Goal: Answer question/provide support: Share knowledge or assist other users

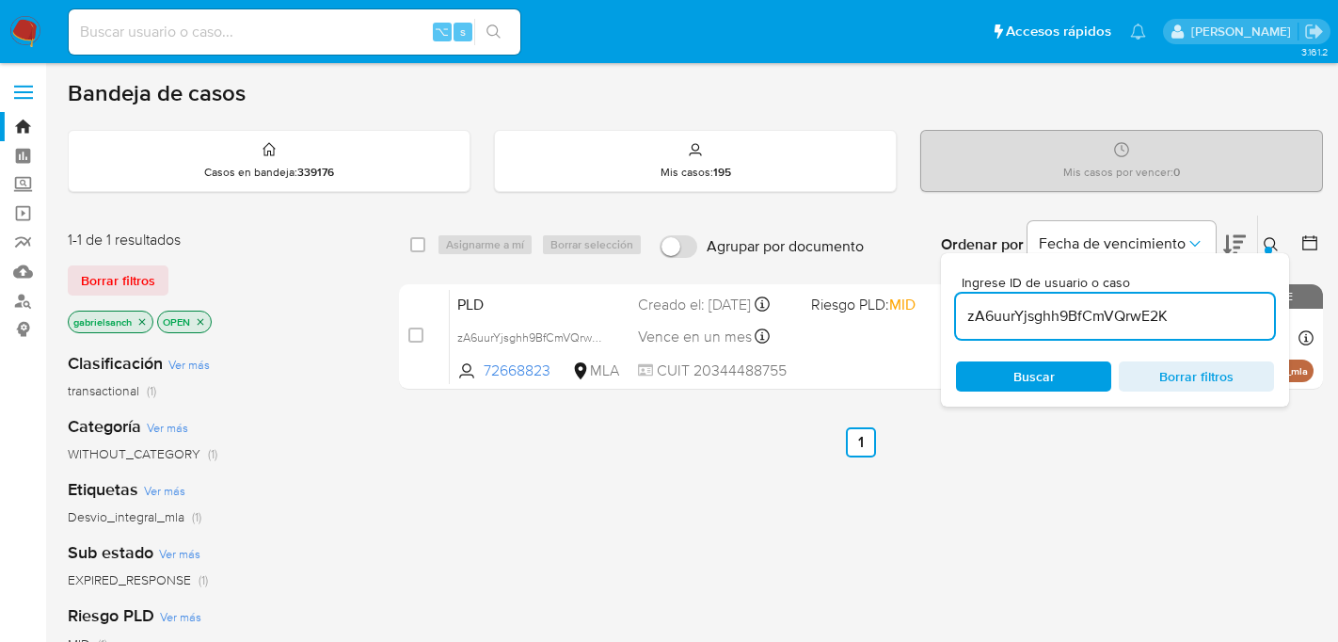
scroll to position [139, 0]
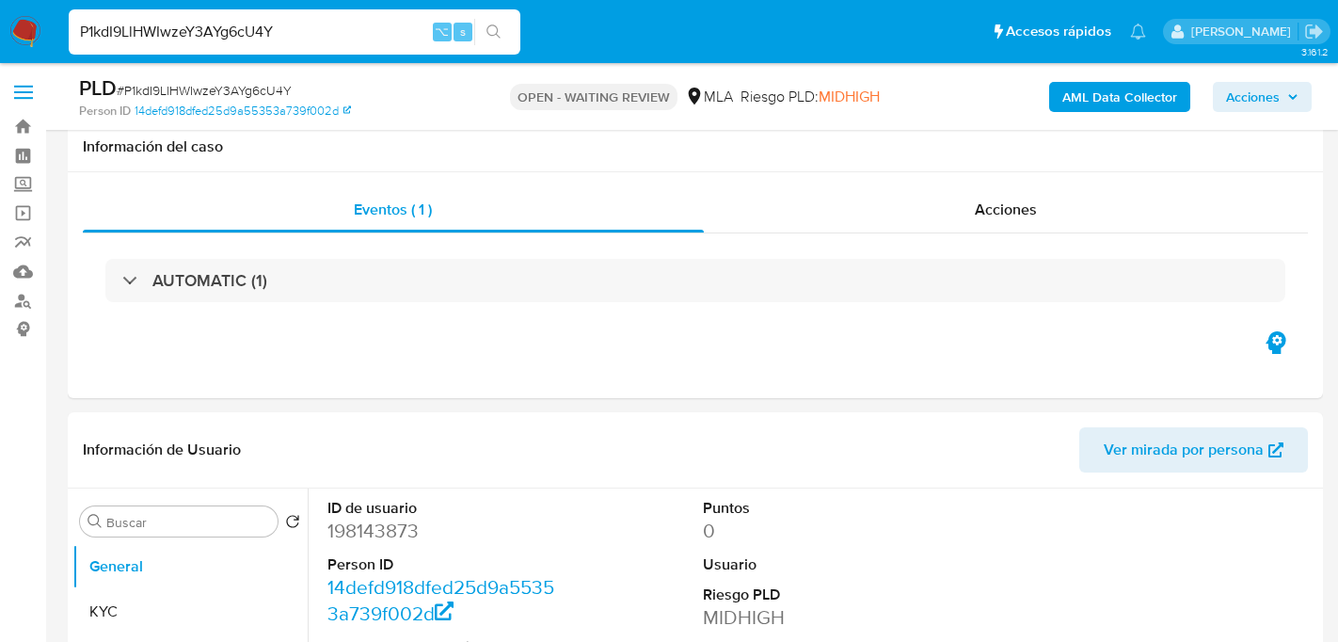
select select "10"
click at [214, 29] on input "P1kdI9LlHWIwzeY3AYg6cU4Y" at bounding box center [295, 32] width 452 height 24
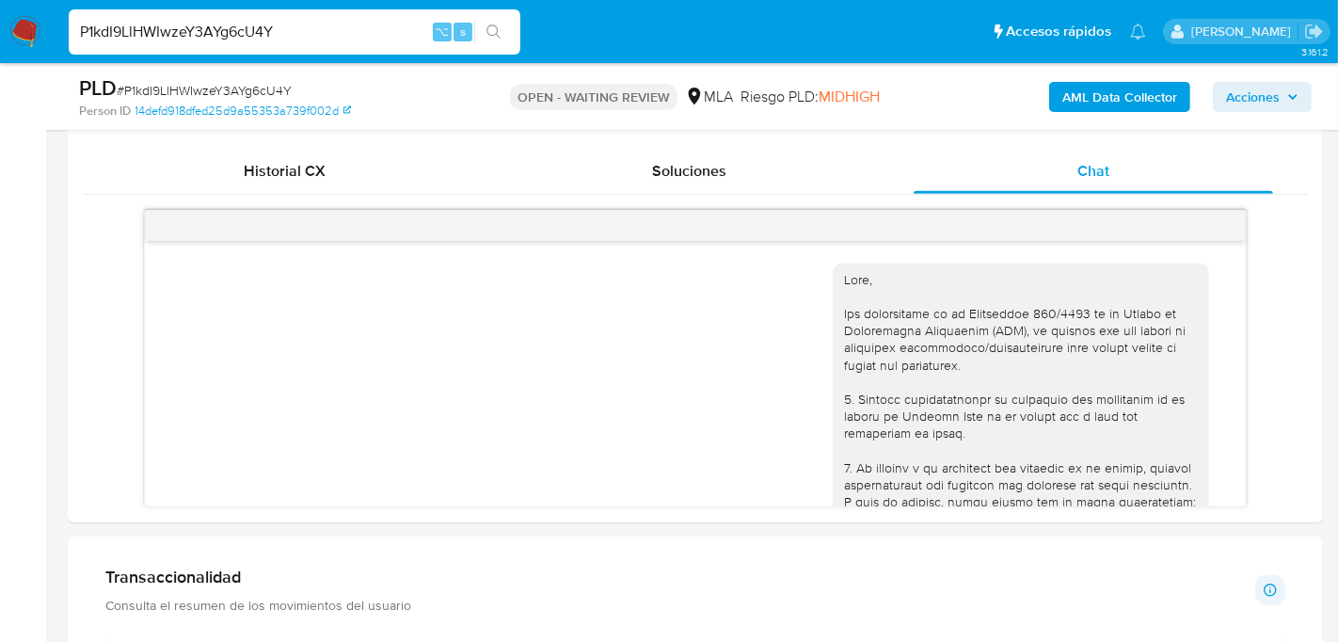
scroll to position [1422, 0]
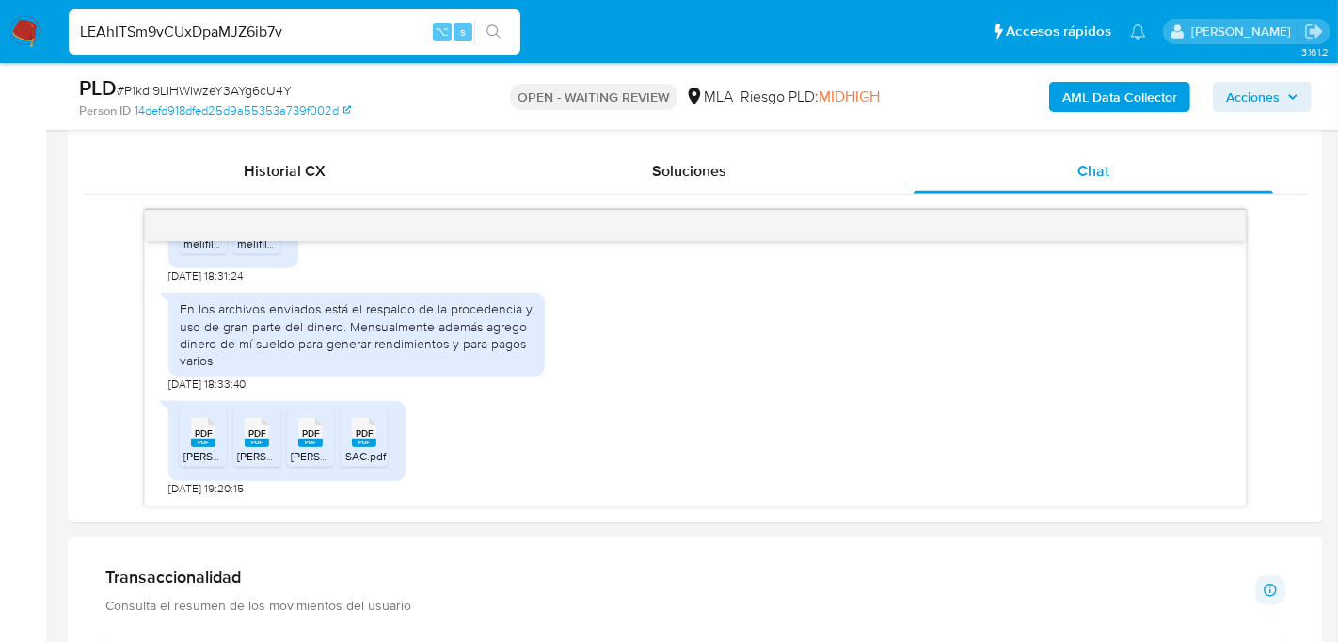
type input "LEAhITSm9vCUxDpaMJZ6ib7v"
click at [491, 45] on div "LEAhITSm9vCUxDpaMJZ6ib7v ⌥ s" at bounding box center [295, 31] width 452 height 45
click at [491, 28] on icon "search-icon" at bounding box center [494, 31] width 15 height 15
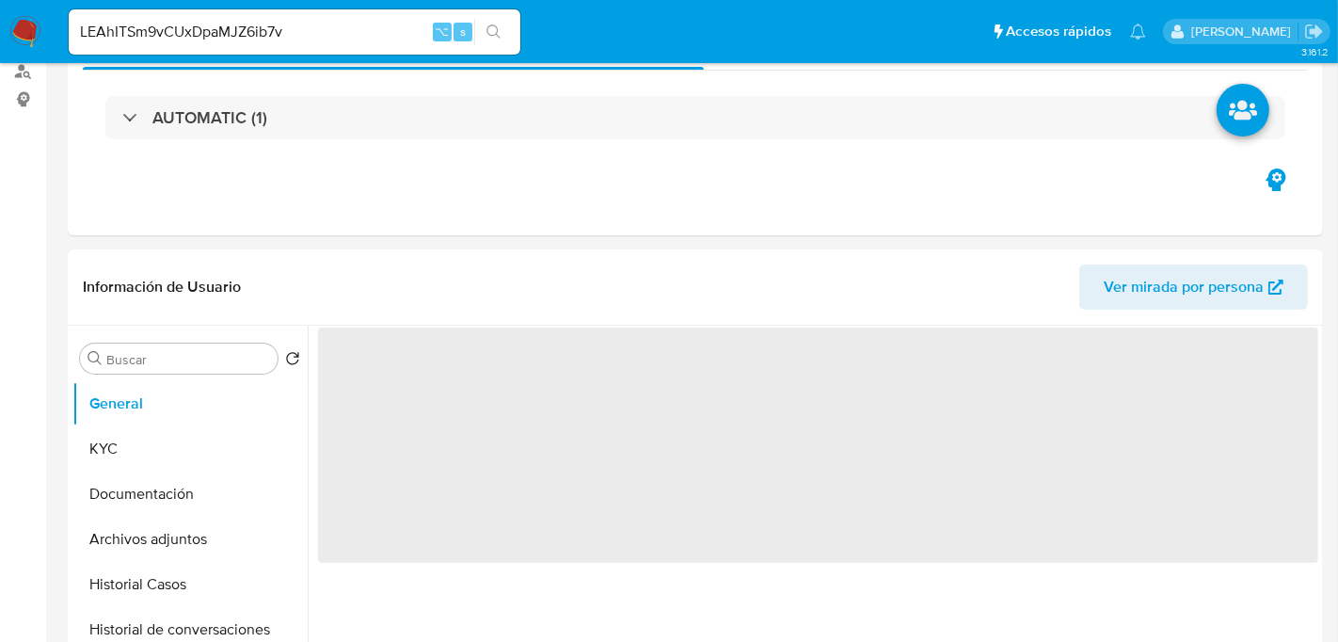
select select "10"
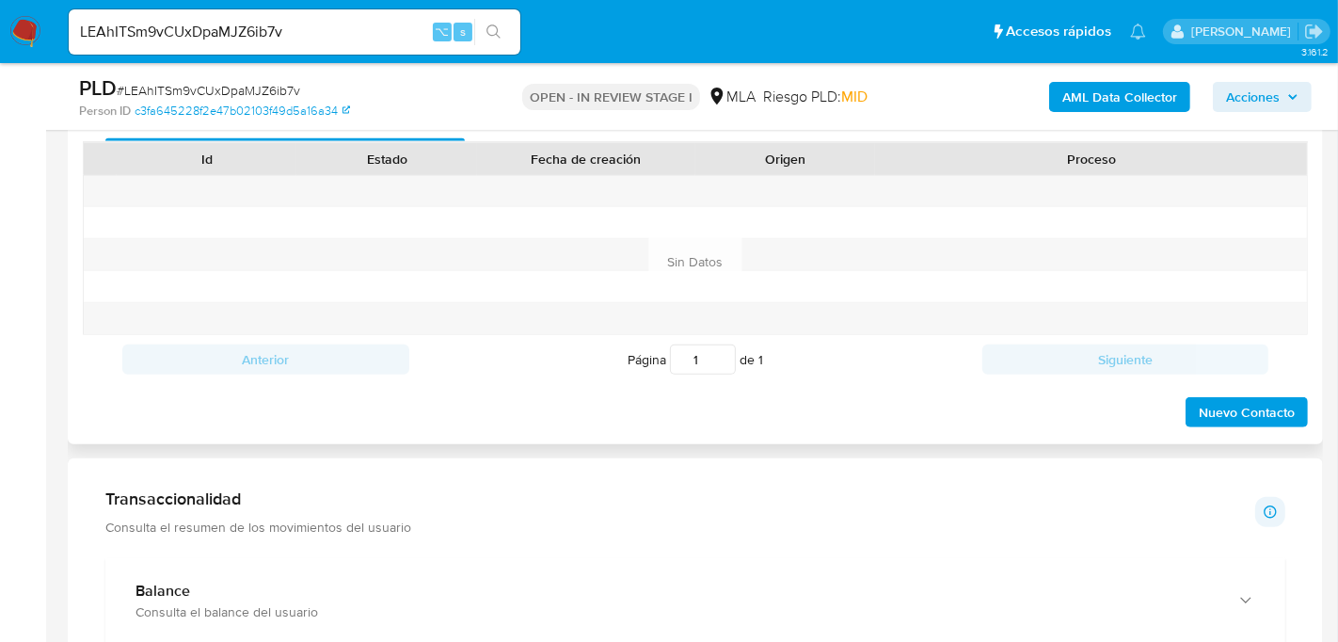
scroll to position [869, 0]
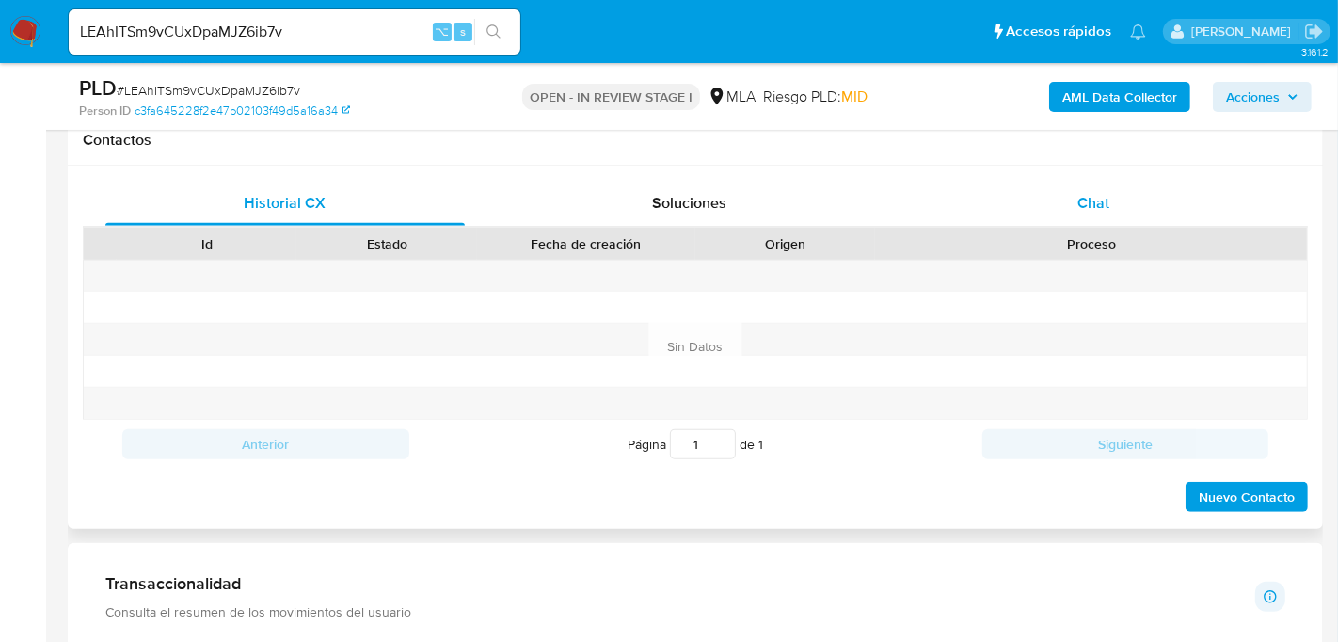
click at [1063, 215] on div "Chat" at bounding box center [1094, 203] width 360 height 45
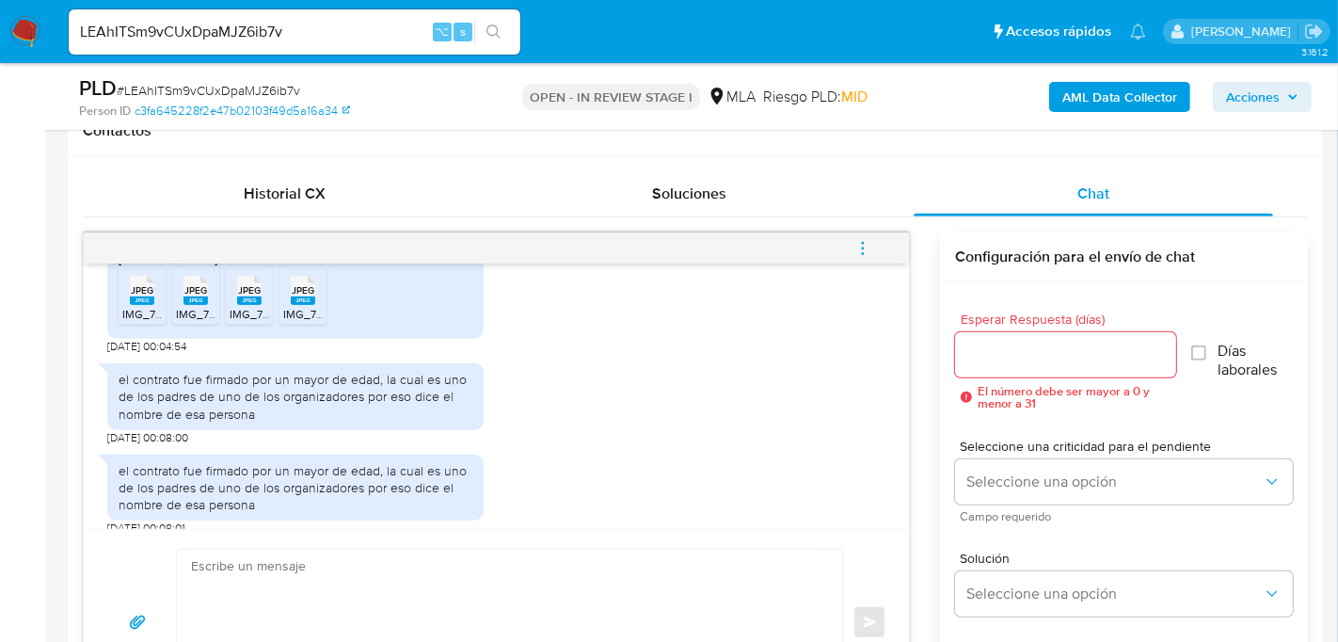
scroll to position [901, 0]
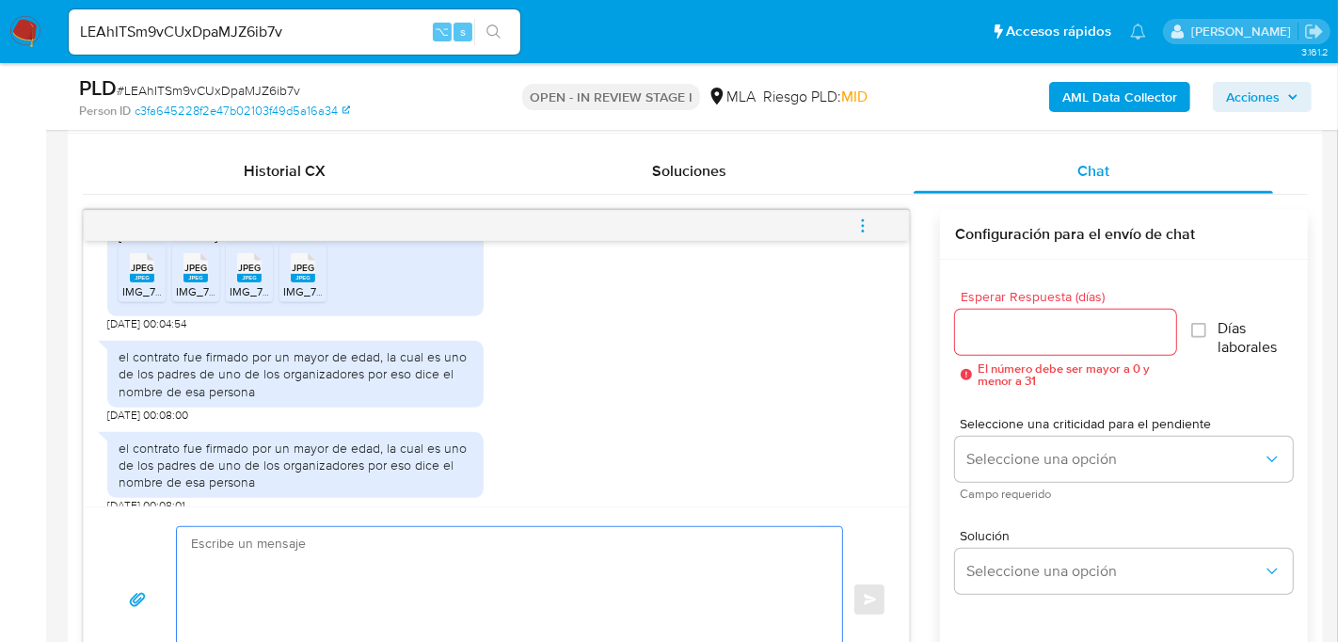
click at [290, 541] on textarea at bounding box center [505, 599] width 628 height 145
paste textarea "Hola, muchas gracias por tu respuesta. Te informamos que para realizar una acti…"
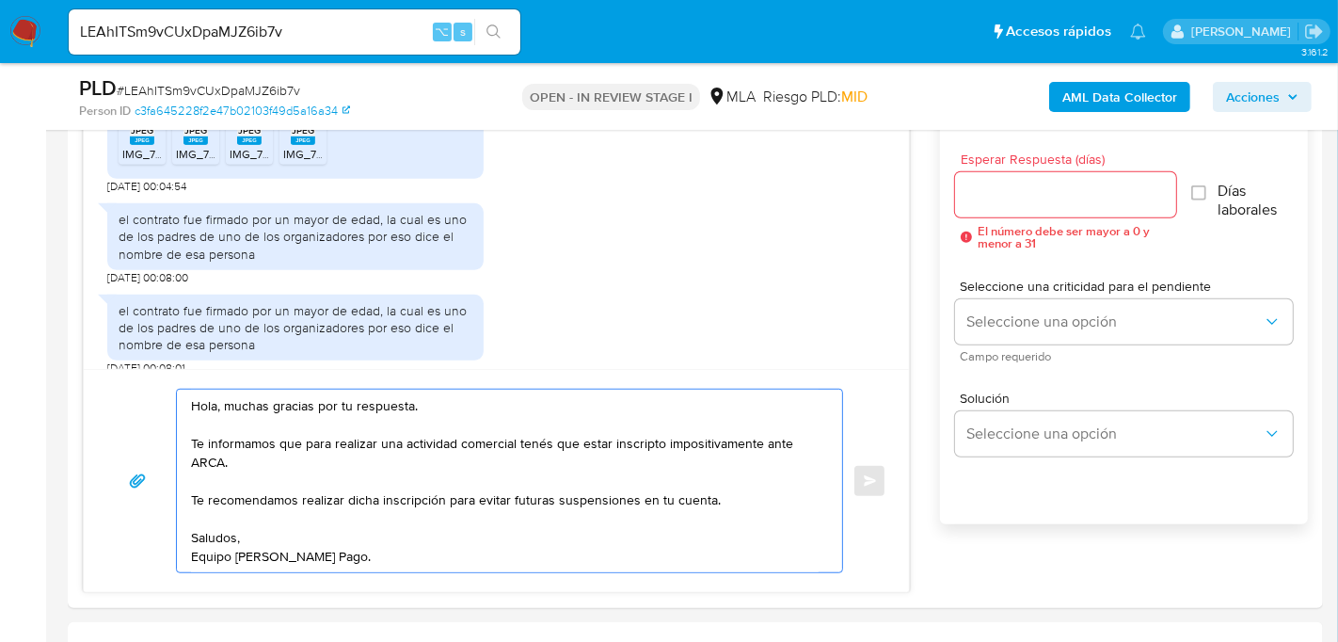
scroll to position [1056, 0]
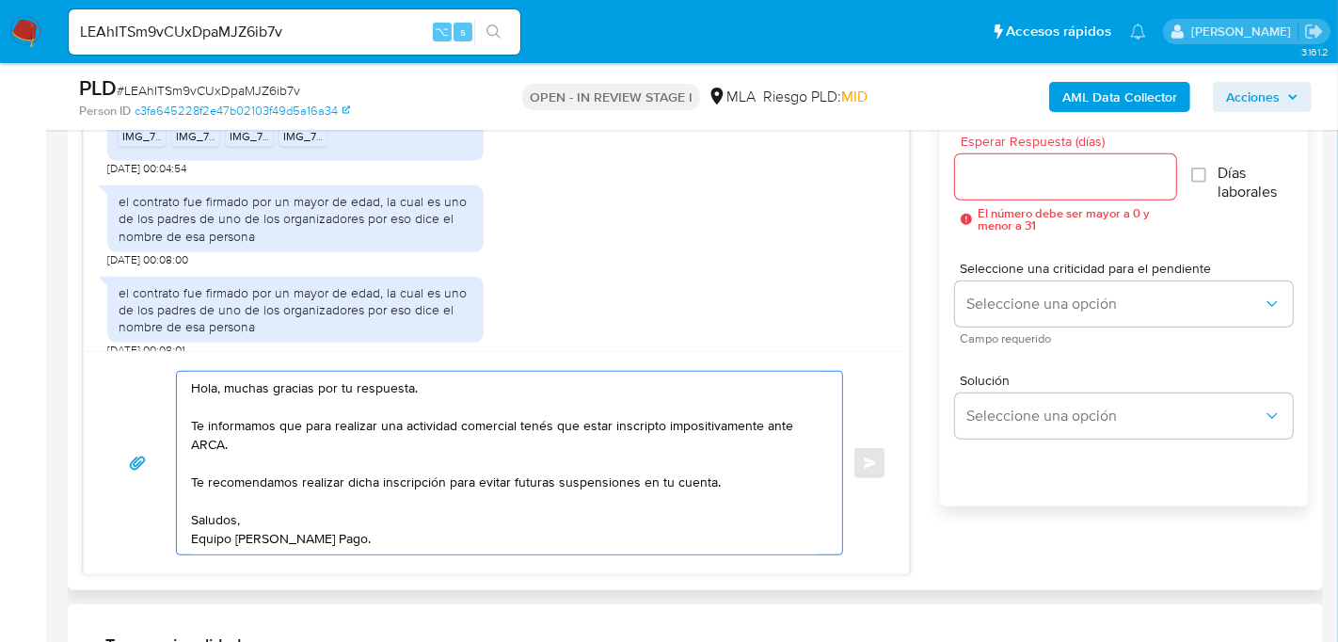
click at [300, 422] on textarea "Hola, muchas gracias por tu respuesta. Te informamos que para realizar una acti…" at bounding box center [505, 463] width 628 height 183
click at [520, 421] on textarea "Hola, muchas gracias por tu respuesta. Te informamos que, para realizar una act…" at bounding box center [505, 463] width 628 height 183
type textarea "Hola, muchas gracias por tu respuesta. Te informamos que, para realizar una act…"
click at [1074, 176] on input "Esperar Respuesta (días)" at bounding box center [1065, 177] width 221 height 24
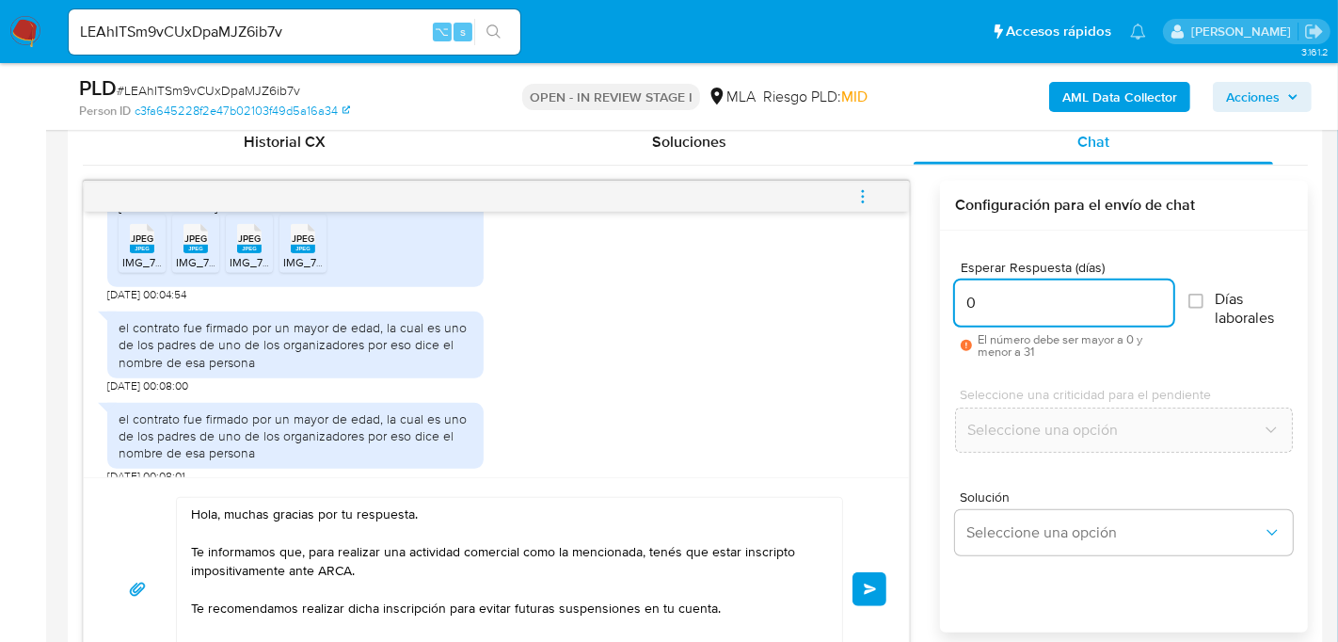
scroll to position [932, 0]
type input "0"
click at [869, 583] on span "Enviar" at bounding box center [870, 587] width 13 height 11
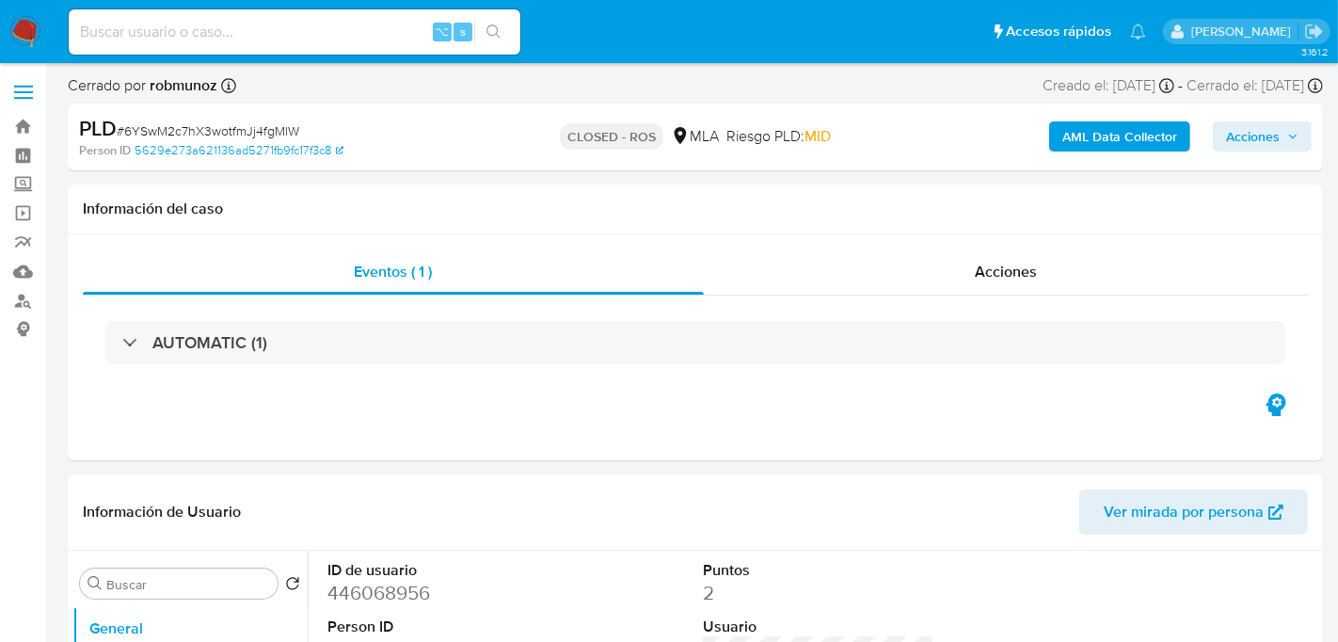
select select "10"
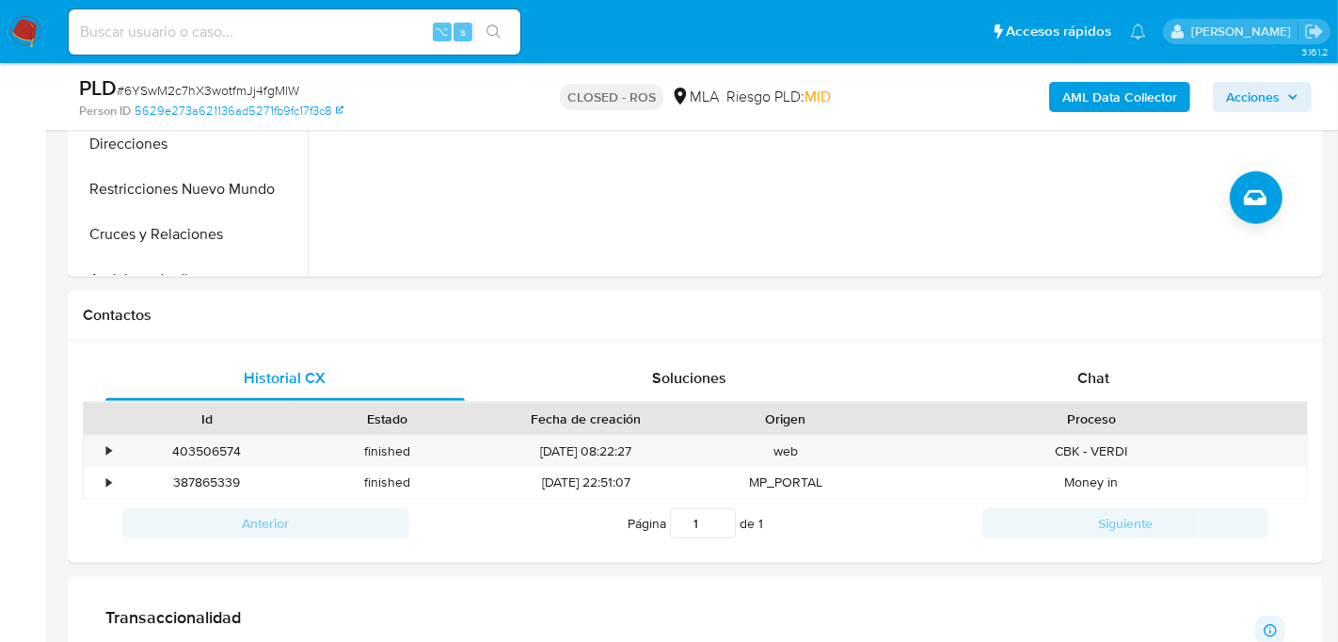
scroll to position [699, 0]
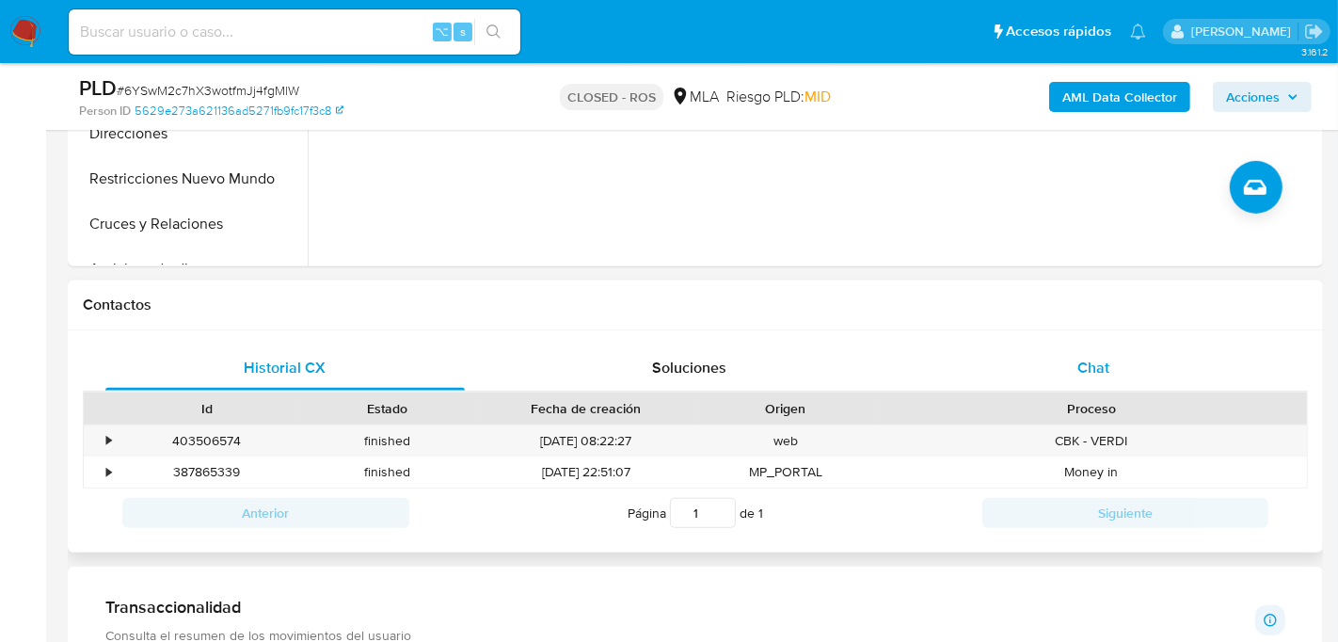
click at [983, 377] on div "Chat" at bounding box center [1094, 367] width 360 height 45
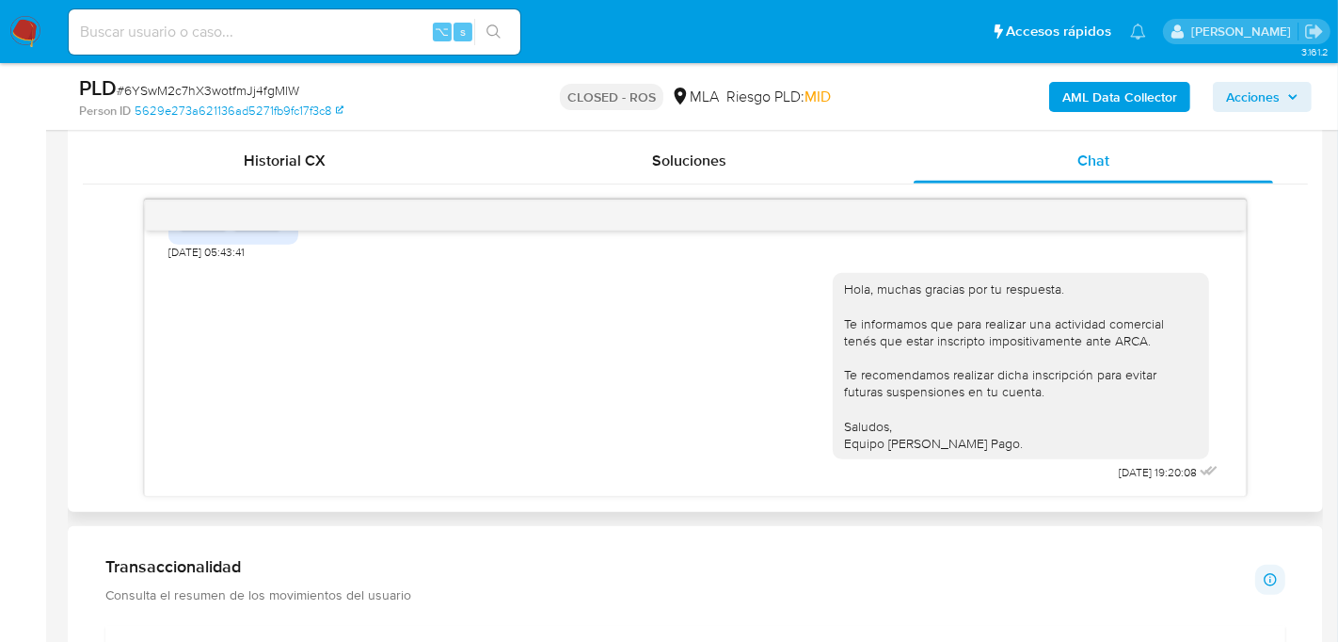
scroll to position [927, 0]
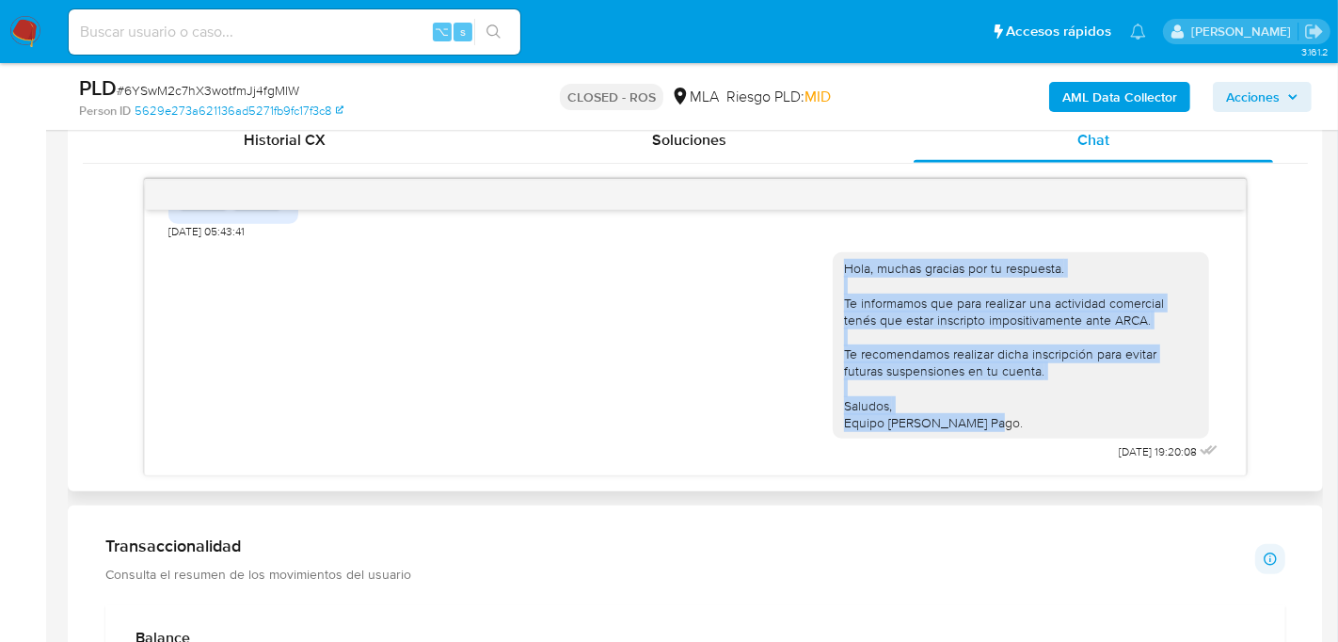
drag, startPoint x: 847, startPoint y: 264, endPoint x: 1018, endPoint y: 430, distance: 238.3
click at [1018, 430] on div "Hola, muchas gracias por tu respuesta. Te informamos que para realizar una acti…" at bounding box center [1021, 345] width 377 height 186
copy div "Hola, muchas gracias por tu respuesta. Te informamos que para realizar una acti…"
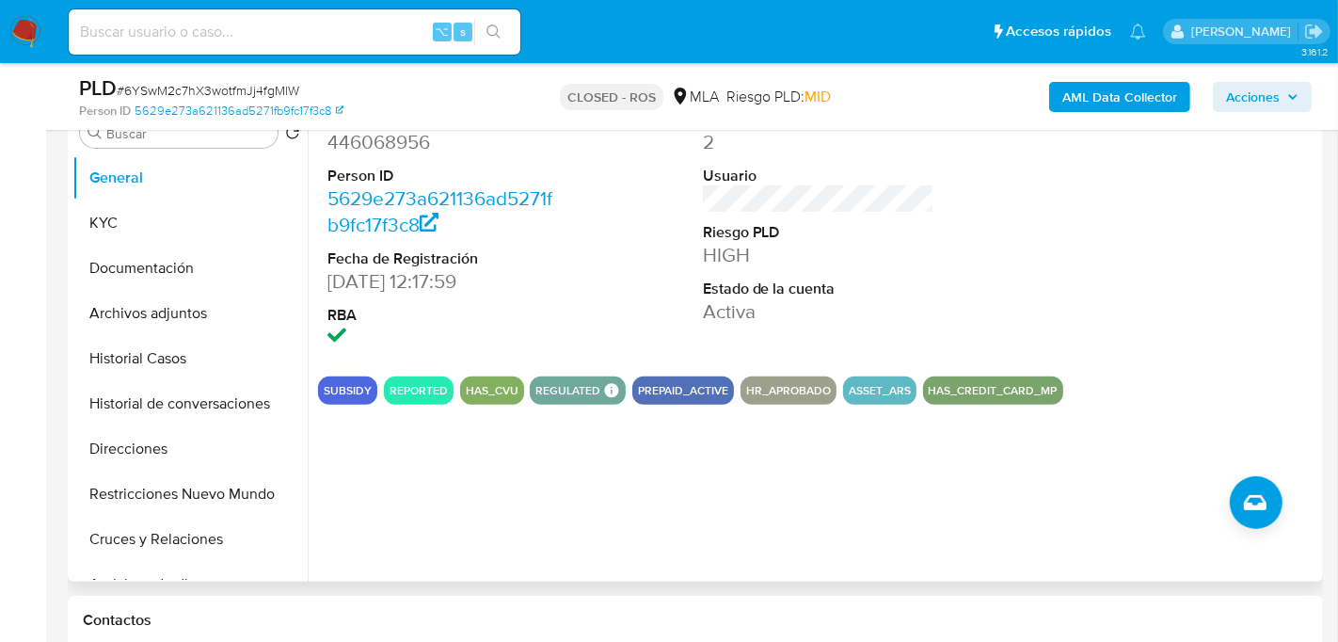
scroll to position [379, 0]
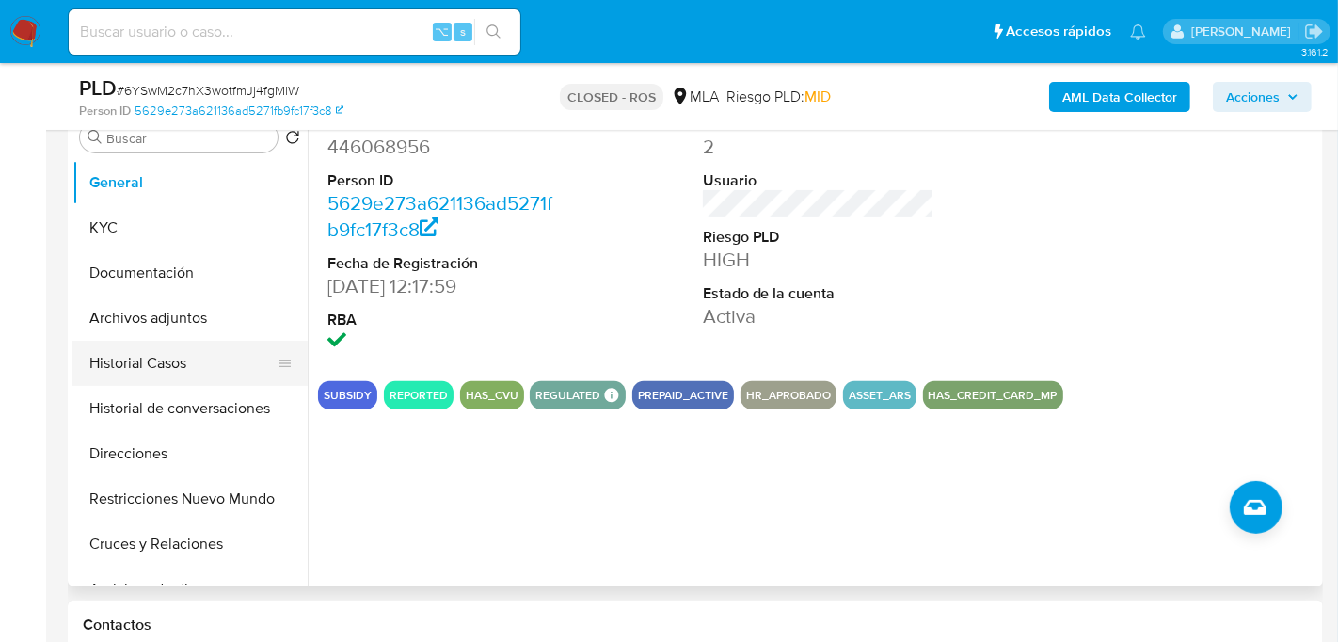
click at [129, 366] on button "Historial Casos" at bounding box center [182, 363] width 220 height 45
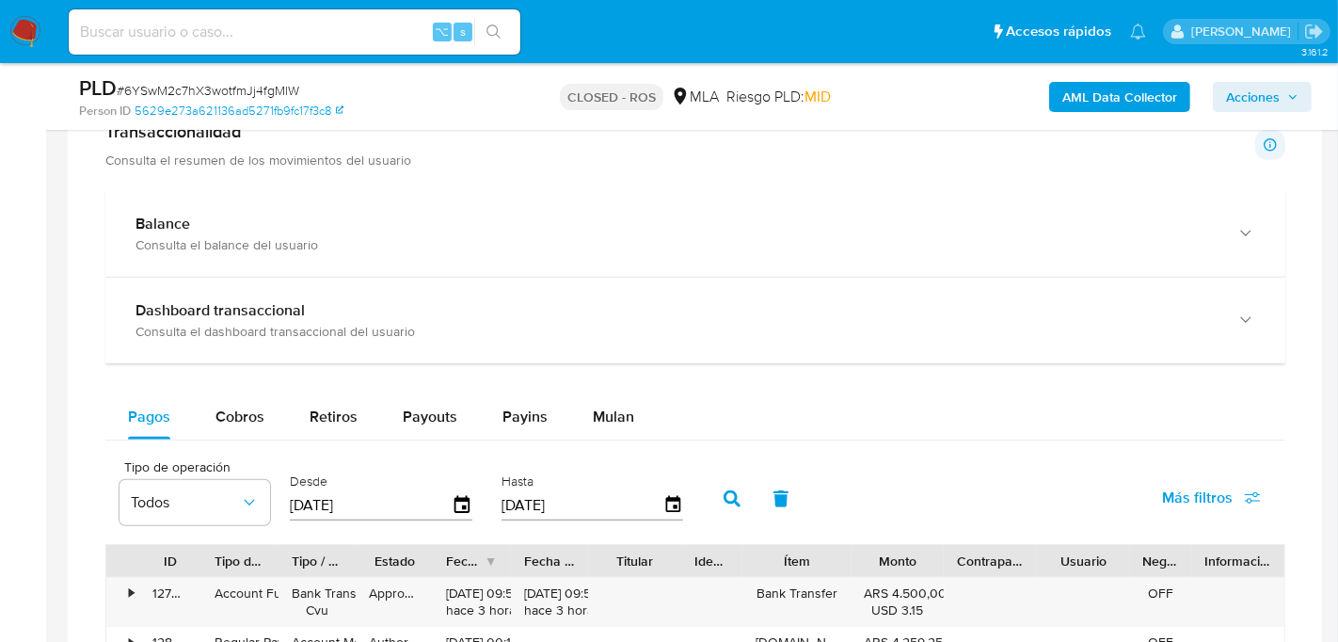
scroll to position [1408, 0]
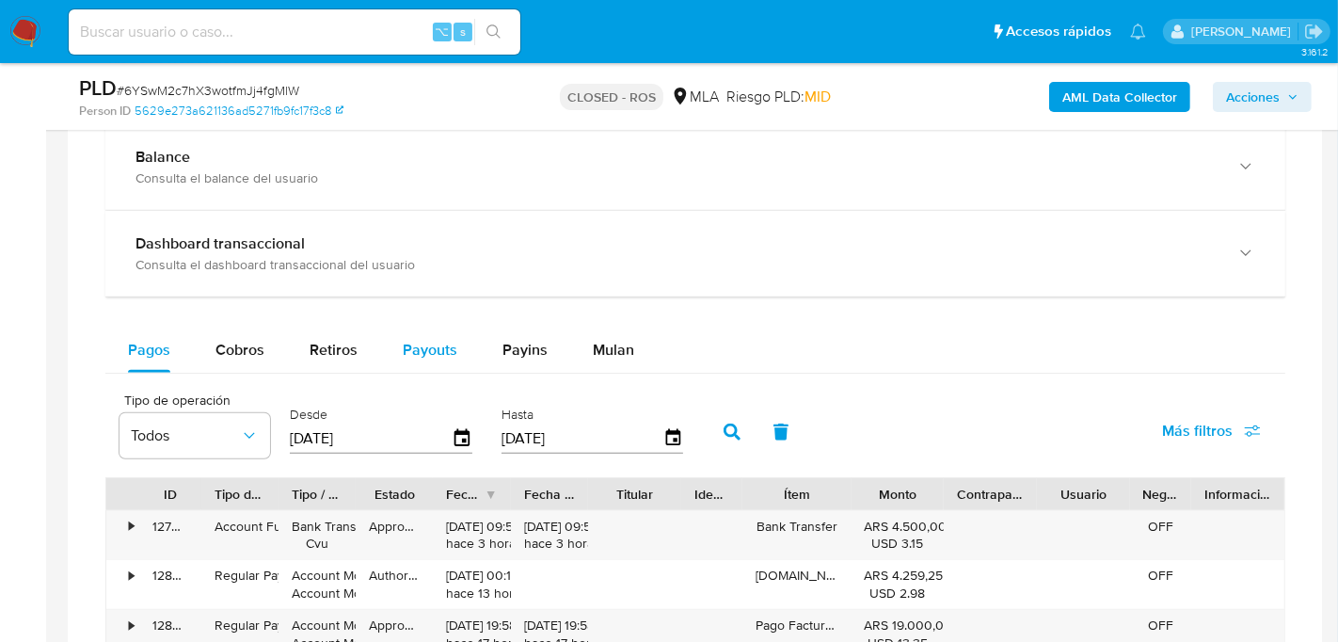
click at [409, 349] on span "Payouts" at bounding box center [430, 350] width 55 height 22
select select "10"
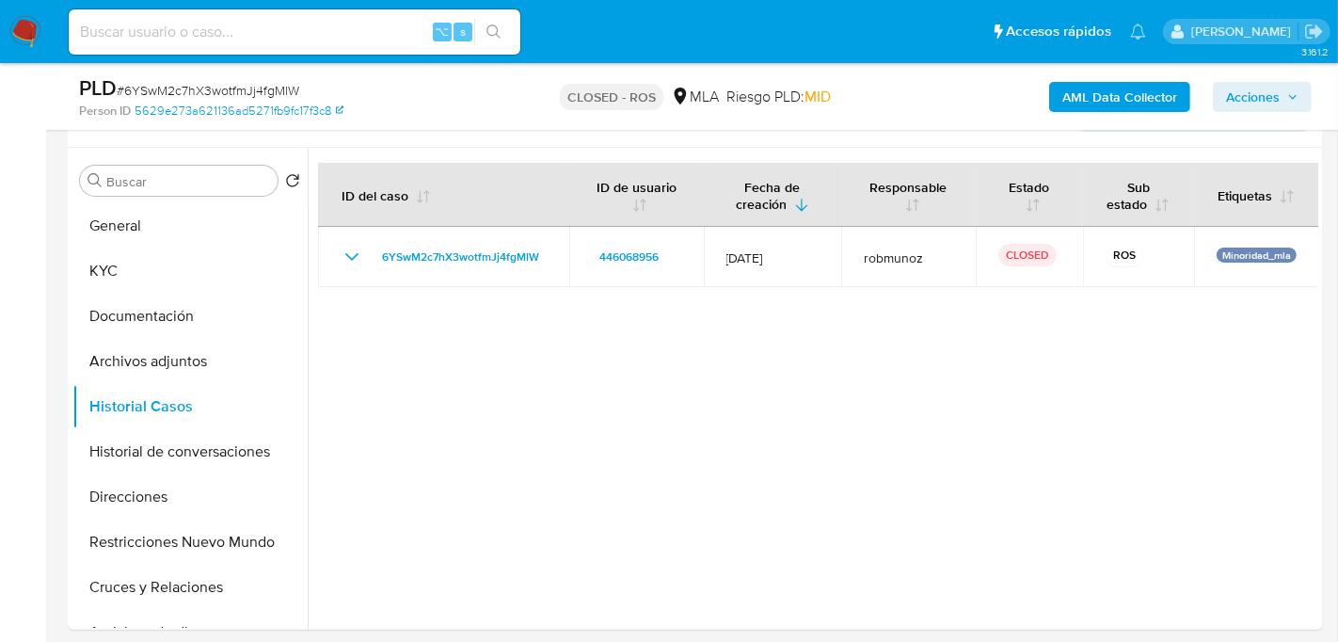
scroll to position [339, 0]
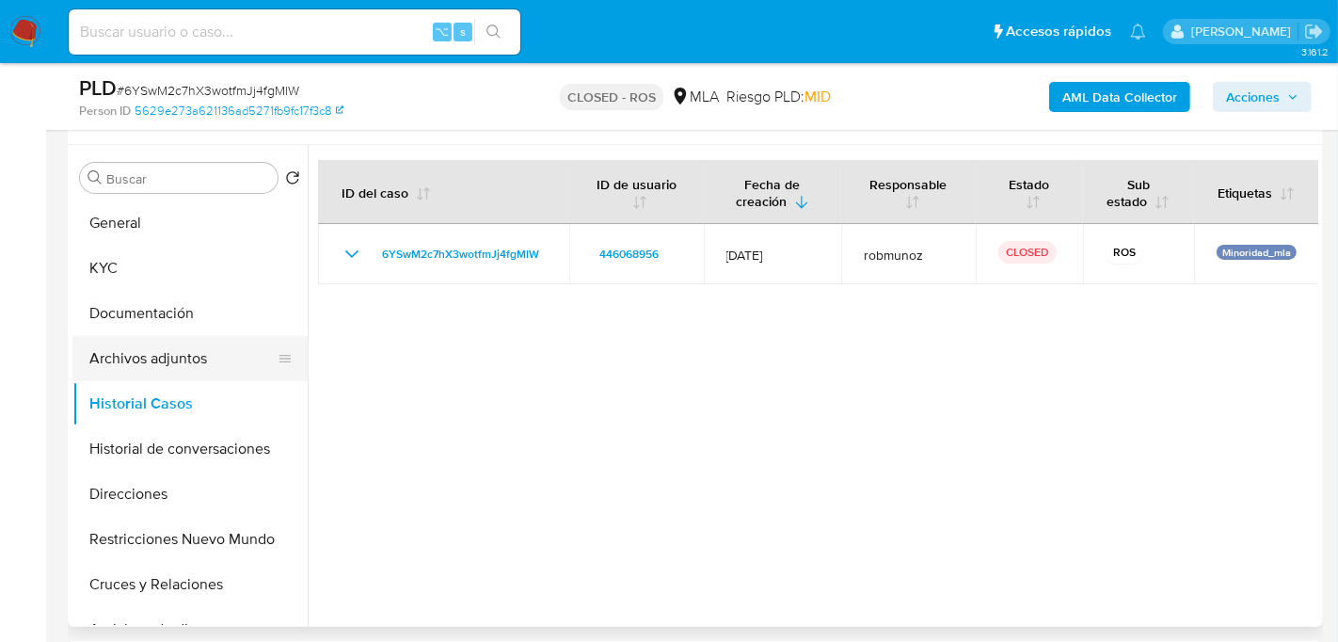
click at [138, 361] on button "Archivos adjuntos" at bounding box center [182, 358] width 220 height 45
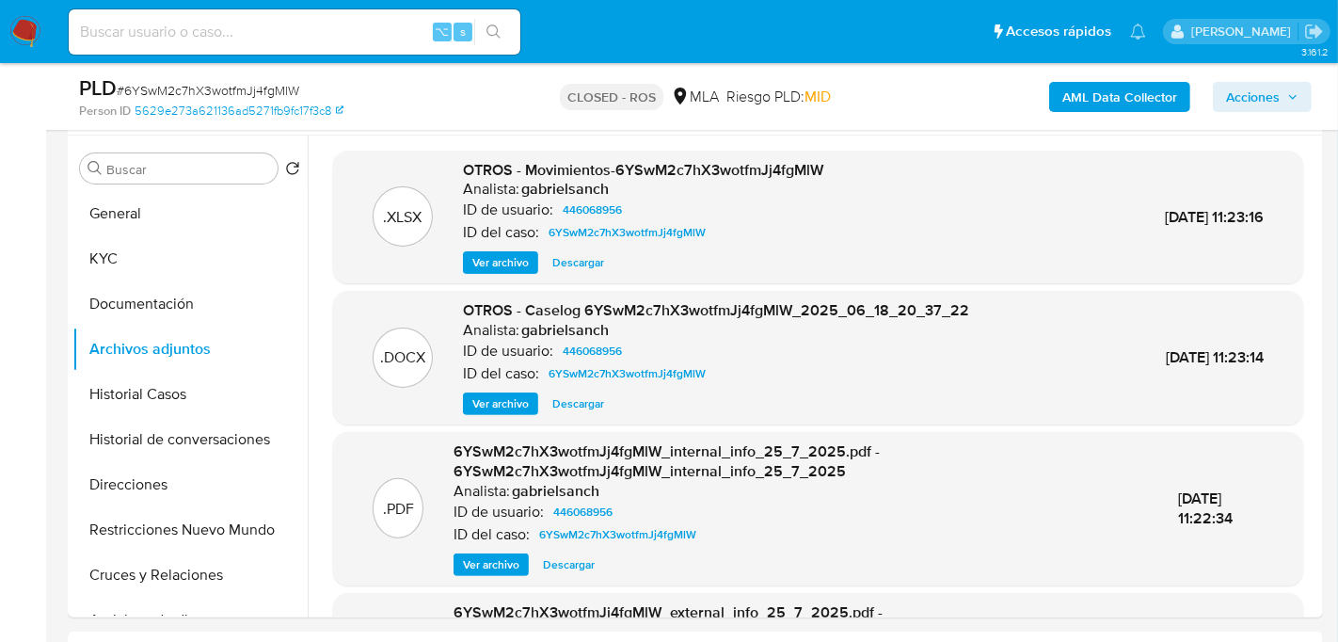
scroll to position [342, 0]
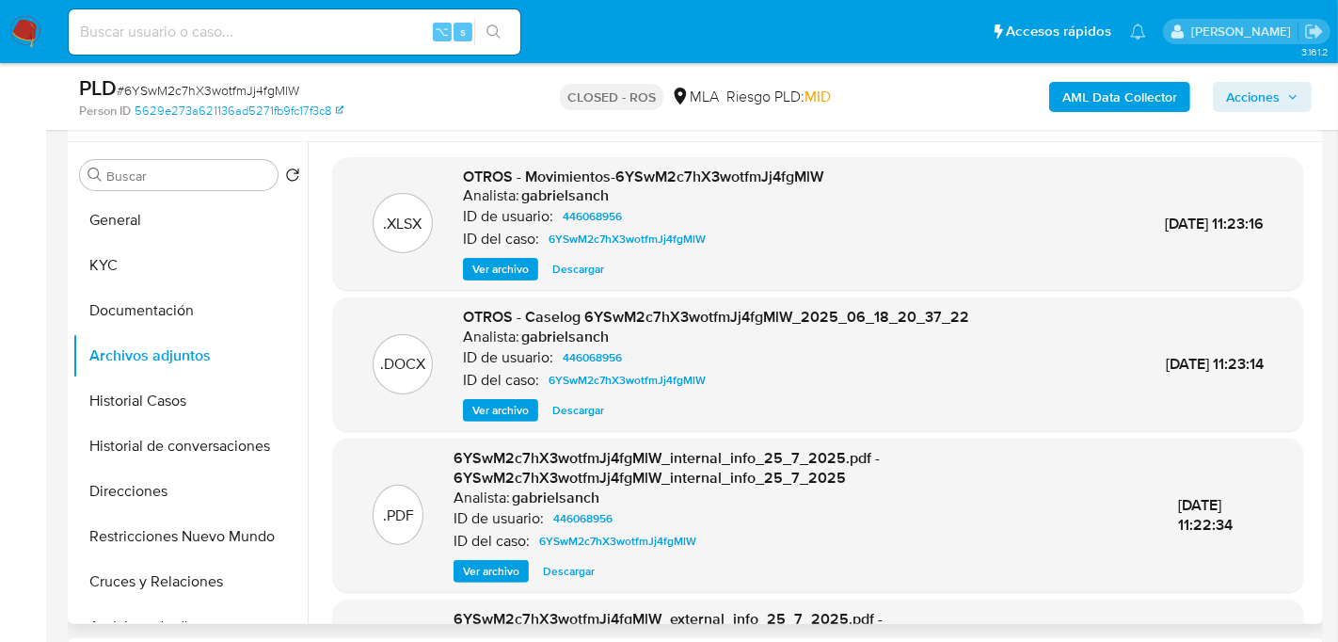
click at [493, 402] on span "Ver archivo" at bounding box center [501, 410] width 56 height 19
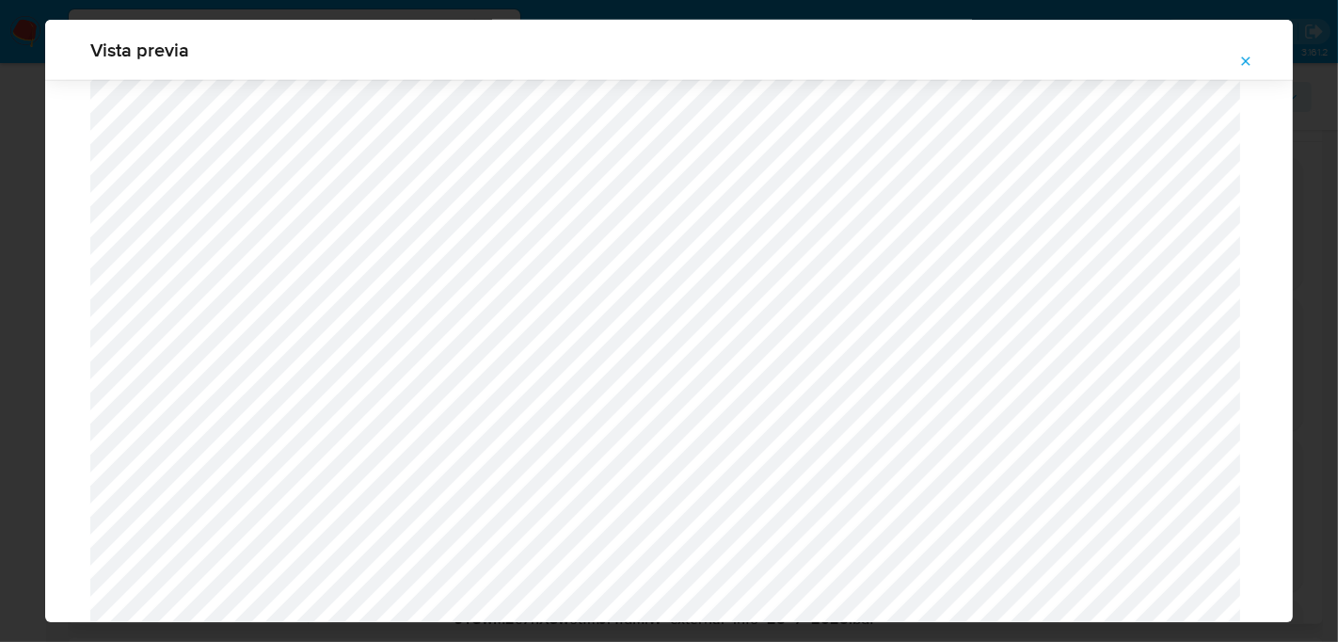
scroll to position [1747, 0]
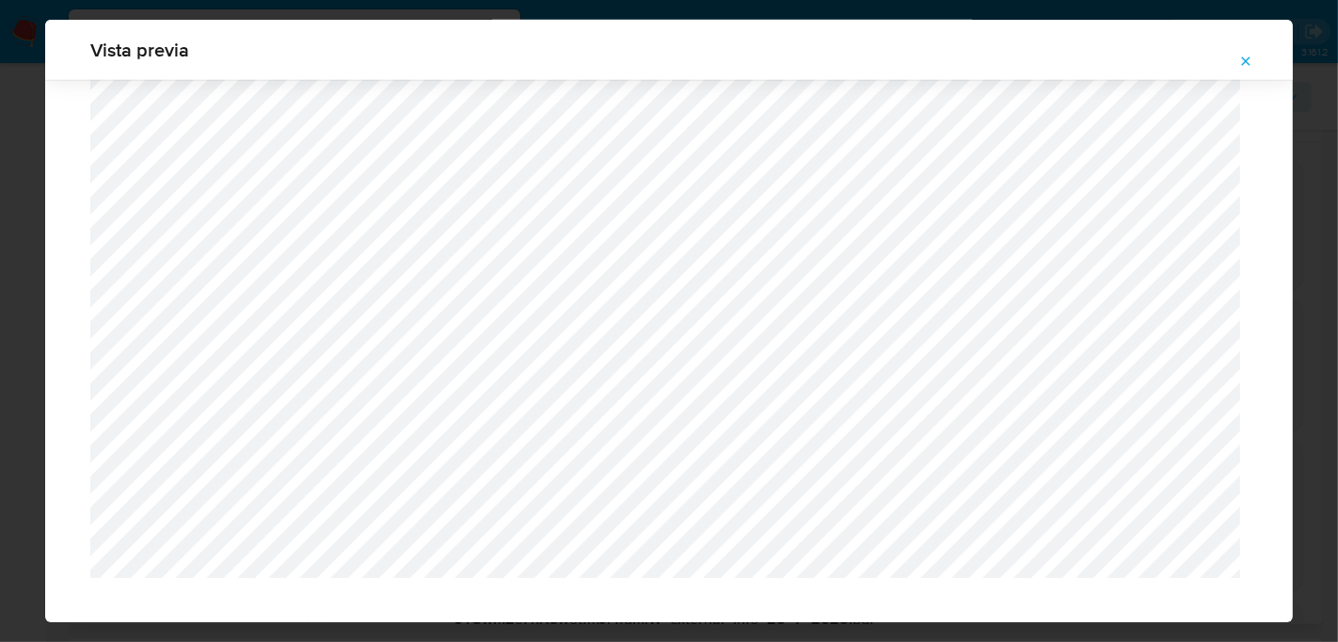
click at [1252, 56] on icon "Attachment preview" at bounding box center [1246, 61] width 15 height 15
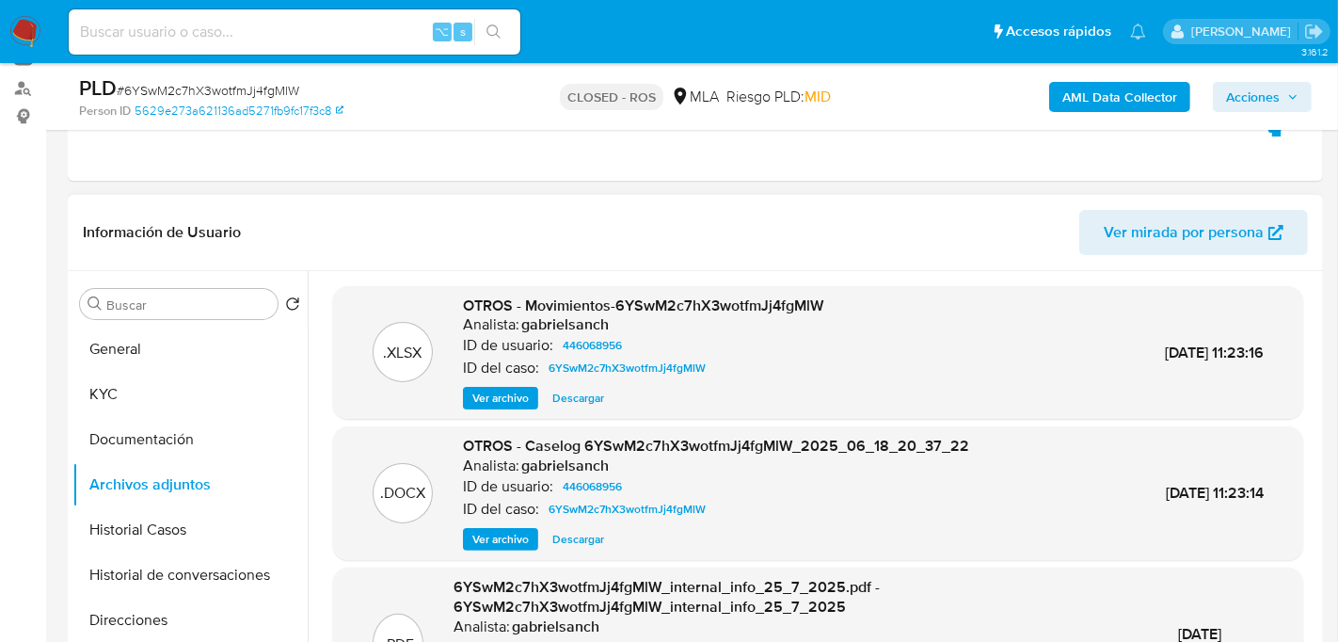
scroll to position [0, 0]
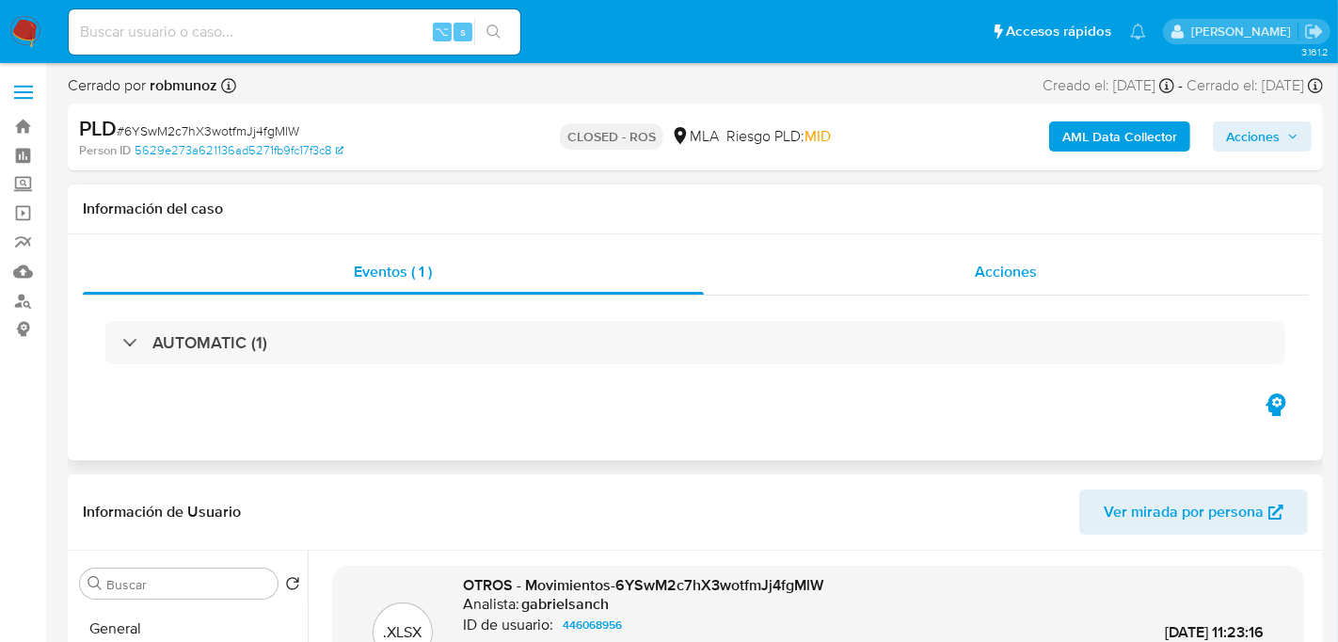
click at [996, 271] on span "Acciones" at bounding box center [1006, 272] width 62 height 22
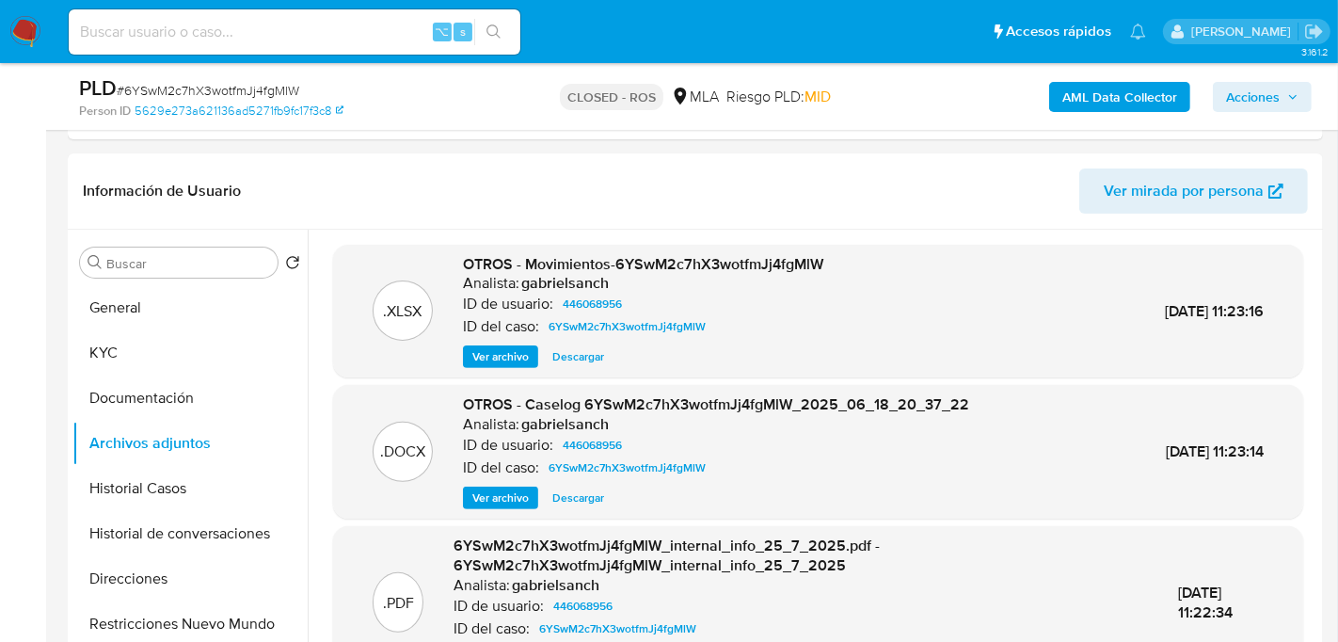
scroll to position [397, 0]
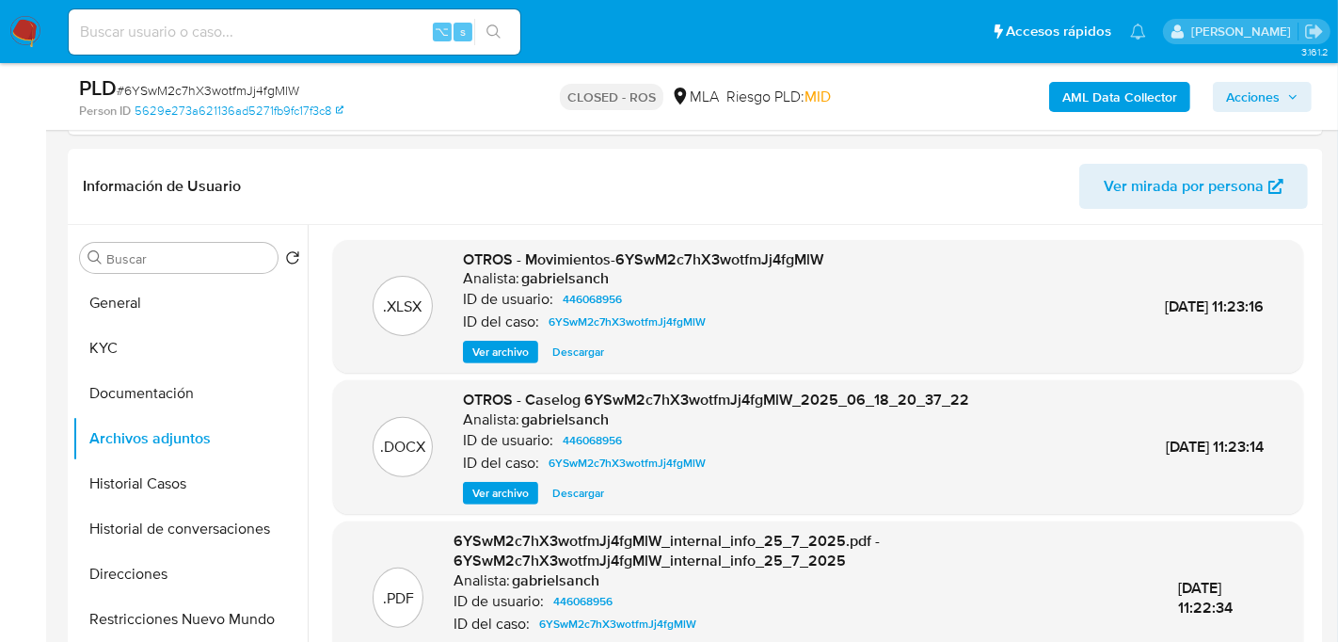
click at [524, 492] on span "Ver archivo" at bounding box center [501, 493] width 56 height 19
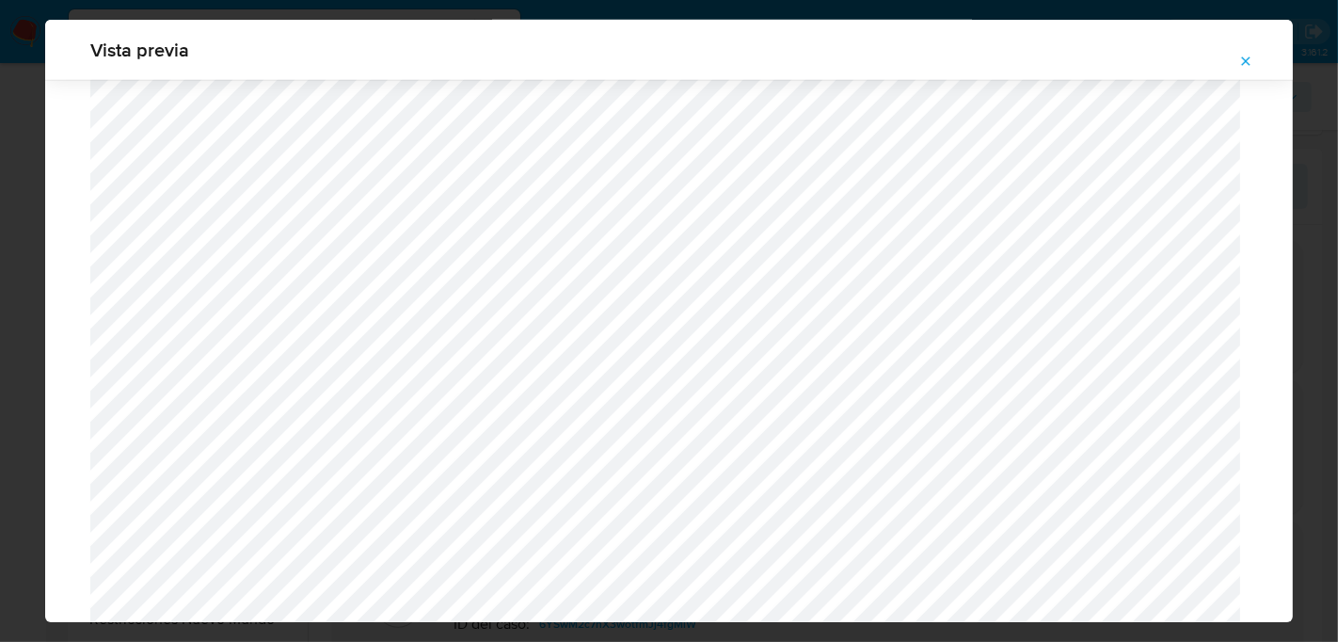
scroll to position [1747, 0]
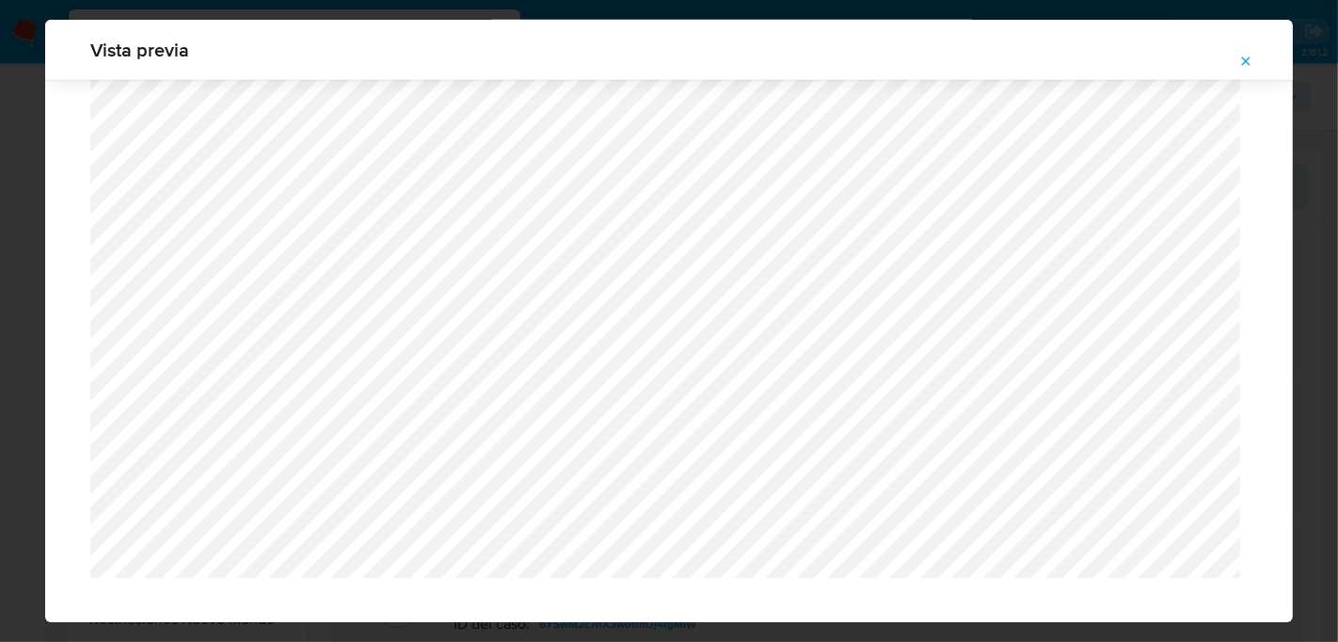
click at [1241, 70] on span "Attachment preview" at bounding box center [1246, 61] width 15 height 26
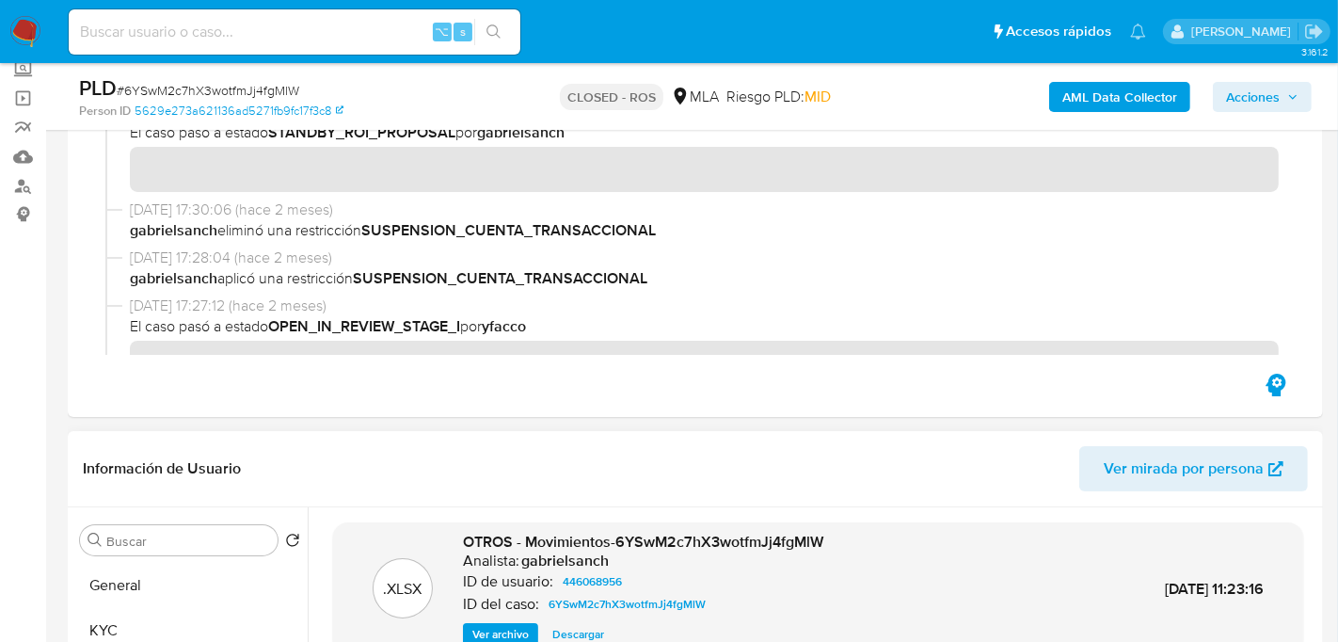
scroll to position [90, 0]
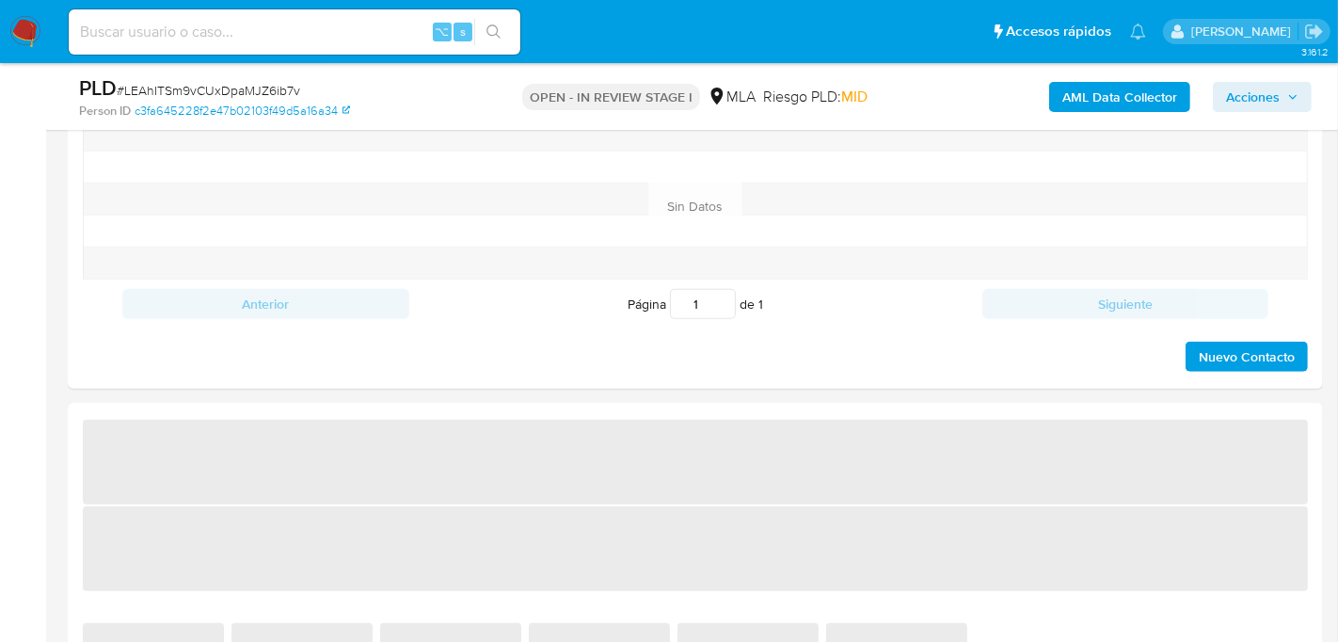
select select "10"
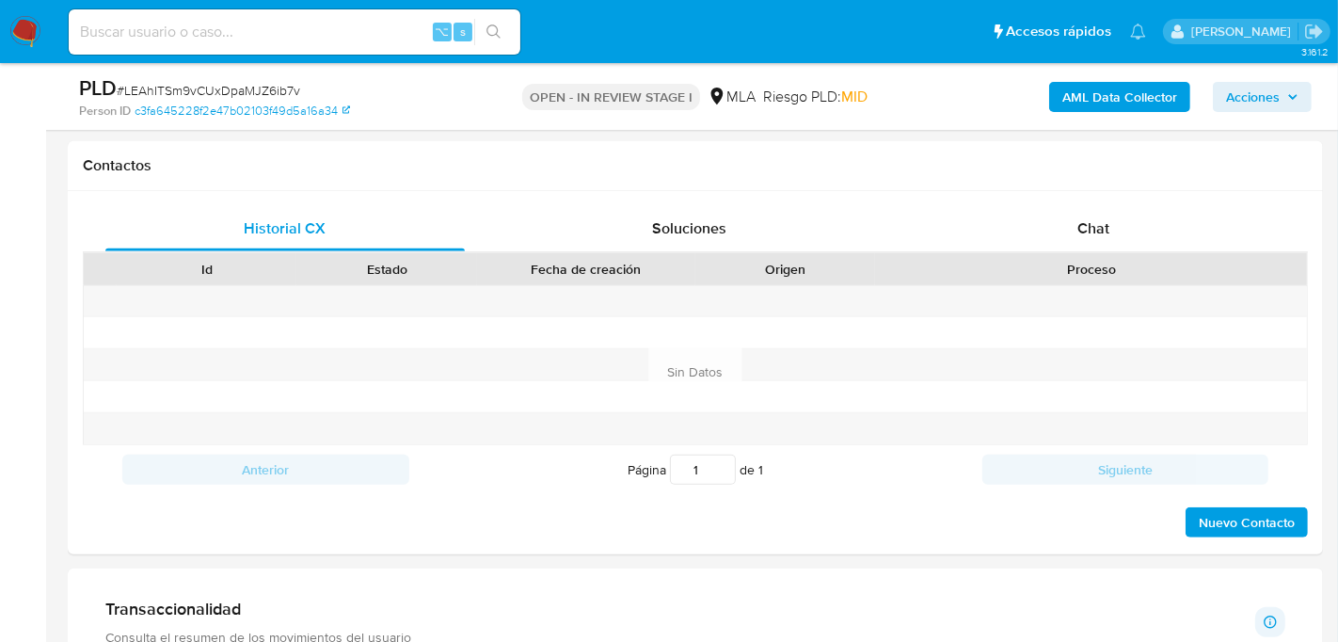
scroll to position [836, 0]
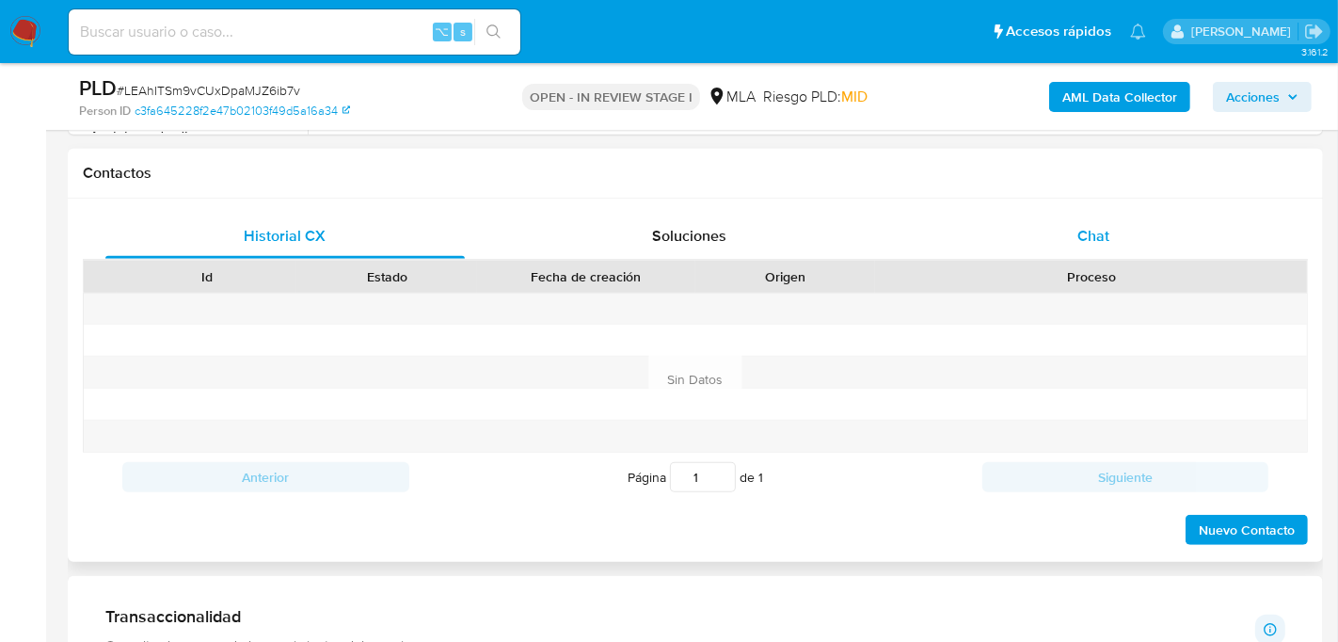
click at [1087, 219] on div "Chat" at bounding box center [1094, 236] width 360 height 45
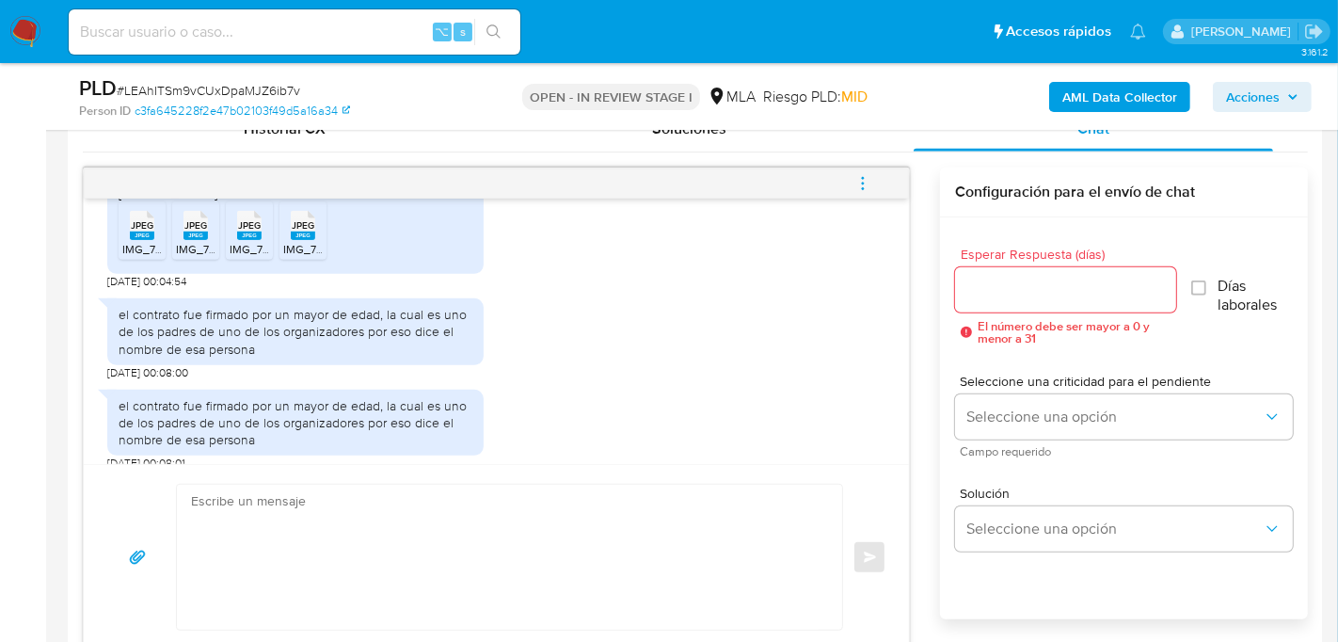
scroll to position [949, 0]
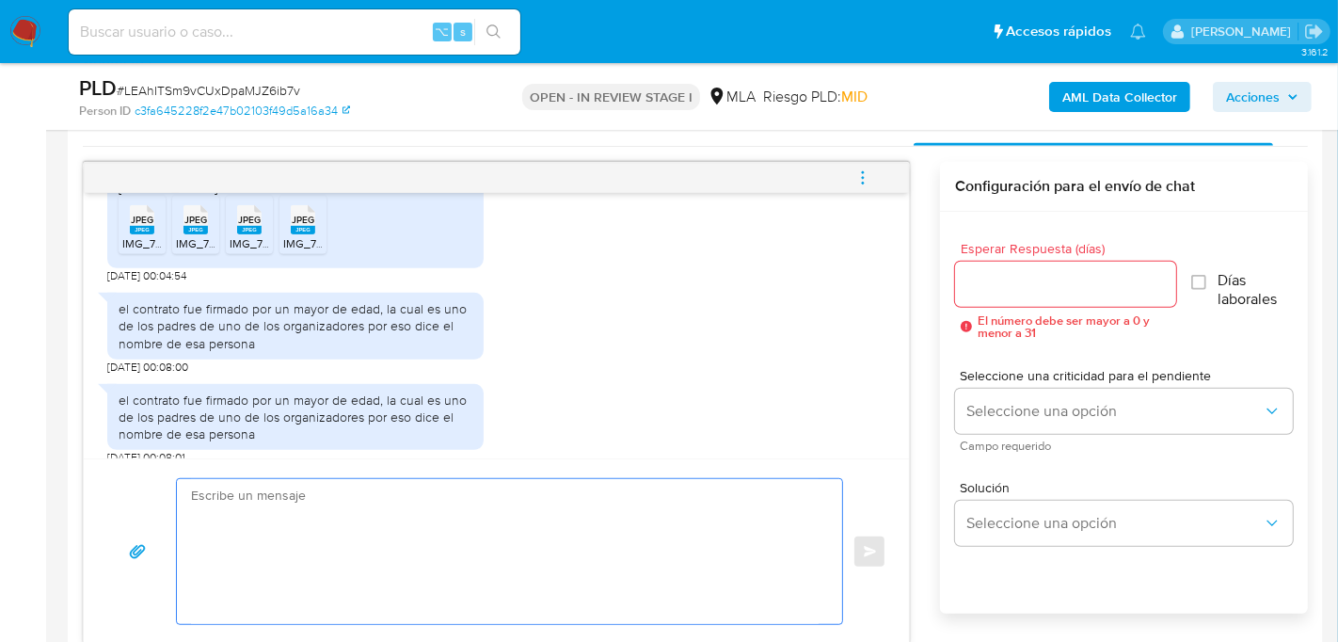
click at [501, 557] on textarea at bounding box center [505, 551] width 628 height 145
paste textarea "Hola, muchas gracias por tu respuesta. Te informamos que para realizar una acti…"
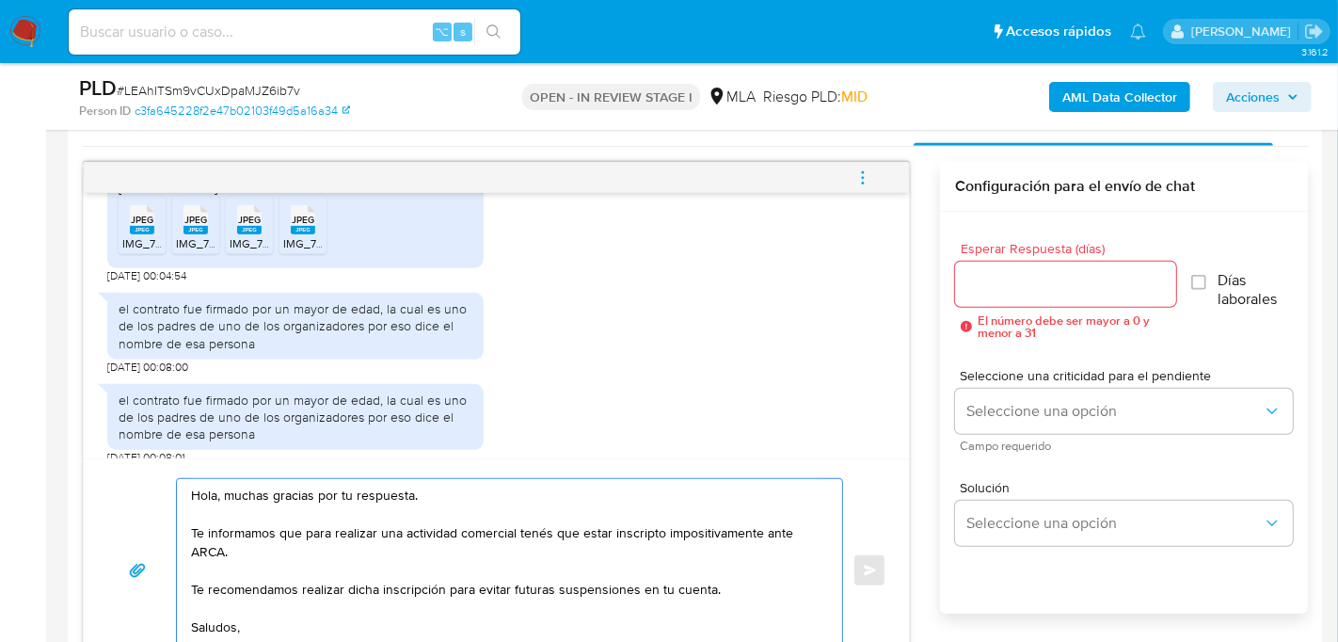
scroll to position [958, 0]
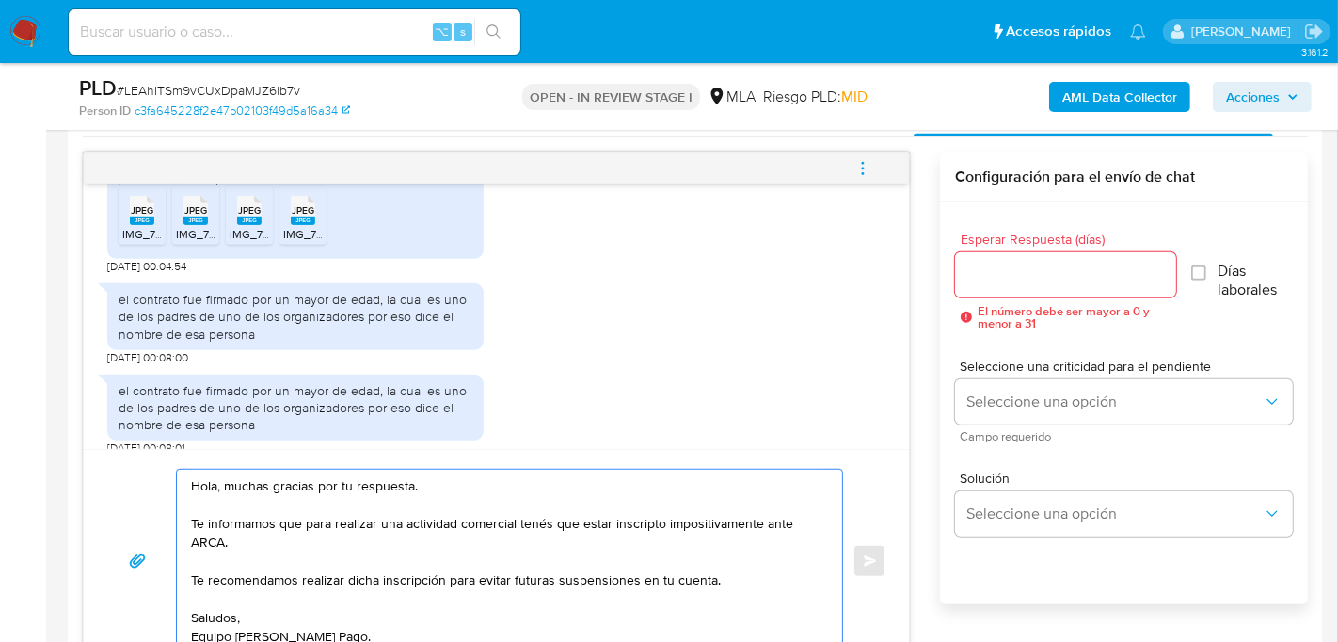
type textarea "Hola, muchas gracias por tu respuesta. Te informamos que para realizar una acti…"
click at [1006, 273] on input "Esperar Respuesta (días)" at bounding box center [1065, 275] width 221 height 24
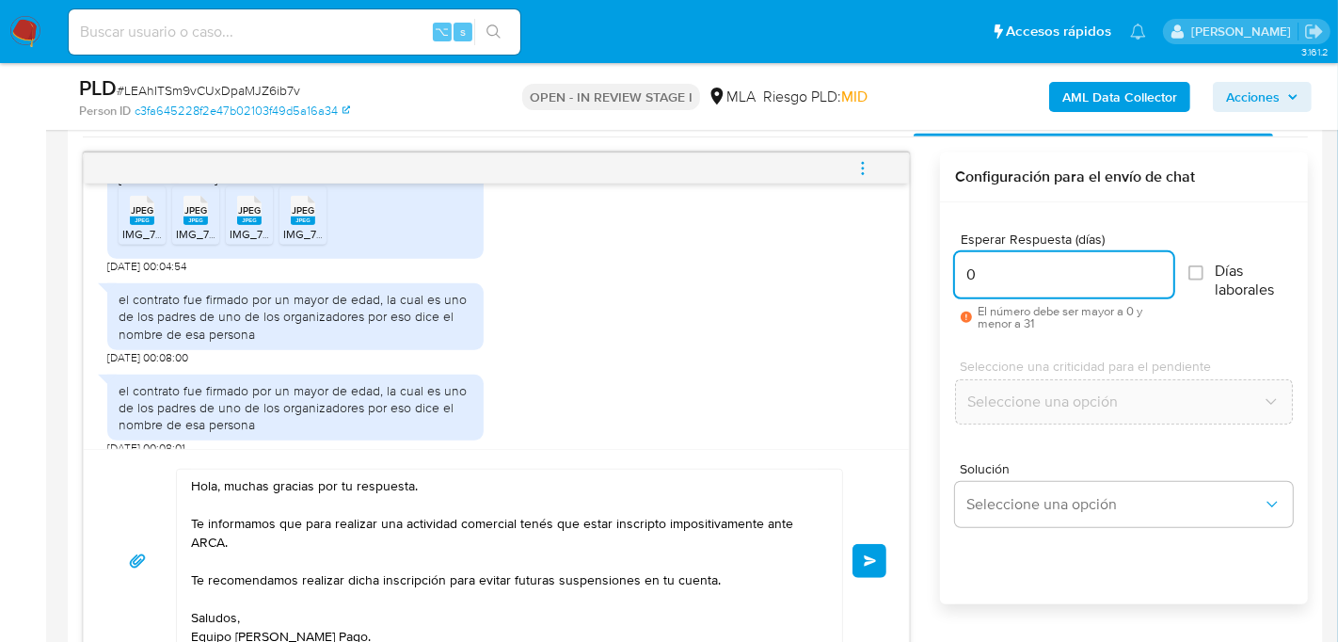
type input "0"
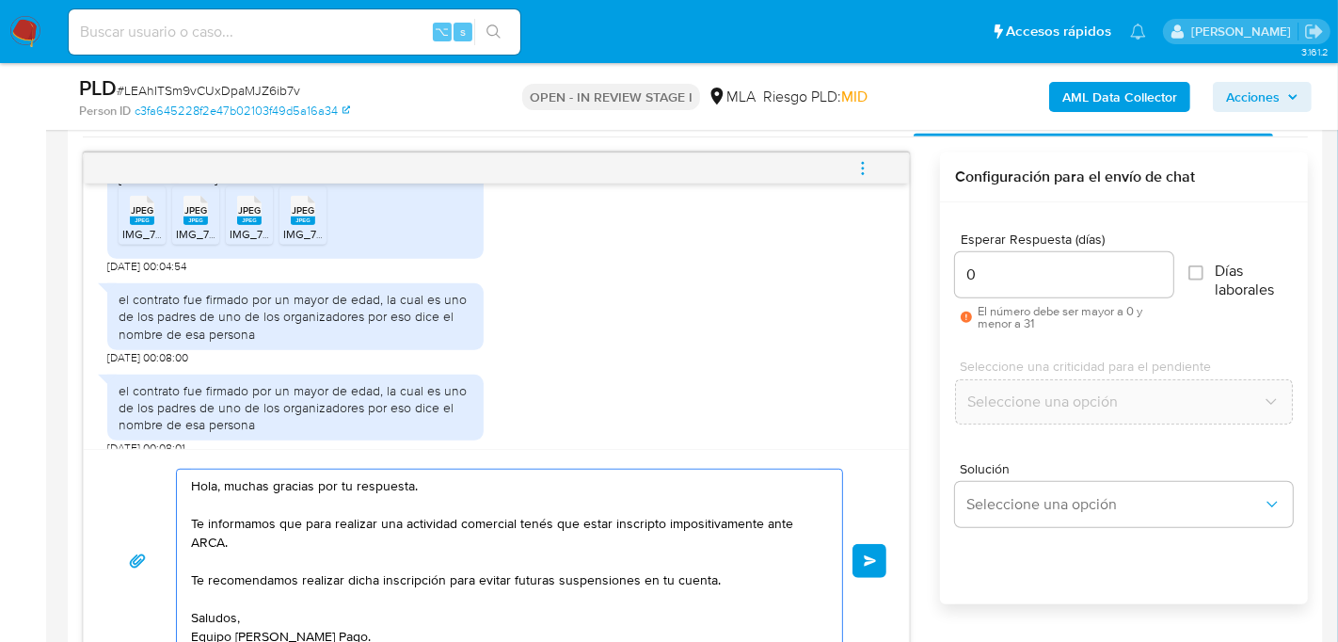
click at [517, 523] on textarea "Hola, muchas gracias por tu respuesta. Te informamos que para realizar una acti…" at bounding box center [505, 561] width 628 height 183
type textarea "Hola, muchas gracias por tu respuesta. Te informamos que para realizar una acti…"
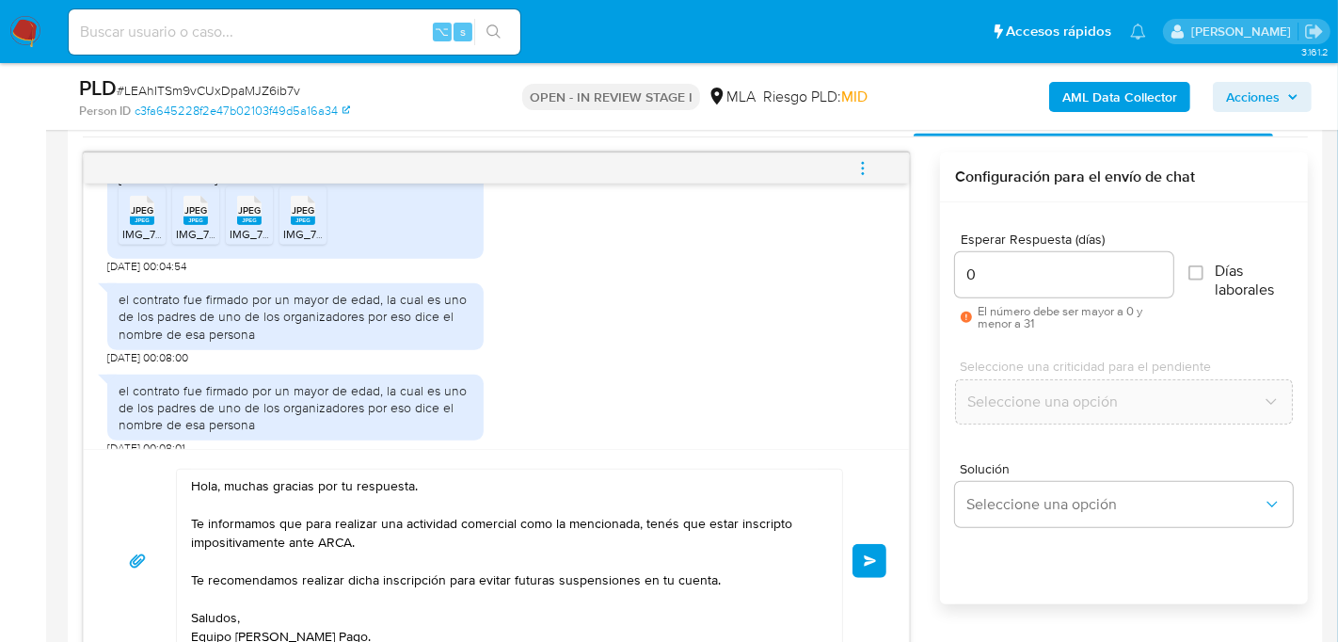
click at [870, 560] on span "Enviar" at bounding box center [870, 560] width 13 height 11
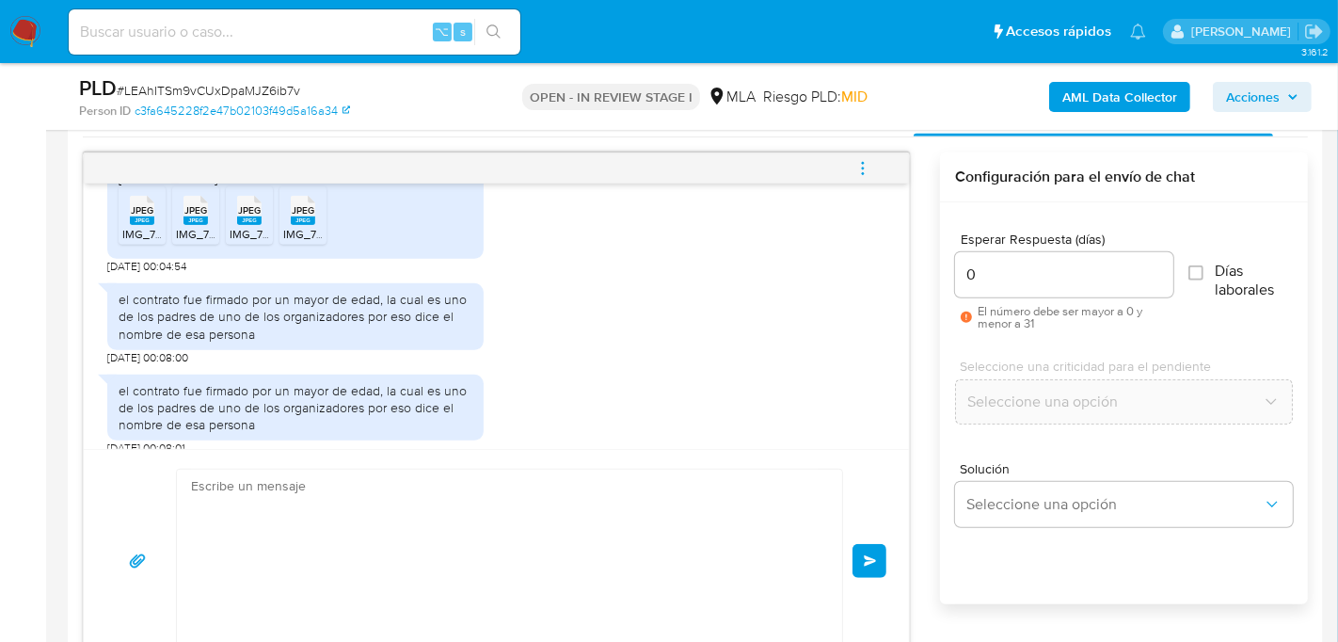
click at [869, 160] on icon "menu-action" at bounding box center [863, 168] width 17 height 17
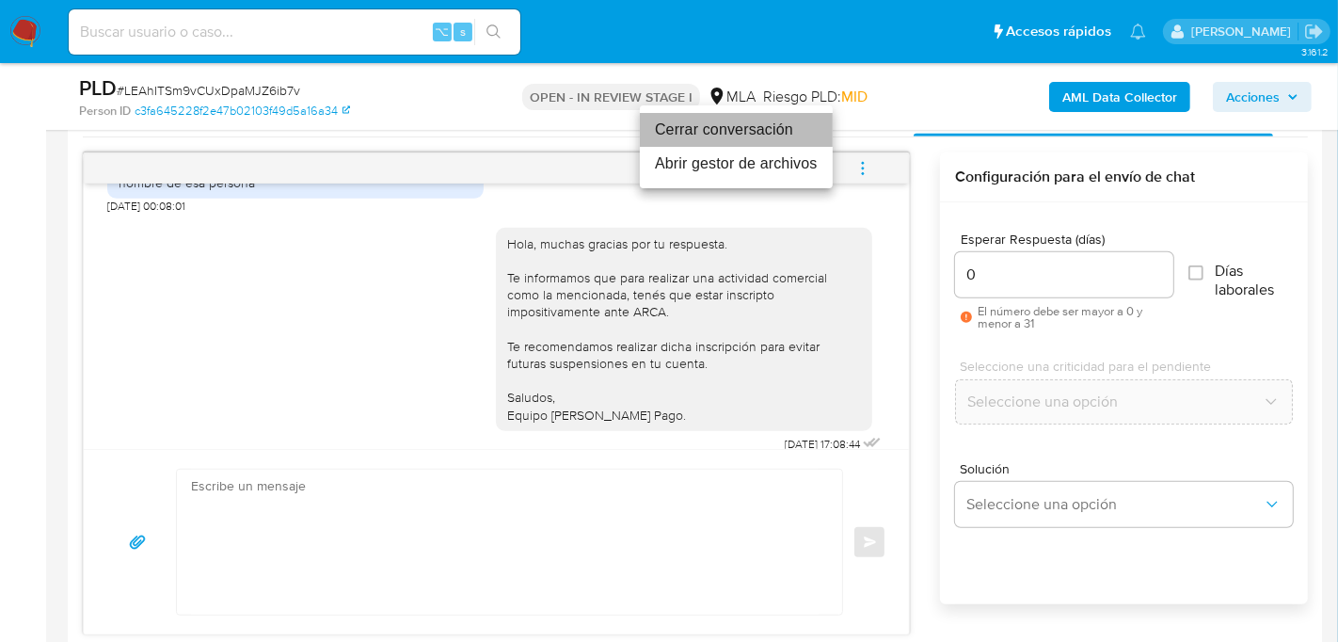
click at [704, 121] on li "Cerrar conversación" at bounding box center [736, 130] width 193 height 34
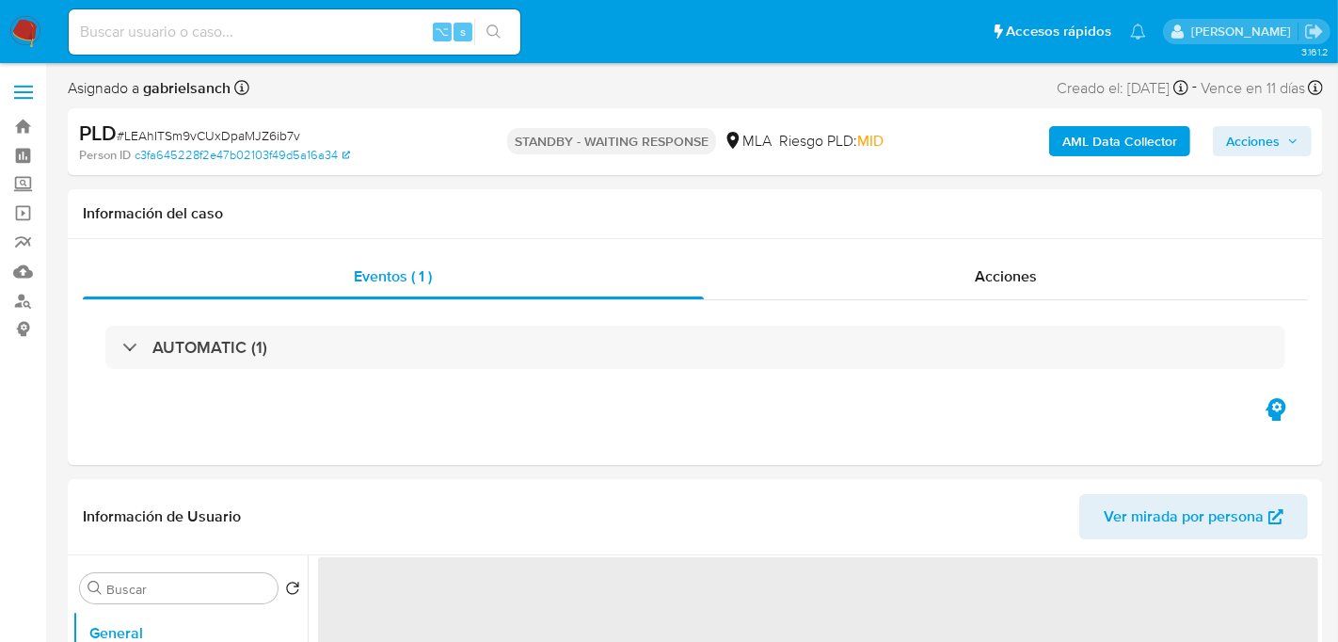
select select "10"
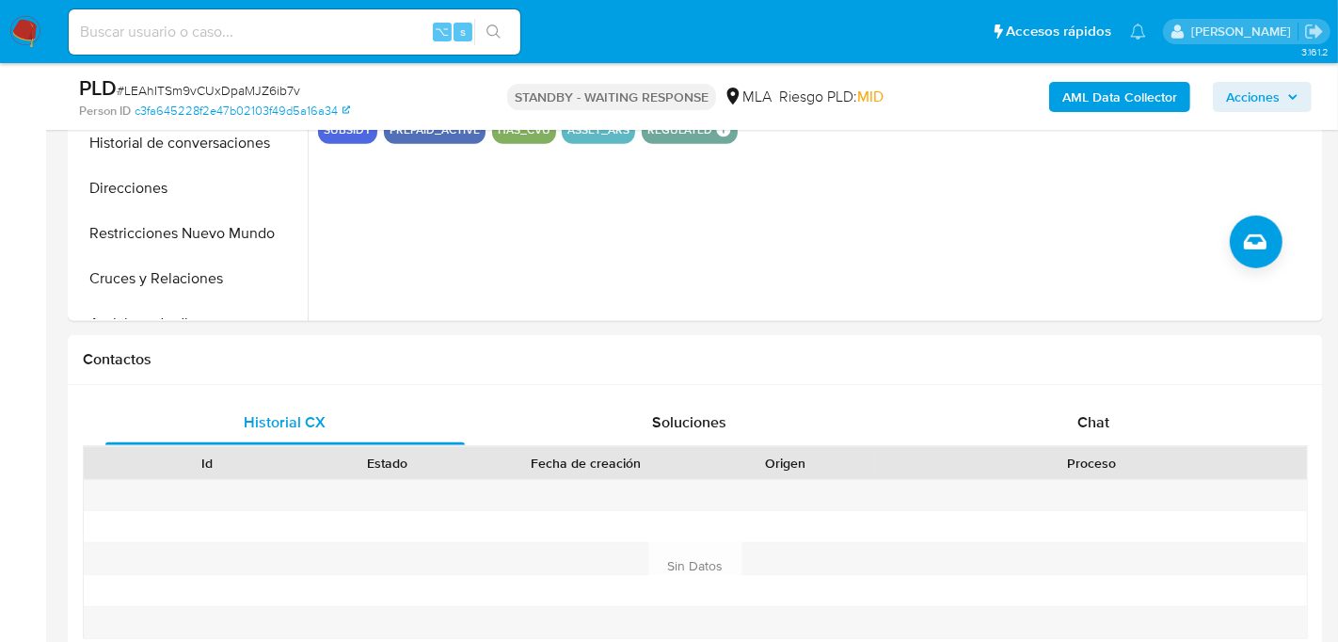
scroll to position [675, 0]
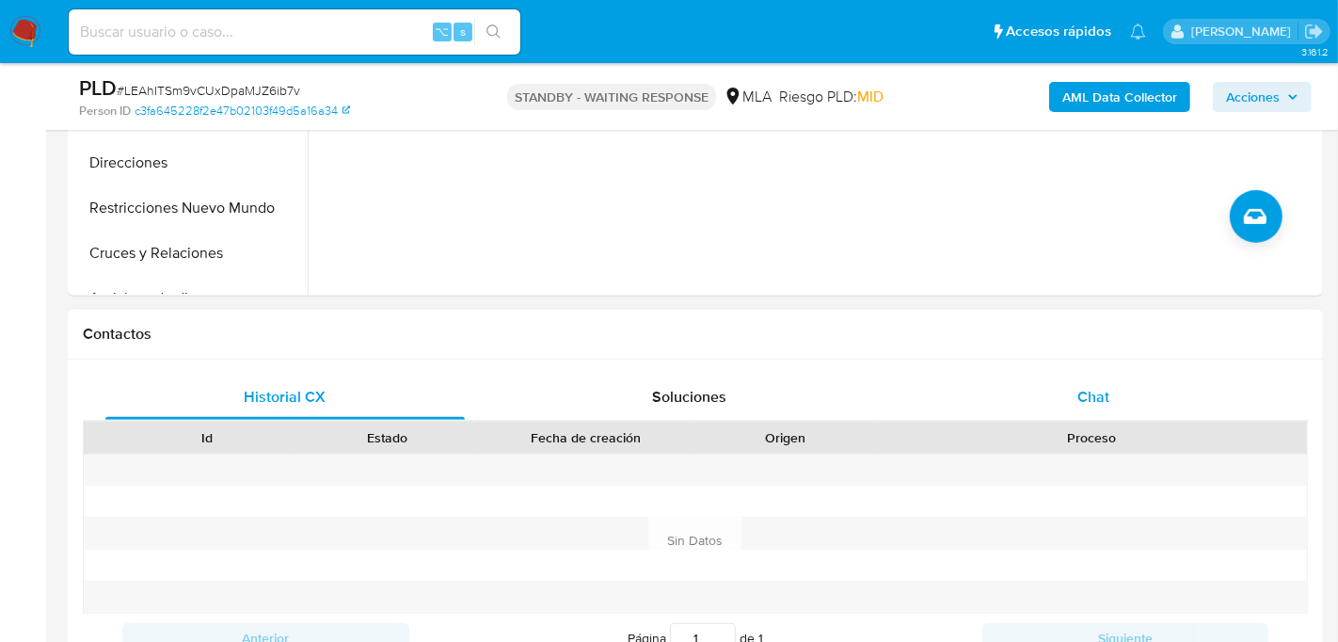
click at [1082, 386] on span "Chat" at bounding box center [1094, 397] width 32 height 22
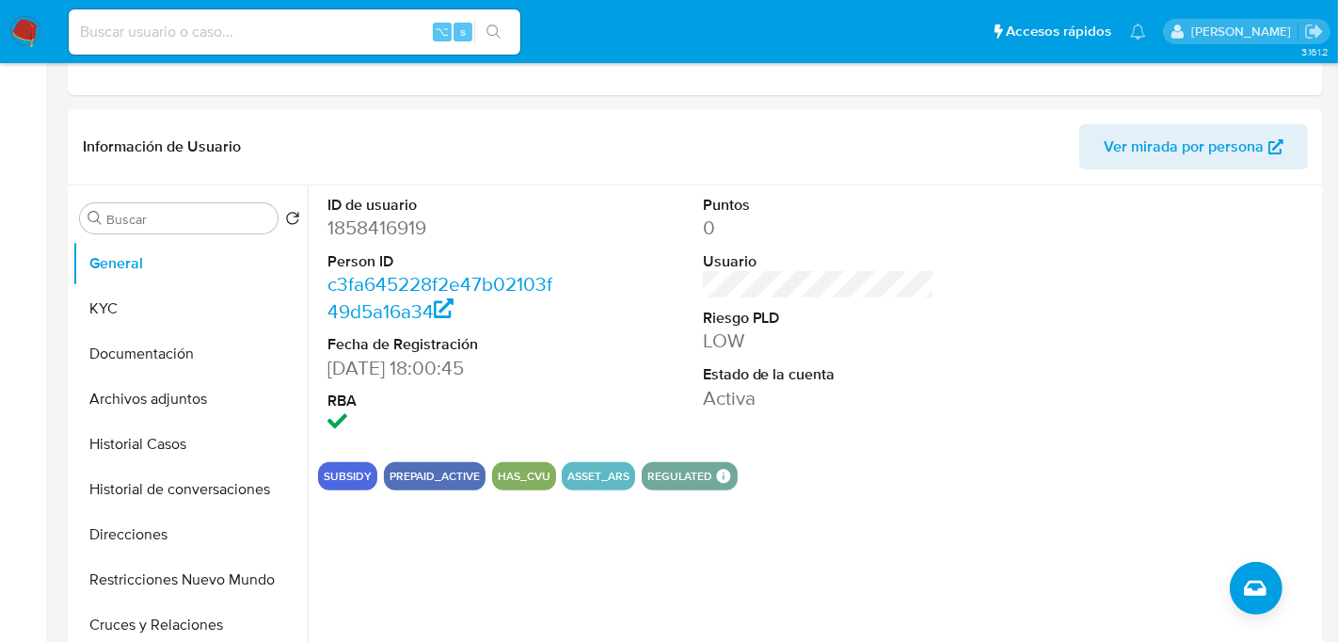
scroll to position [0, 0]
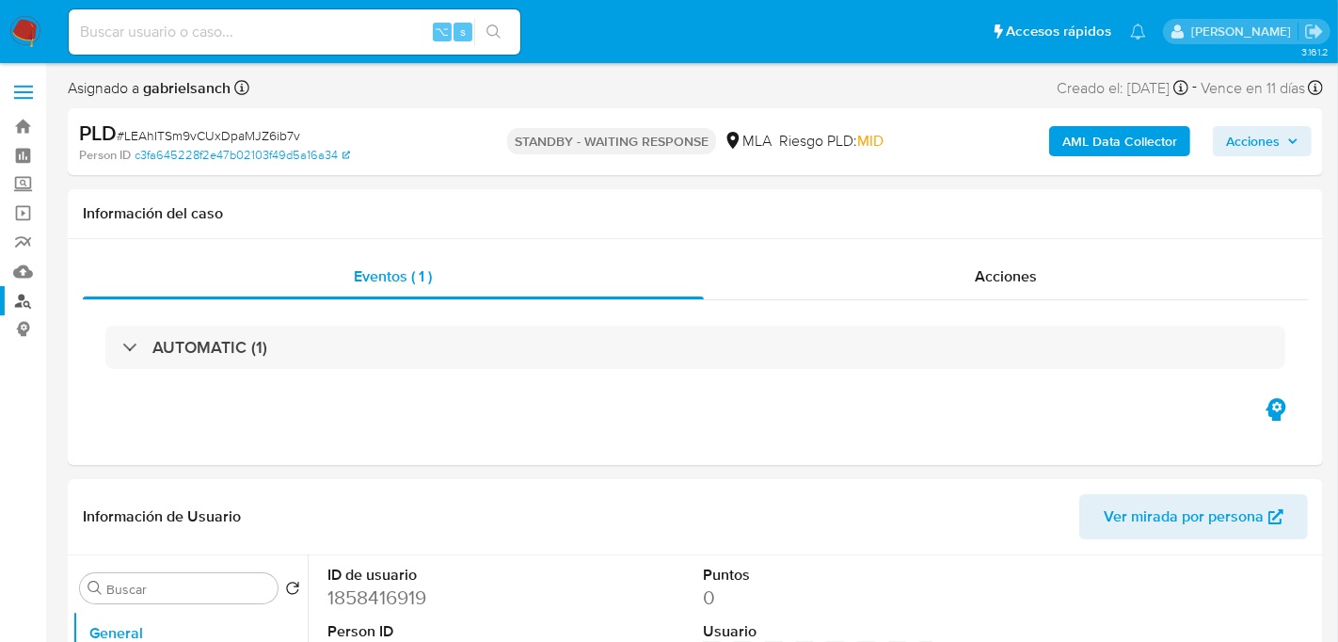
click at [18, 306] on link "Buscador de personas" at bounding box center [112, 300] width 224 height 29
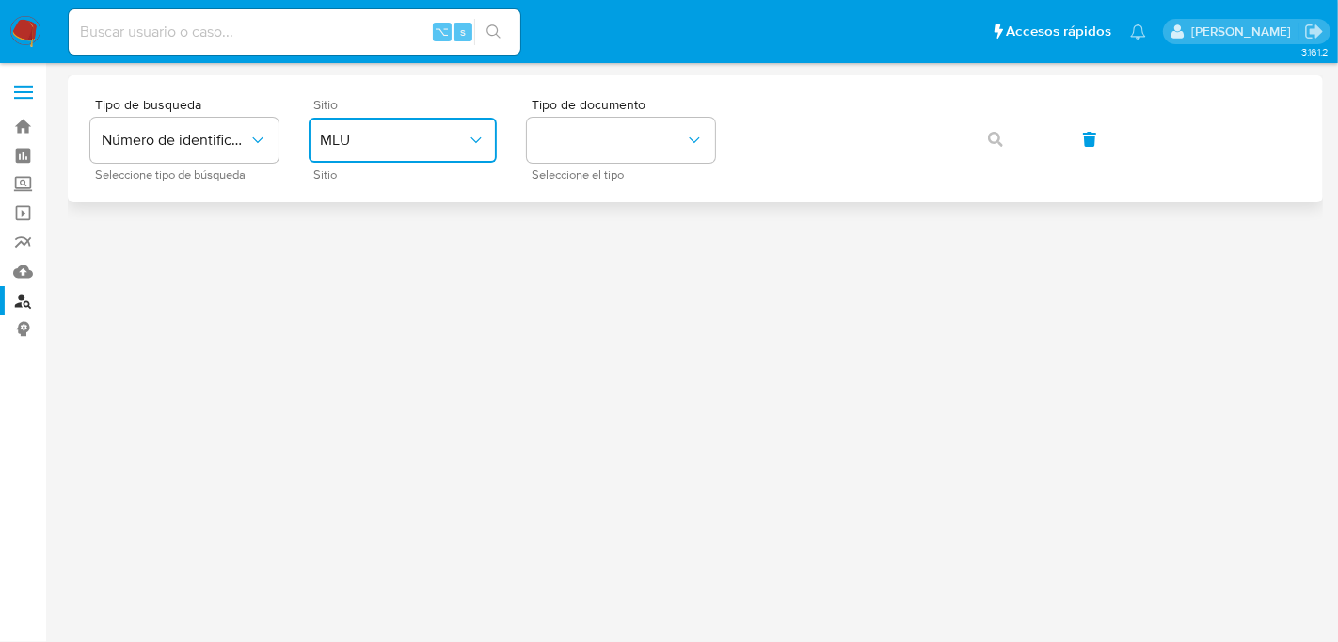
click at [393, 136] on span "MLU" at bounding box center [393, 140] width 147 height 19
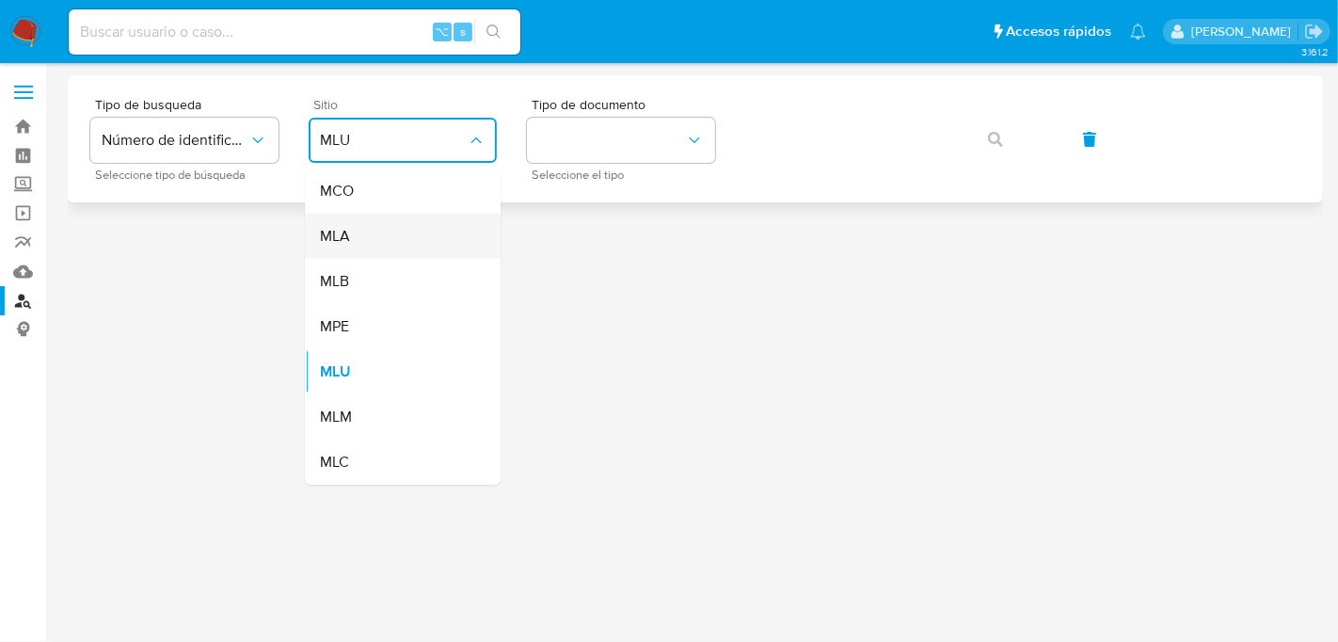
click at [393, 255] on div "MLA" at bounding box center [397, 236] width 154 height 45
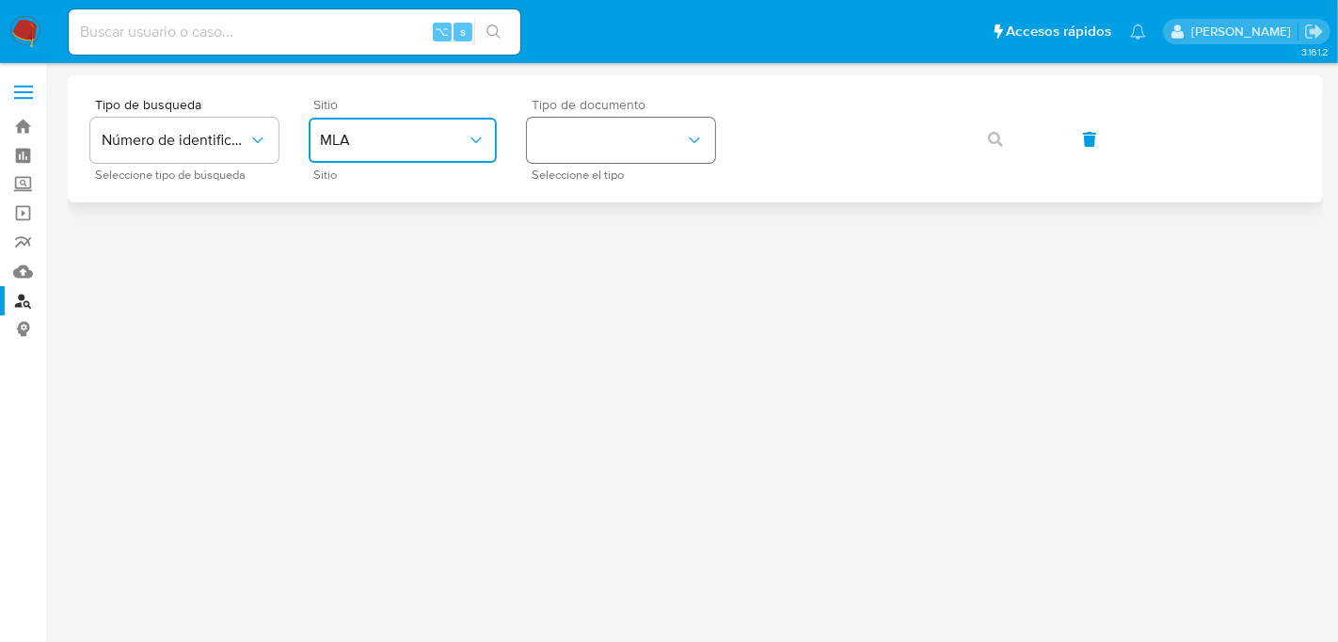
click at [580, 126] on button "identificationType" at bounding box center [621, 140] width 188 height 45
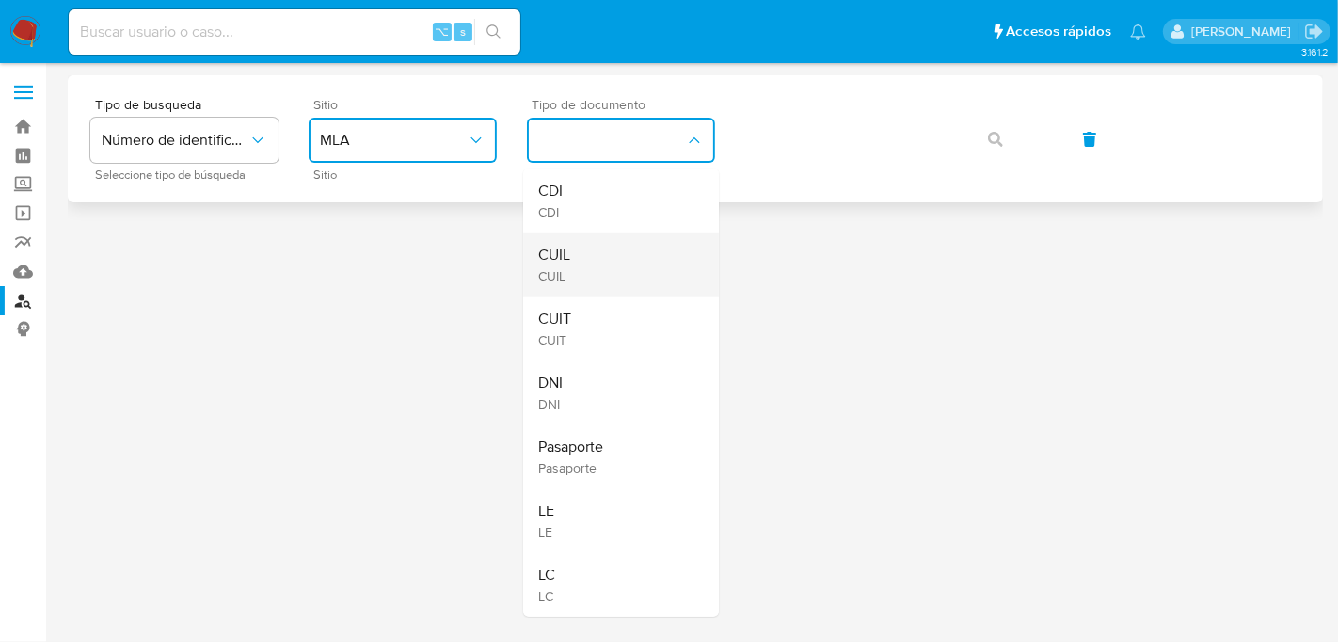
click at [594, 249] on div "CUIL CUIL" at bounding box center [615, 264] width 154 height 64
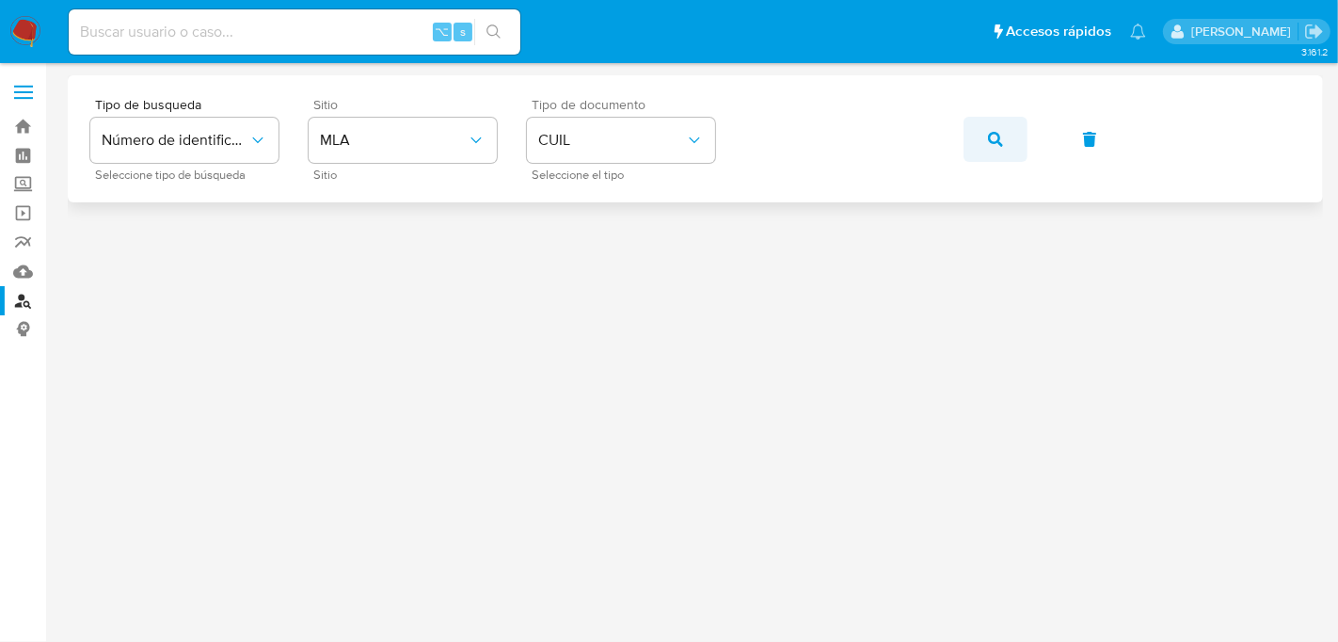
click at [1001, 149] on span "button" at bounding box center [995, 139] width 15 height 41
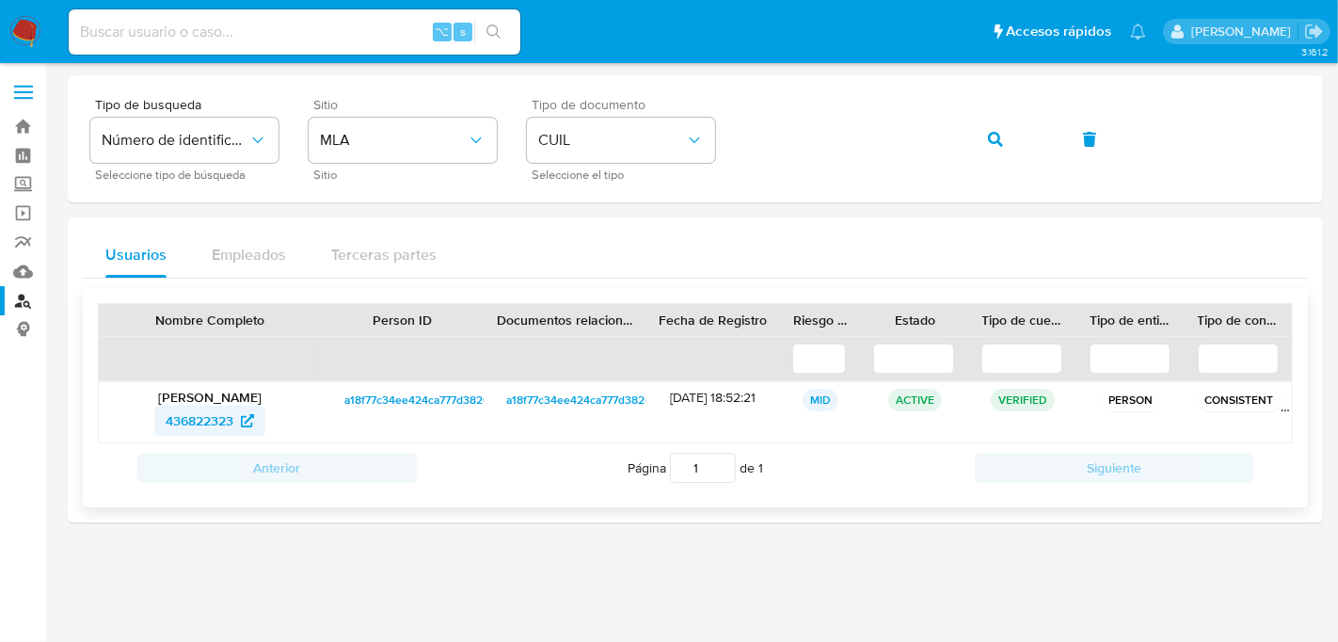
click at [187, 425] on span "436822323" at bounding box center [200, 421] width 68 height 30
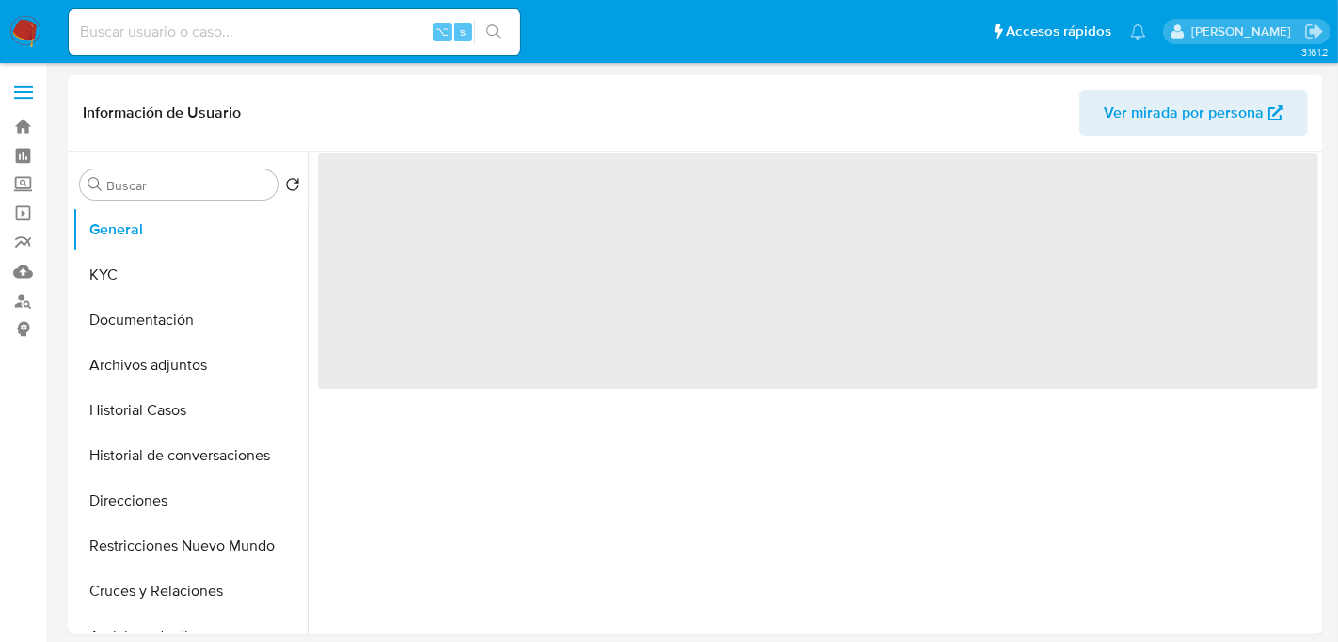
select select "10"
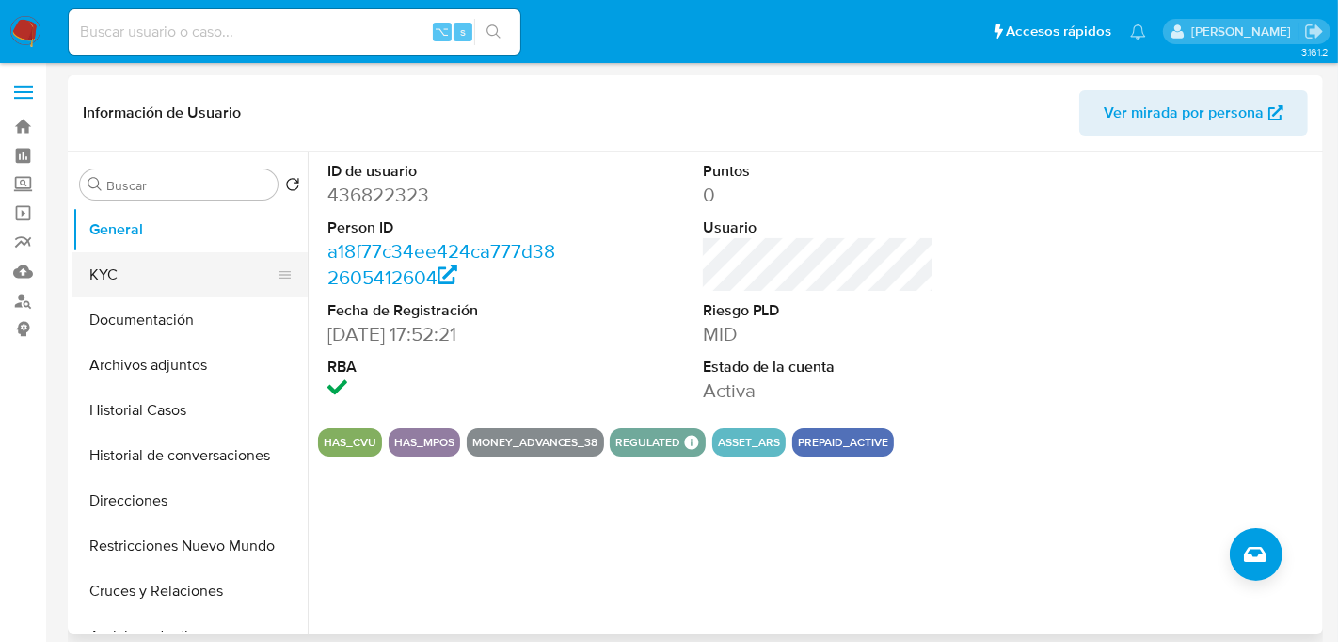
click at [146, 274] on button "KYC" at bounding box center [182, 274] width 220 height 45
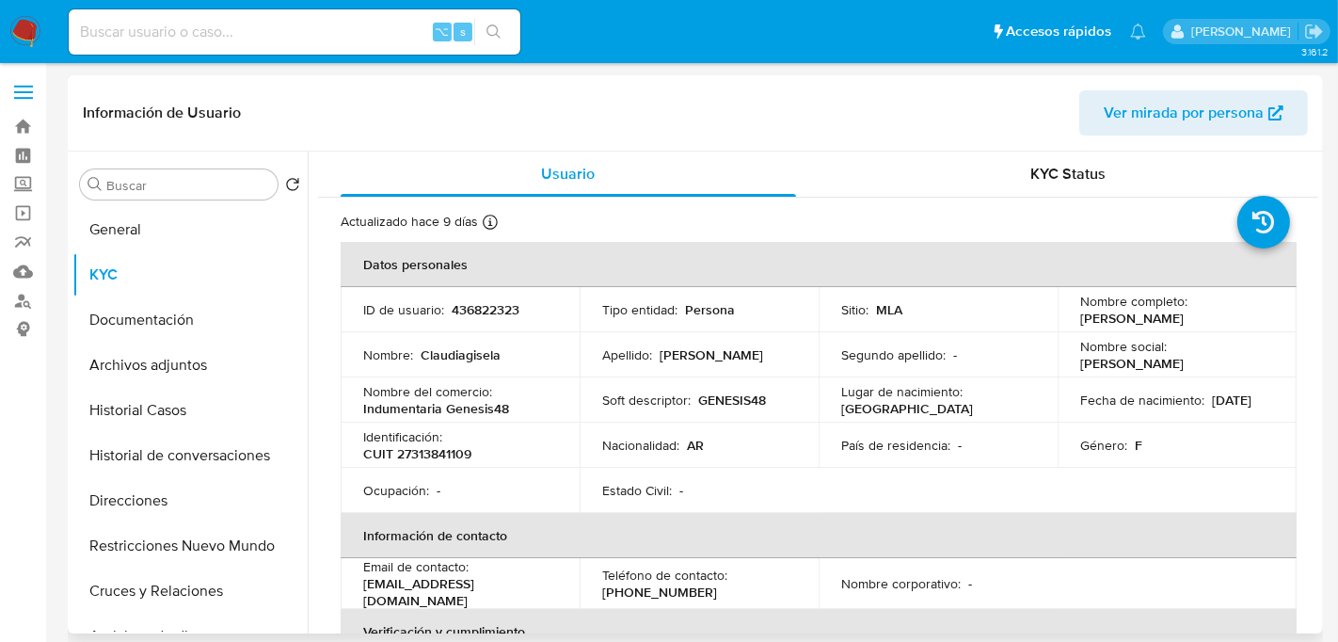
drag, startPoint x: 1074, startPoint y: 314, endPoint x: 1219, endPoint y: 312, distance: 145.0
click at [1219, 312] on td "Nombre completo : [PERSON_NAME]" at bounding box center [1177, 309] width 239 height 45
copy p "[PERSON_NAME]"
click at [433, 451] on p "CUIT 27313841109" at bounding box center [417, 453] width 108 height 17
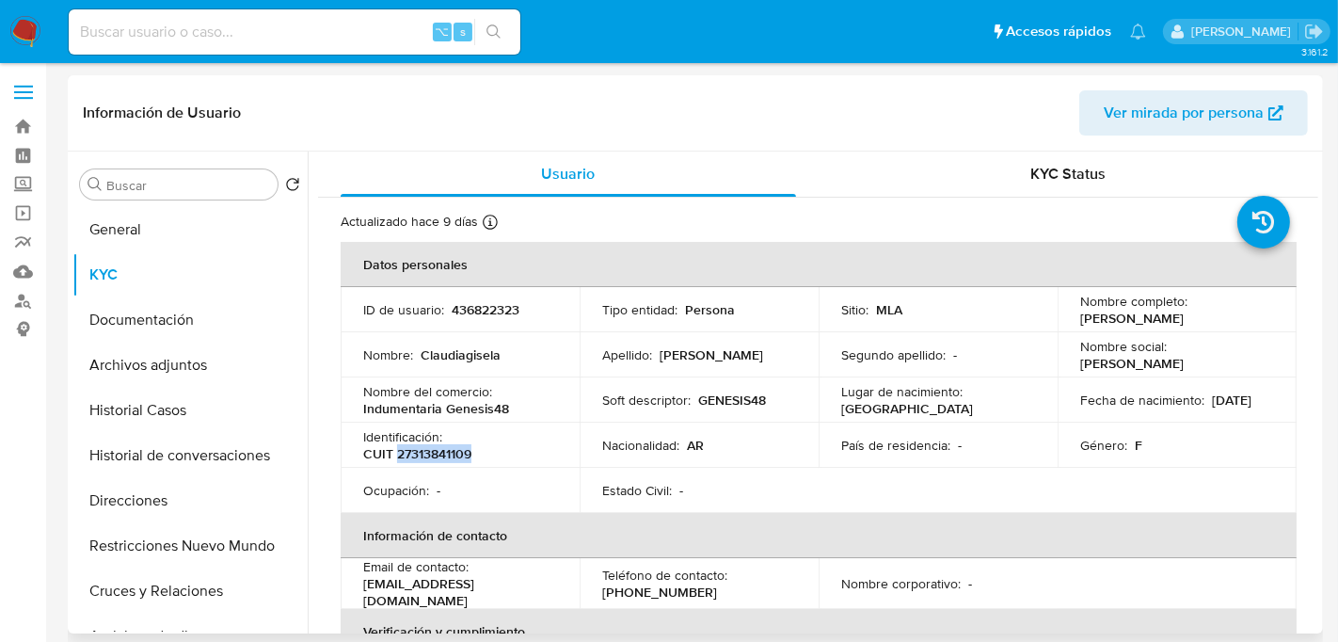
copy p "27313841109"
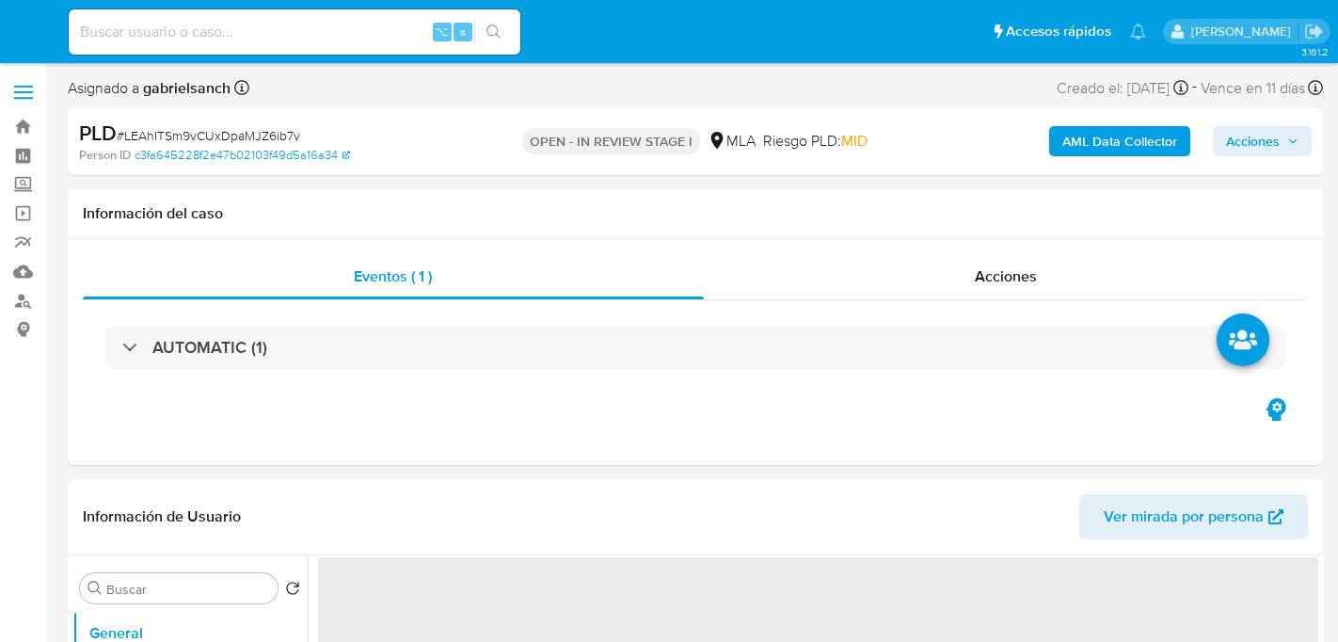
select select "10"
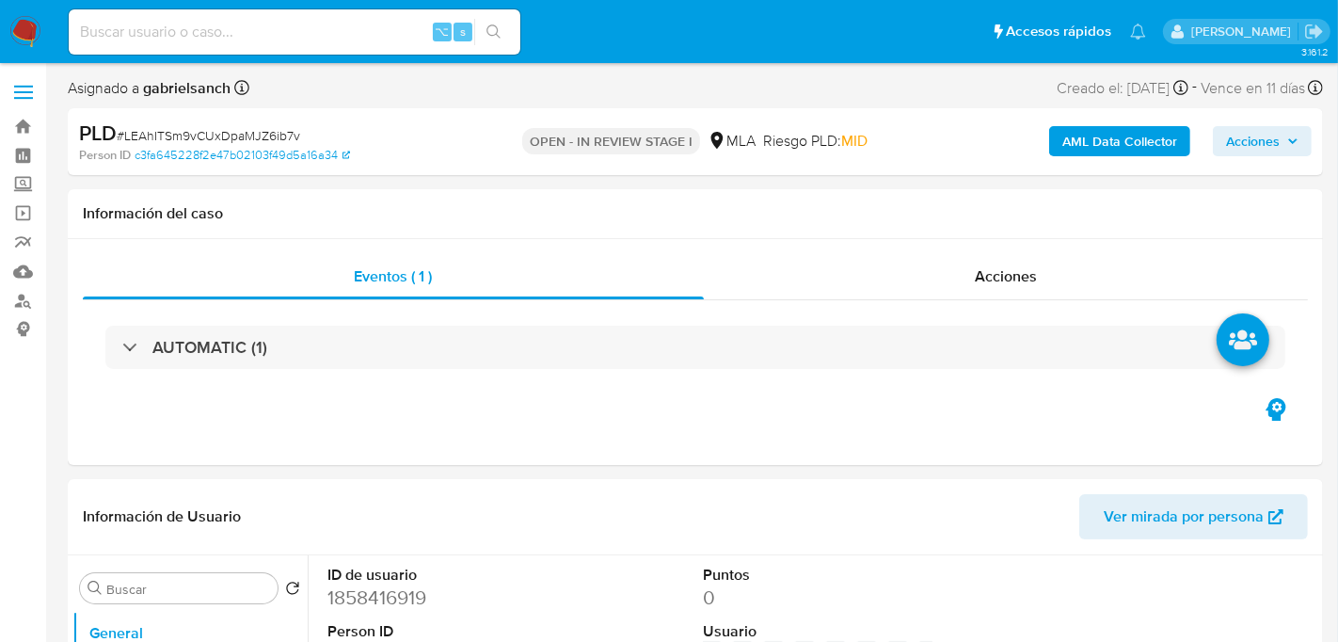
click at [1077, 152] on b "AML Data Collector" at bounding box center [1120, 141] width 115 height 30
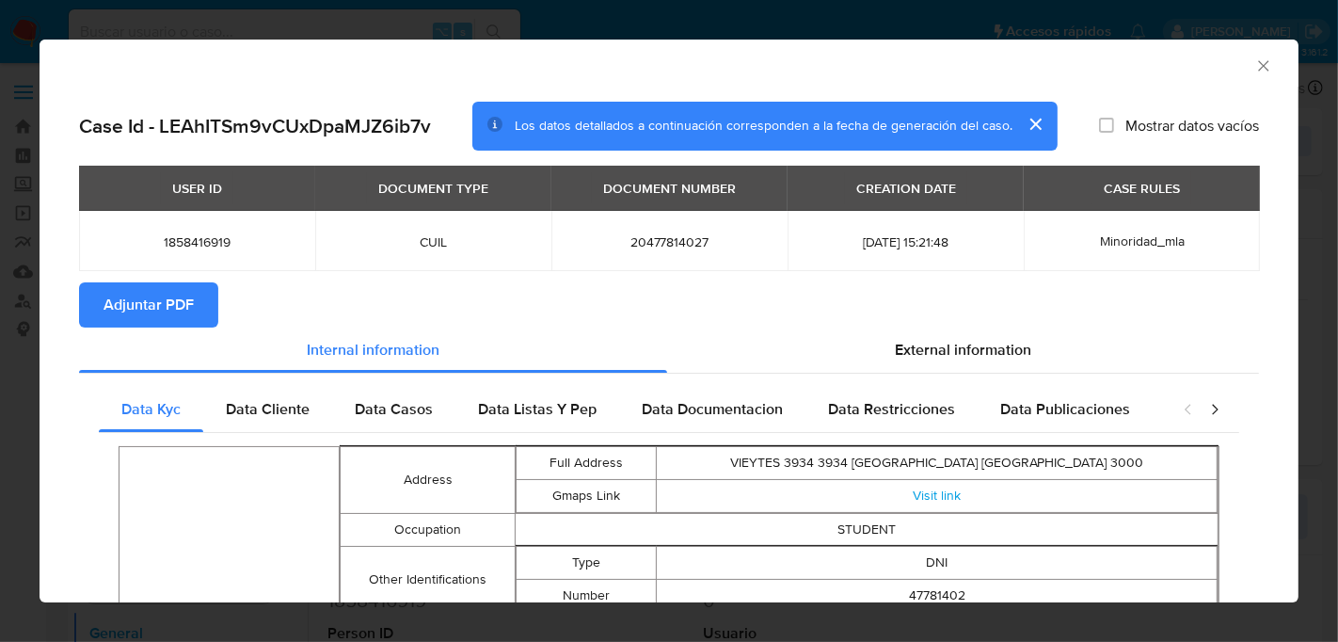
click at [152, 305] on span "Adjuntar PDF" at bounding box center [149, 304] width 90 height 41
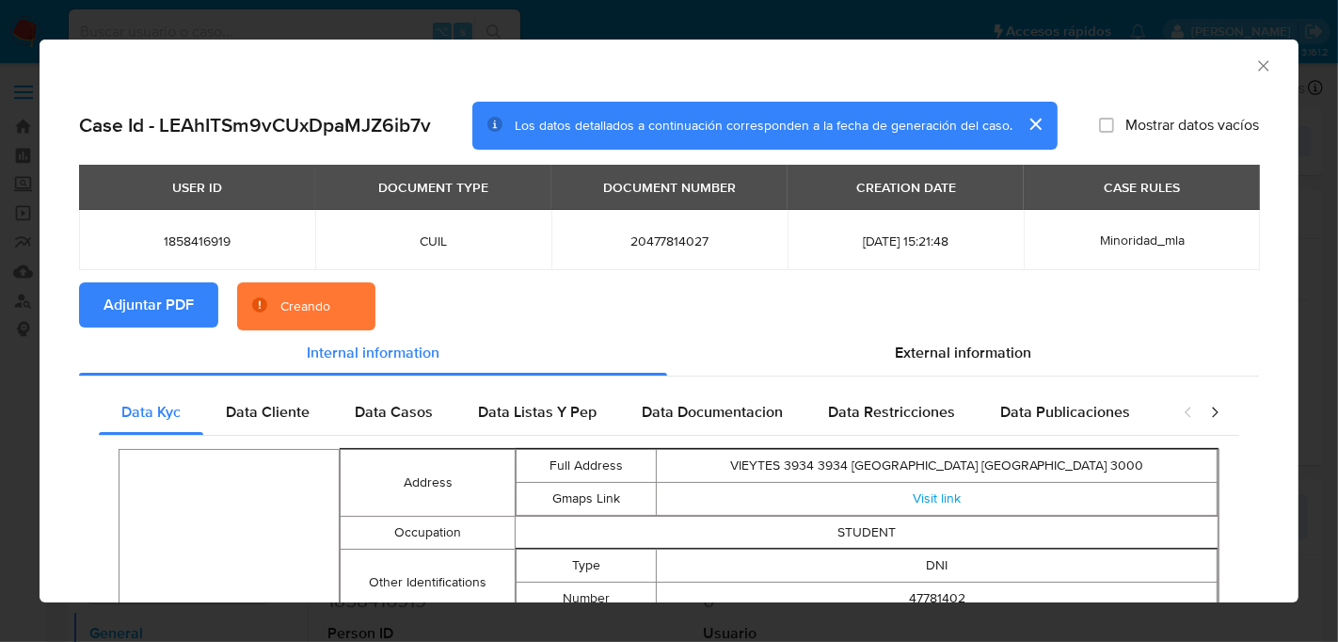
click at [1269, 63] on icon "Cerrar ventana" at bounding box center [1264, 65] width 19 height 19
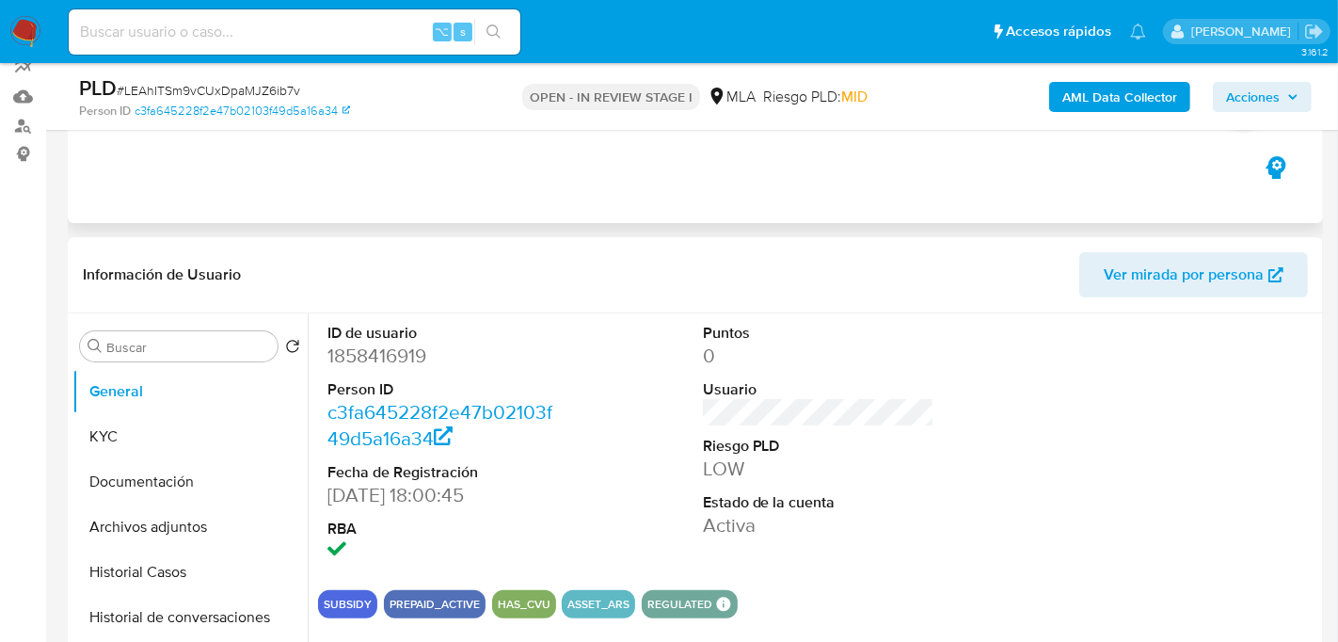
scroll to position [196, 0]
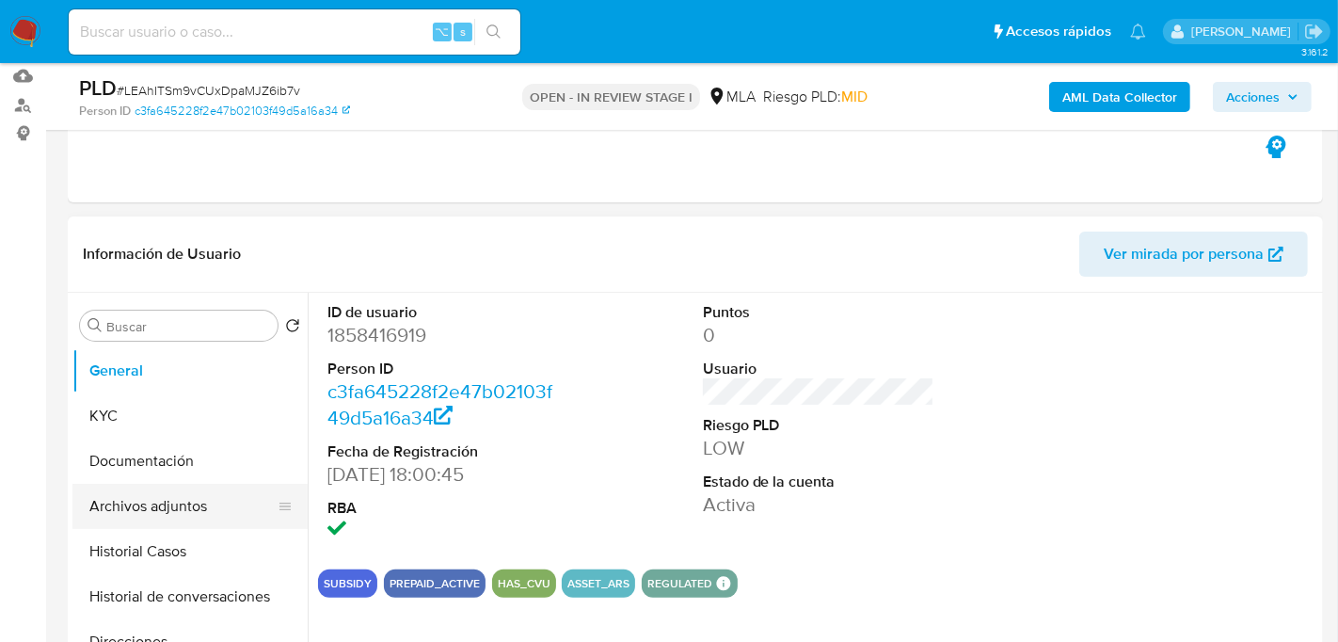
click at [172, 516] on button "Archivos adjuntos" at bounding box center [182, 506] width 220 height 45
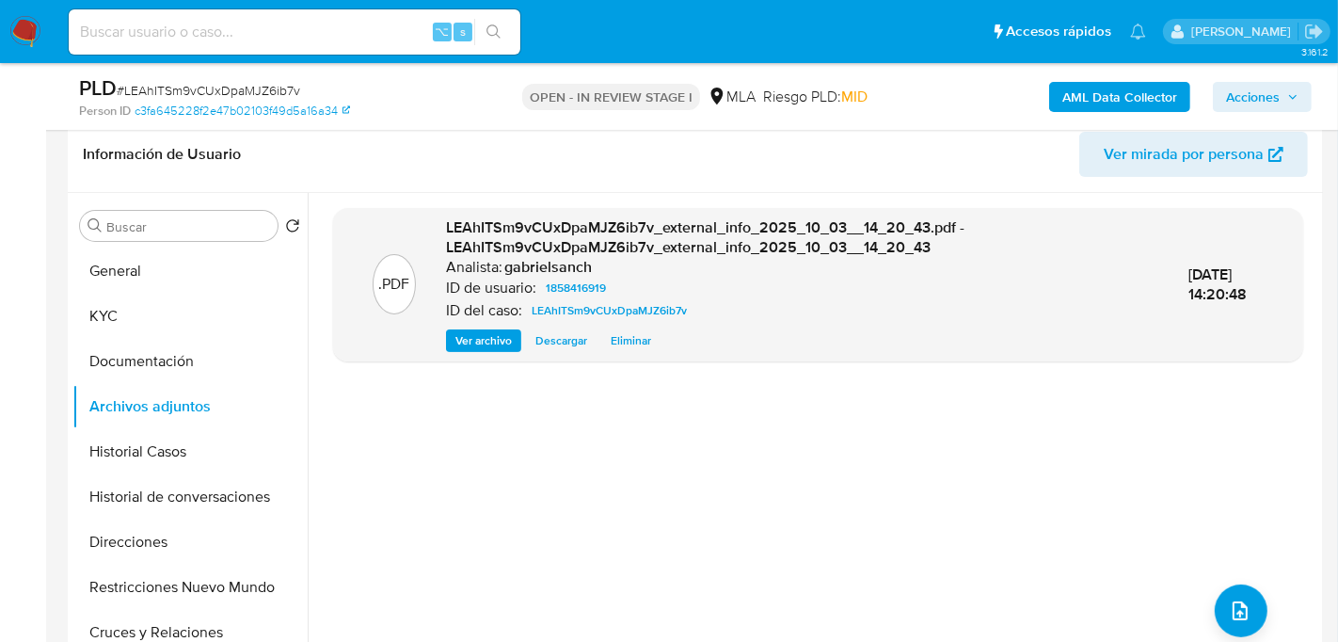
scroll to position [299, 0]
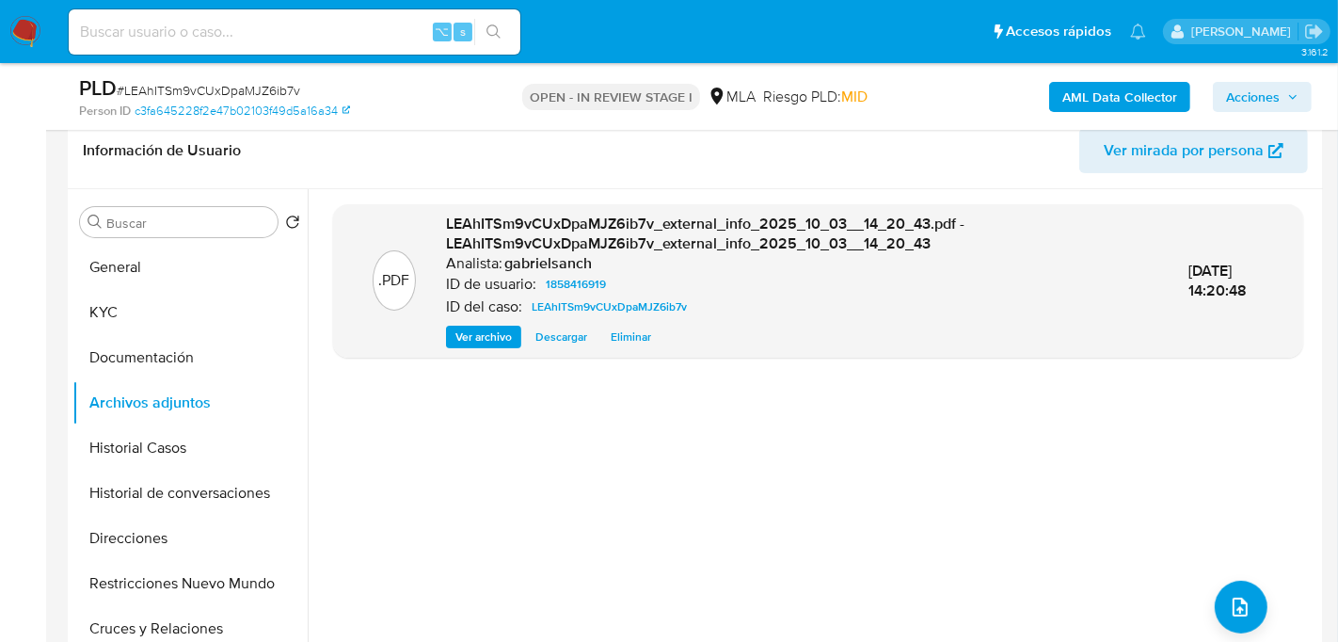
click at [1176, 104] on b "AML Data Collector" at bounding box center [1120, 97] width 115 height 30
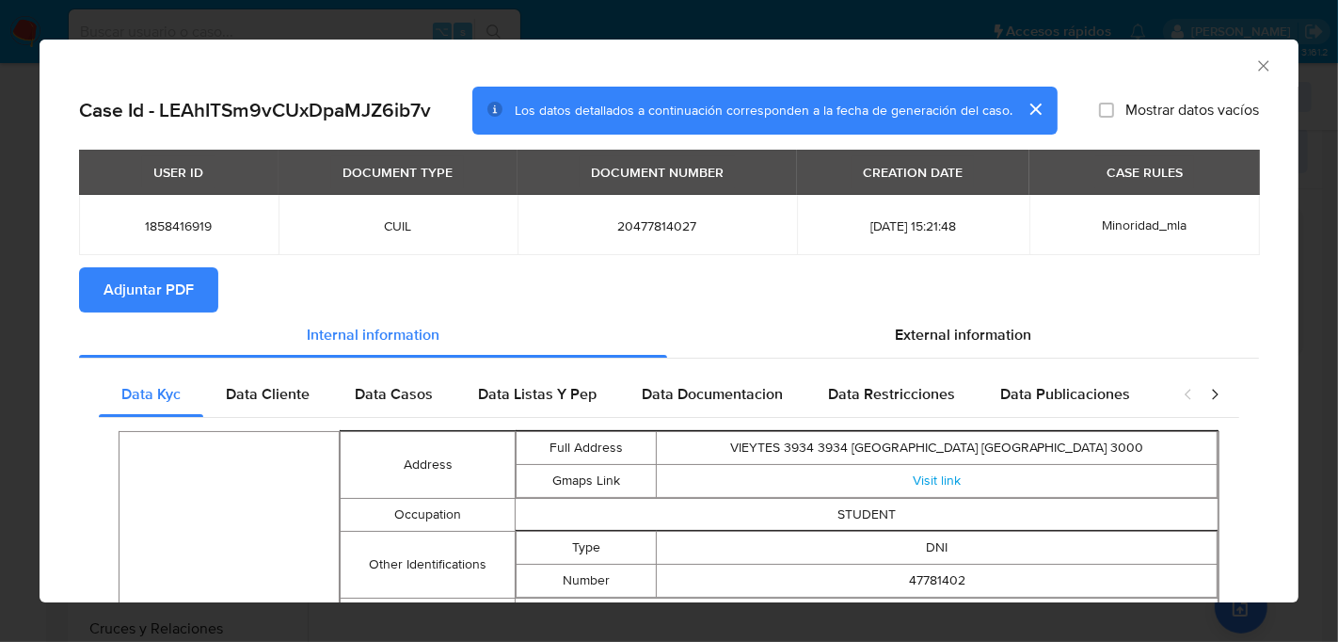
click at [167, 293] on span "Adjuntar PDF" at bounding box center [149, 289] width 90 height 41
click at [1260, 64] on icon "Cerrar ventana" at bounding box center [1264, 65] width 19 height 19
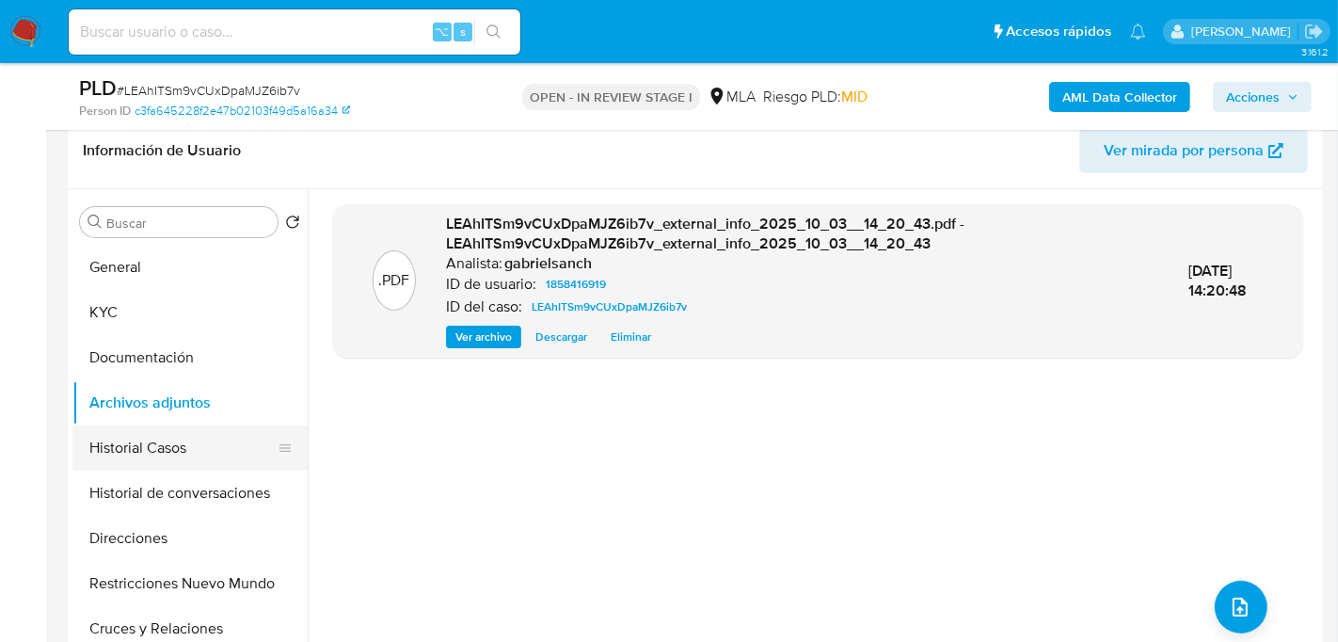
click at [116, 452] on button "Historial Casos" at bounding box center [182, 447] width 220 height 45
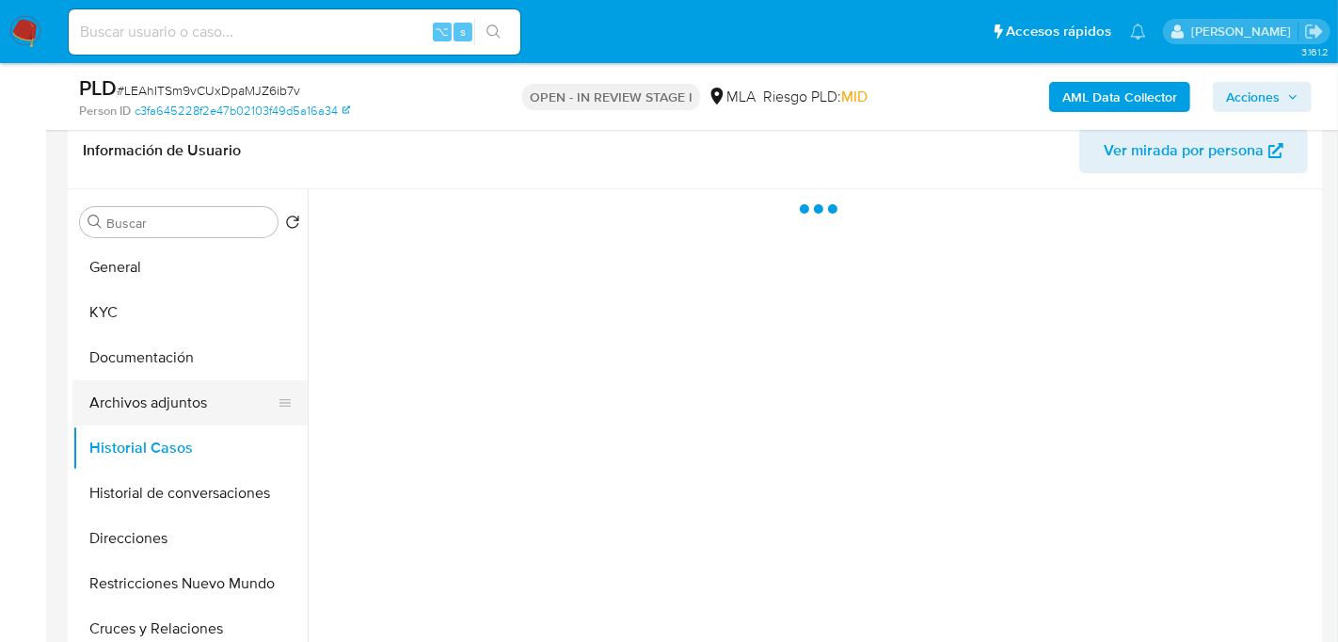
click at [122, 415] on button "Archivos adjuntos" at bounding box center [182, 402] width 220 height 45
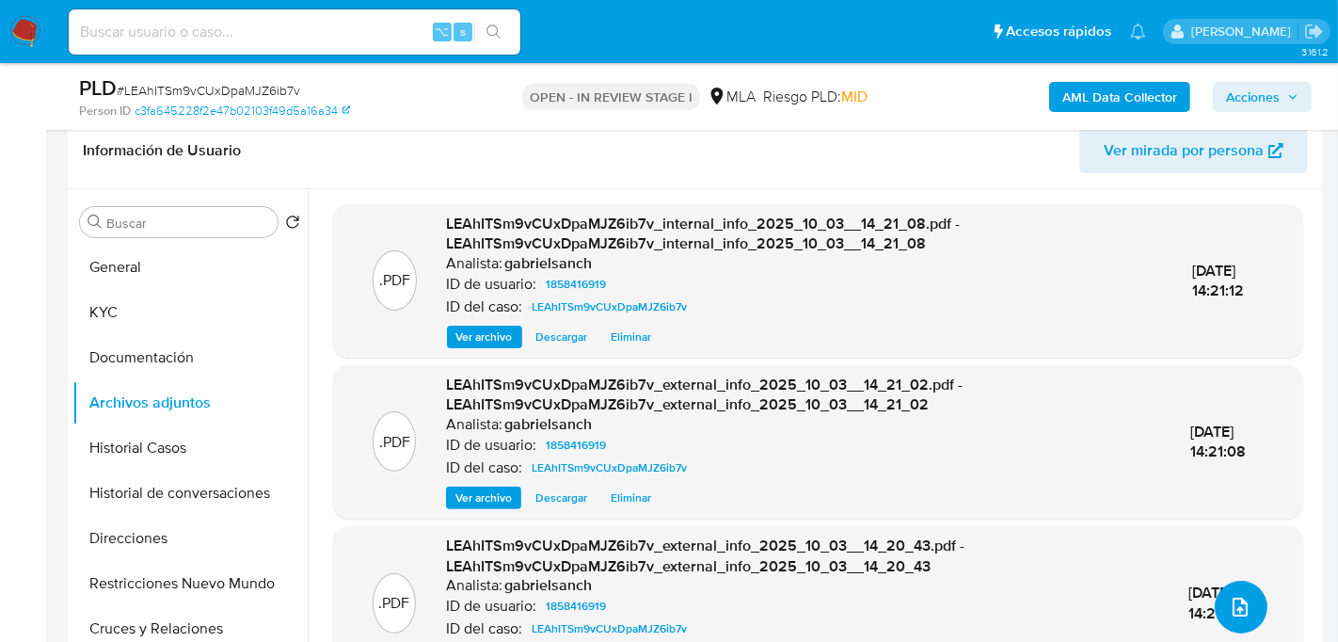
click at [1245, 606] on button "upload-file" at bounding box center [1241, 607] width 53 height 53
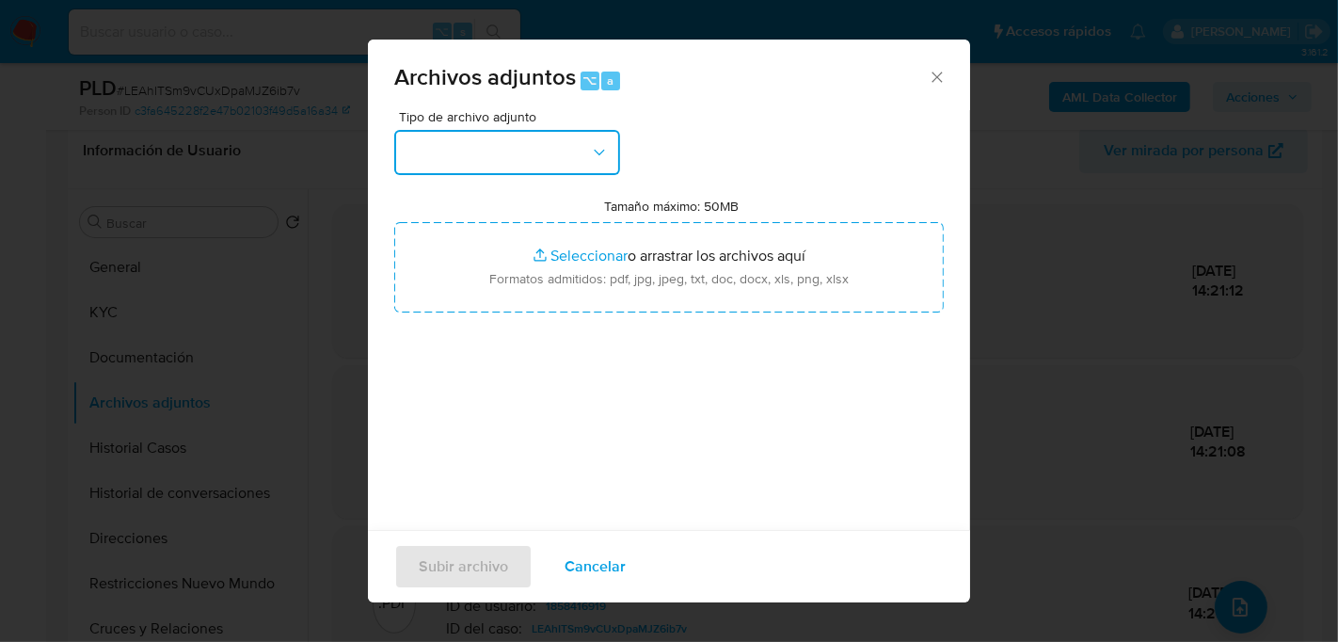
click at [562, 146] on button "button" at bounding box center [507, 152] width 226 height 45
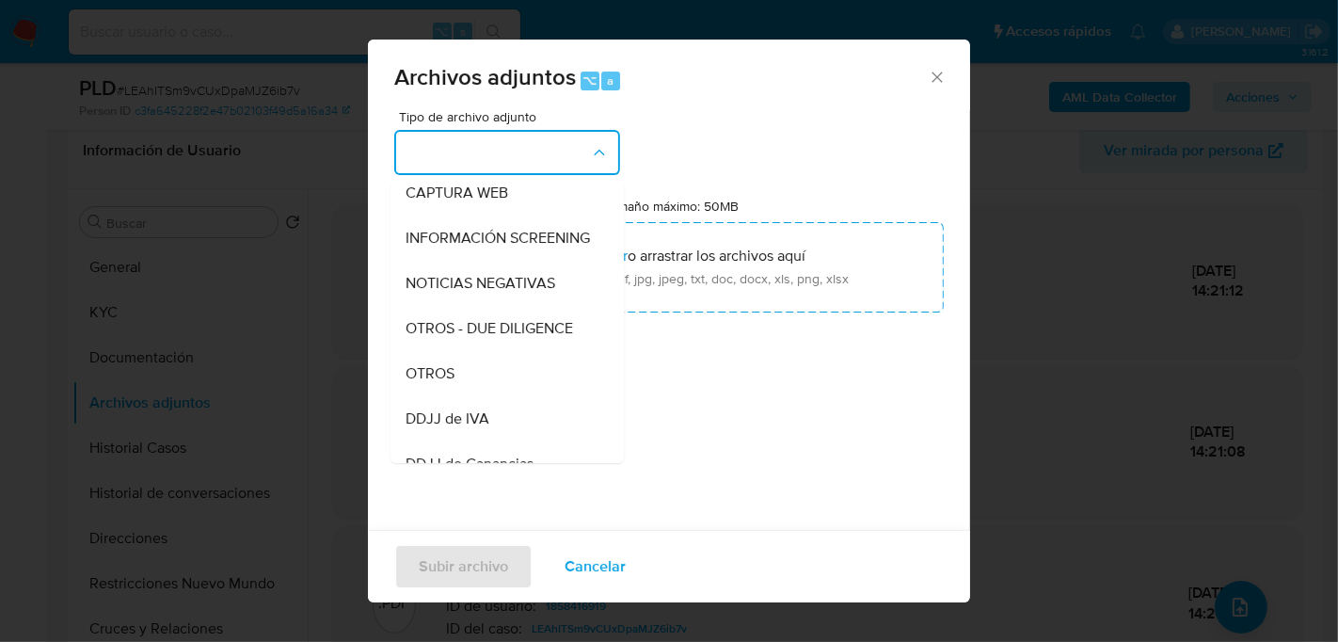
scroll to position [195, 0]
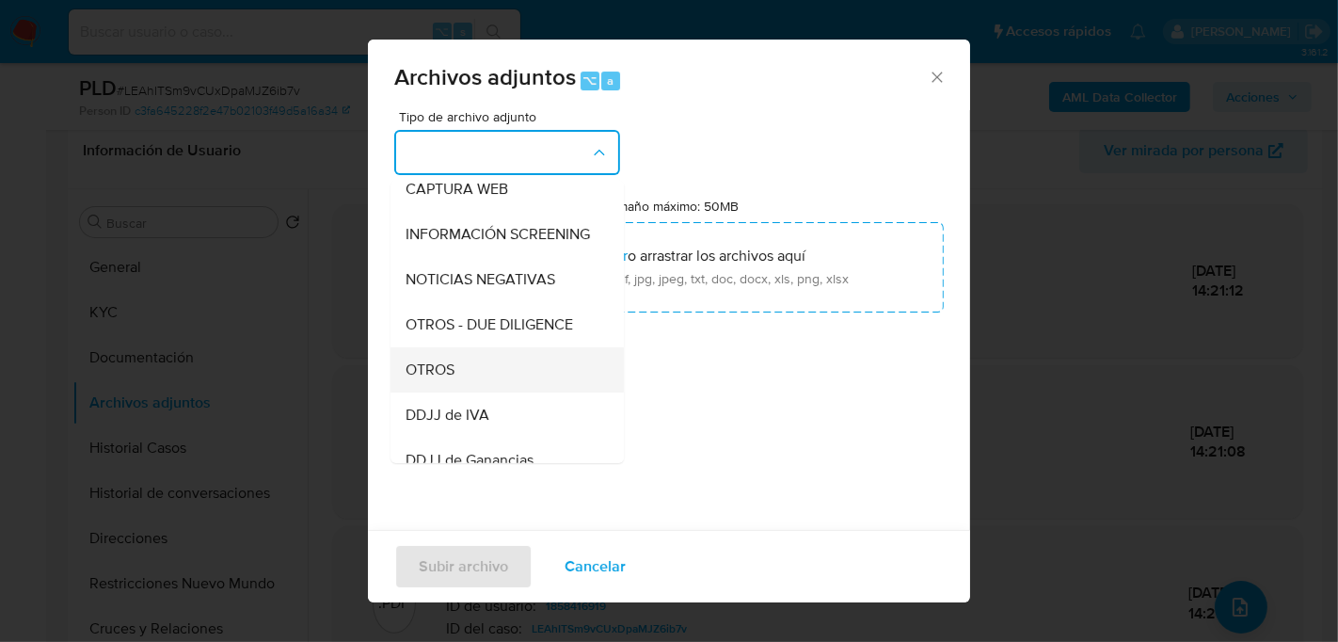
click at [520, 360] on div "OTROS" at bounding box center [502, 368] width 192 height 45
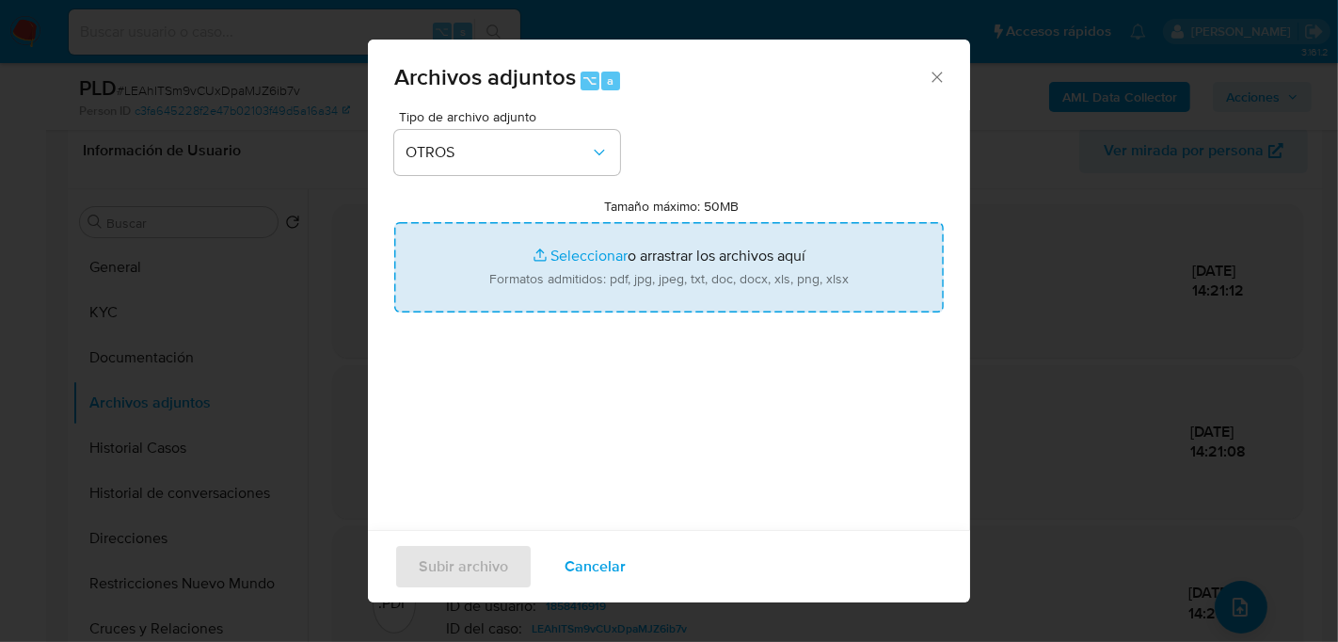
click at [589, 287] on input "Tamaño máximo: 50MB Seleccionar archivos" at bounding box center [669, 267] width 550 height 90
type input "C:\fakepath\Caselog LEAhITSm9vCUxDpaMJZ6ib7v_2025_08_19_01_25_54.docx"
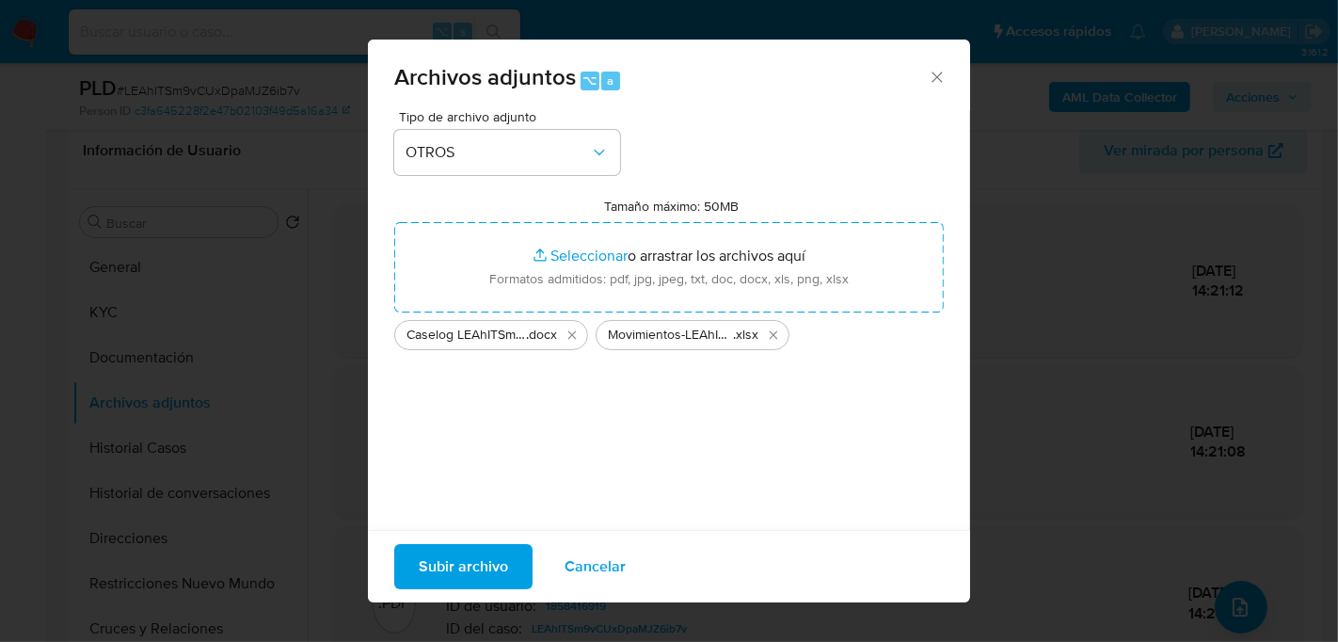
click at [430, 543] on div "Subir archivo Cancelar" at bounding box center [669, 566] width 602 height 72
click at [433, 566] on span "Subir archivo" at bounding box center [463, 566] width 89 height 41
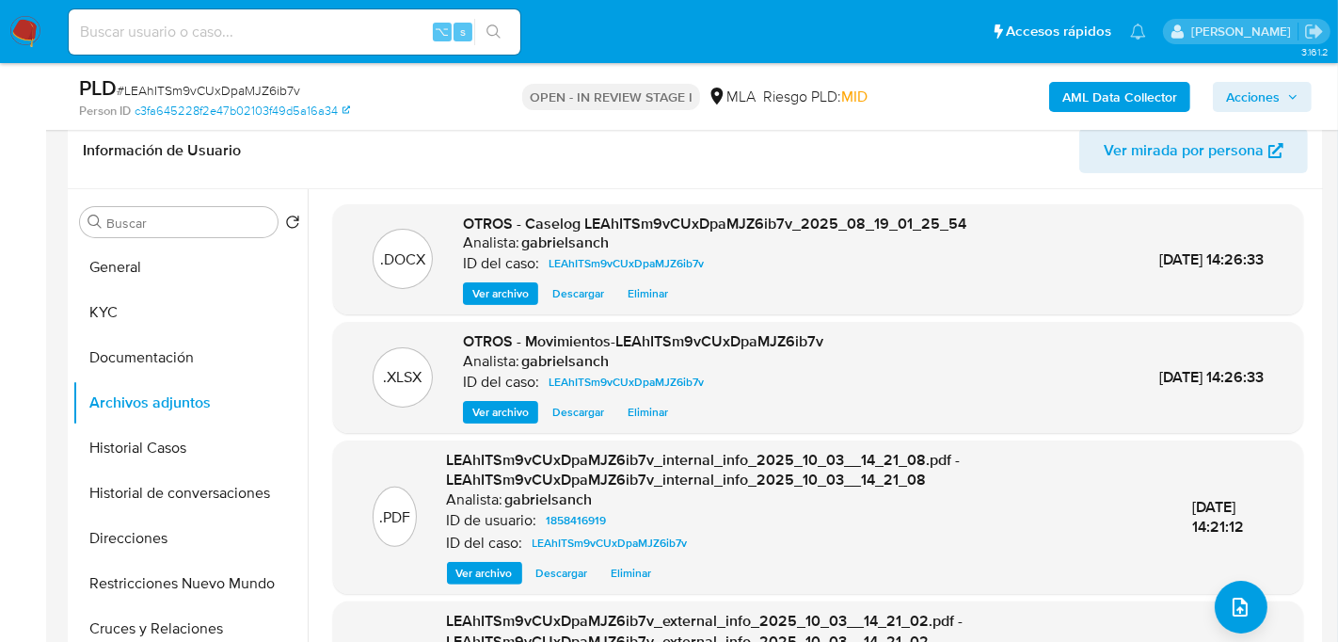
click at [1262, 101] on span "Acciones" at bounding box center [1253, 97] width 54 height 30
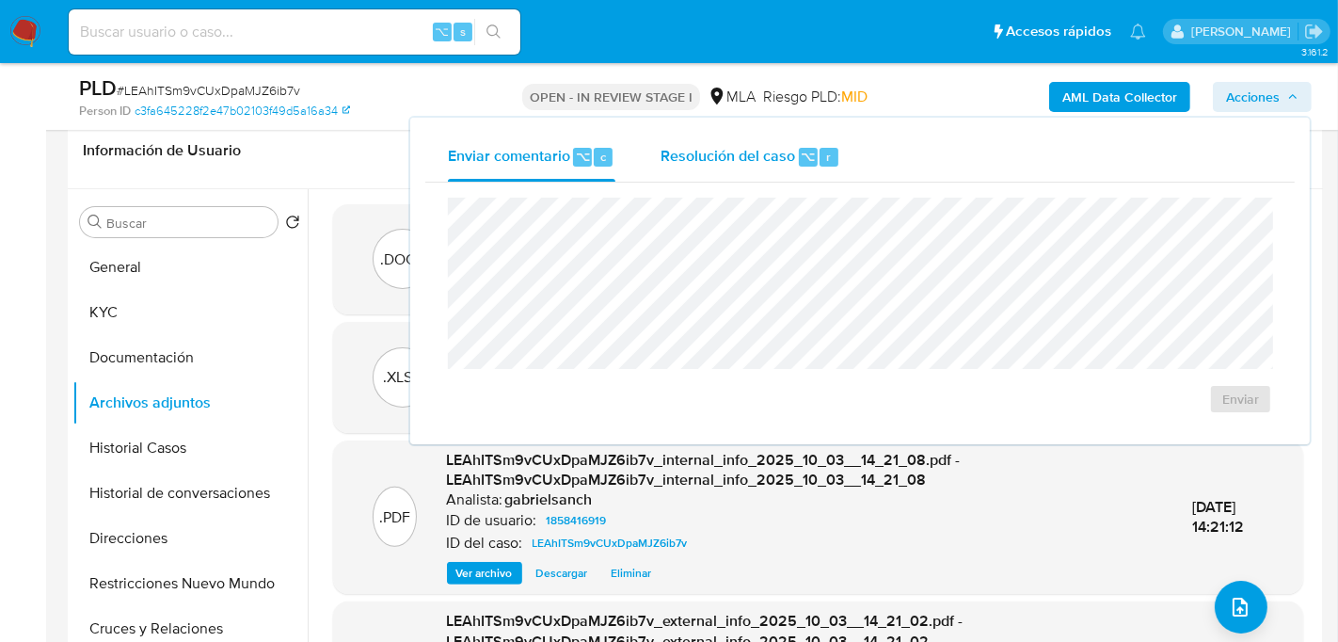
click at [785, 148] on span "Resolución del caso" at bounding box center [728, 156] width 135 height 22
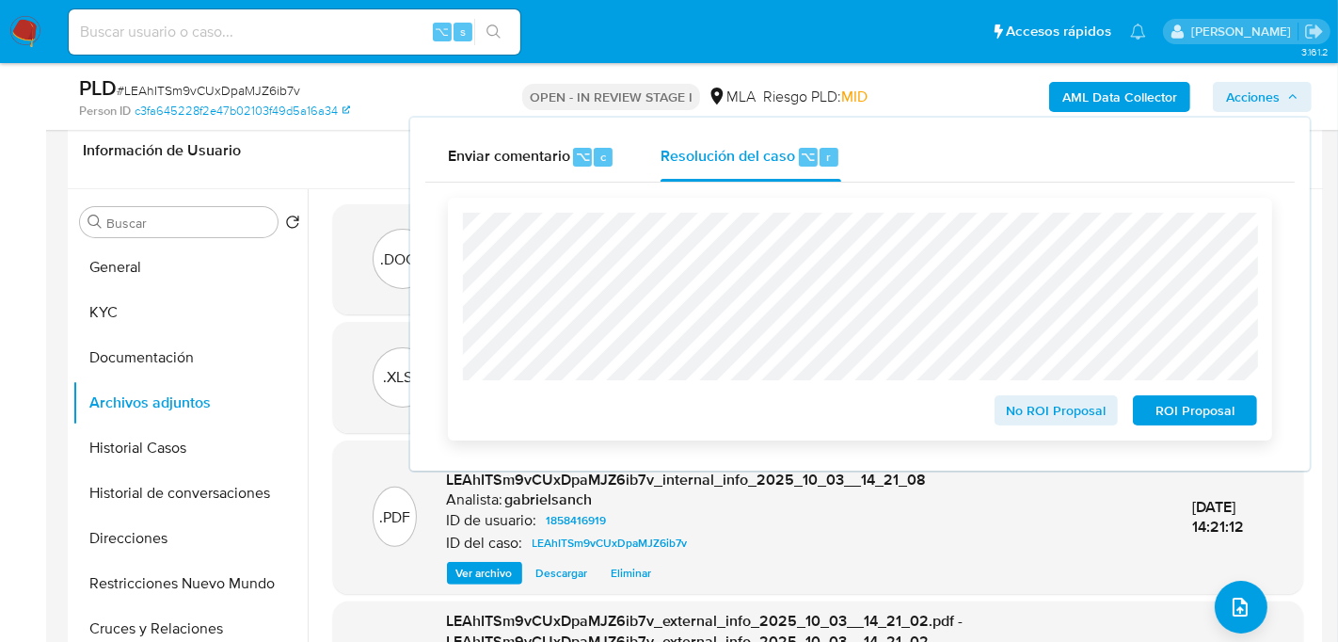
click at [1201, 416] on span "ROI Proposal" at bounding box center [1195, 410] width 98 height 26
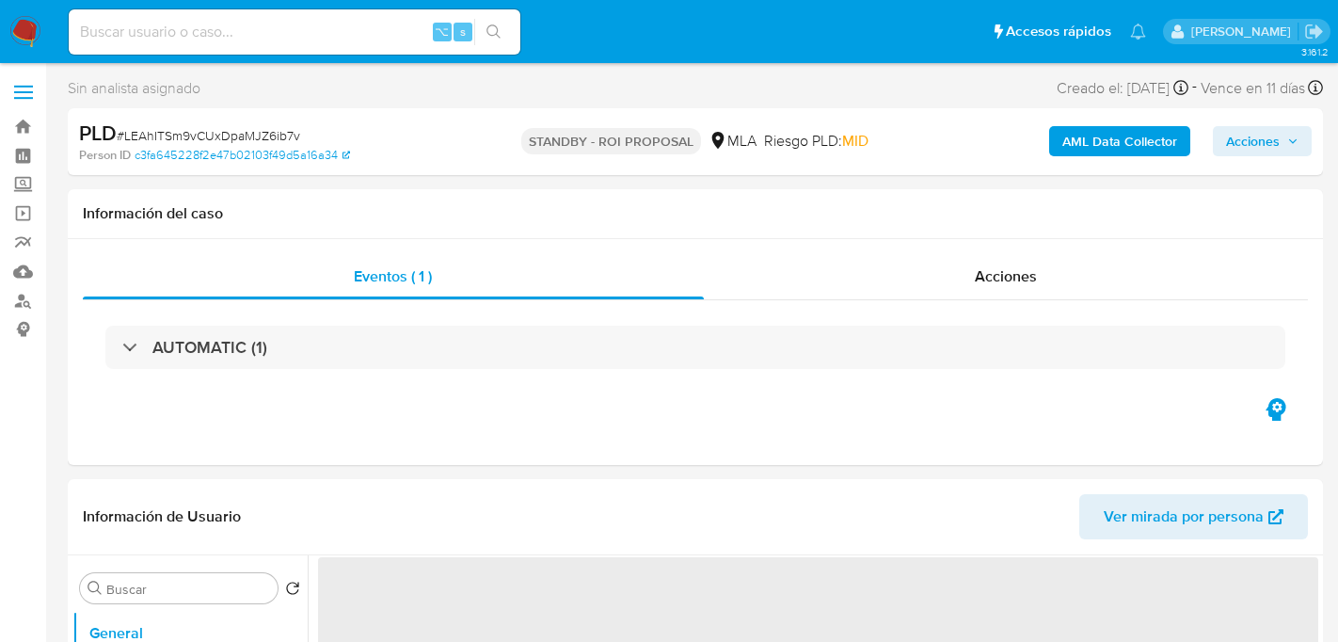
select select "10"
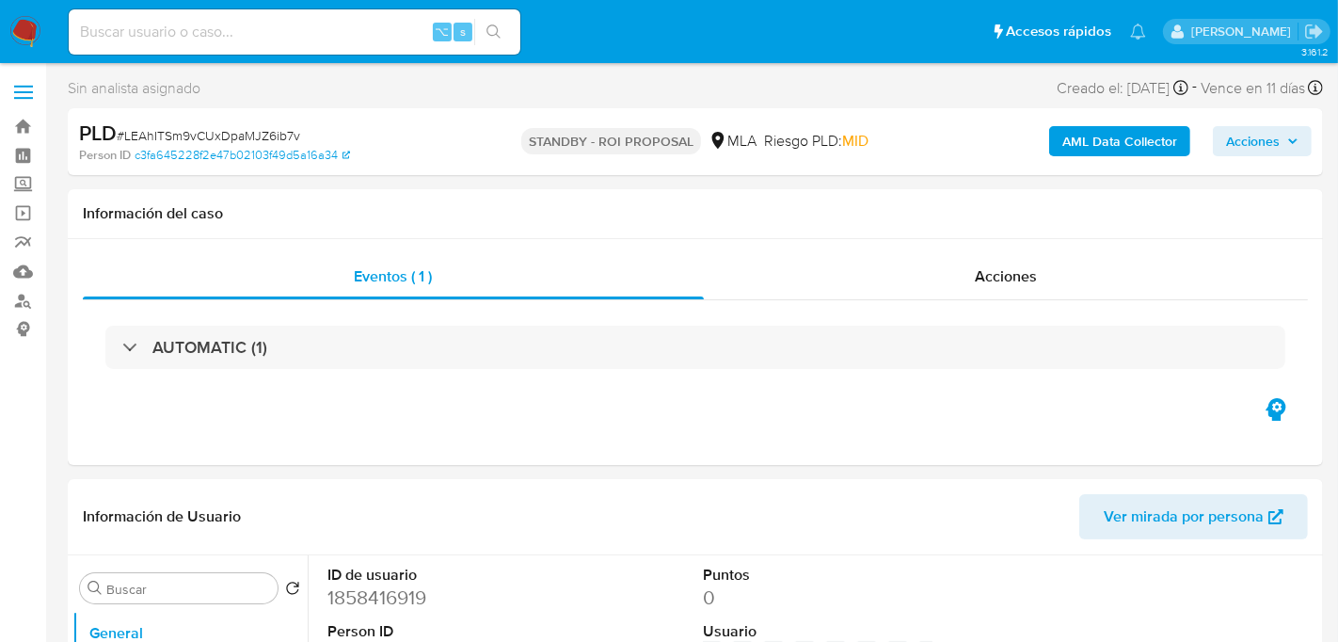
click at [239, 13] on div "⌥ s" at bounding box center [295, 31] width 452 height 45
click at [241, 36] on input at bounding box center [295, 32] width 452 height 24
paste input "pu1gtimOQauQsMhfmVaYMFep"
type input "pu1gtimOQauQsMhfmVaYMFep"
click at [489, 43] on button "search-icon" at bounding box center [493, 32] width 39 height 26
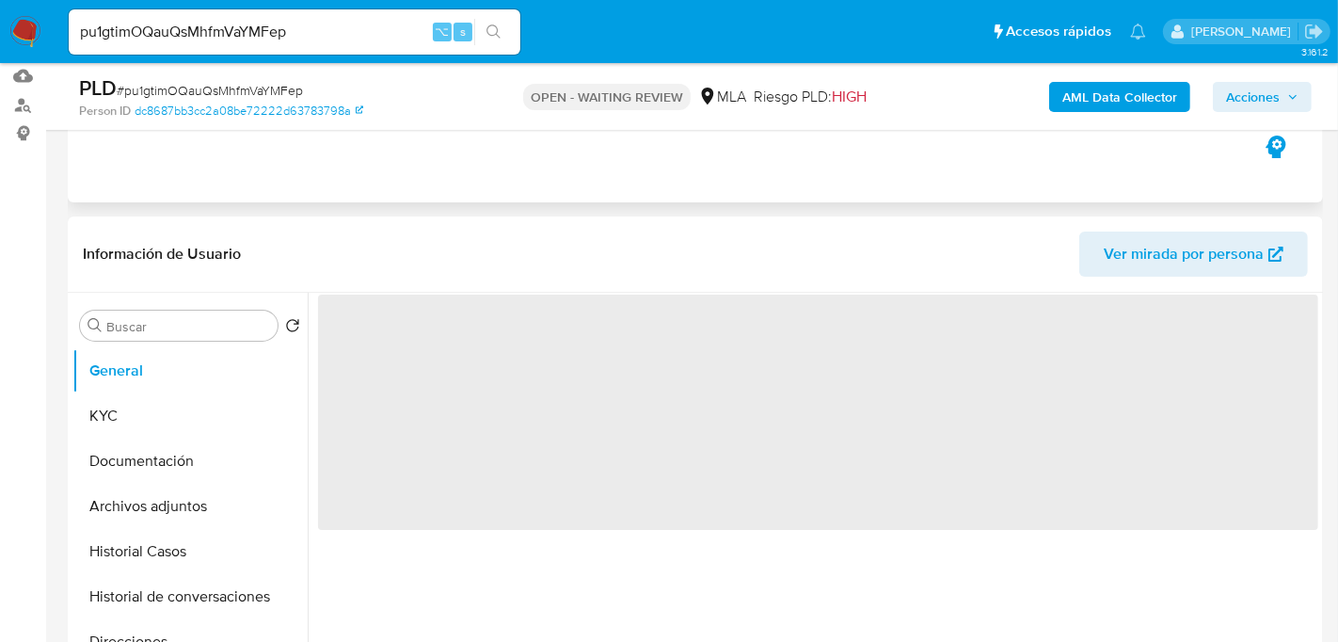
scroll to position [254, 0]
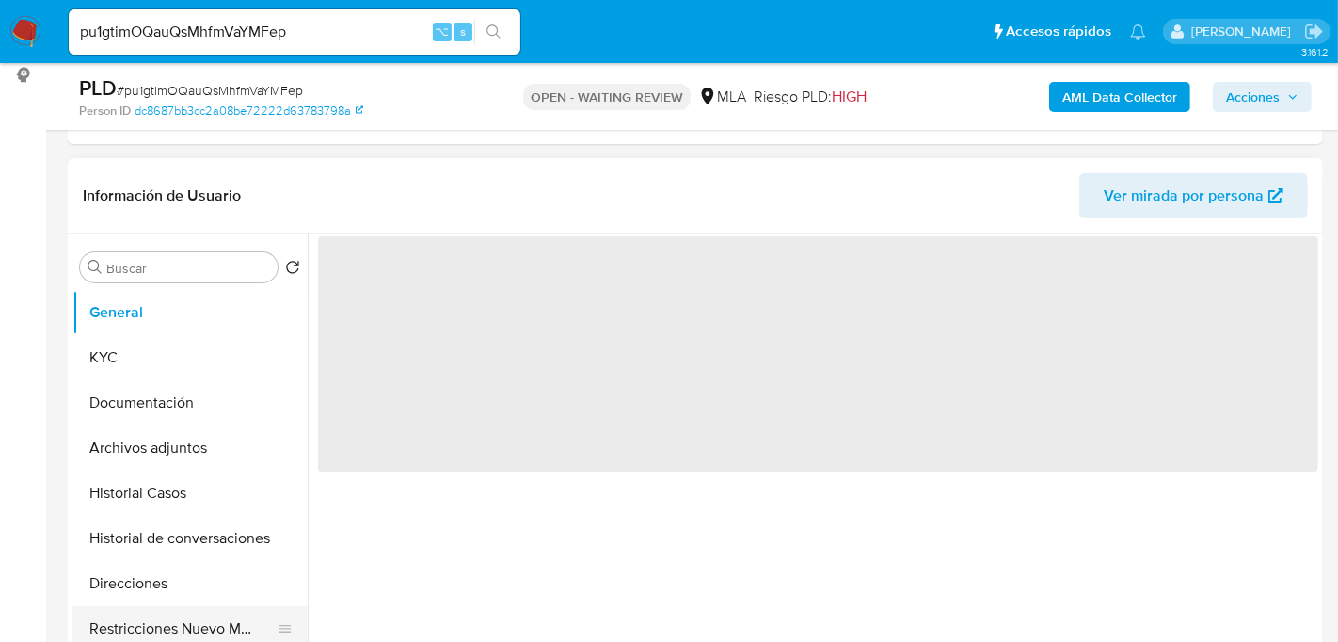
select select "10"
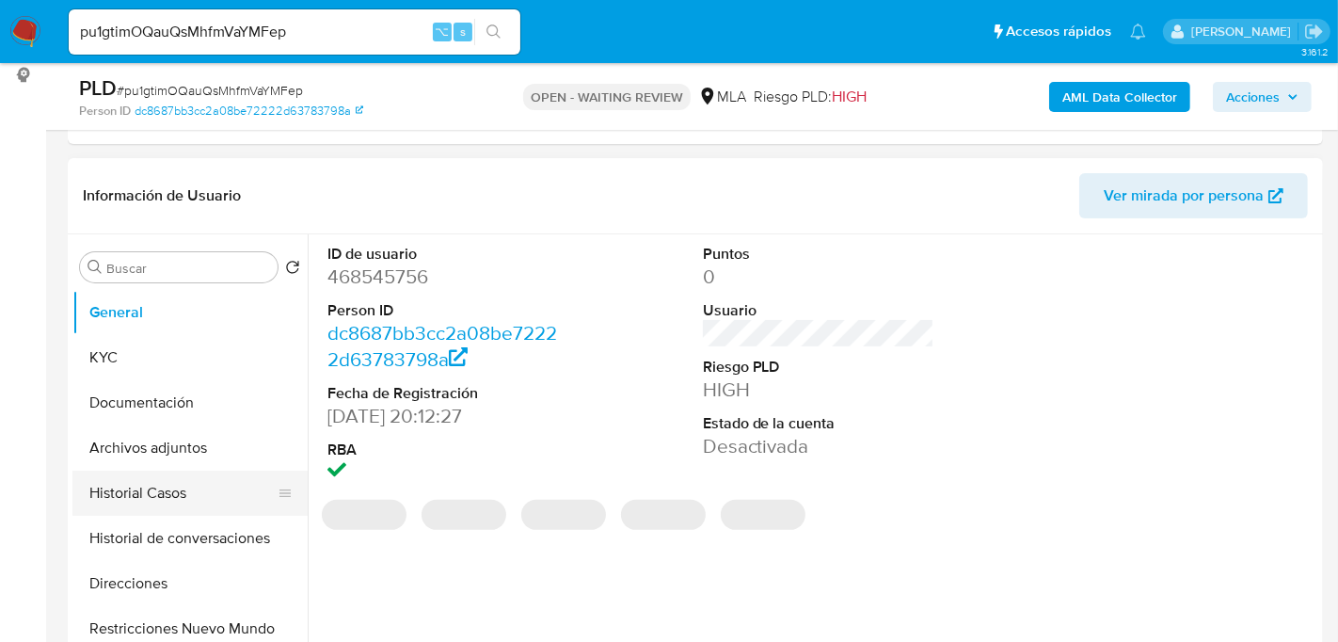
click at [190, 502] on button "Historial Casos" at bounding box center [182, 493] width 220 height 45
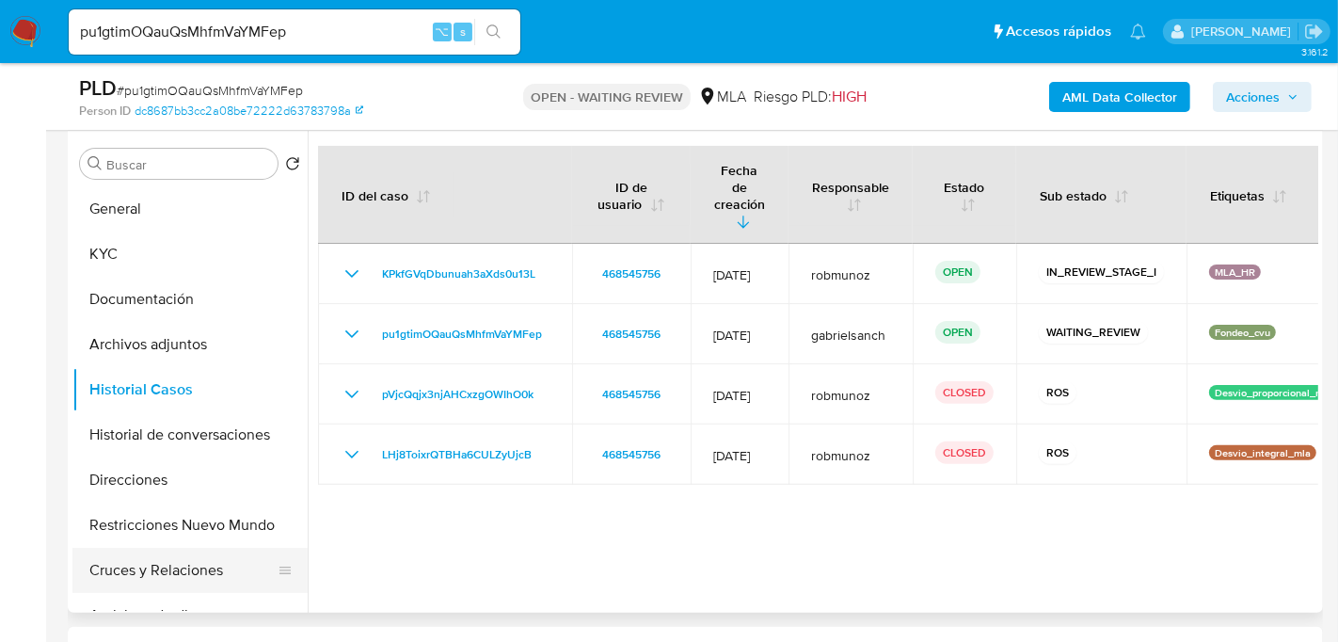
scroll to position [363, 0]
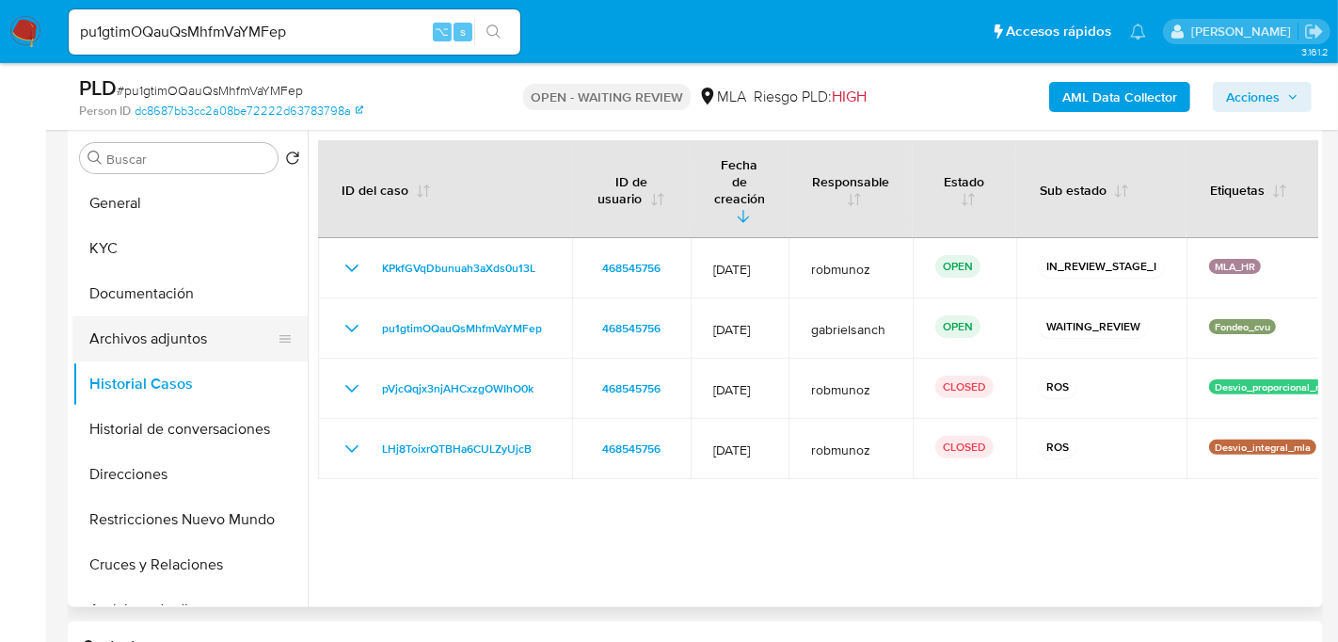
click at [150, 349] on button "Archivos adjuntos" at bounding box center [182, 338] width 220 height 45
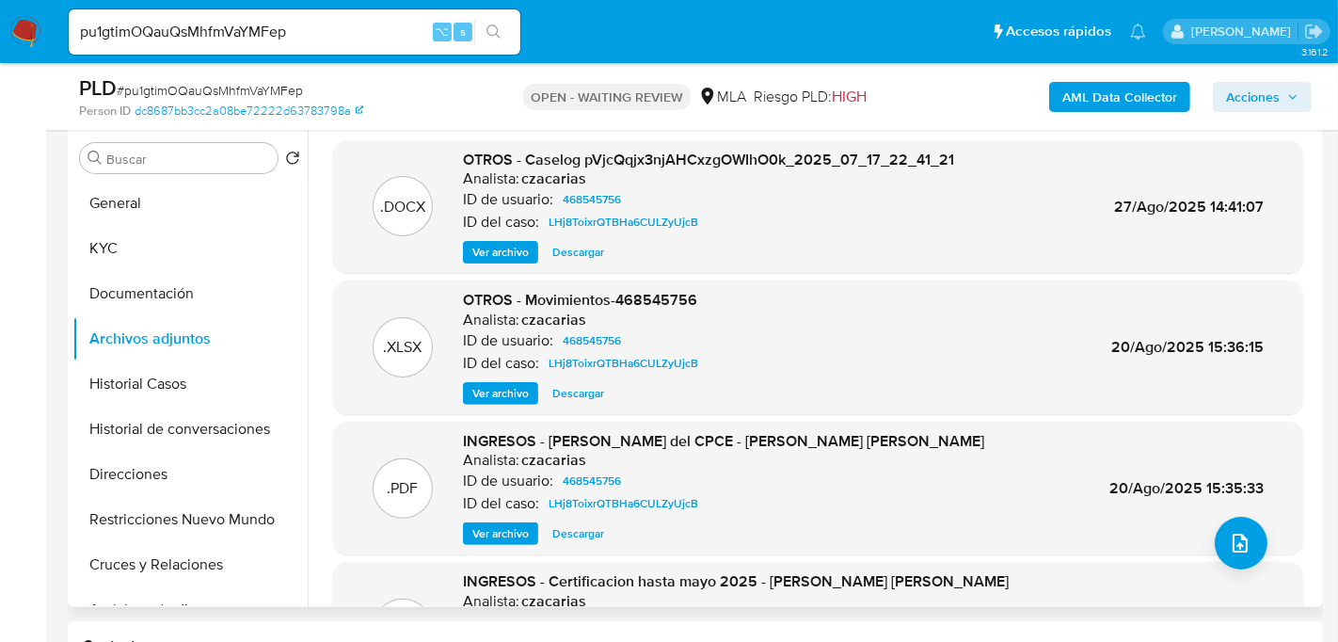
click at [524, 250] on span "Ver archivo" at bounding box center [501, 252] width 56 height 19
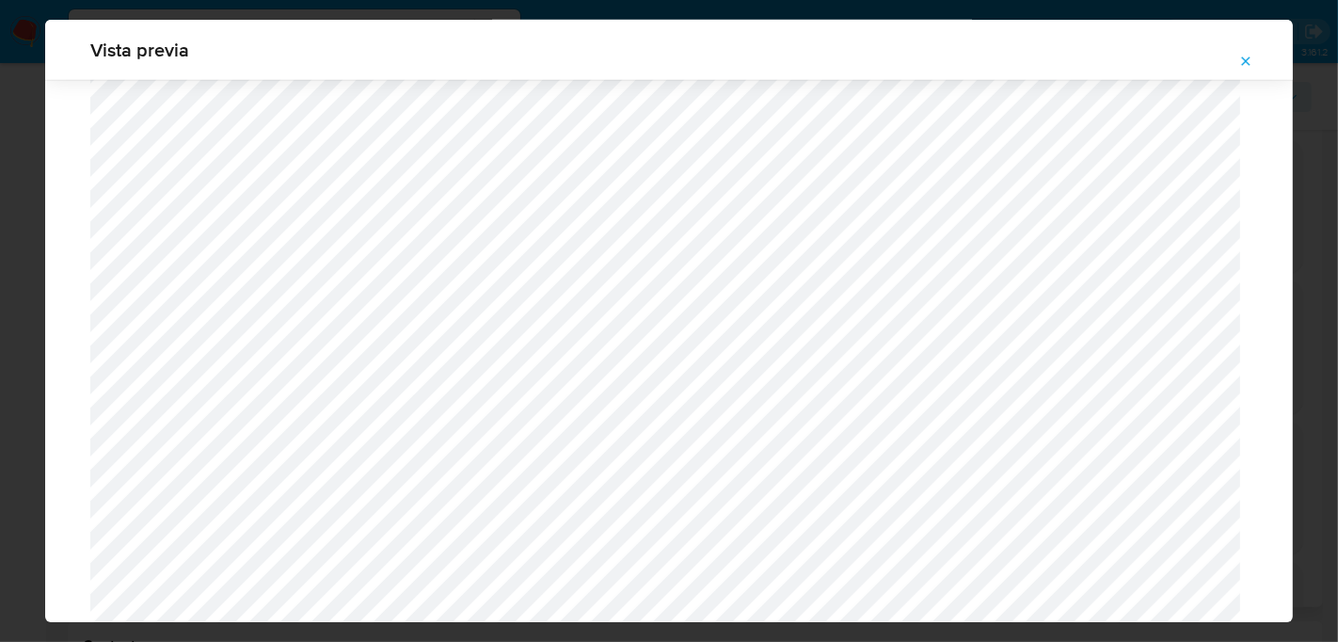
scroll to position [951, 0]
click at [1253, 65] on icon "Attachment preview" at bounding box center [1246, 61] width 15 height 15
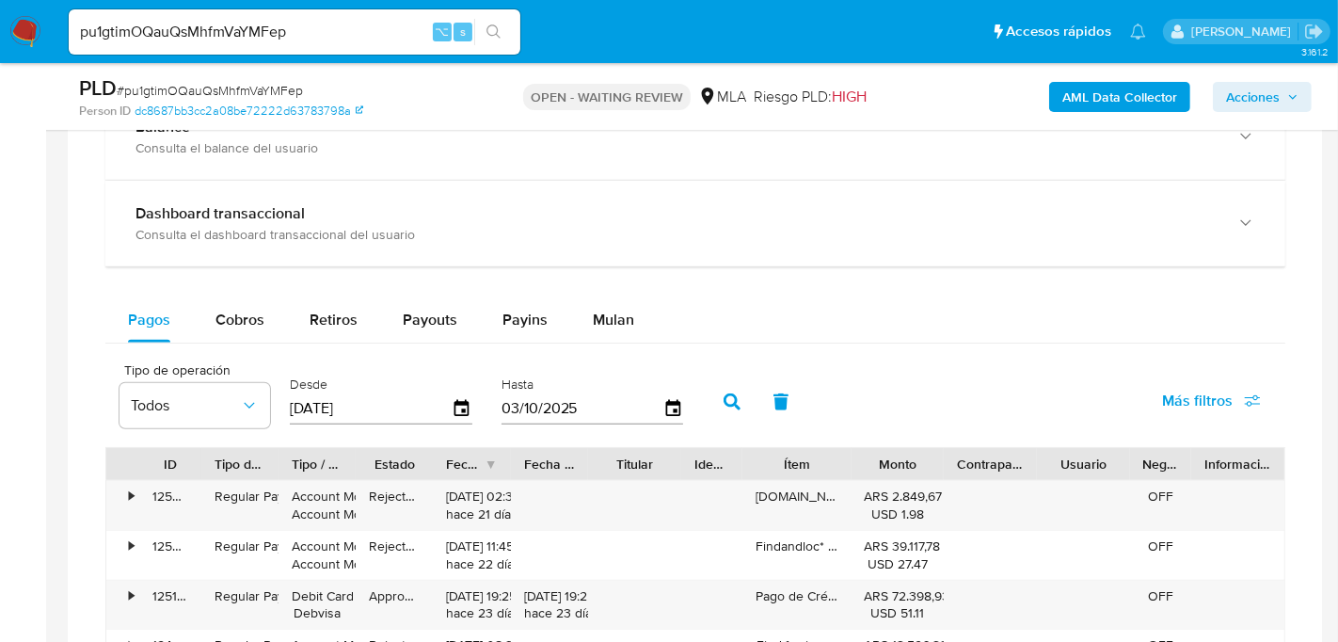
scroll to position [1373, 0]
click at [451, 298] on div "Payouts" at bounding box center [430, 318] width 55 height 45
select select "10"
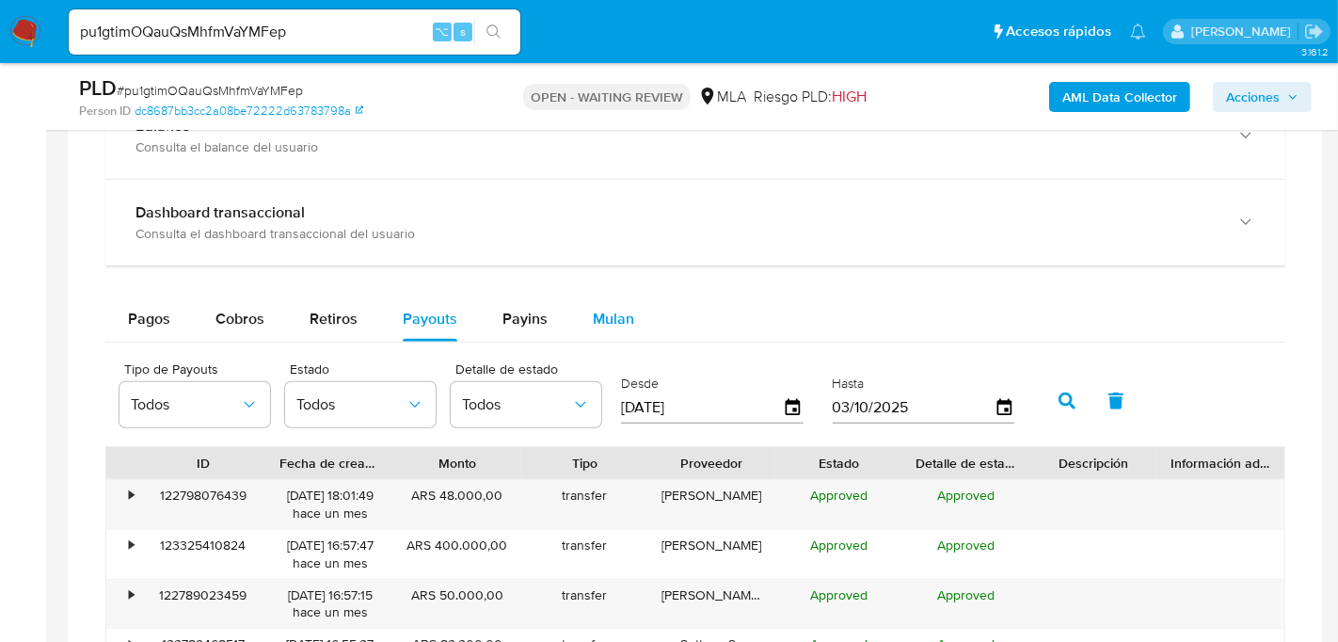
click at [578, 314] on button "Mulan" at bounding box center [613, 318] width 87 height 45
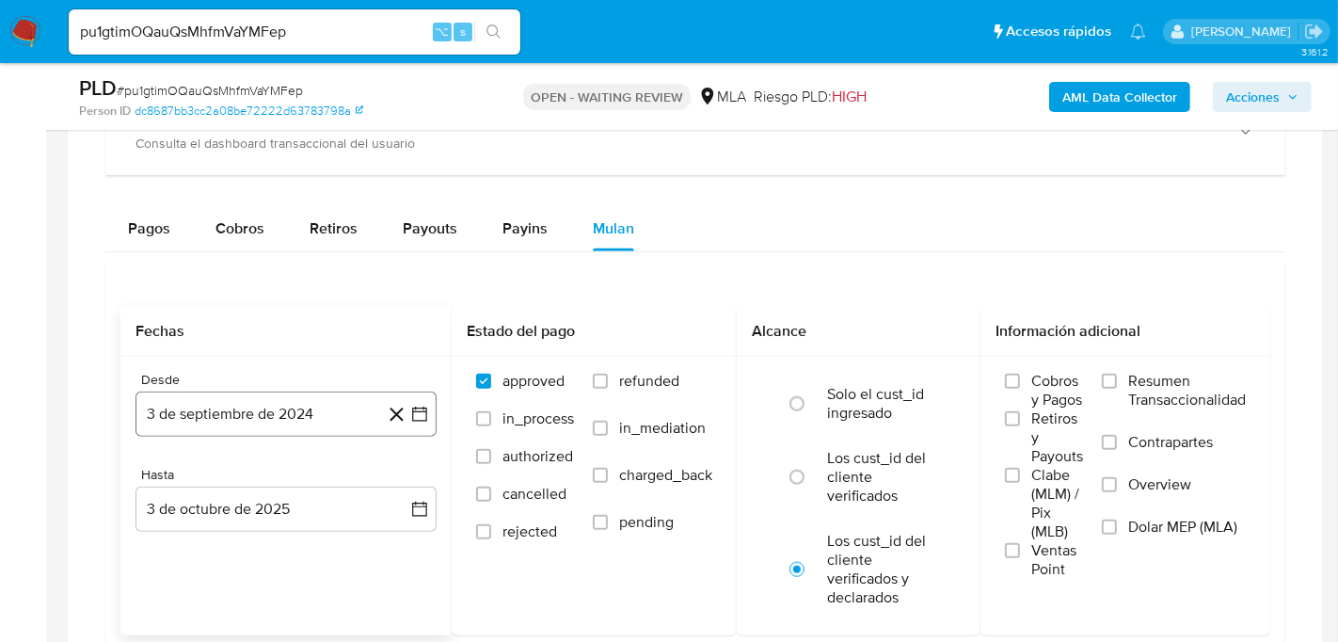
scroll to position [1482, 0]
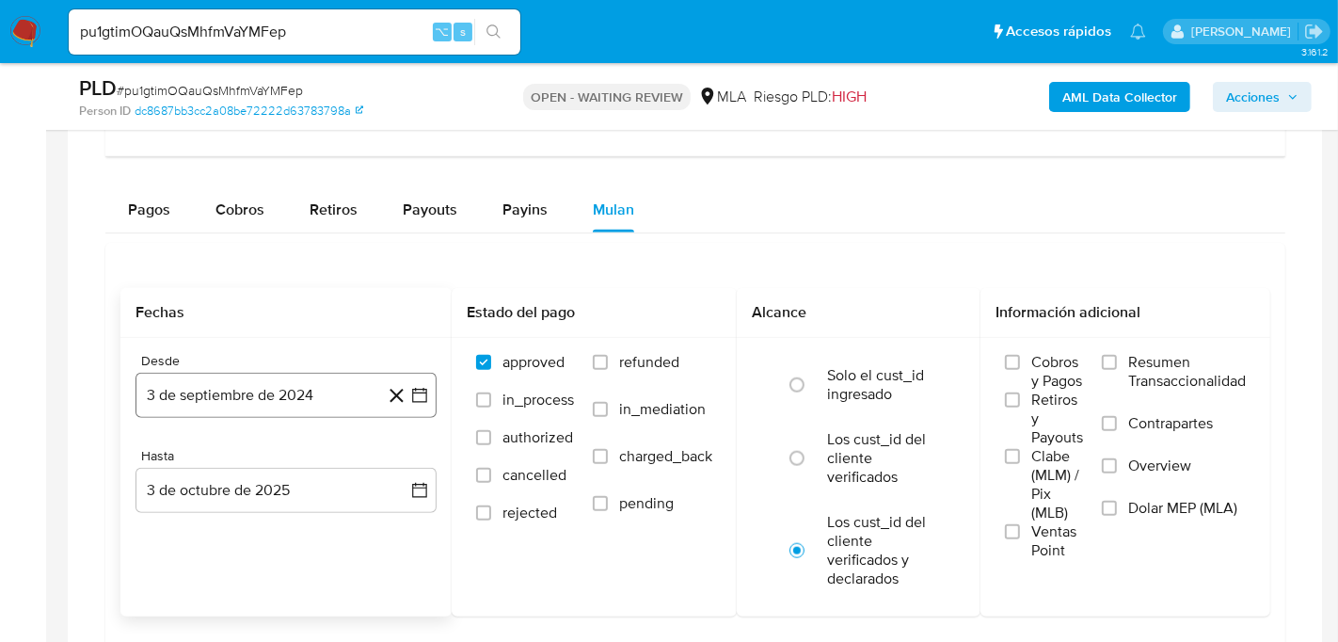
click at [220, 397] on button "3 de septiembre de 2024" at bounding box center [286, 395] width 301 height 45
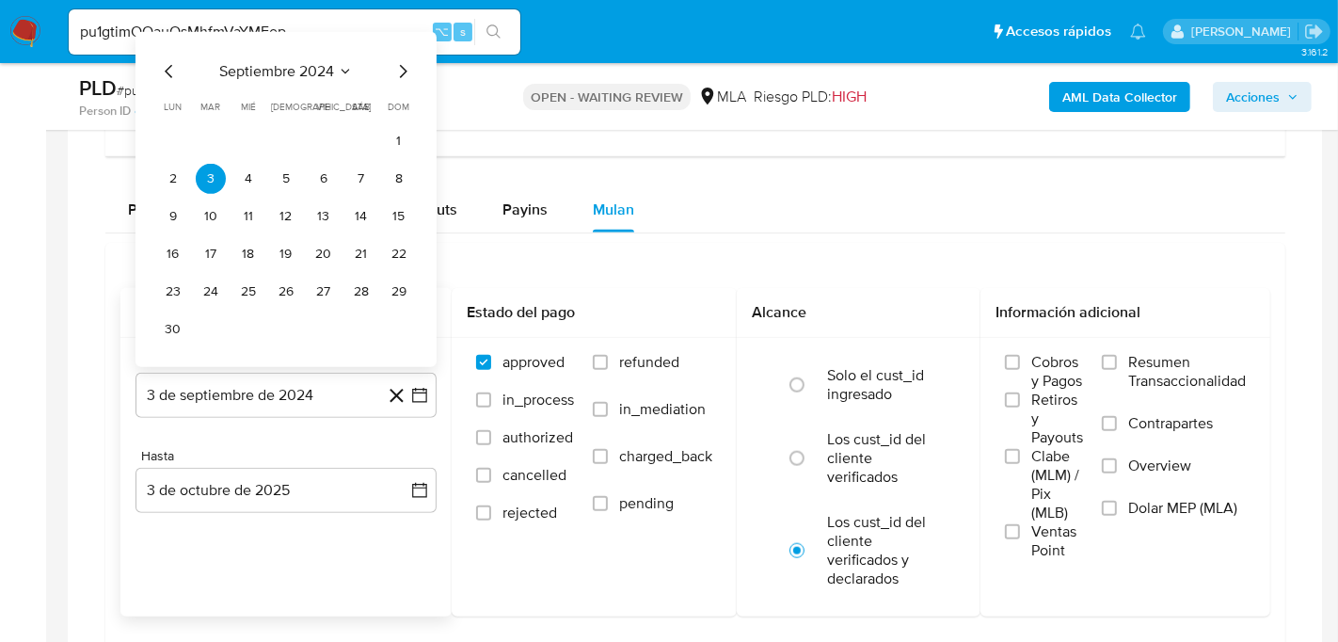
click at [172, 69] on icon "Mes anterior" at bounding box center [169, 71] width 23 height 23
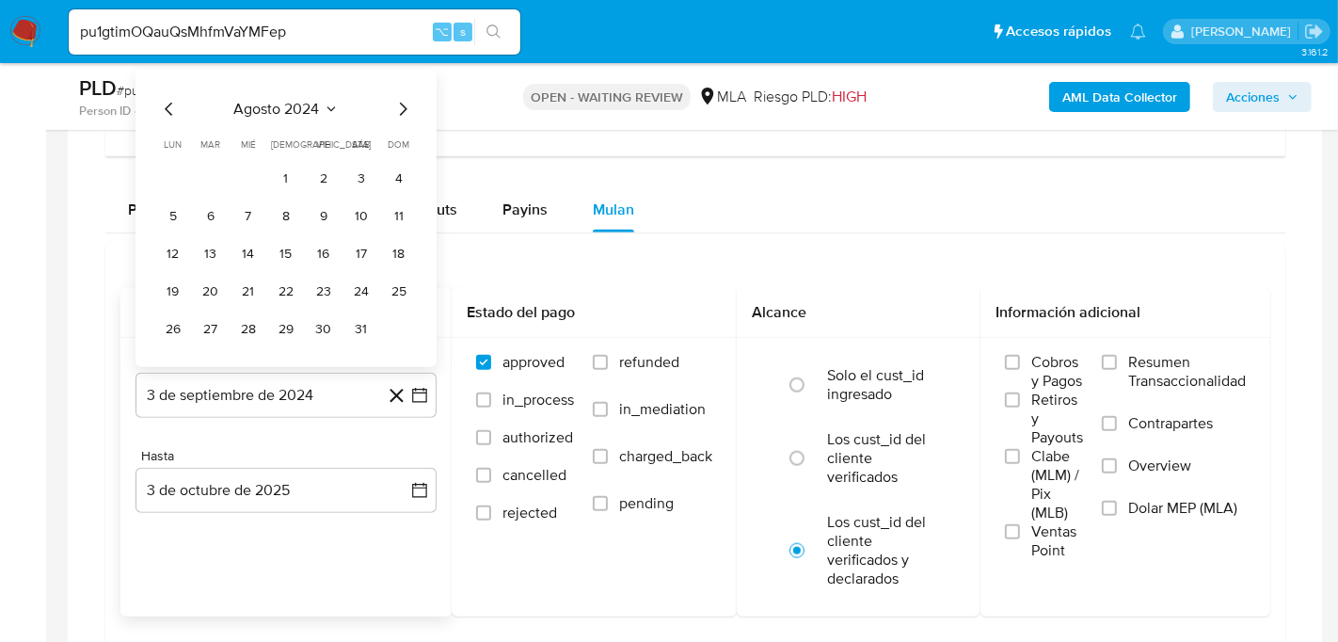
click at [172, 98] on icon "Mes anterior" at bounding box center [169, 109] width 23 height 23
click at [170, 178] on button "1" at bounding box center [173, 179] width 30 height 30
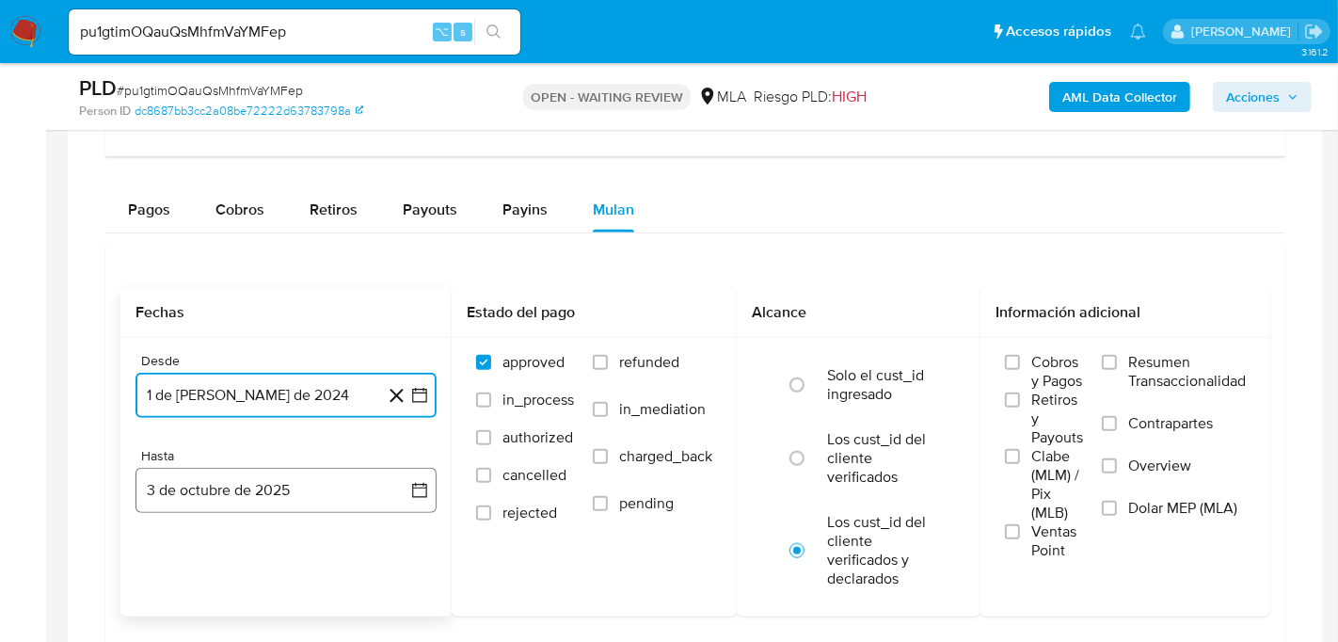
click at [252, 468] on button "3 de octubre de 2025" at bounding box center [286, 490] width 301 height 45
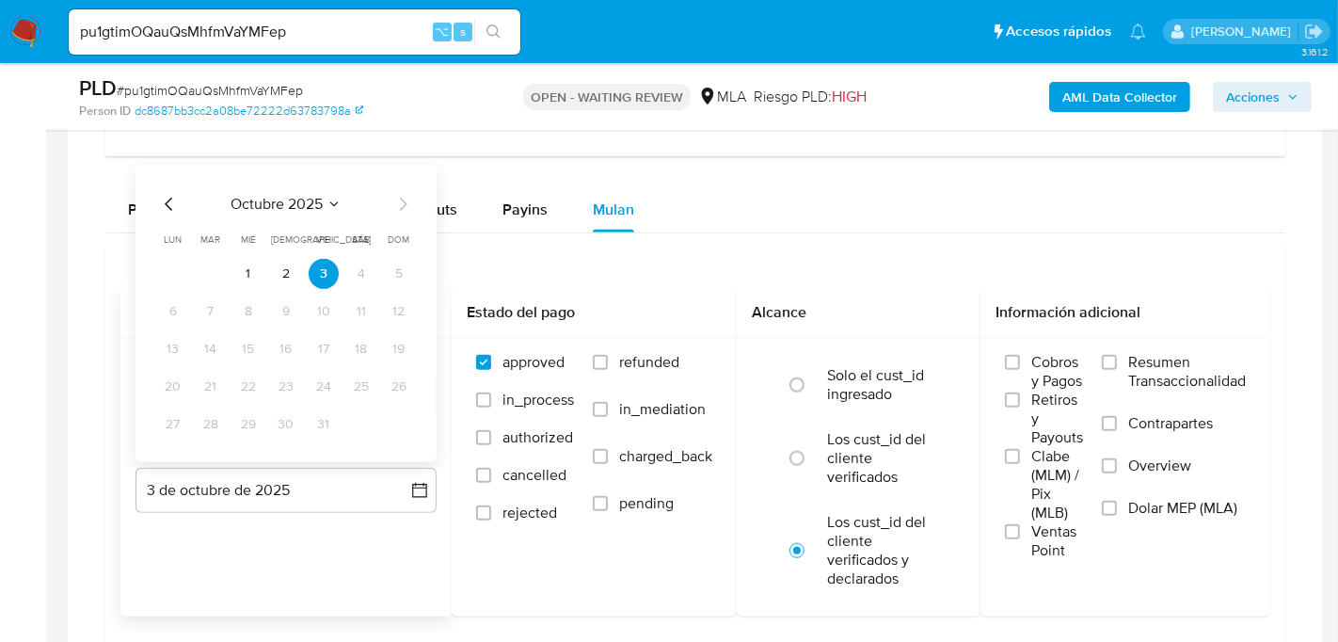
click at [166, 200] on icon "Mes anterior" at bounding box center [169, 204] width 23 height 23
click at [166, 195] on icon "Mes anterior" at bounding box center [169, 204] width 23 height 23
click at [392, 411] on button "31" at bounding box center [399, 424] width 30 height 30
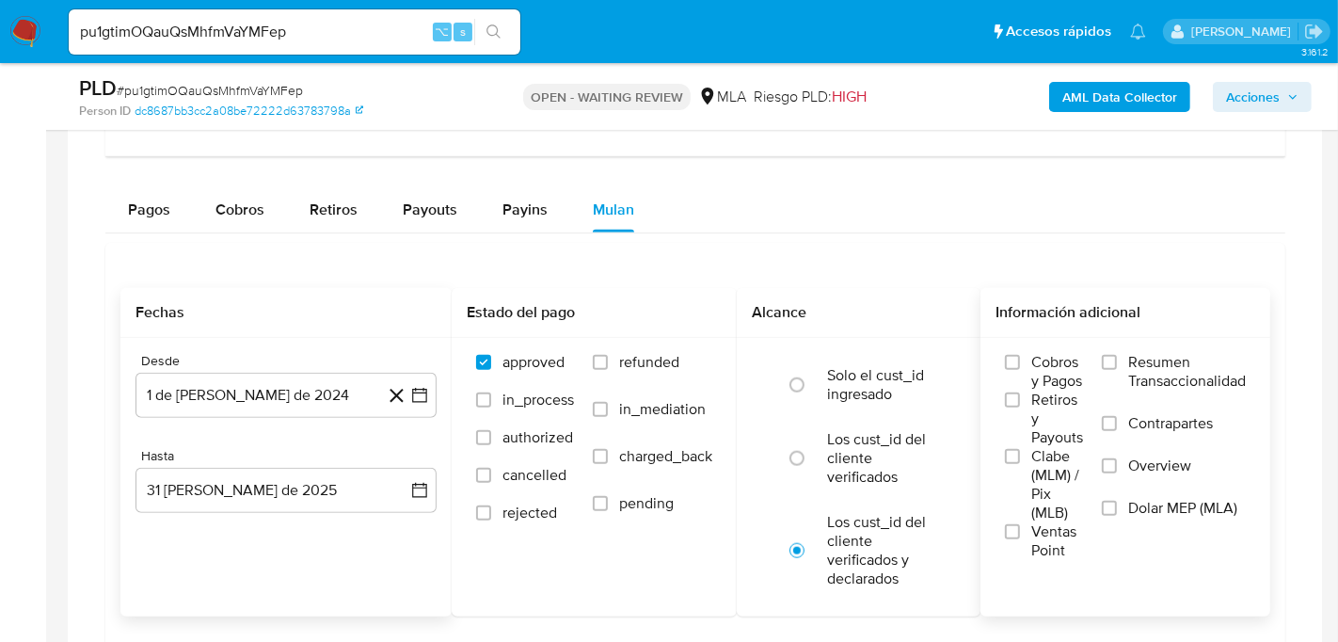
drag, startPoint x: 1157, startPoint y: 487, endPoint x: 1161, endPoint y: 513, distance: 26.6
click at [1161, 513] on div "Resumen Transaccionalidad Contrapartes Overview Dolar MEP (MLA)" at bounding box center [1174, 447] width 144 height 188
click at [1158, 499] on span "Dolar MEP (MLA)" at bounding box center [1183, 508] width 109 height 19
click at [1117, 501] on input "Dolar MEP (MLA)" at bounding box center [1109, 508] width 15 height 15
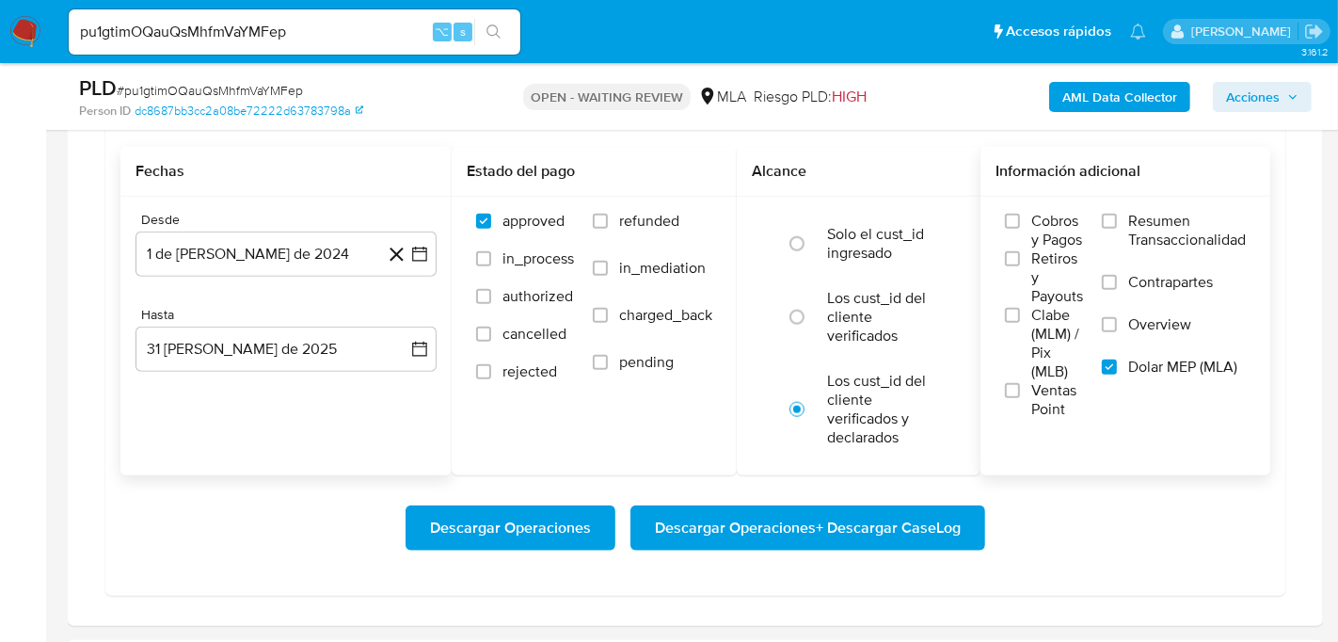
scroll to position [1629, 0]
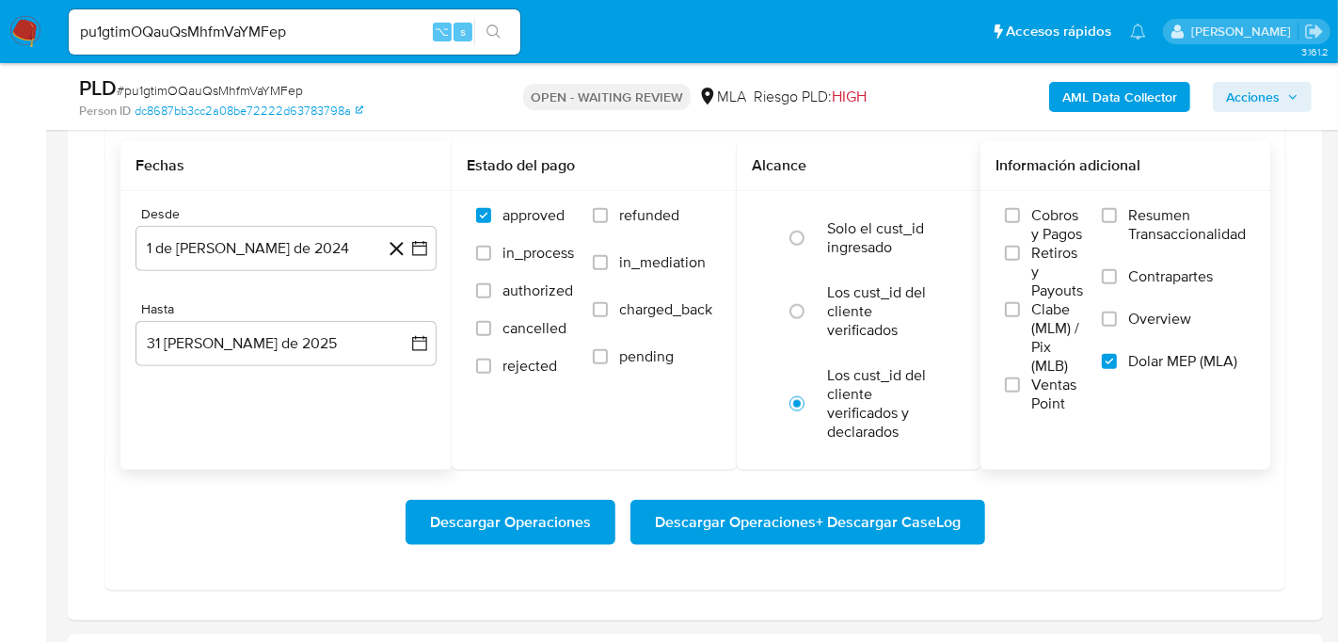
click at [893, 527] on span "Descargar Operaciones + Descargar CaseLog" at bounding box center [808, 522] width 306 height 41
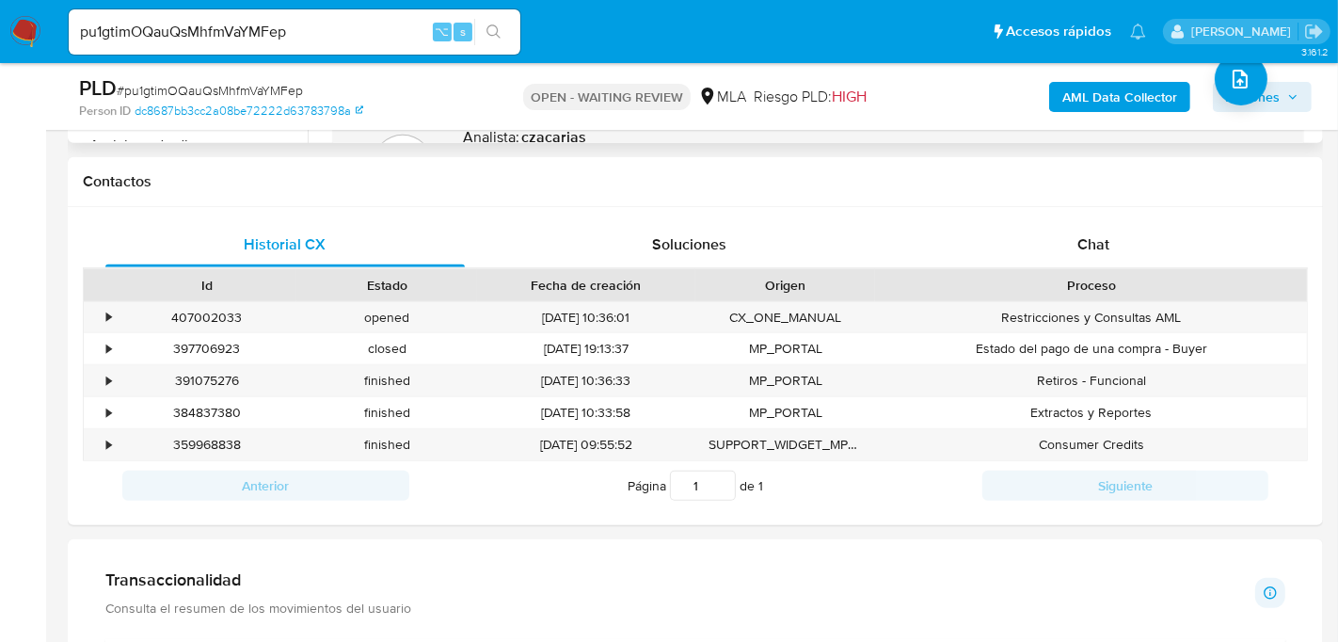
scroll to position [825, 0]
click at [1136, 230] on div "Chat" at bounding box center [1094, 246] width 360 height 45
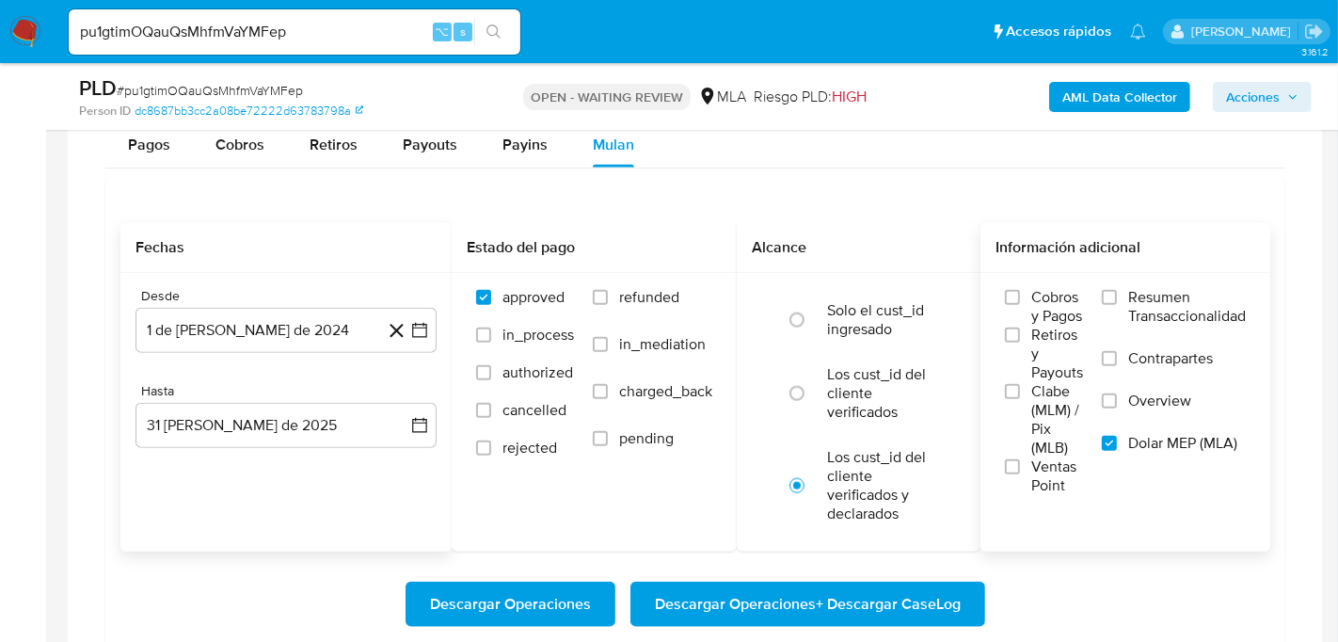
scroll to position [1593, 0]
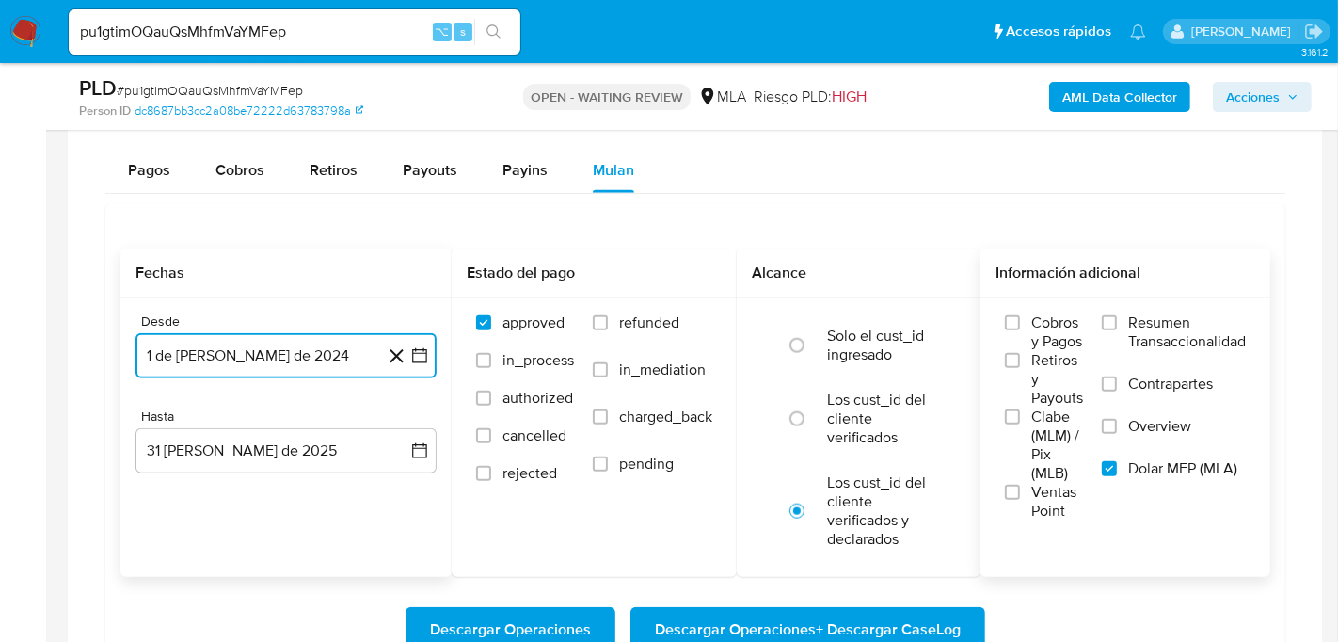
click at [193, 361] on button "1 de julio de 2024" at bounding box center [286, 355] width 301 height 45
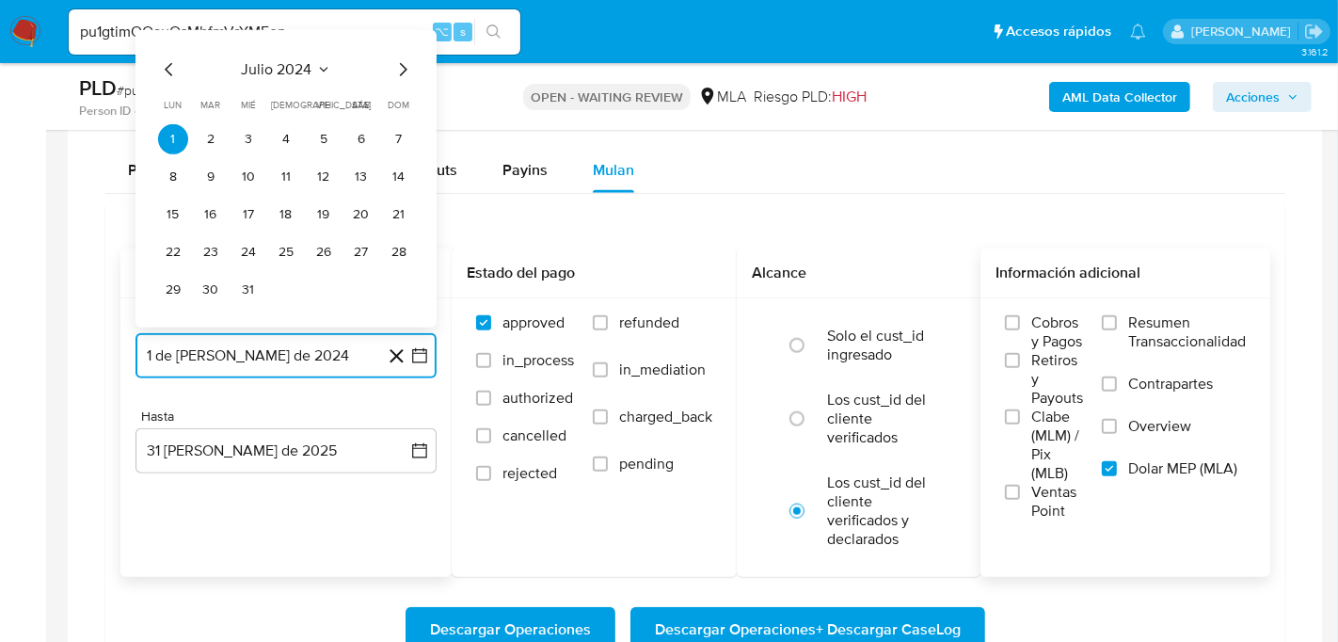
click at [399, 65] on icon "Mes siguiente" at bounding box center [403, 69] width 23 height 23
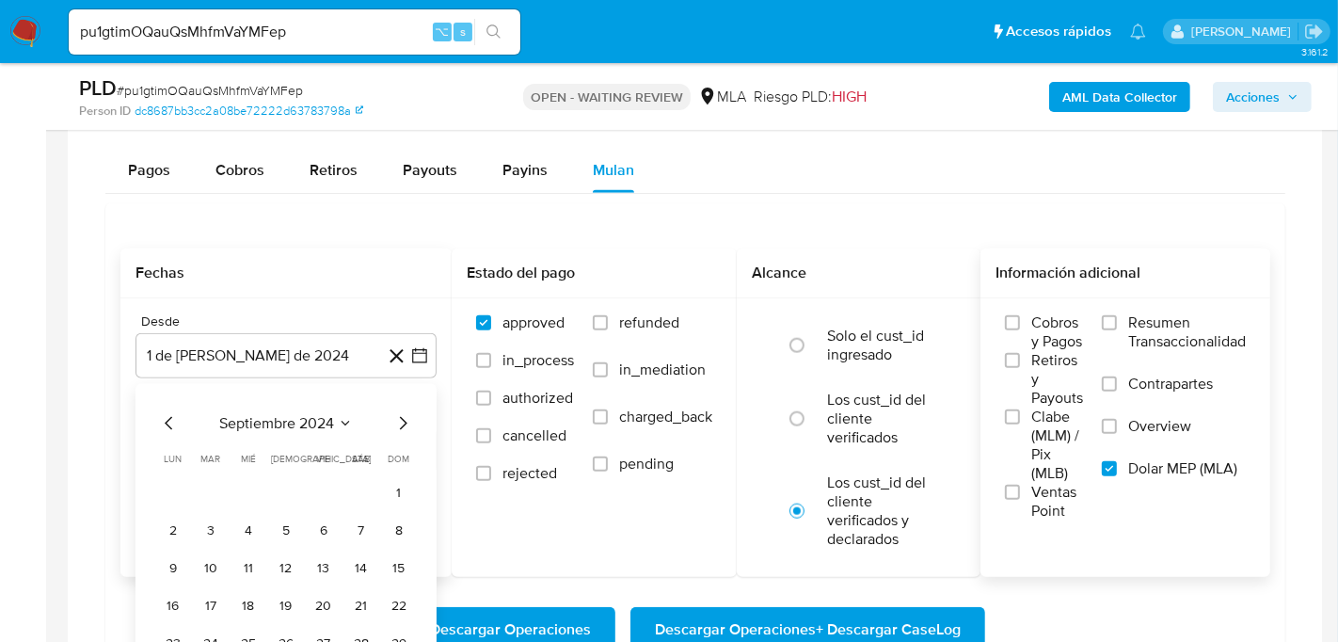
click at [399, 65] on div "PLD # pu1gtimOQauQsMhfmVaYMFep Person ID dc8687bb3cc2a08be72222d63783798a OPEN …" at bounding box center [696, 96] width 1256 height 67
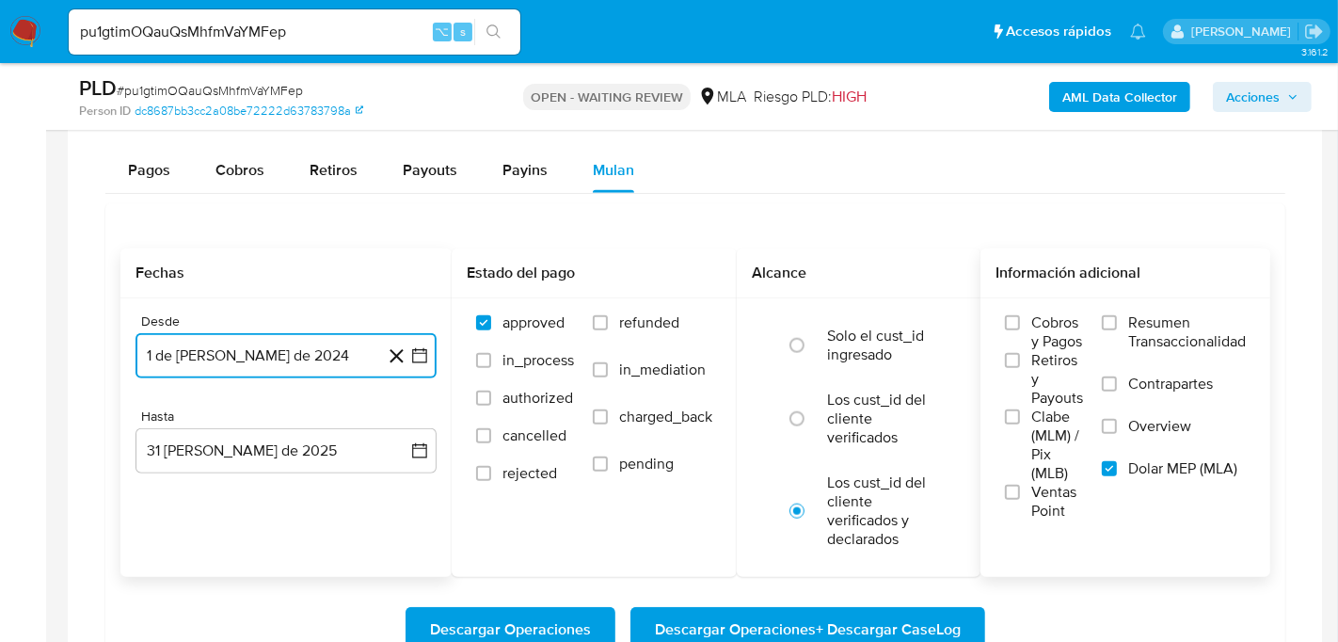
click at [283, 333] on button "1 de julio de 2024" at bounding box center [286, 355] width 301 height 45
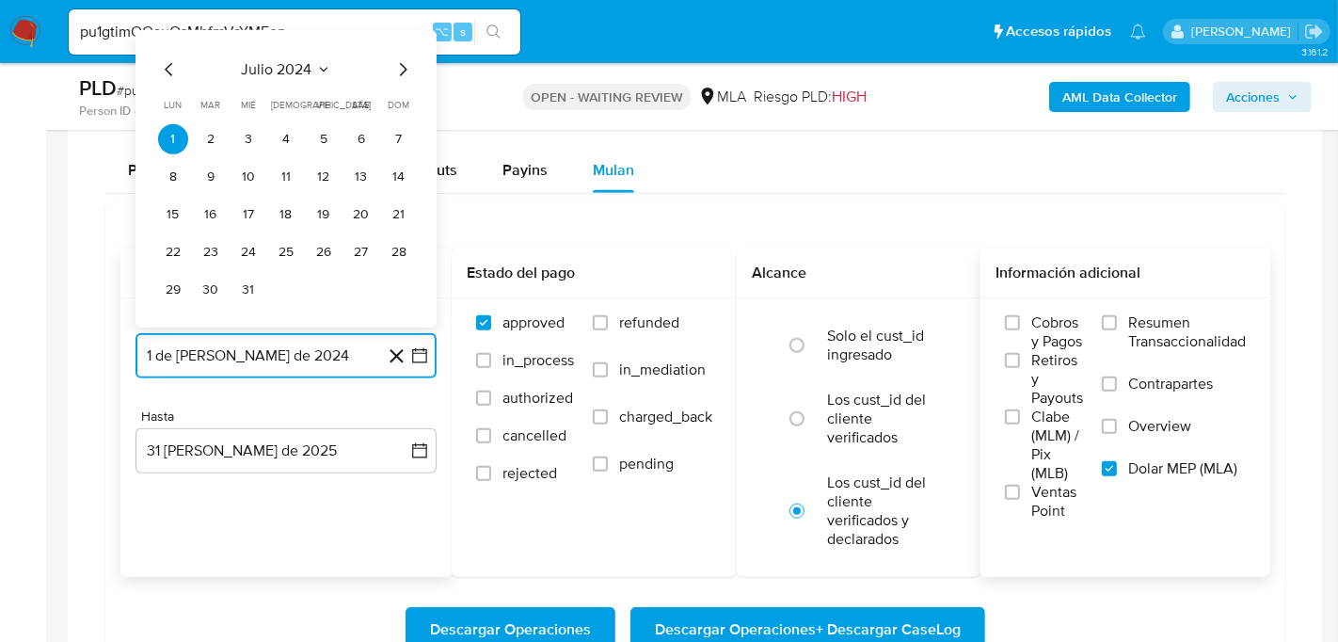
click at [411, 71] on icon "Mes siguiente" at bounding box center [403, 69] width 23 height 23
click at [408, 71] on icon "Mes siguiente" at bounding box center [403, 69] width 23 height 23
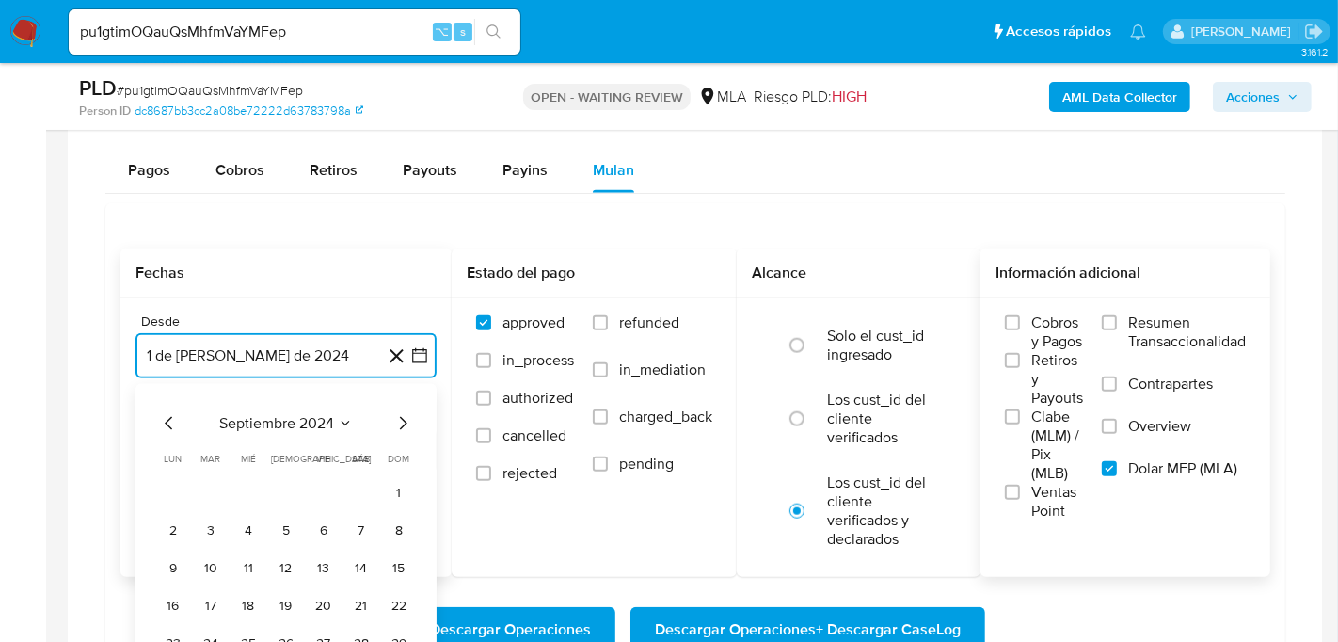
click at [399, 425] on icon "Mes siguiente" at bounding box center [403, 422] width 23 height 23
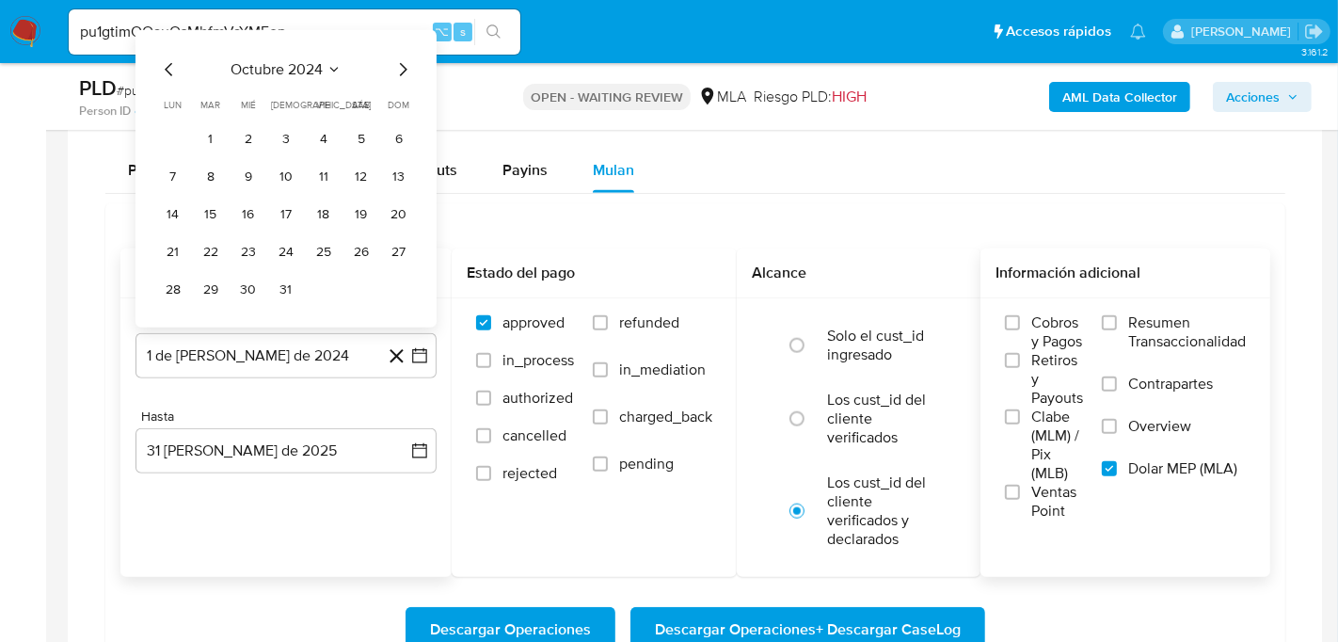
click at [403, 77] on div "octubre 2024 octubre 2024 lun lunes mar martes mié miércoles jue jueves vie vie…" at bounding box center [286, 181] width 256 height 247
click at [397, 66] on icon "Mes siguiente" at bounding box center [403, 69] width 23 height 23
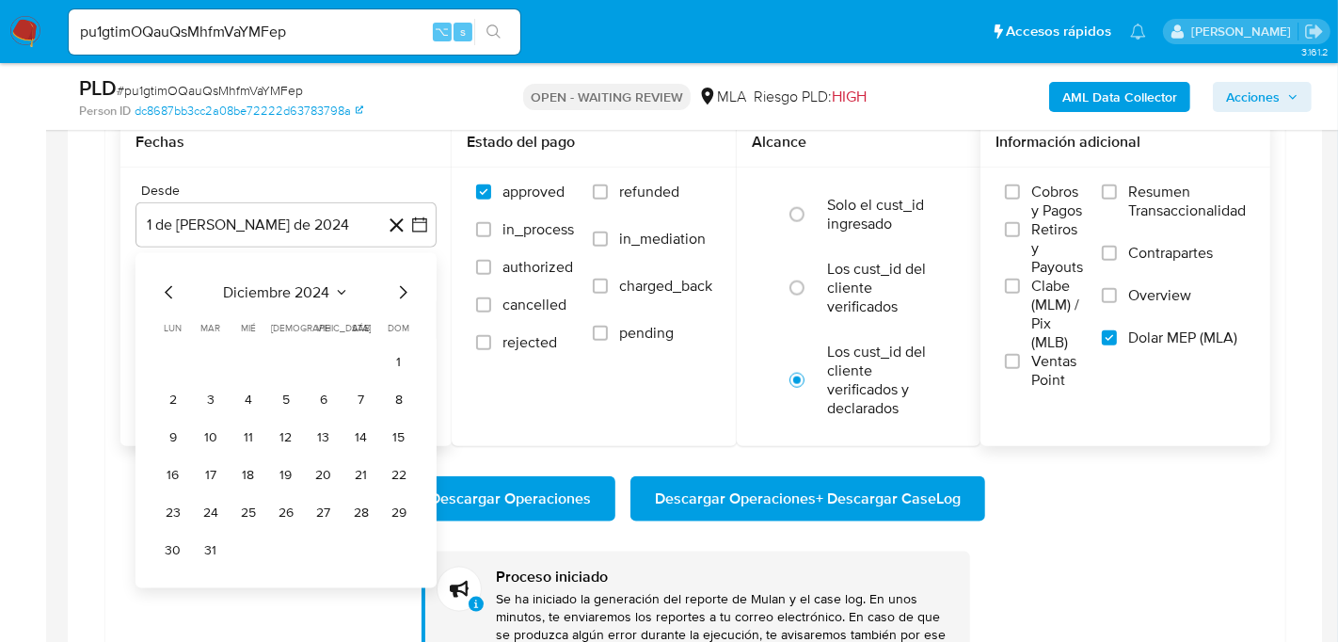
scroll to position [1725, 0]
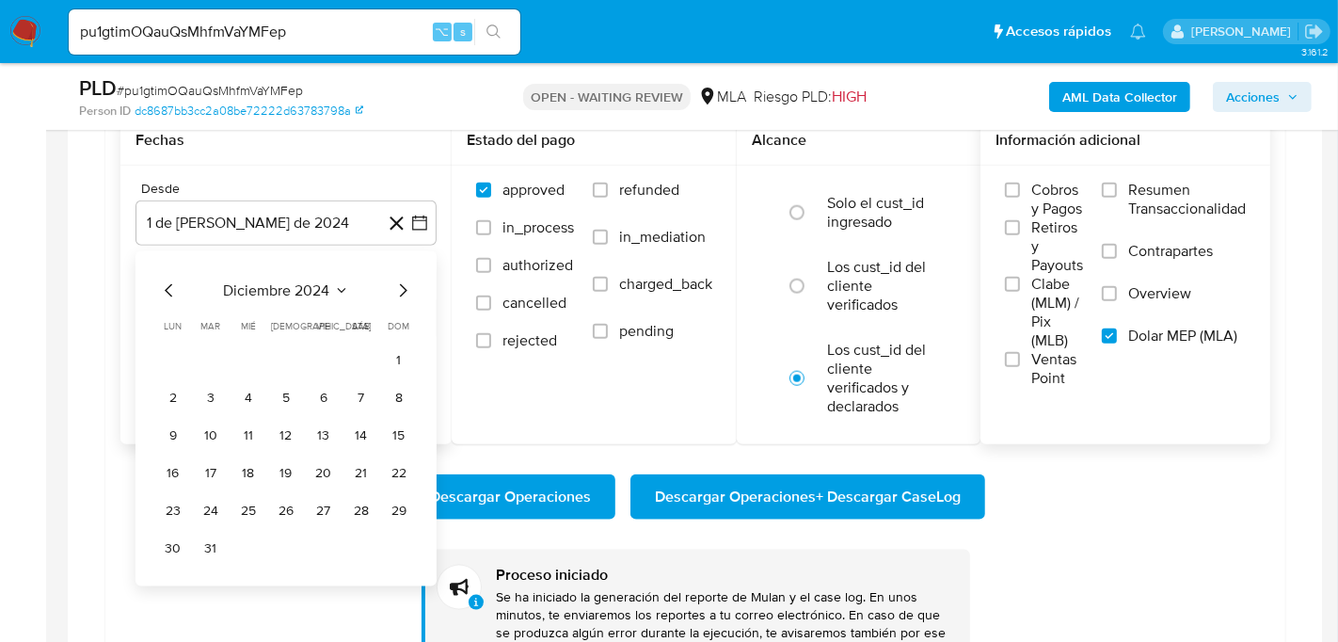
click at [407, 285] on icon "Mes siguiente" at bounding box center [404, 289] width 8 height 13
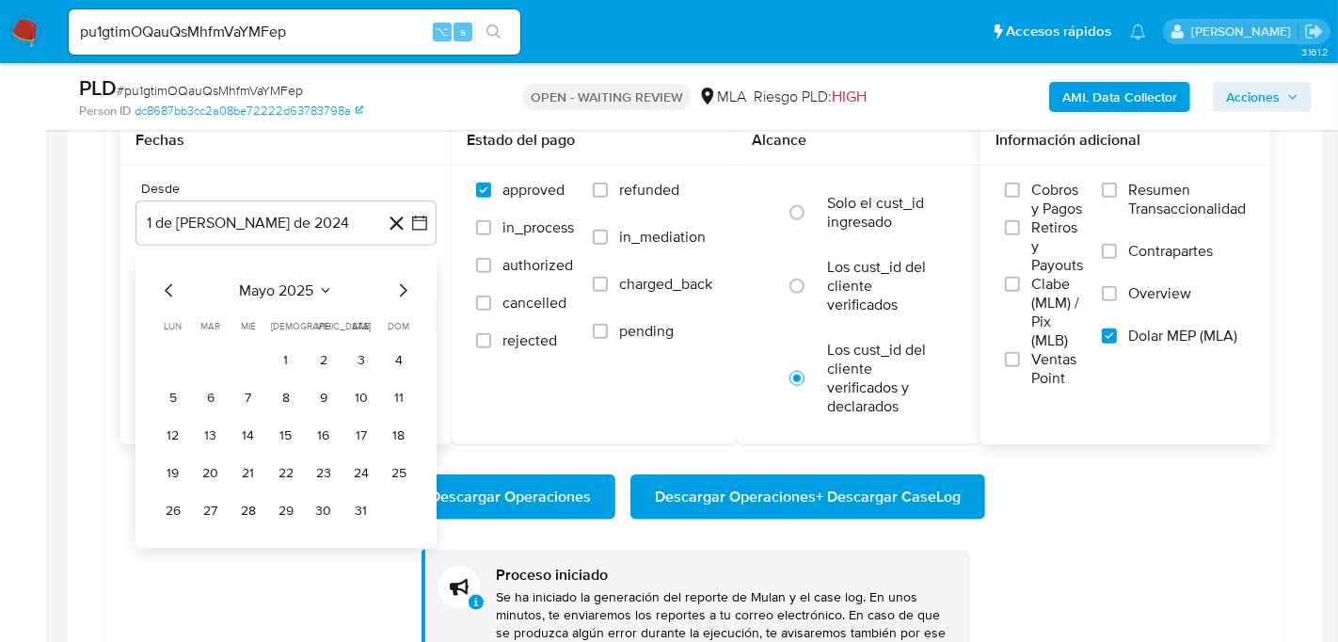
click at [407, 285] on icon "Mes siguiente" at bounding box center [404, 289] width 8 height 13
click at [402, 291] on icon "Mes siguiente" at bounding box center [403, 290] width 23 height 23
click at [209, 358] on button "1" at bounding box center [211, 360] width 30 height 30
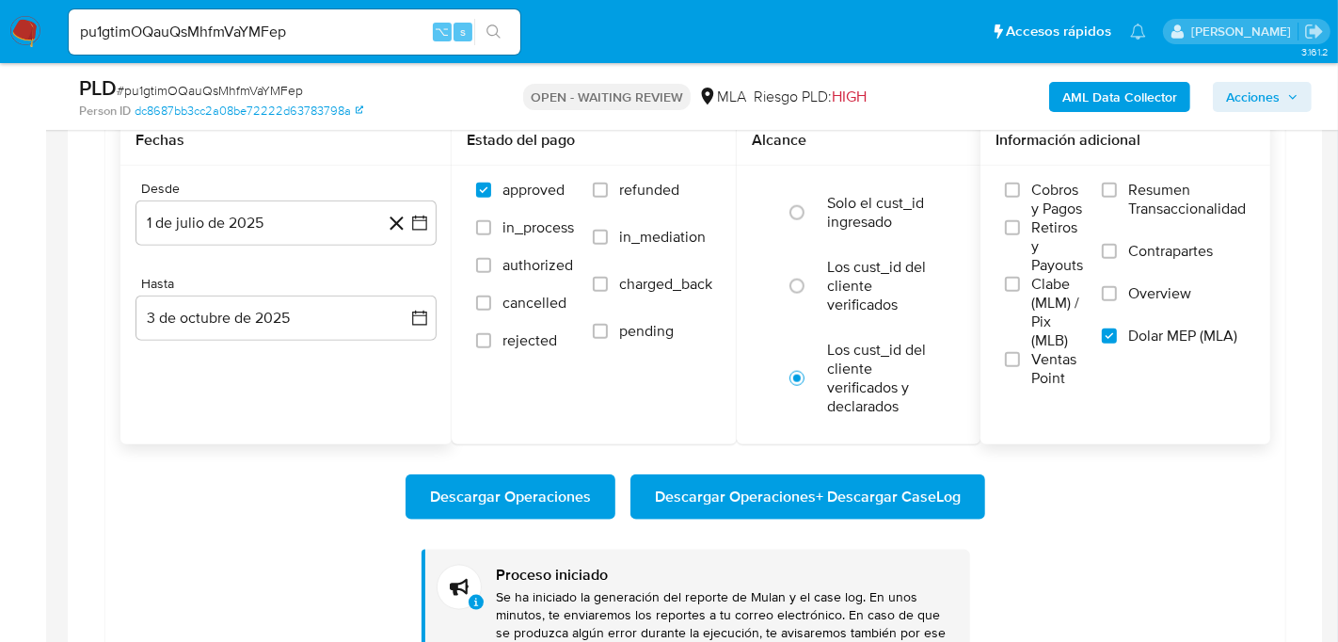
click at [1135, 332] on span "Dolar MEP (MLA)" at bounding box center [1183, 336] width 109 height 19
click at [1117, 332] on input "Dolar MEP (MLA)" at bounding box center [1109, 336] width 15 height 15
click at [1135, 332] on span "Dolar MEP (MLA)" at bounding box center [1183, 336] width 109 height 19
click at [1117, 332] on input "Dolar MEP (MLA)" at bounding box center [1109, 336] width 15 height 15
click at [804, 510] on span "Descargar Operaciones + Descargar CaseLog" at bounding box center [808, 496] width 306 height 41
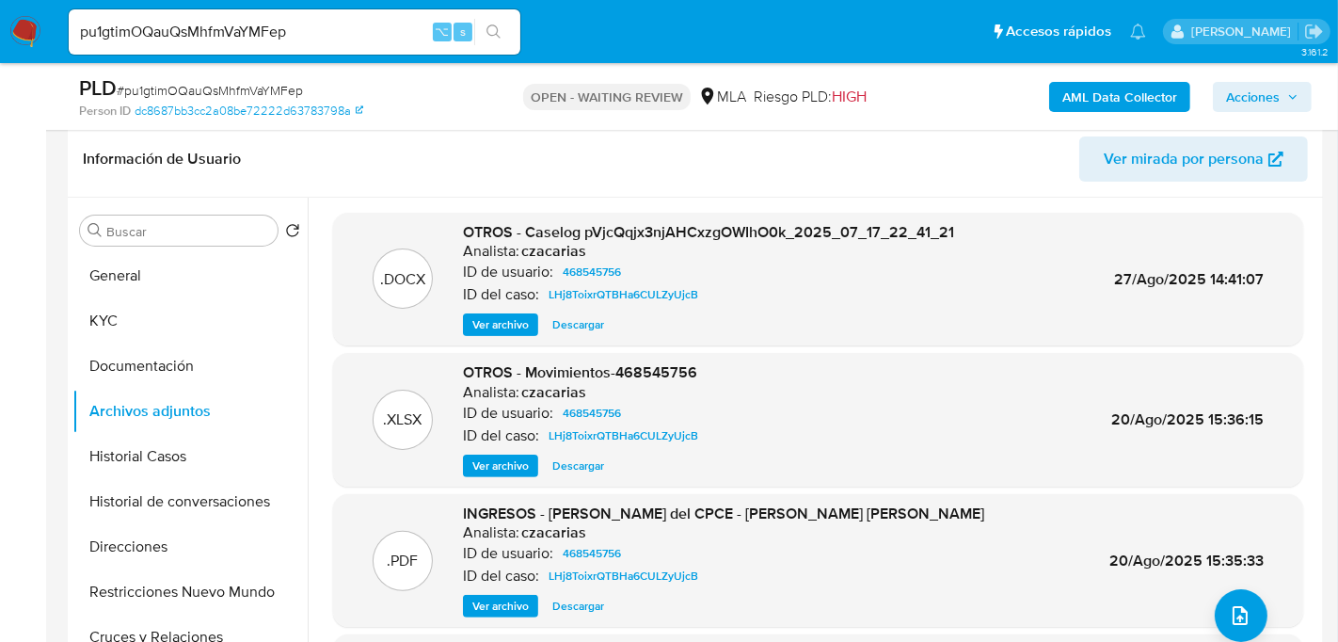
scroll to position [1, 0]
click at [100, 307] on button "KYC" at bounding box center [182, 319] width 220 height 45
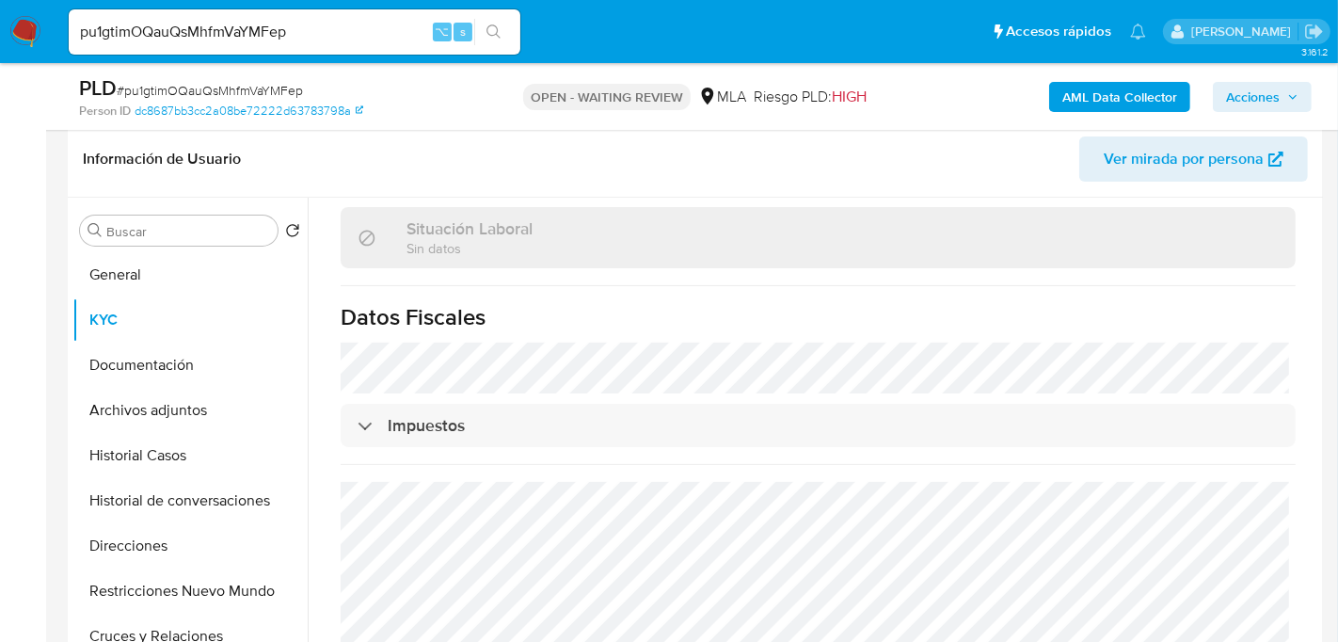
scroll to position [970, 0]
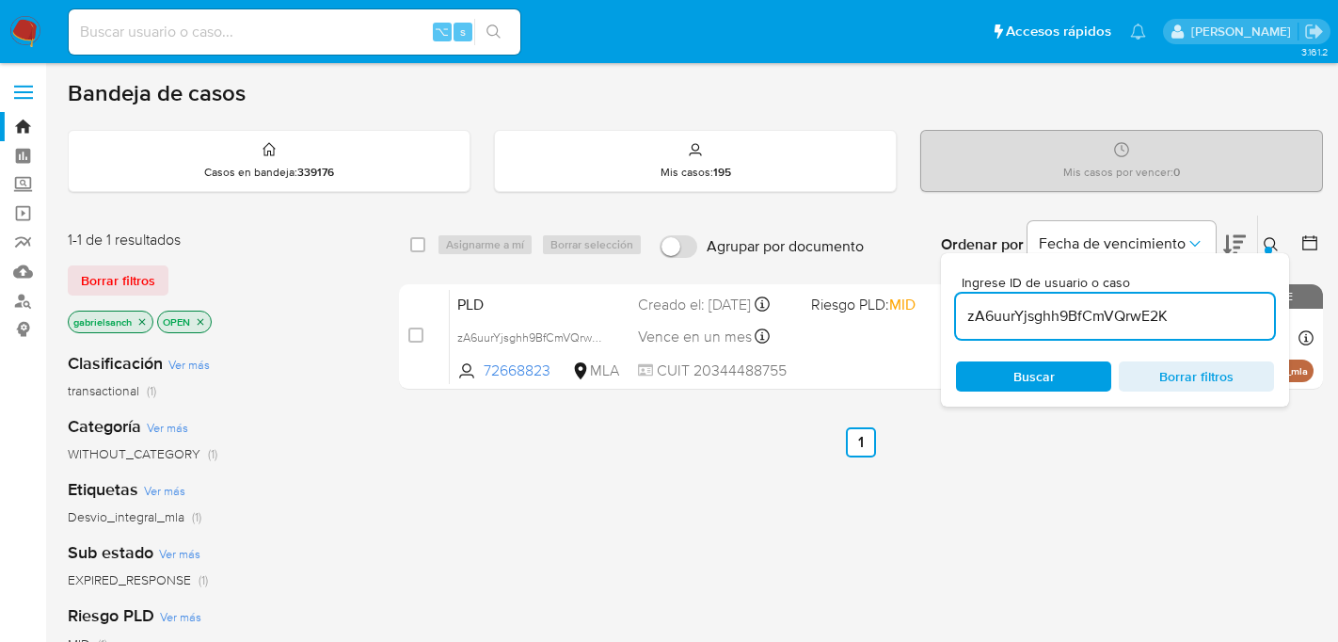
scroll to position [139, 0]
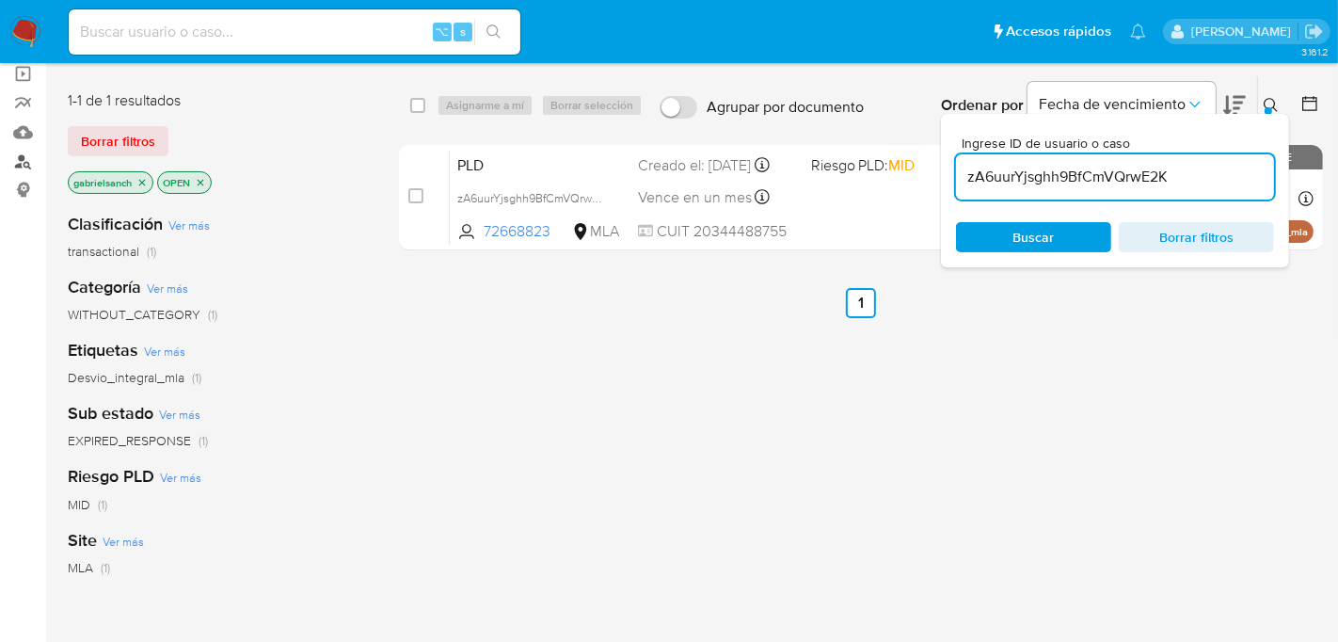
click at [30, 153] on link "Buscador de personas" at bounding box center [112, 161] width 224 height 29
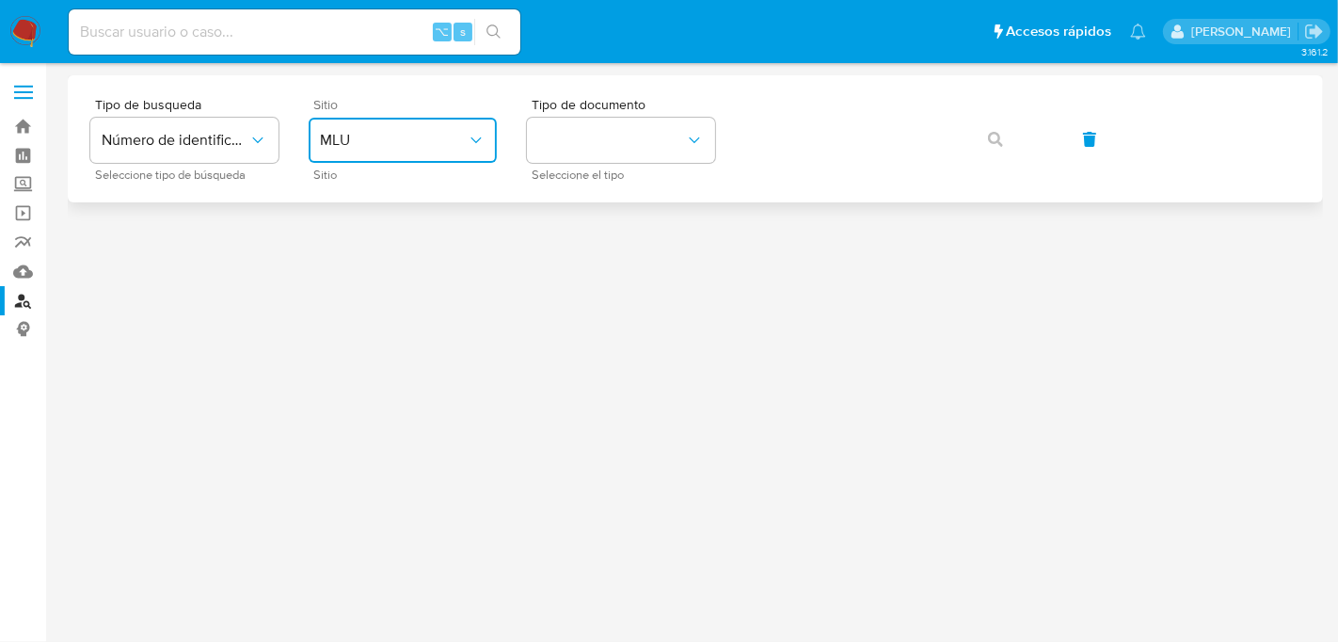
click at [477, 137] on icon "site_id" at bounding box center [476, 140] width 19 height 19
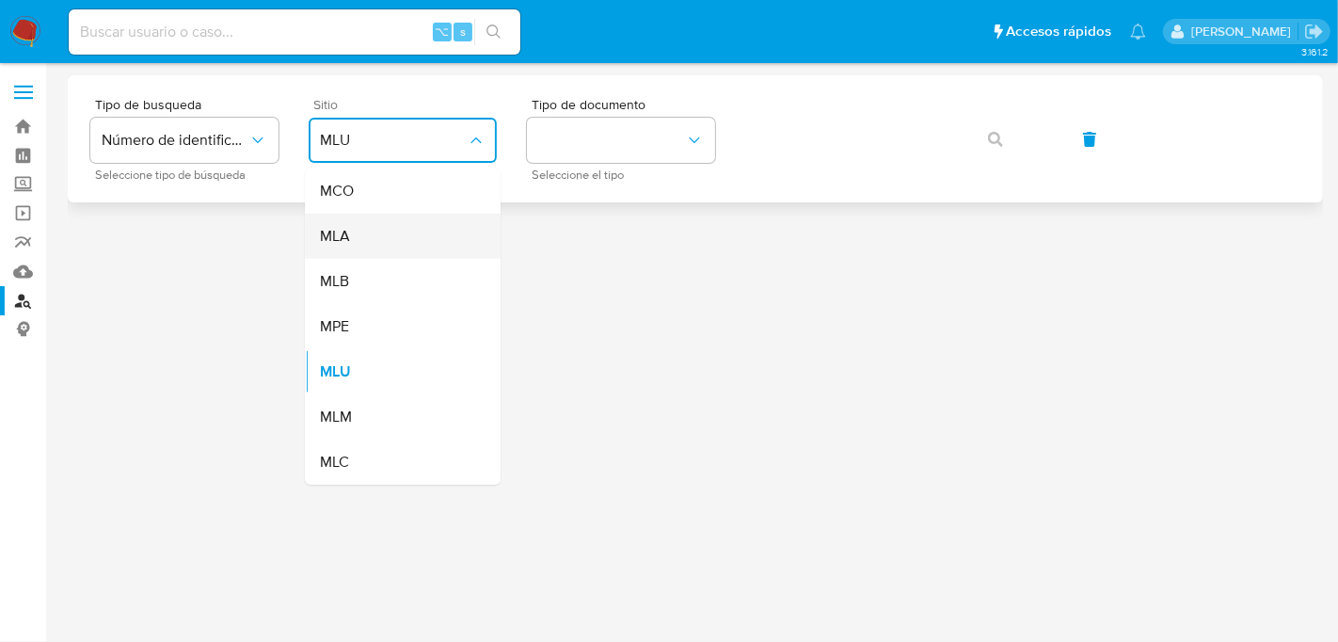
click at [448, 228] on div "MLA" at bounding box center [397, 236] width 154 height 45
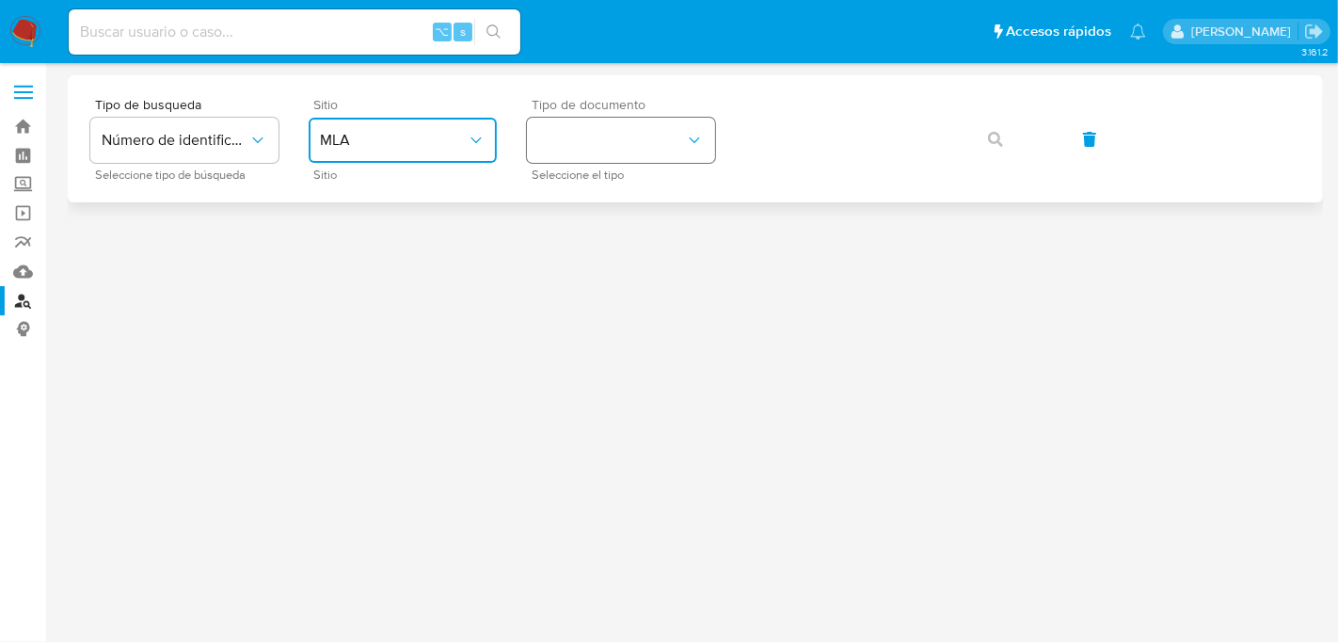
click at [610, 142] on button "identificationType" at bounding box center [621, 140] width 188 height 45
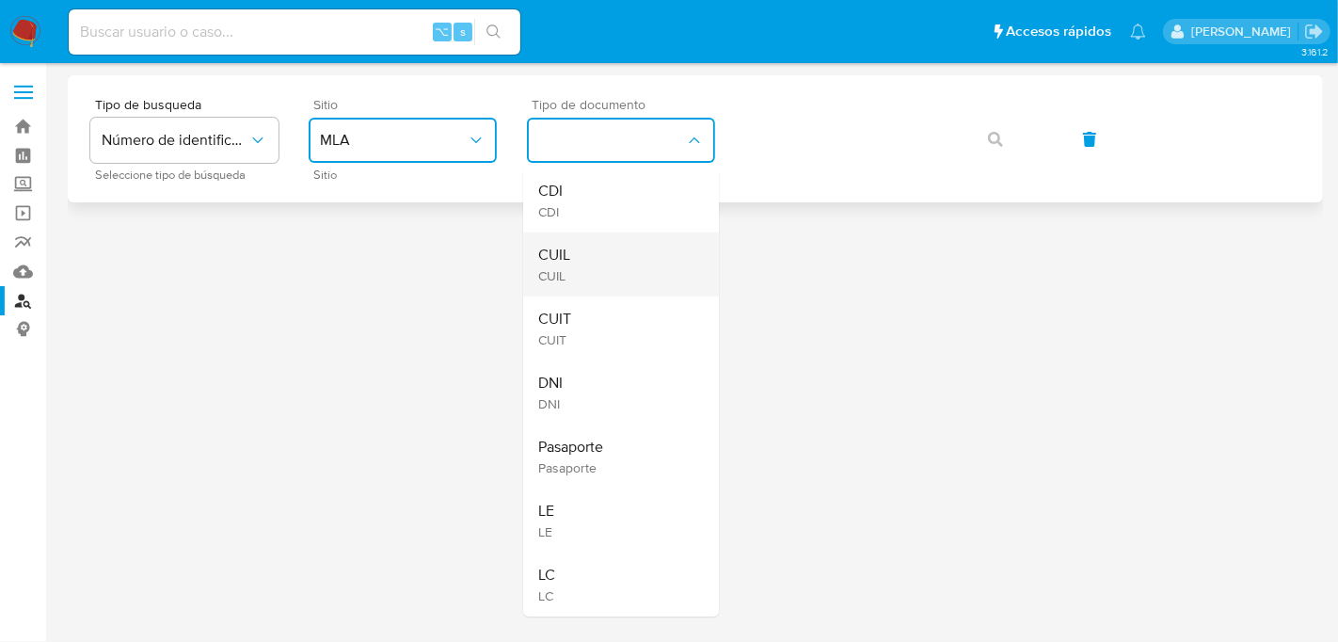
click at [614, 264] on div "CUIL CUIL" at bounding box center [615, 264] width 154 height 64
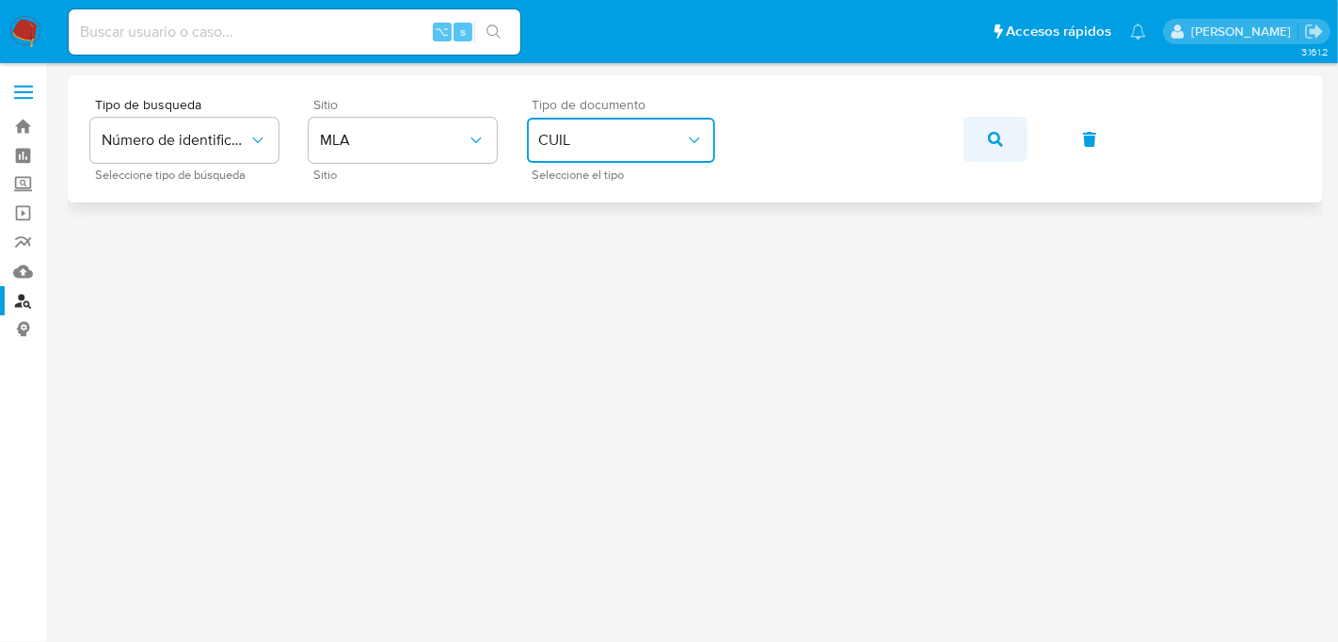
click at [997, 128] on span "button" at bounding box center [995, 139] width 15 height 41
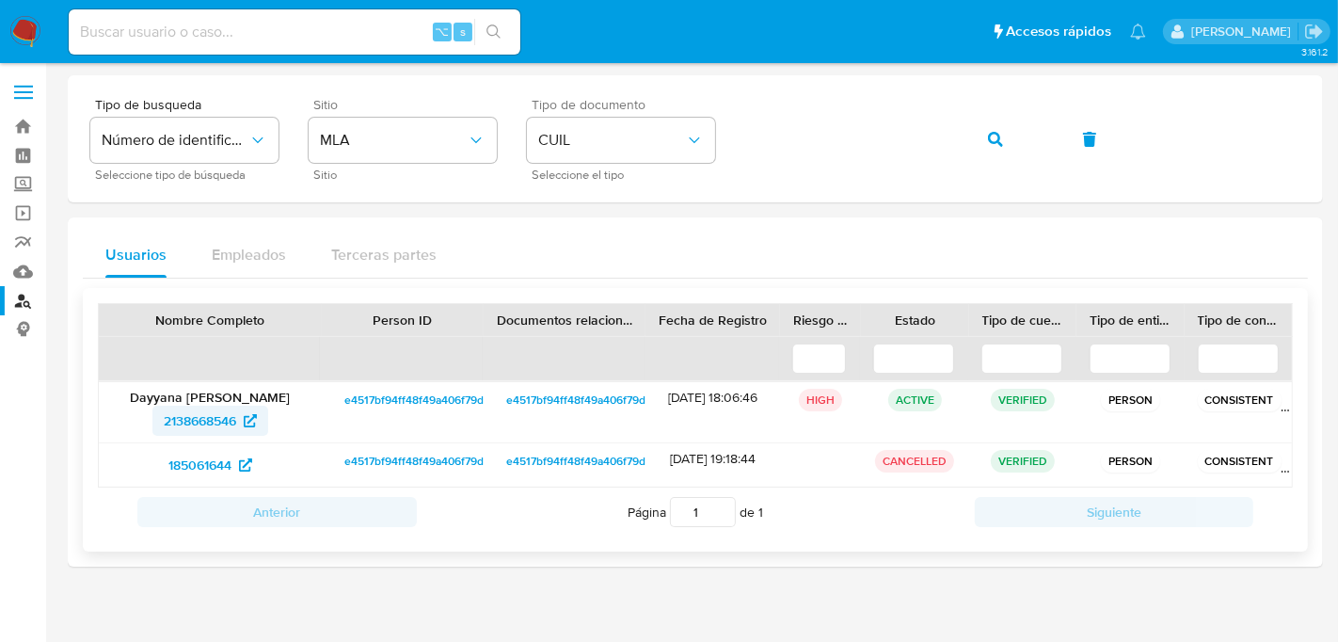
click at [200, 419] on span "2138668546" at bounding box center [200, 421] width 72 height 30
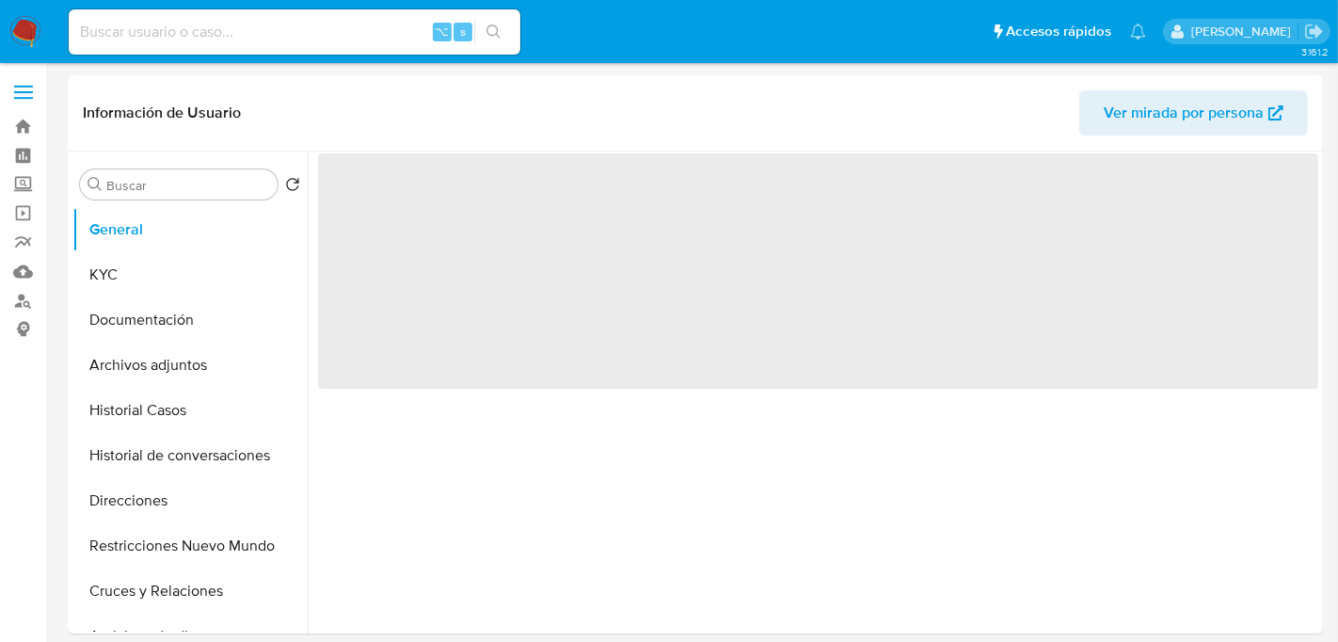
select select "10"
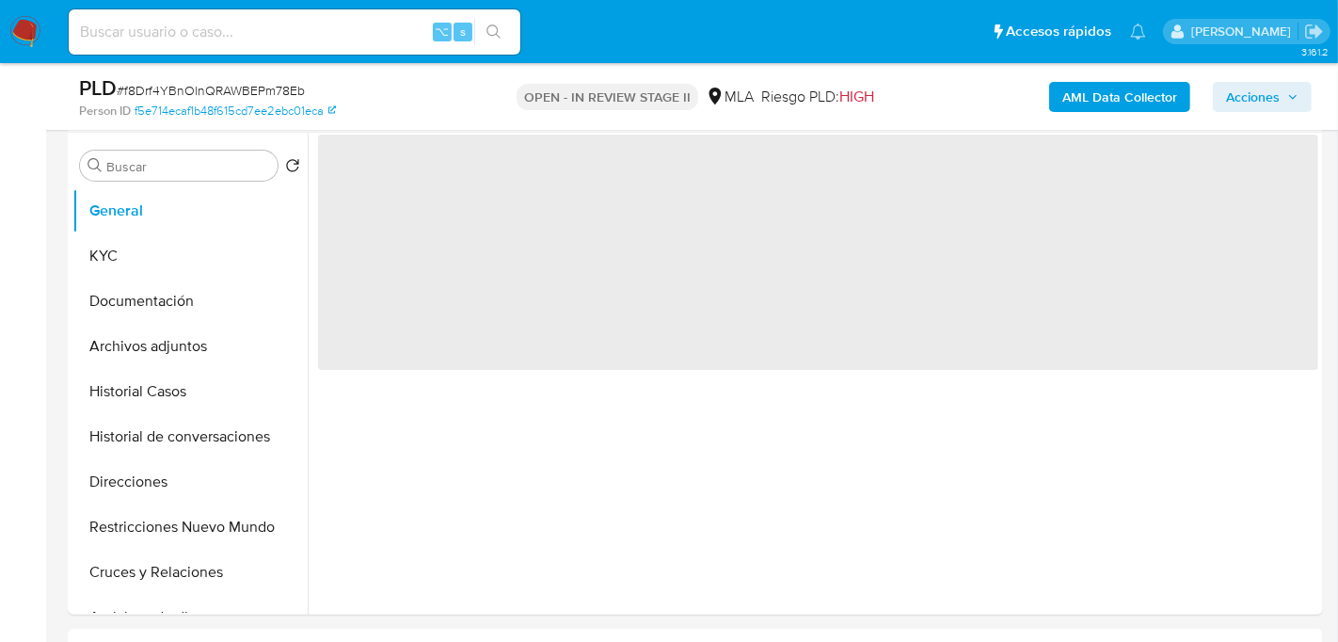
scroll to position [362, 0]
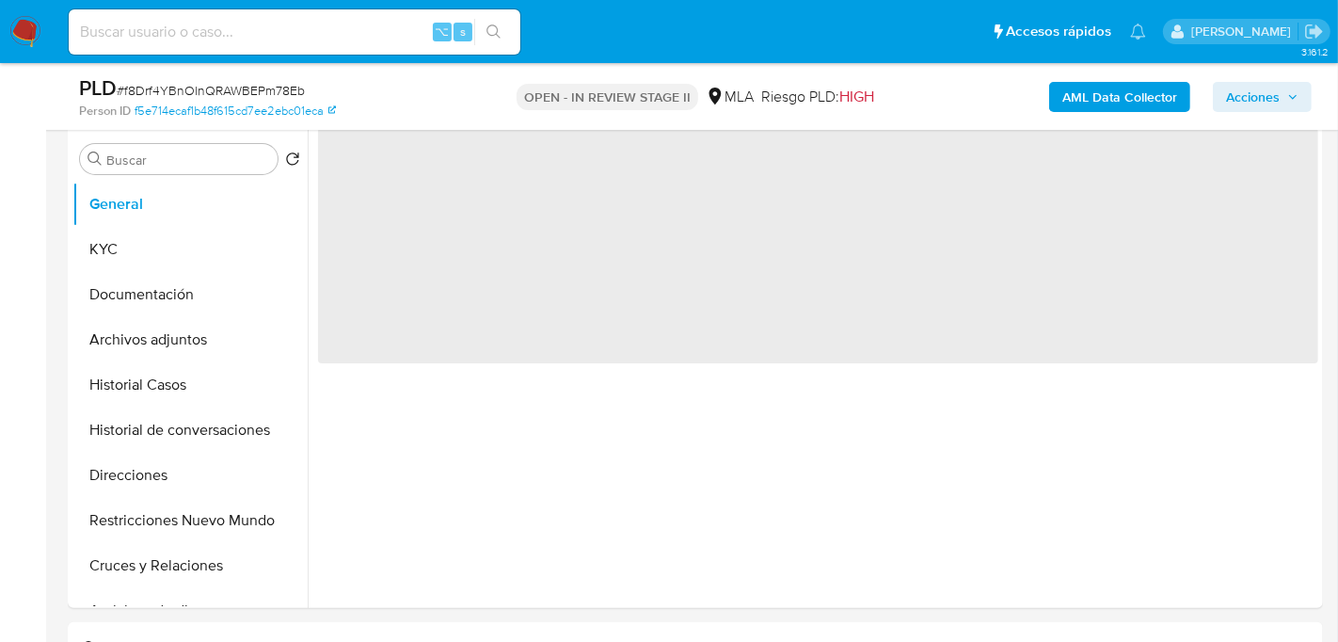
select select "10"
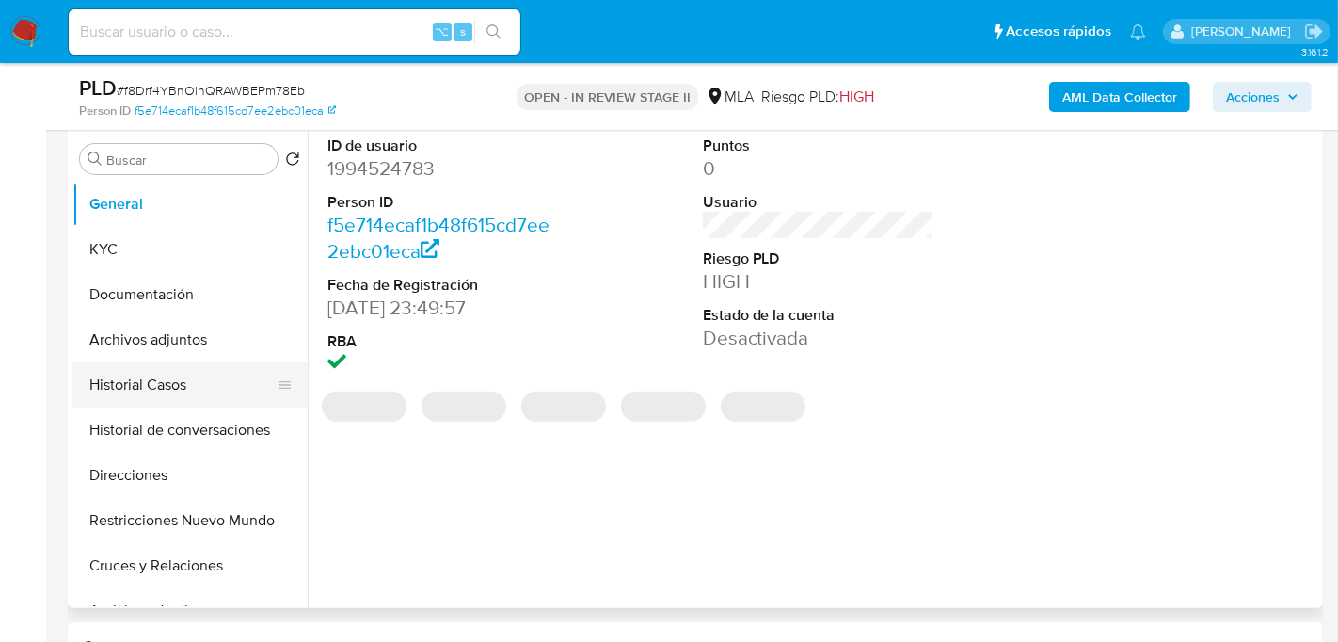
click at [175, 366] on button "Historial Casos" at bounding box center [182, 384] width 220 height 45
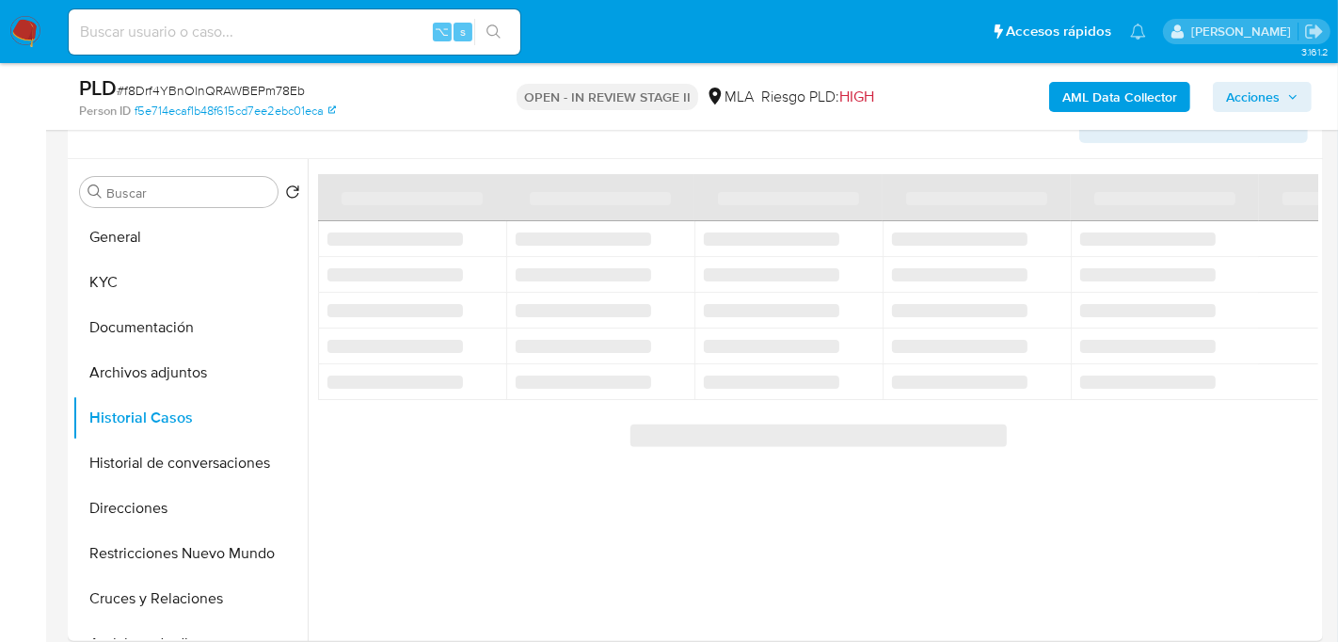
scroll to position [322, 0]
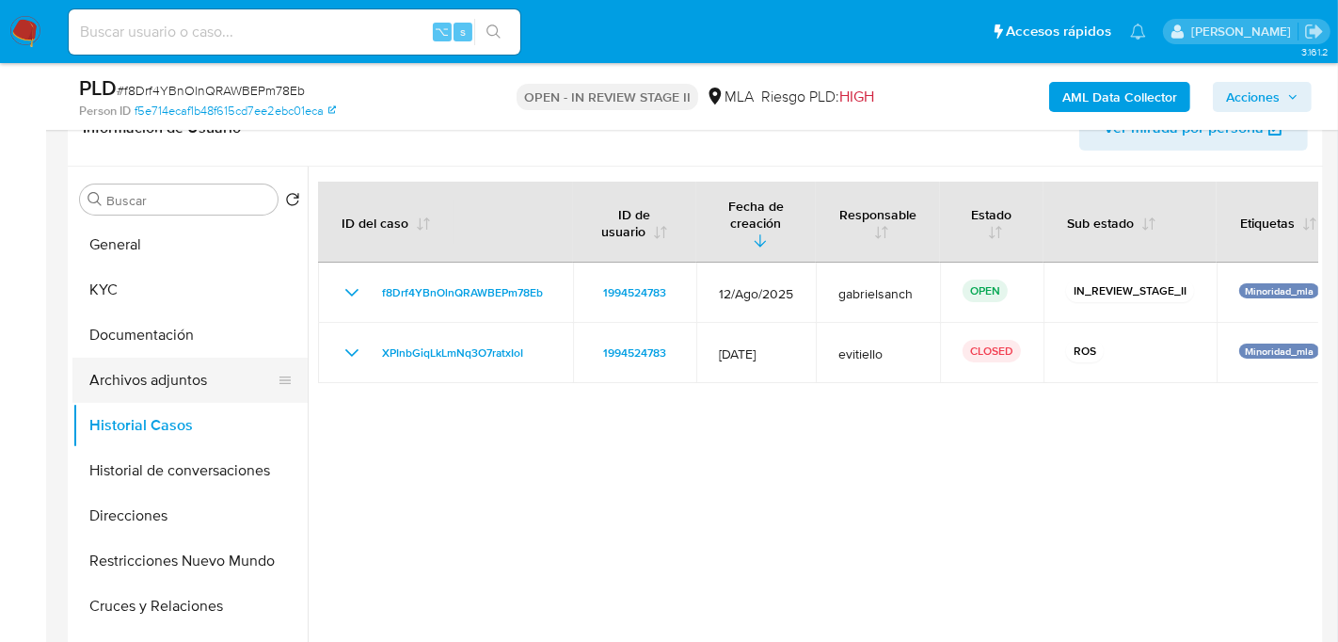
click at [128, 390] on button "Archivos adjuntos" at bounding box center [182, 380] width 220 height 45
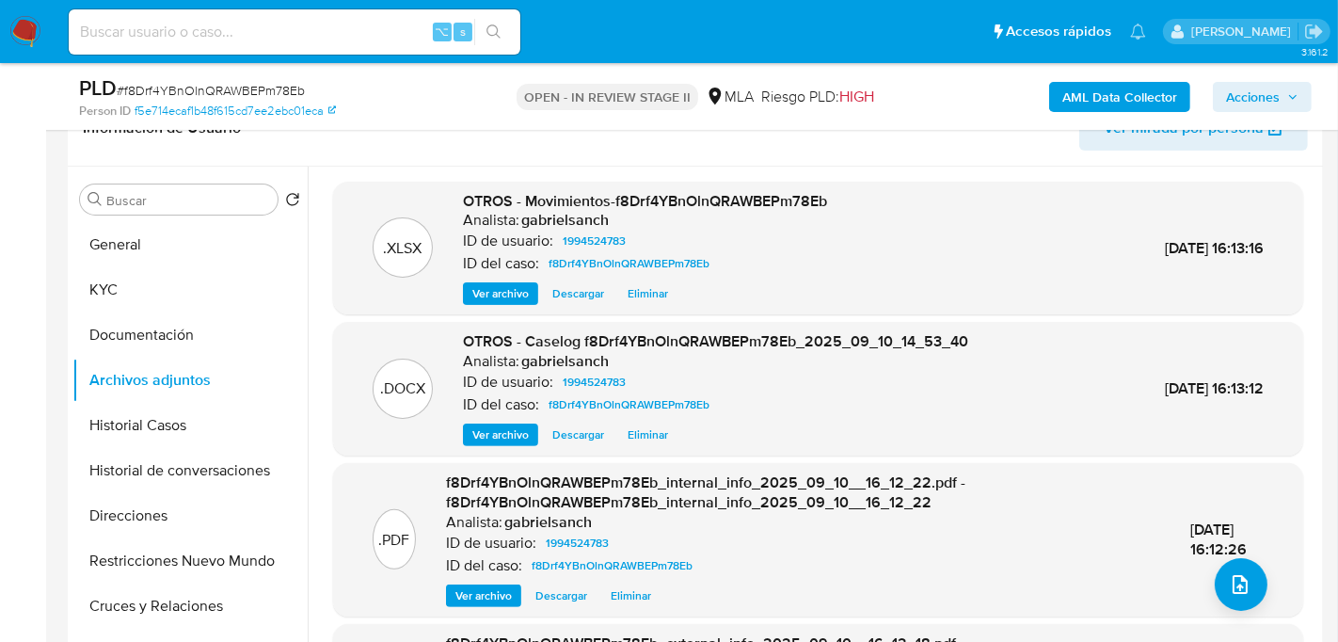
click at [687, 200] on span "OTROS - Movimientos-f8Drf4YBnOlnQRAWBEPm78Eb" at bounding box center [645, 201] width 364 height 22
copy span "f8Drf4YBnOlnQRAWBEPm78Eb"
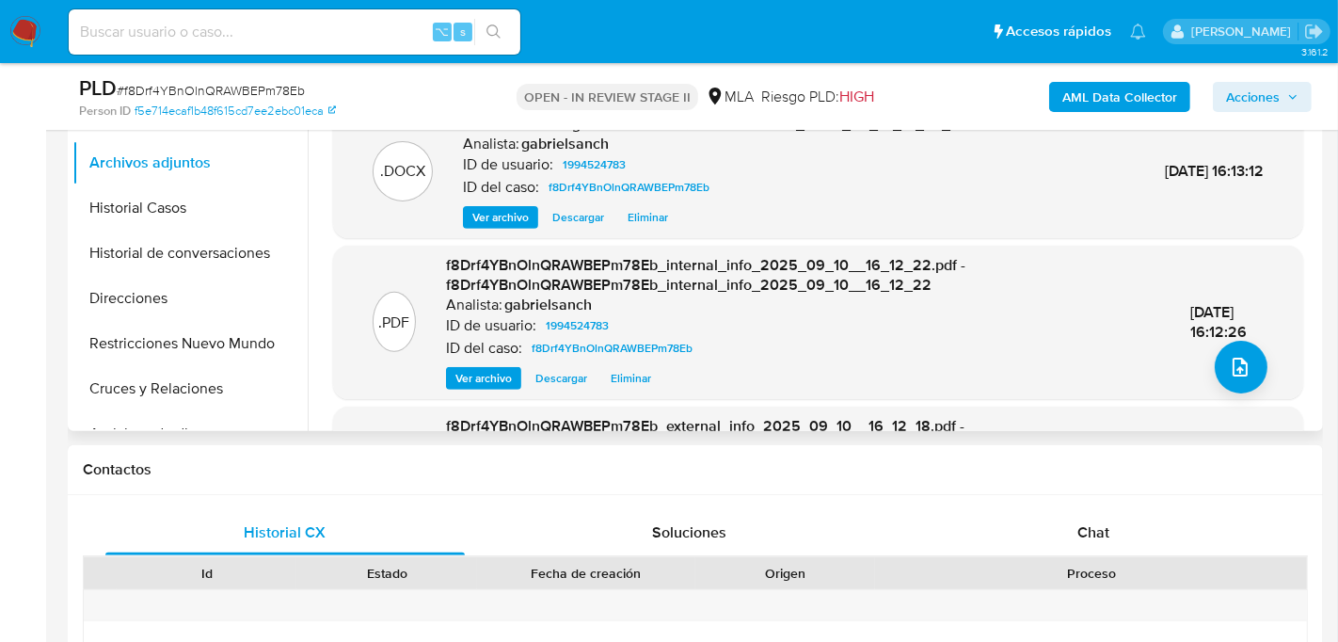
scroll to position [537, 0]
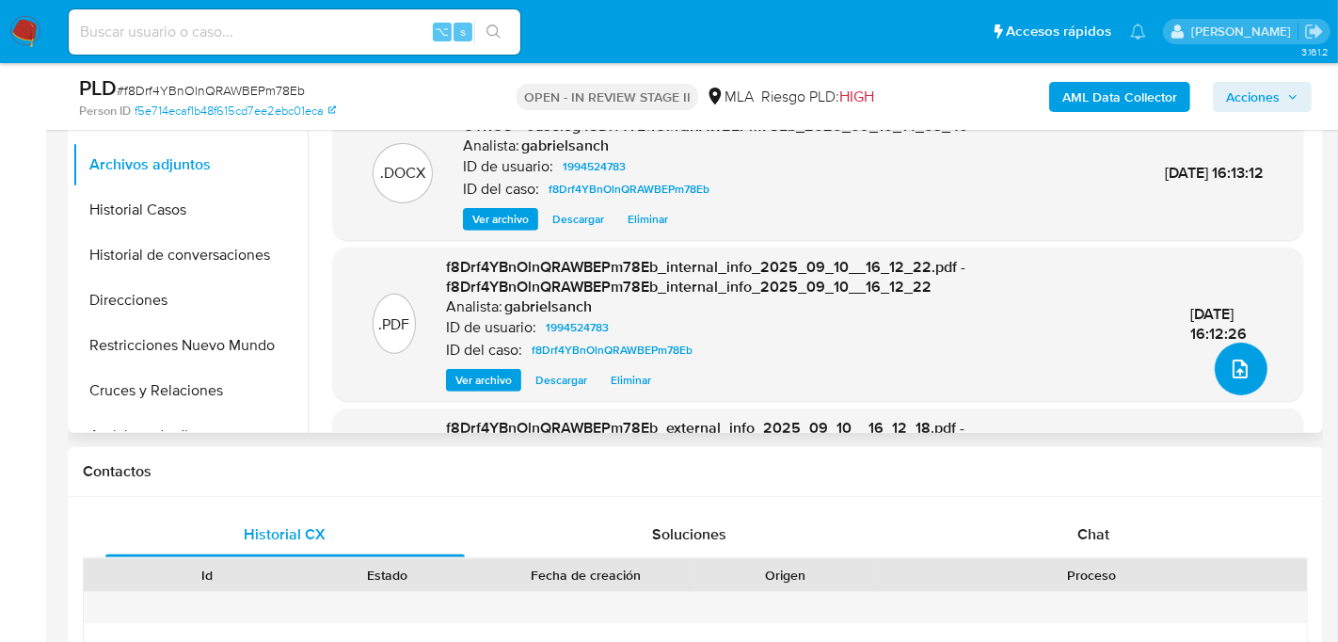
click at [1232, 386] on button "upload-file" at bounding box center [1241, 369] width 53 height 53
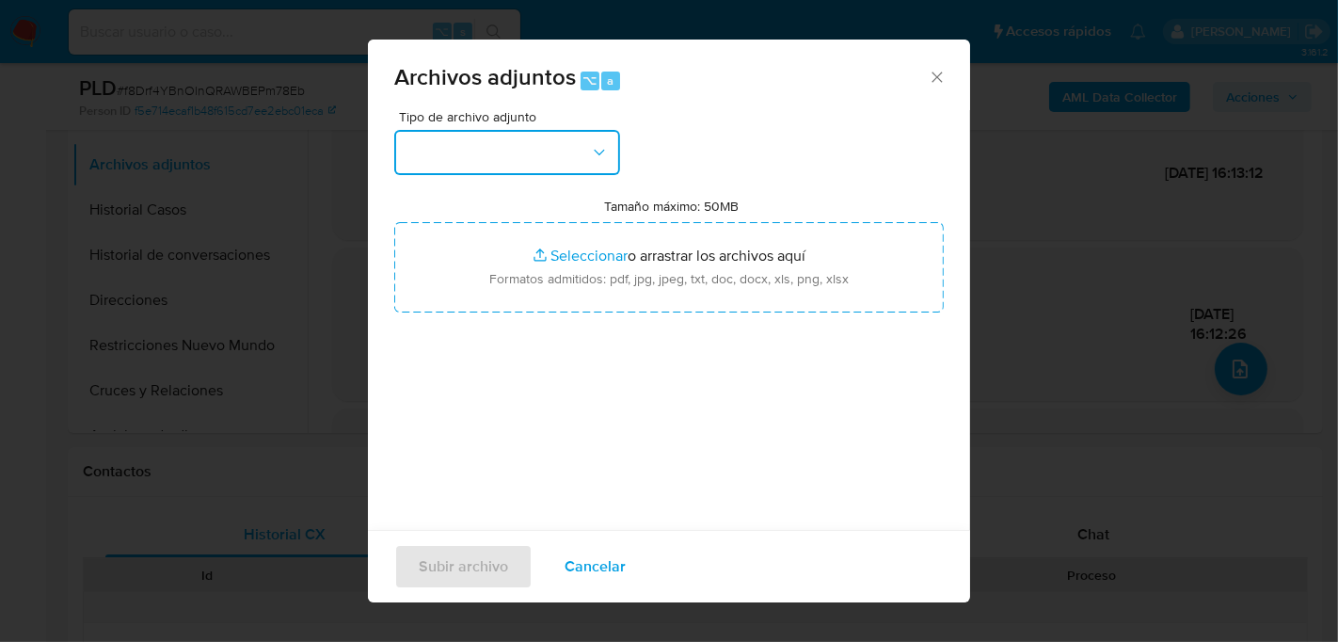
click at [513, 164] on button "button" at bounding box center [507, 152] width 226 height 45
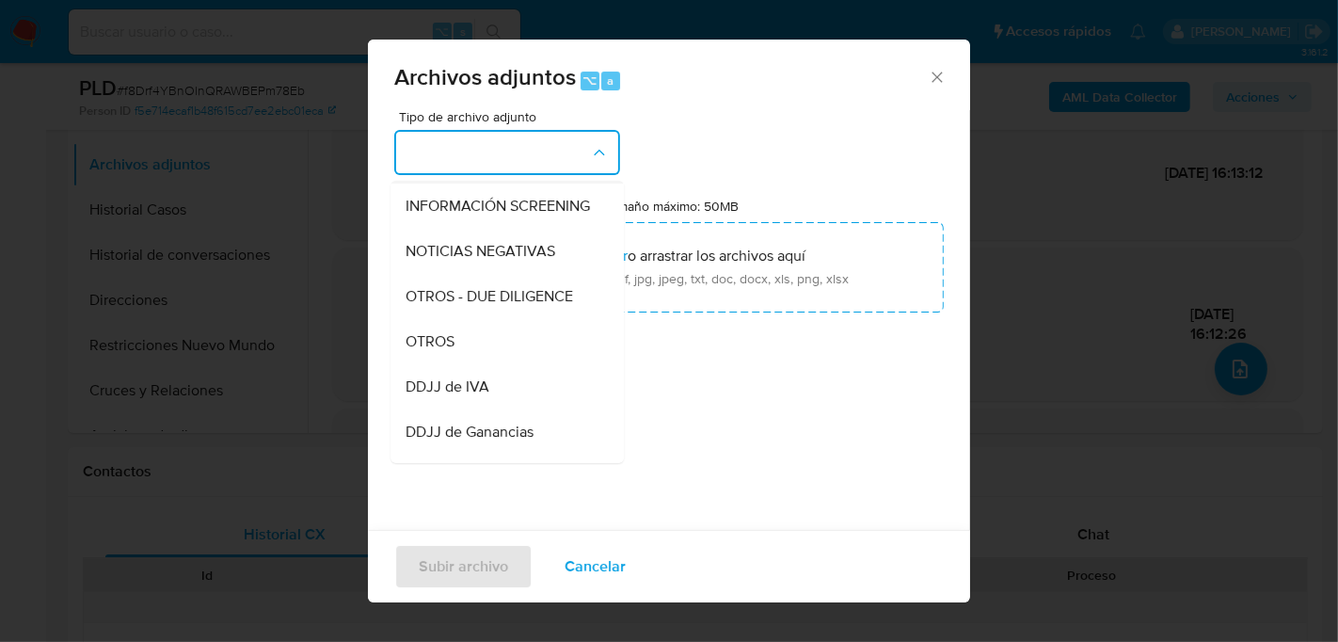
scroll to position [260, 0]
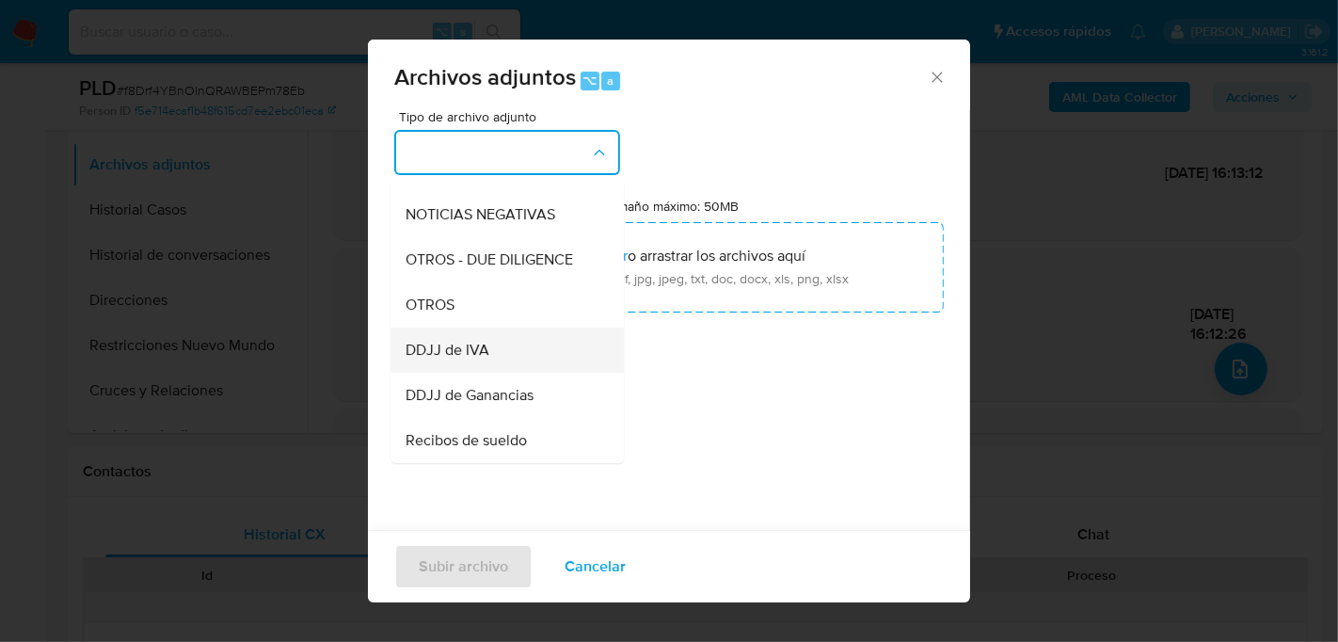
click at [472, 328] on div "DDJJ de IVA" at bounding box center [502, 349] width 192 height 45
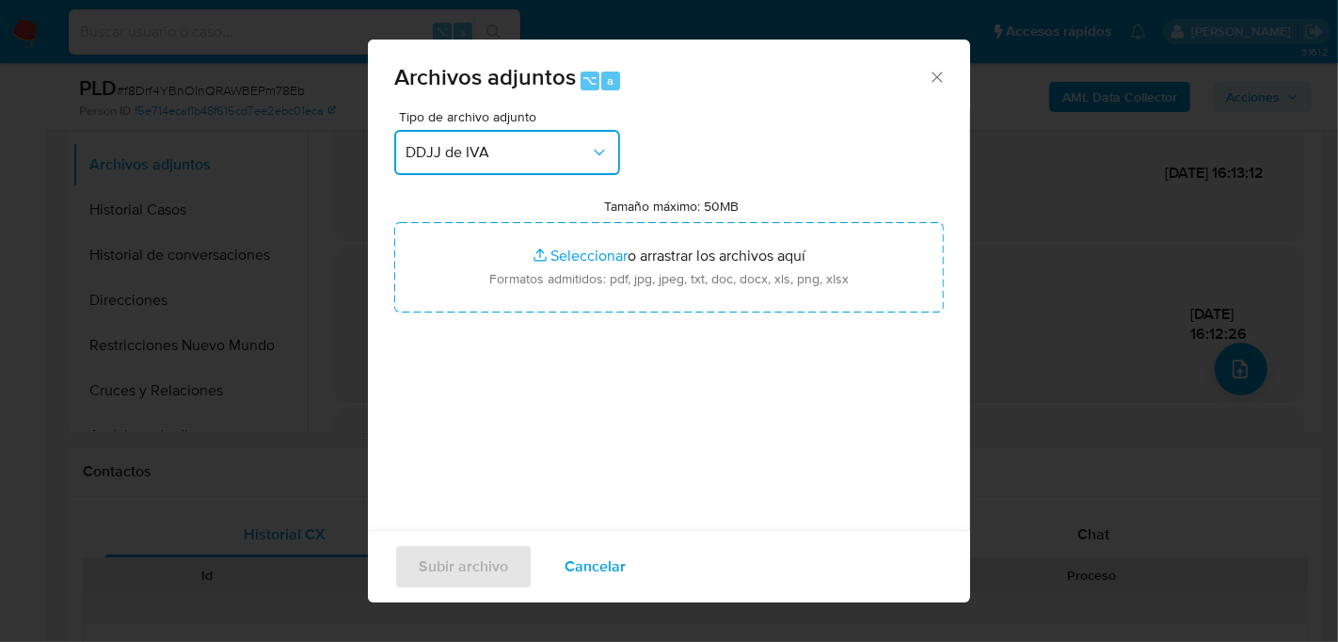
click at [509, 172] on button "DDJJ de IVA" at bounding box center [507, 152] width 226 height 45
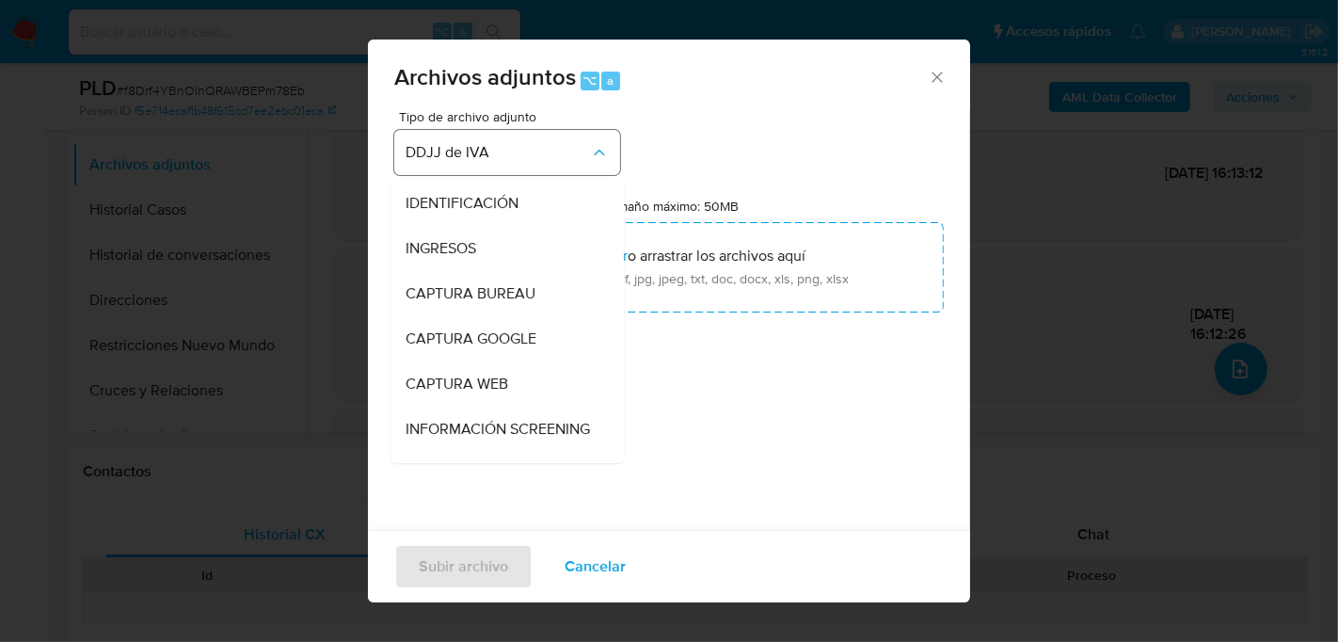
scroll to position [288, 0]
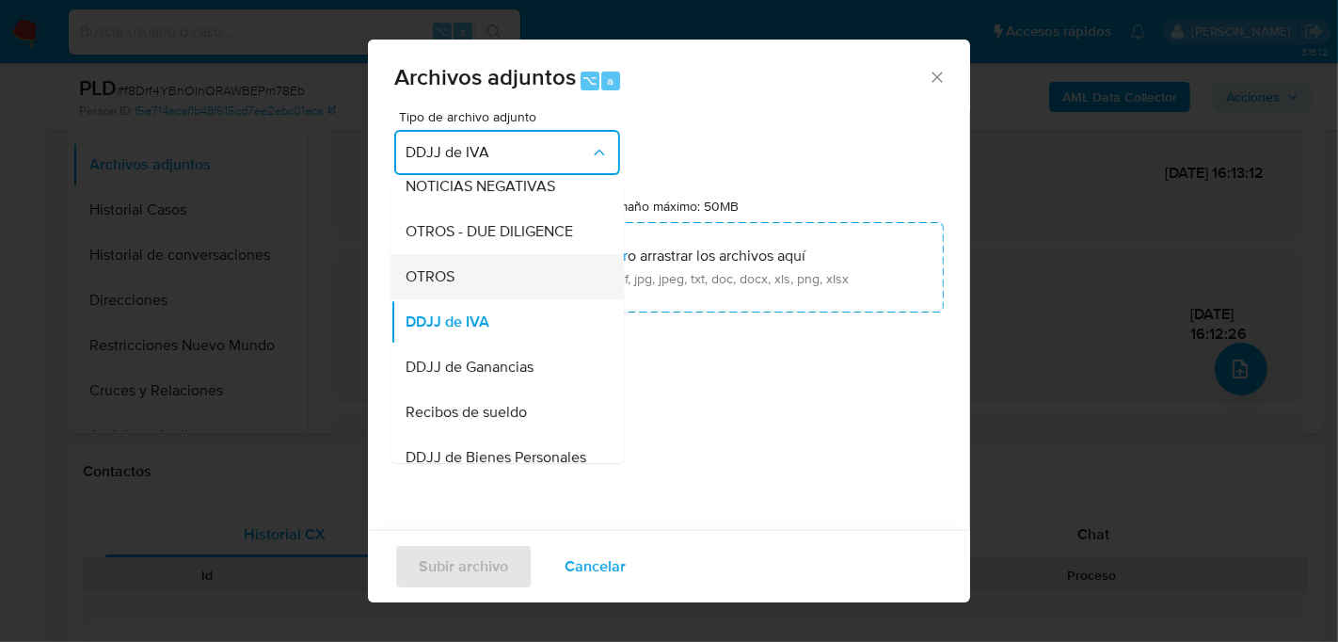
click at [490, 285] on div "OTROS" at bounding box center [502, 275] width 192 height 45
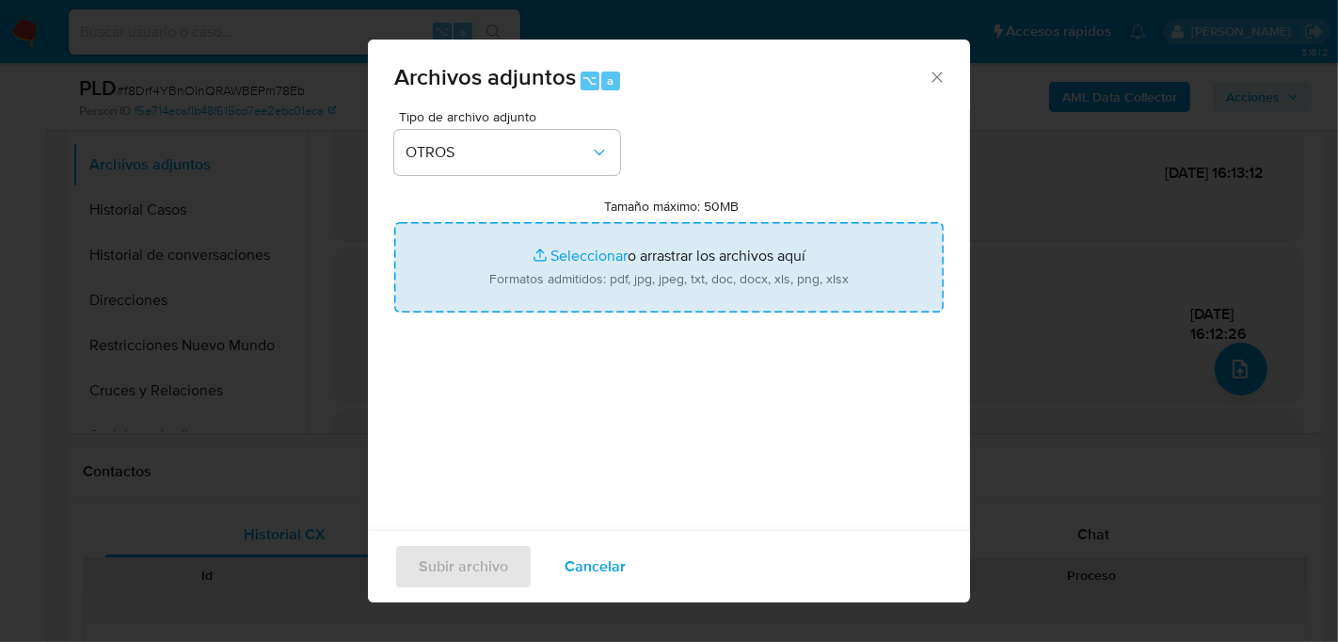
click at [575, 270] on input "Tamaño máximo: 50MB Seleccionar archivos" at bounding box center [669, 267] width 550 height 90
type input "C:\fakepath\Caselog f8Drf4YBnOlnQRAWBEPm78Eb_2025_09_10_14_53_40.docx"
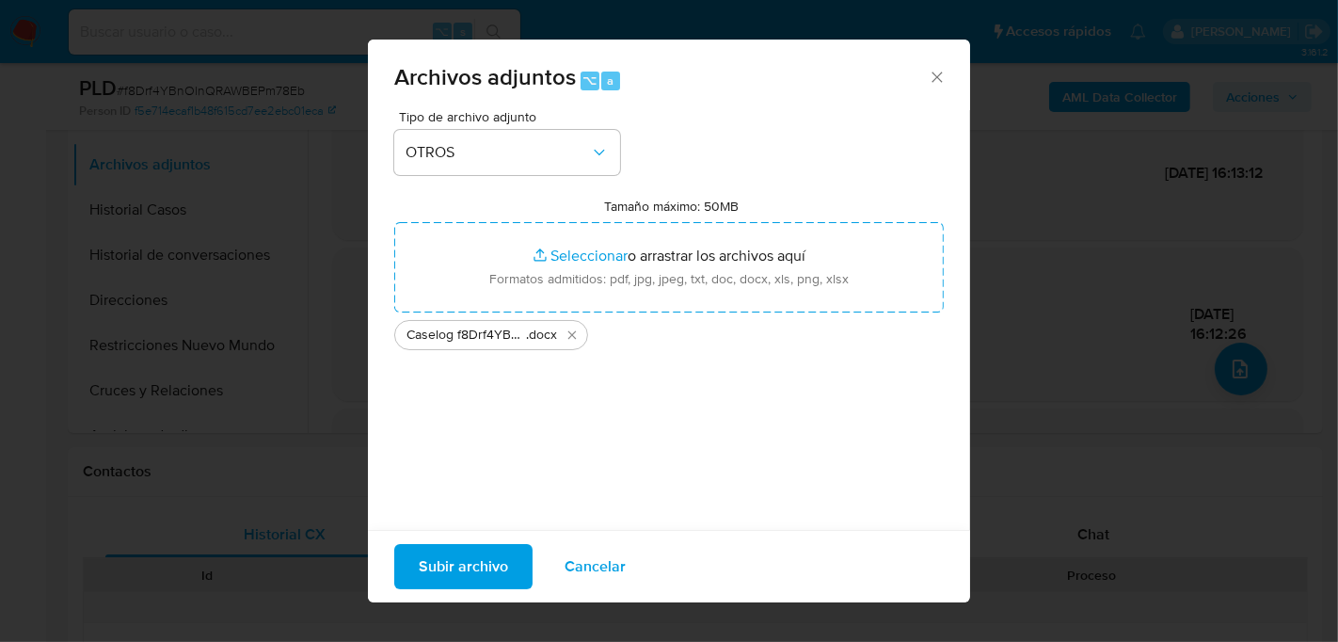
click at [455, 565] on span "Subir archivo" at bounding box center [463, 566] width 89 height 41
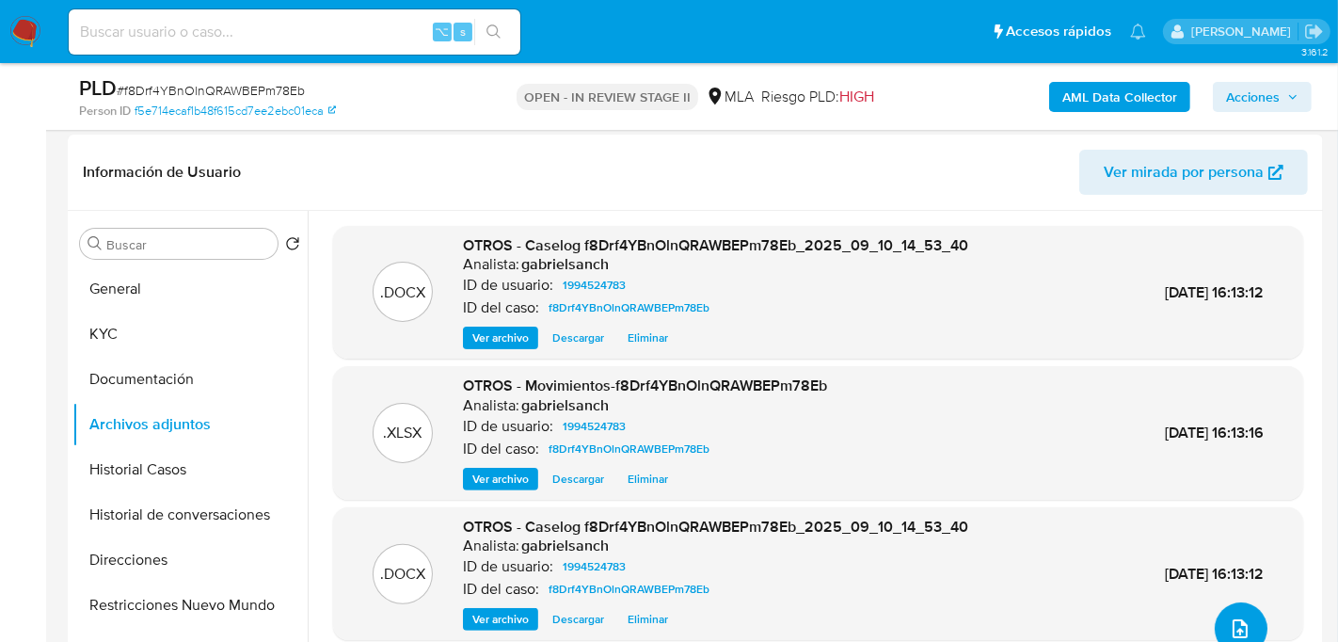
scroll to position [280, 0]
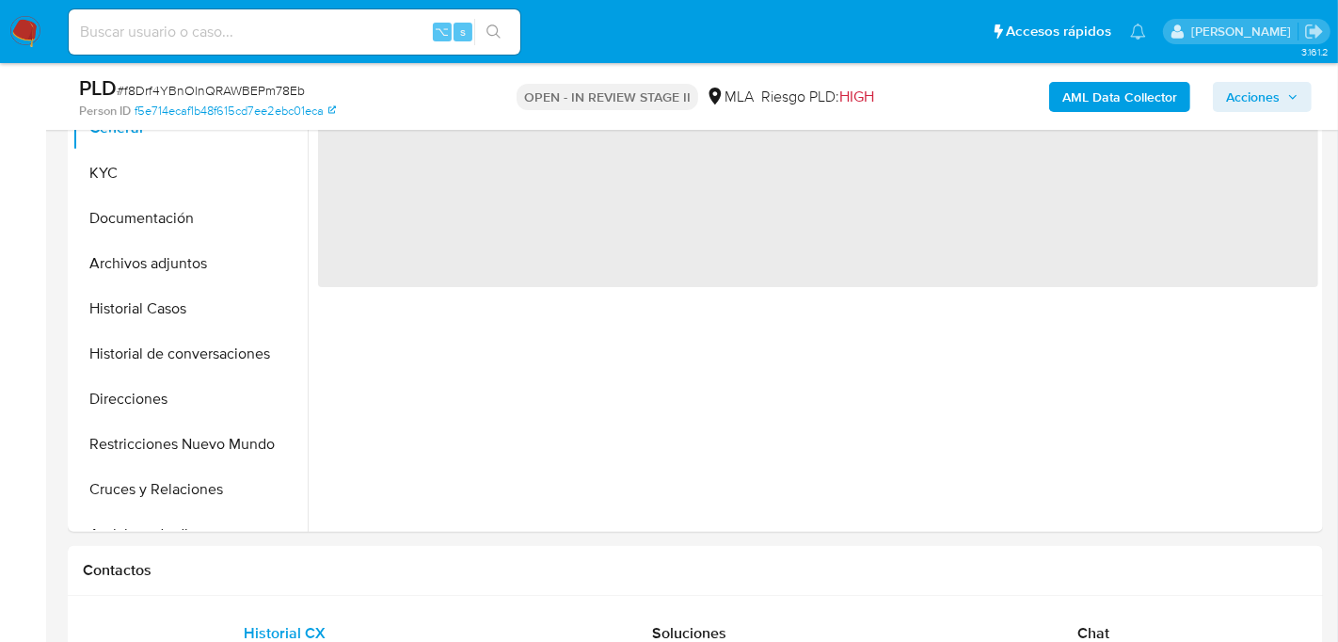
scroll to position [362, 0]
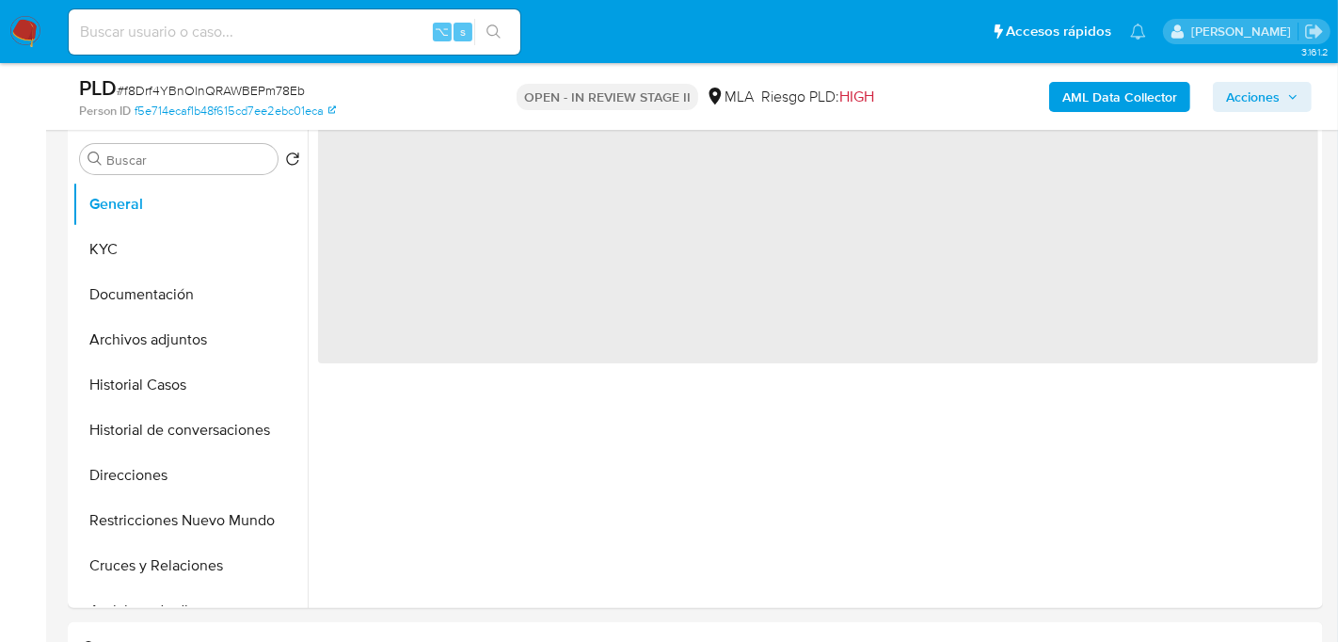
select select "10"
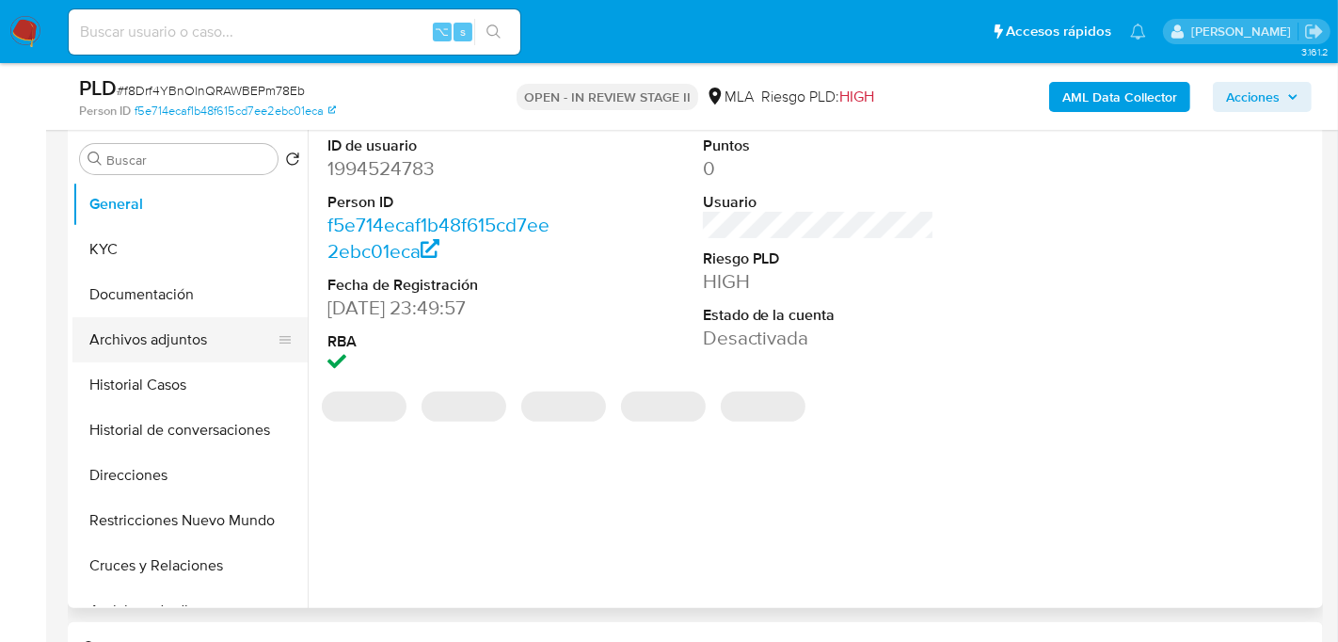
click at [121, 325] on button "Archivos adjuntos" at bounding box center [182, 339] width 220 height 45
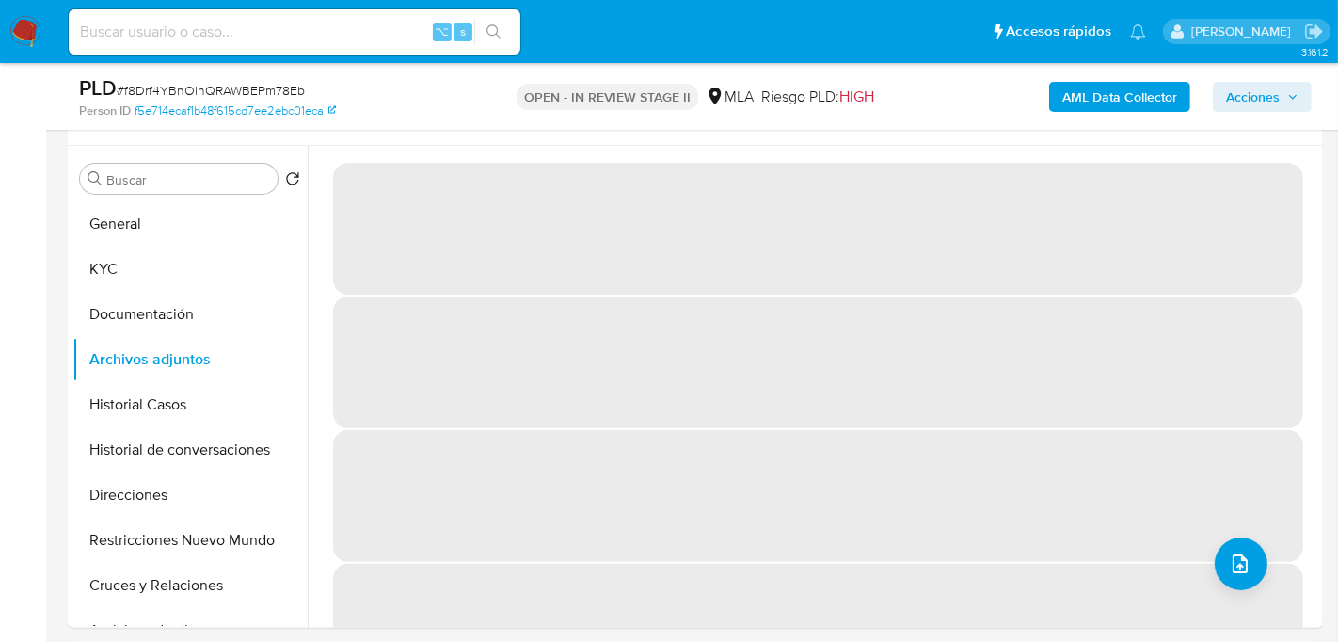
scroll to position [344, 0]
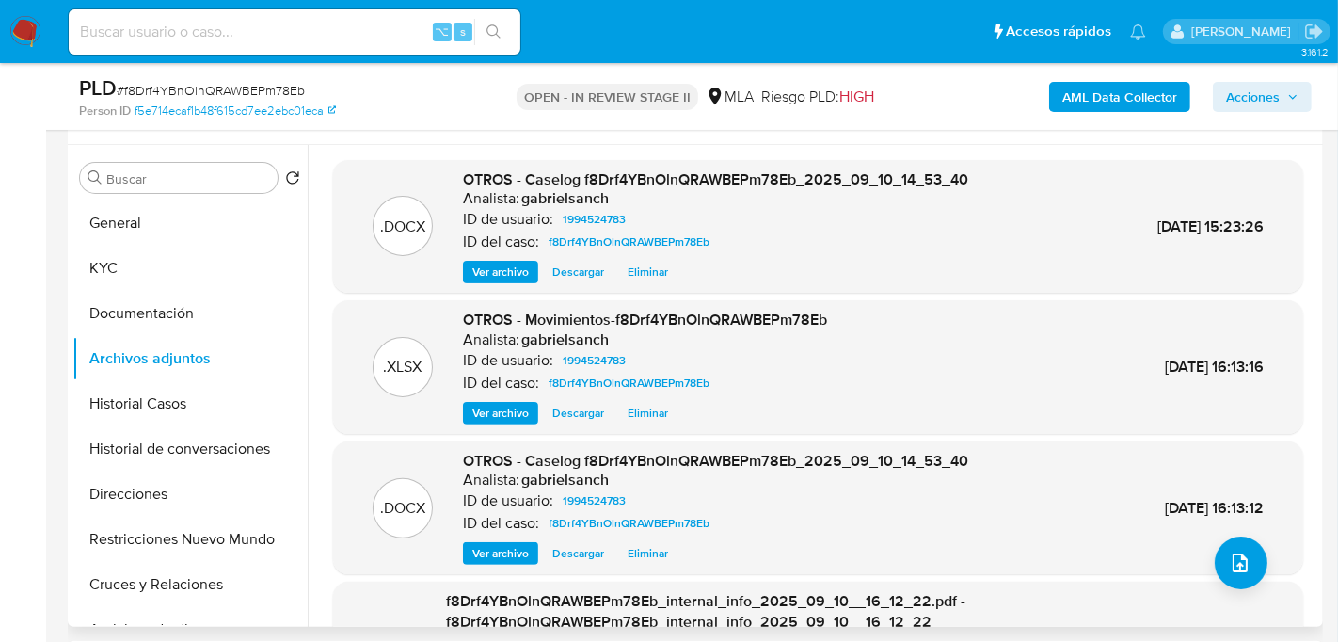
click at [533, 275] on button "Ver archivo" at bounding box center [500, 272] width 75 height 23
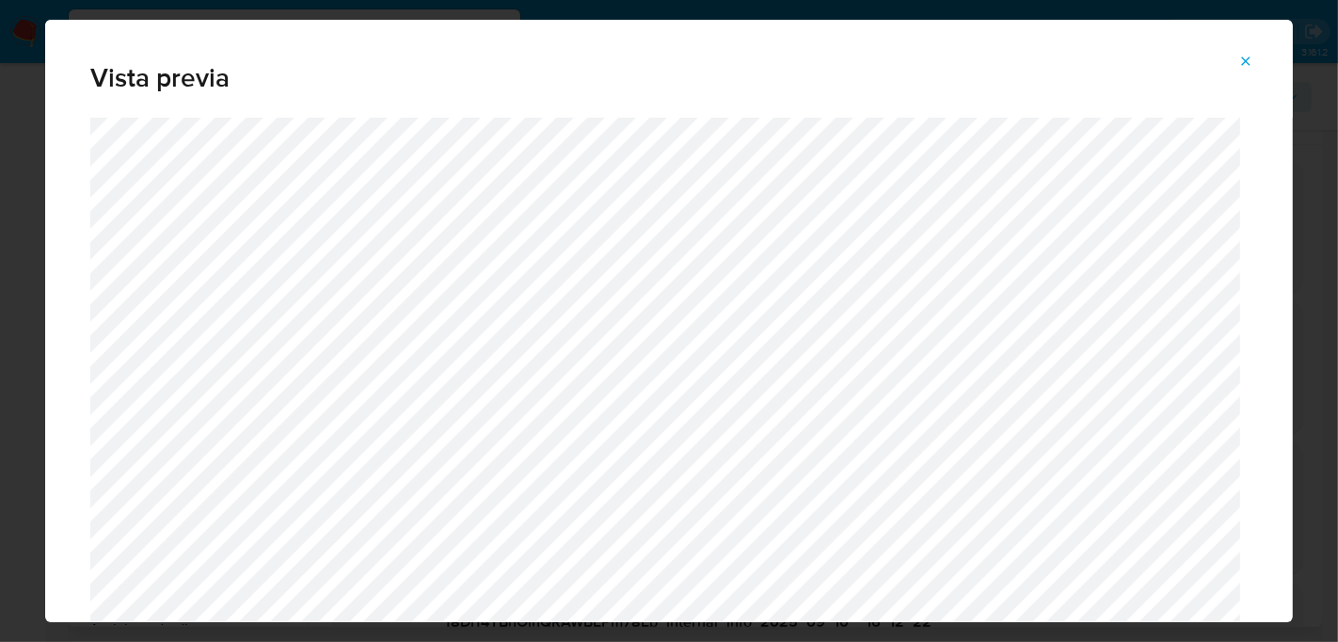
click at [1245, 69] on span "Attachment preview" at bounding box center [1246, 61] width 15 height 26
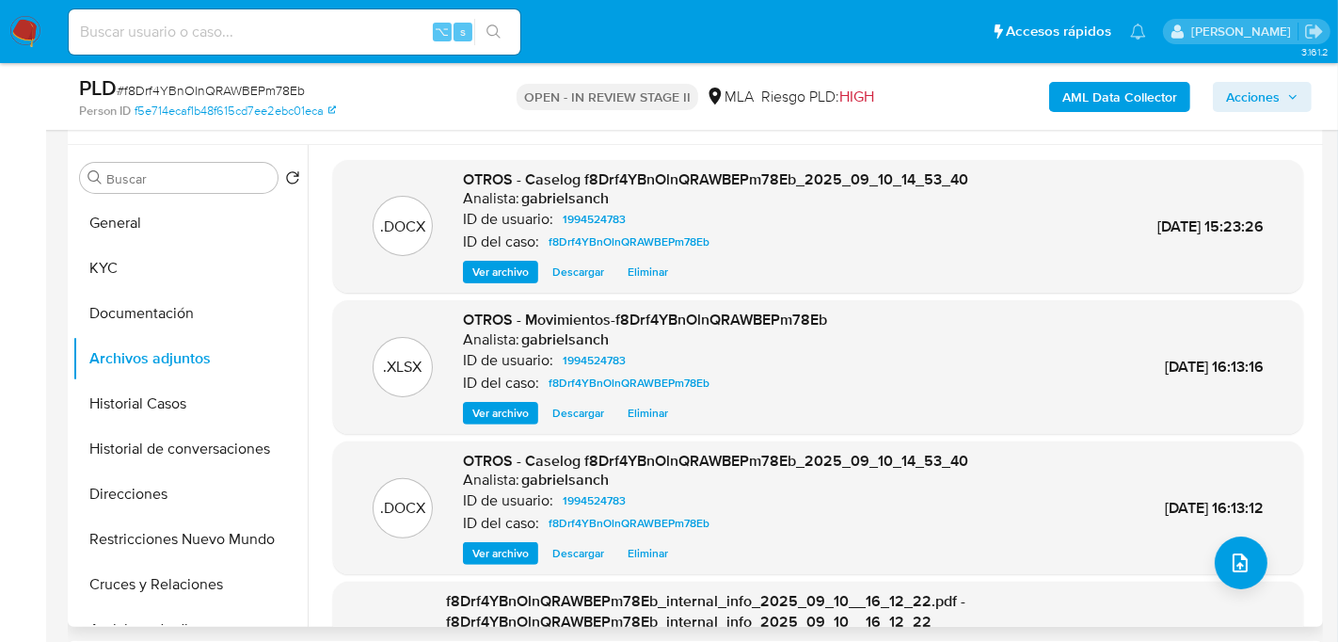
click at [486, 554] on span "Ver archivo" at bounding box center [501, 553] width 56 height 19
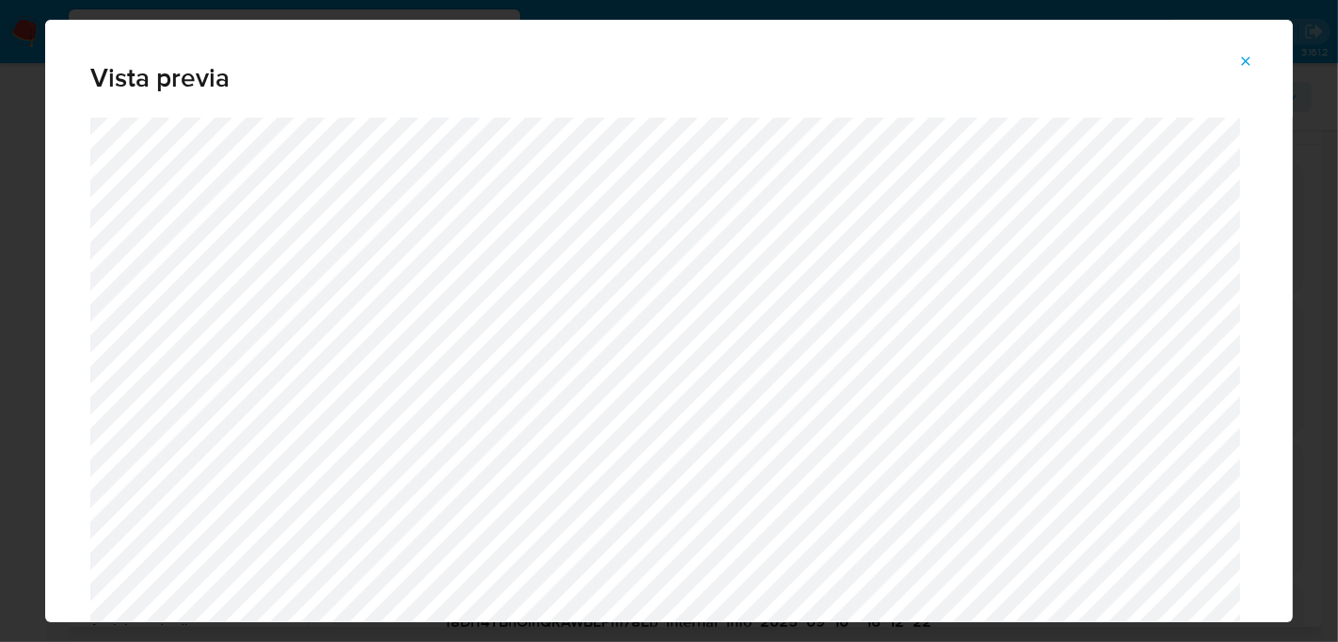
click at [1245, 64] on icon "Attachment preview" at bounding box center [1246, 61] width 15 height 15
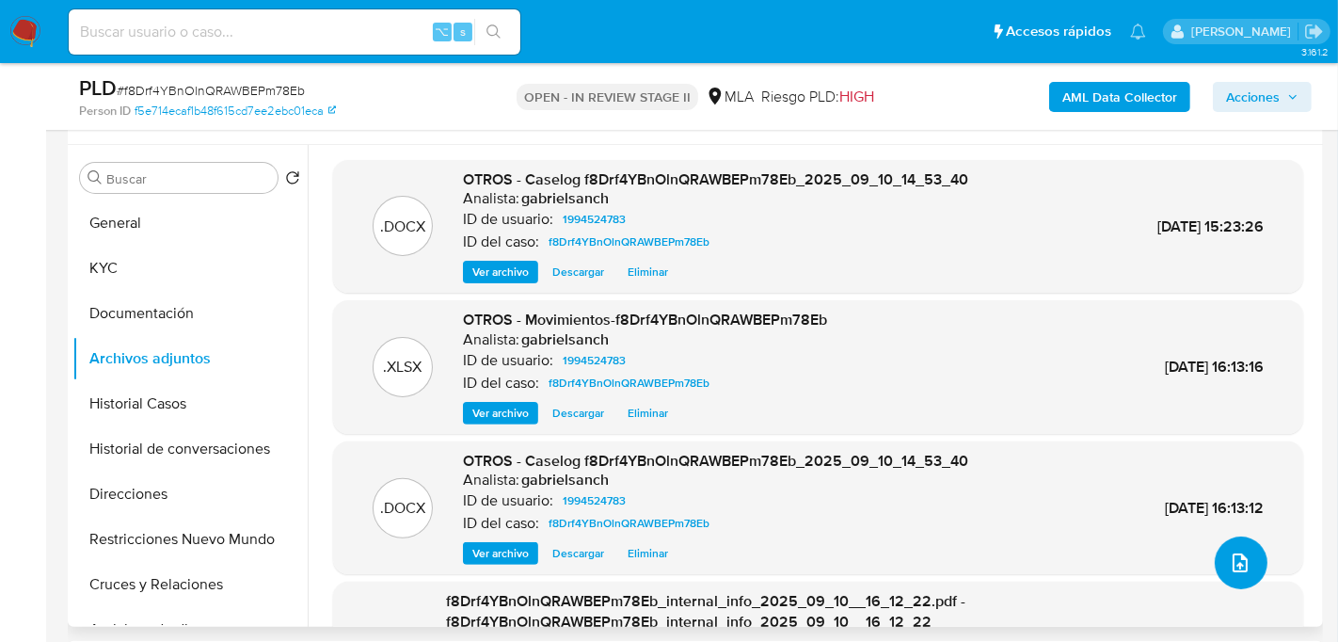
click at [1232, 553] on icon "upload-file" at bounding box center [1240, 563] width 23 height 23
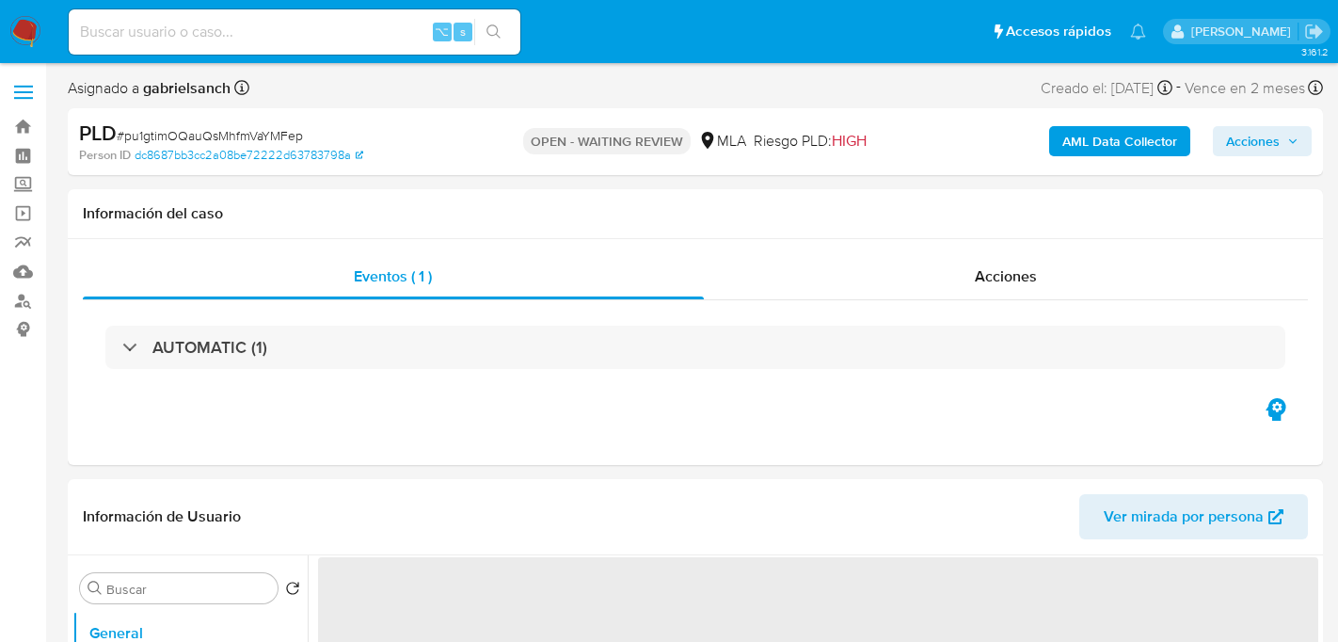
select select "10"
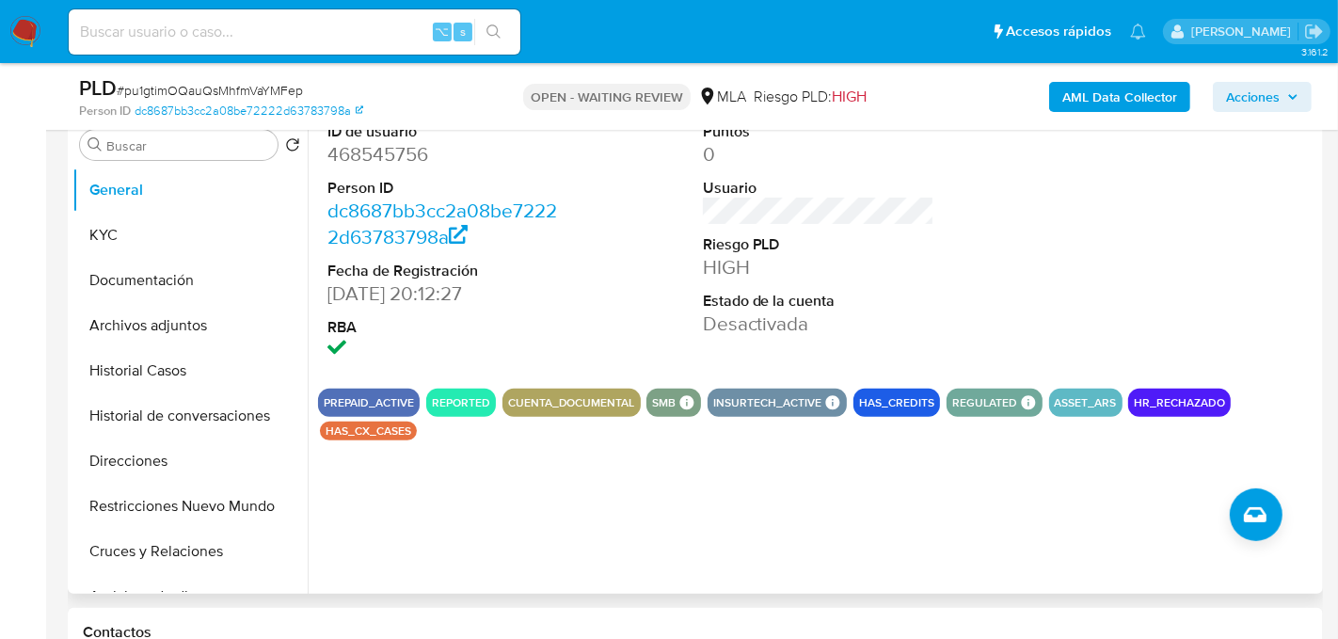
scroll to position [374, 0]
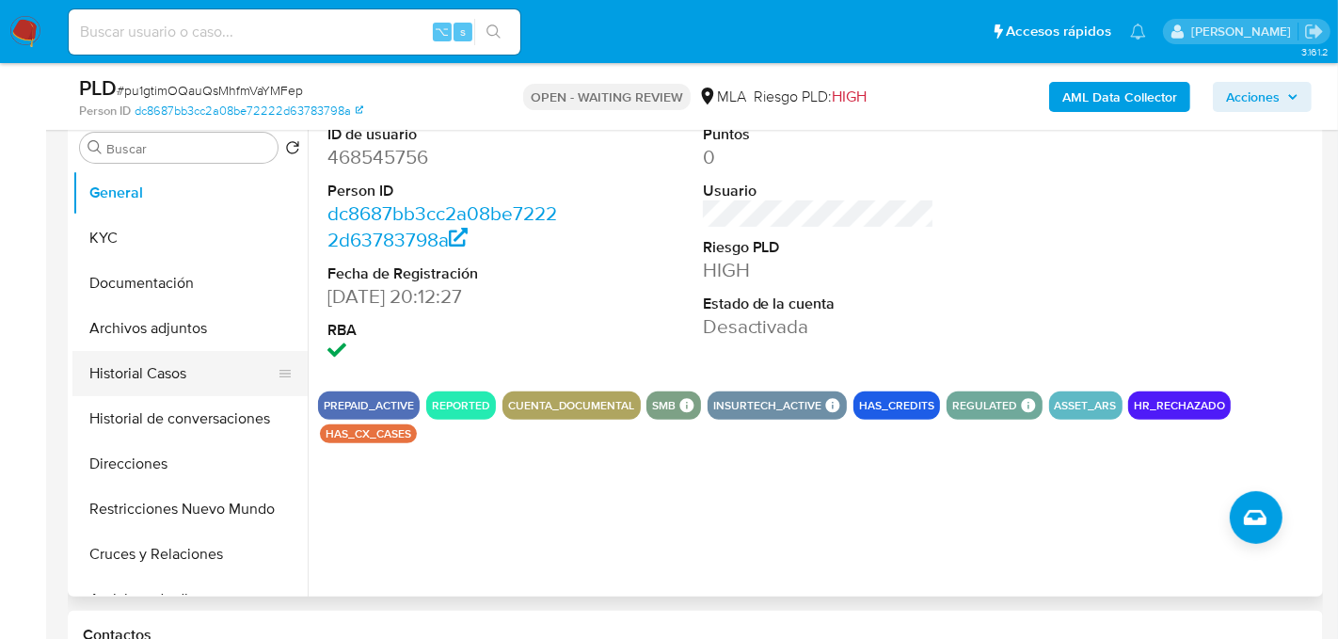
click at [153, 369] on button "Historial Casos" at bounding box center [182, 373] width 220 height 45
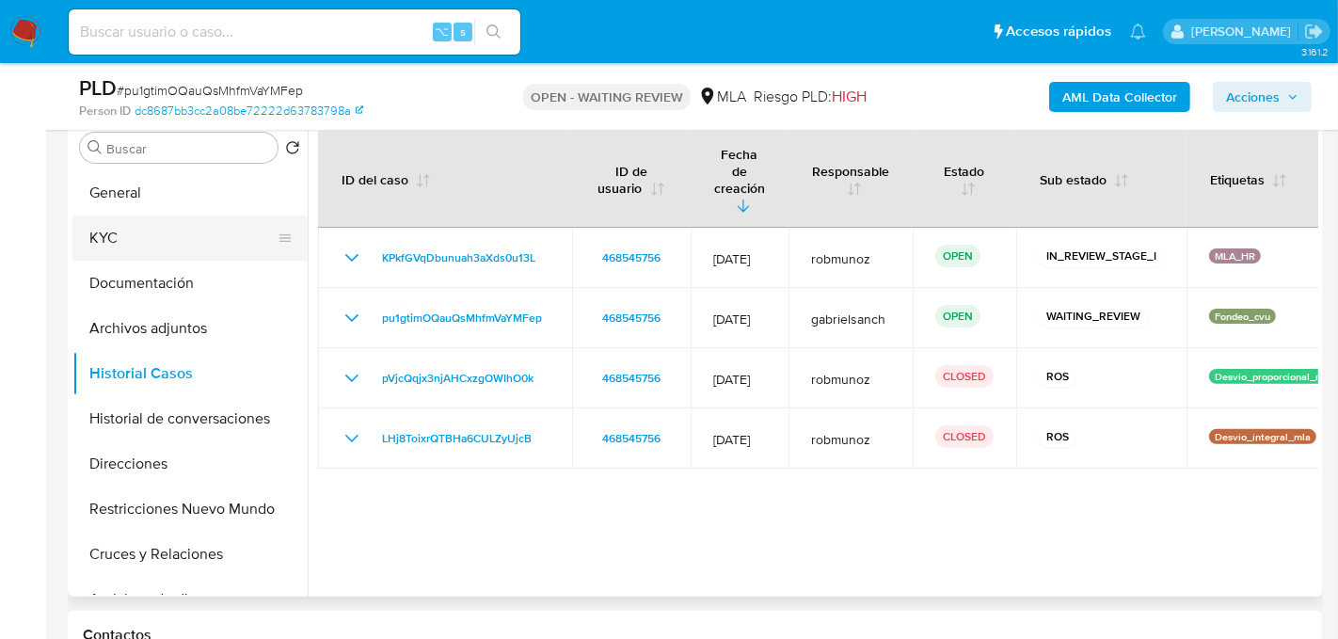
click at [110, 236] on button "KYC" at bounding box center [182, 238] width 220 height 45
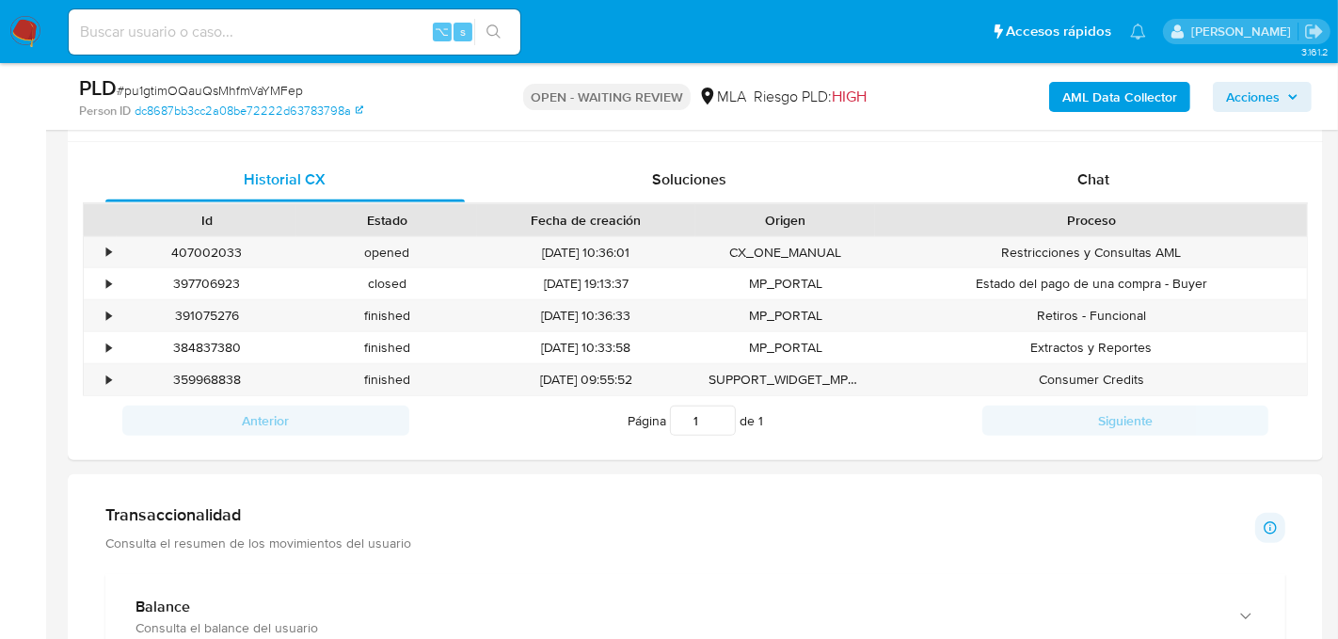
scroll to position [910, 0]
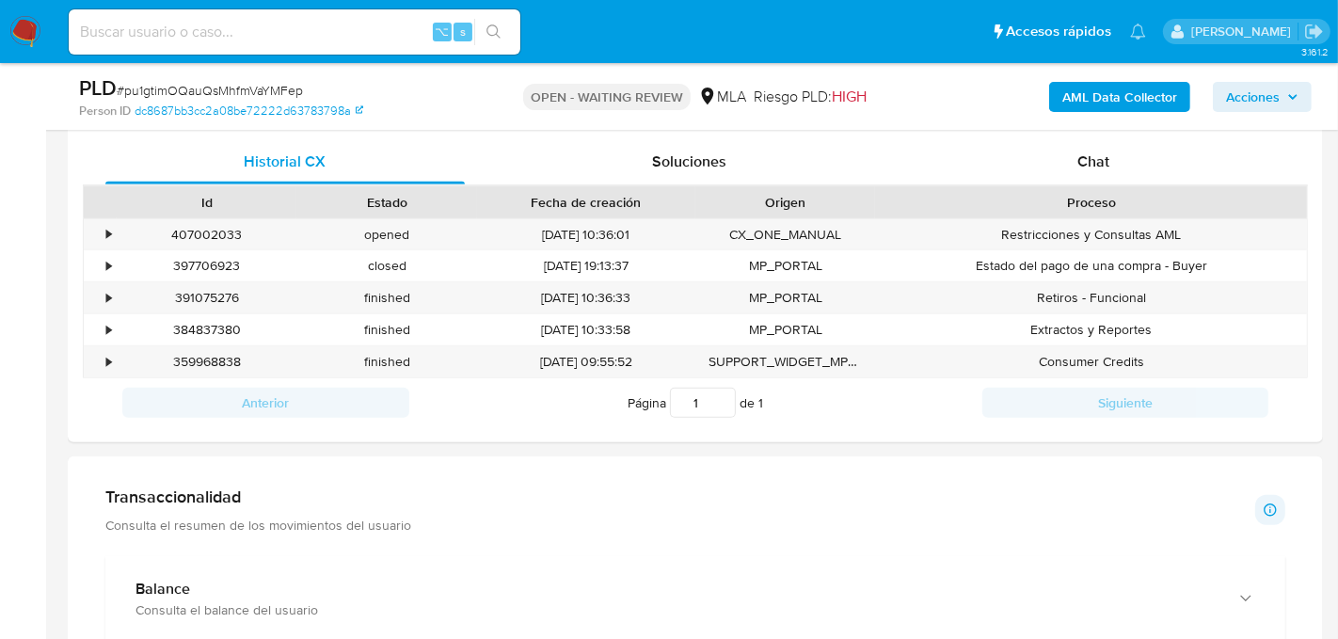
click at [1110, 124] on div "PLD # pu1gtimOQauQsMhfmVaYMFep Person ID dc8687bb3cc2a08be72222d63783798a OPEN …" at bounding box center [696, 96] width 1256 height 67
click at [1110, 139] on div "Chat" at bounding box center [1094, 161] width 360 height 45
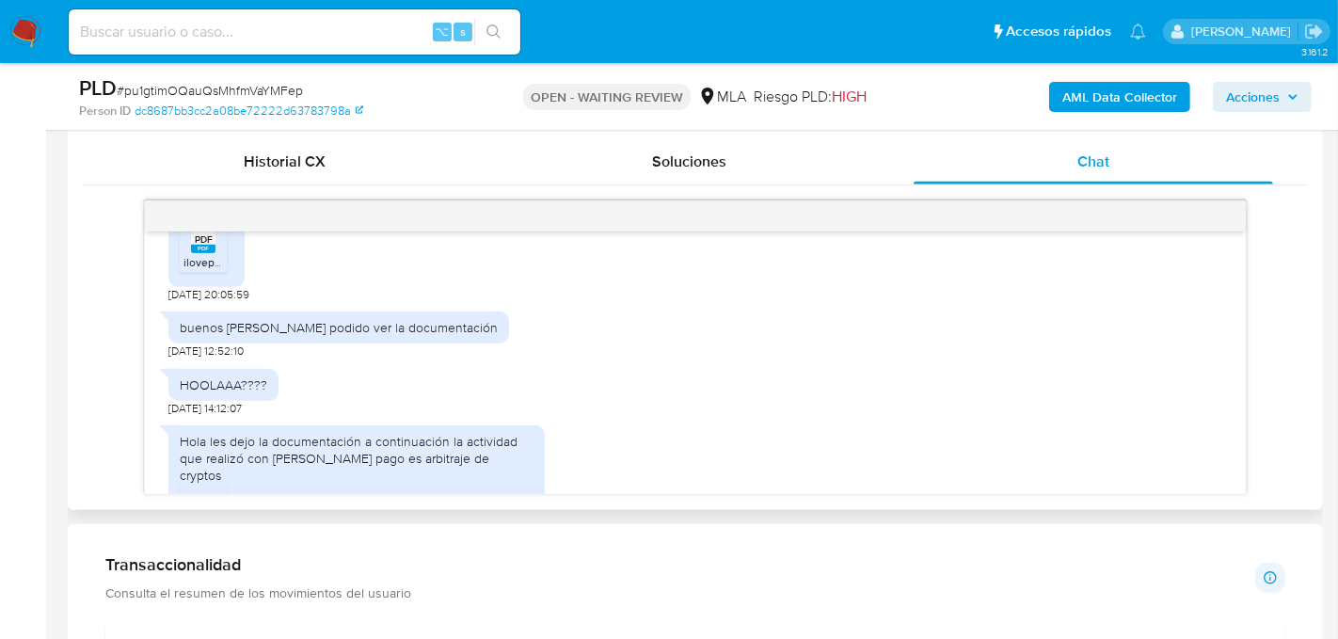
scroll to position [1144, 0]
click at [216, 259] on div "PDF PDF" at bounding box center [204, 240] width 40 height 37
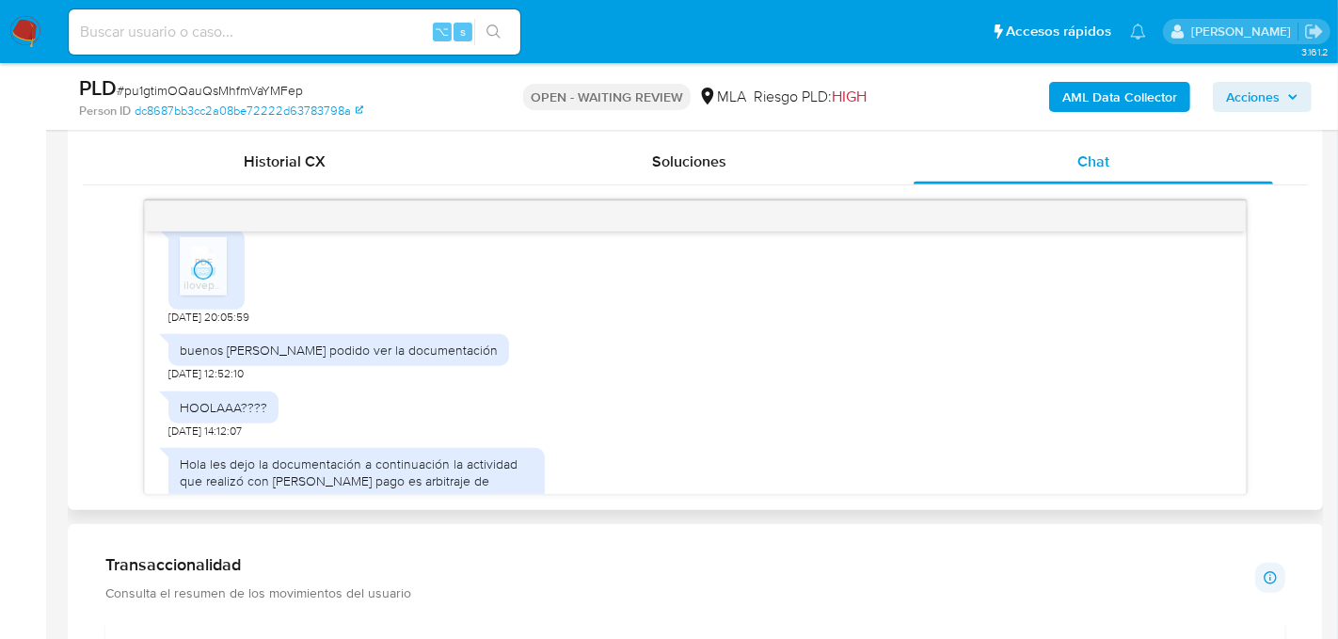
scroll to position [1308, 0]
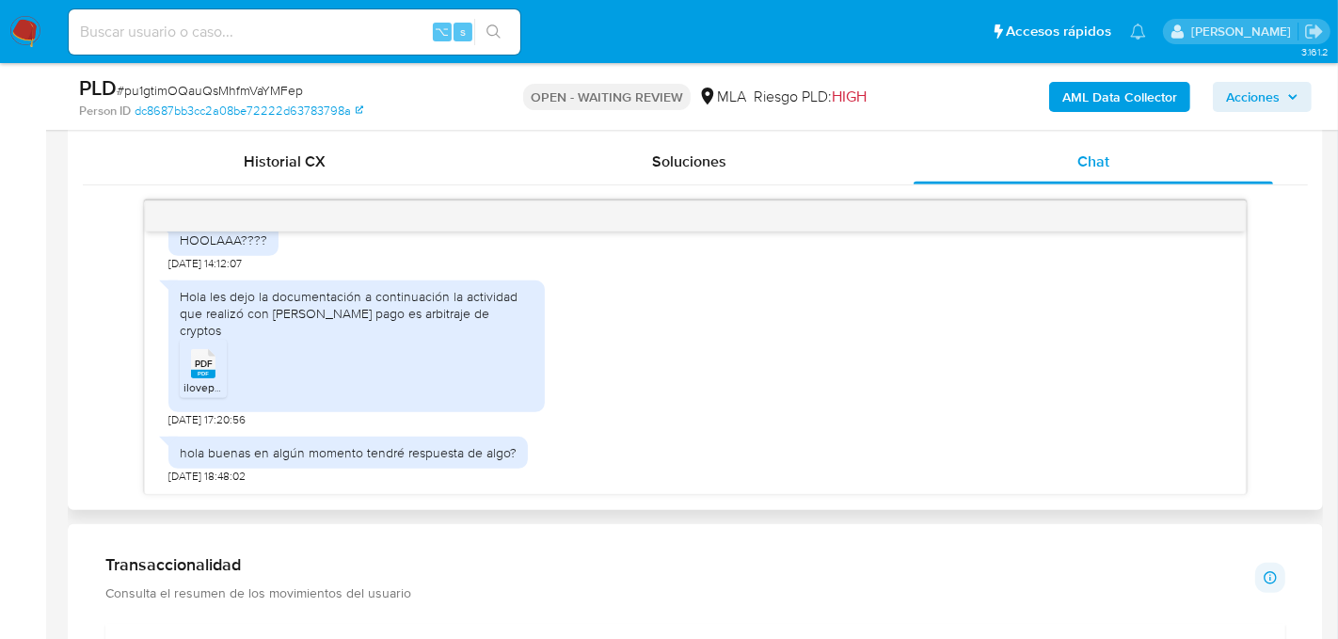
click at [212, 379] on span "ilovepdf_merged - 2025-09-18T165221.978.pdf" at bounding box center [301, 387] width 234 height 16
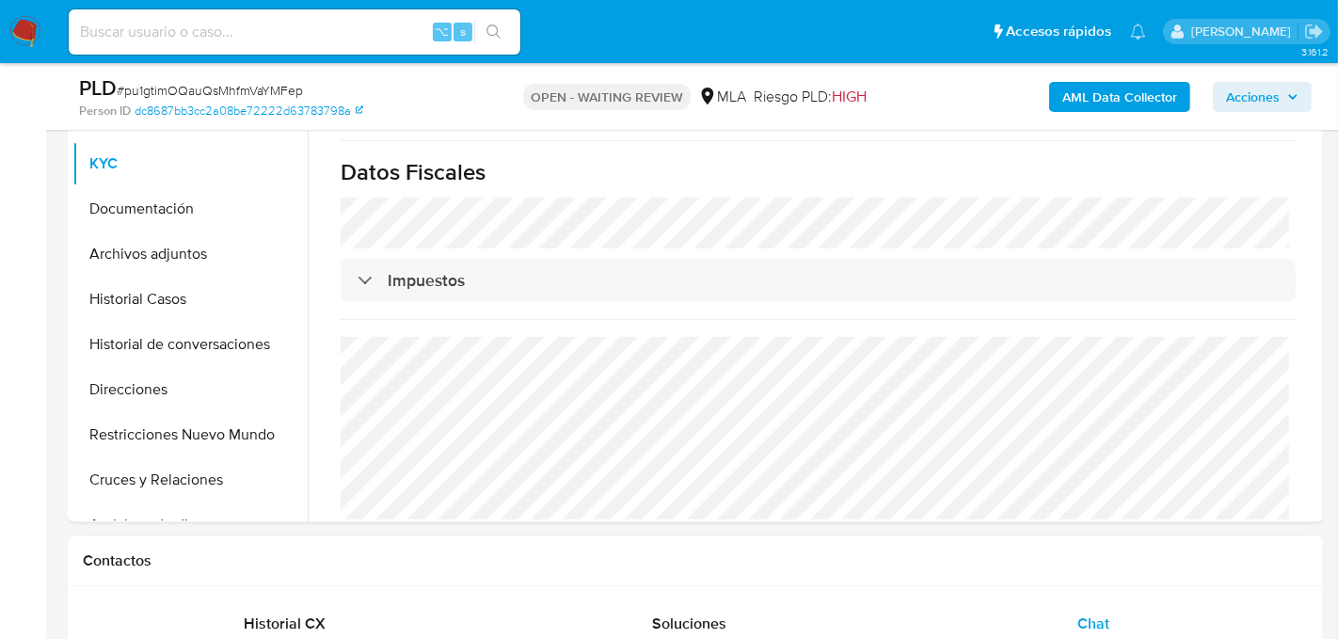
scroll to position [441, 0]
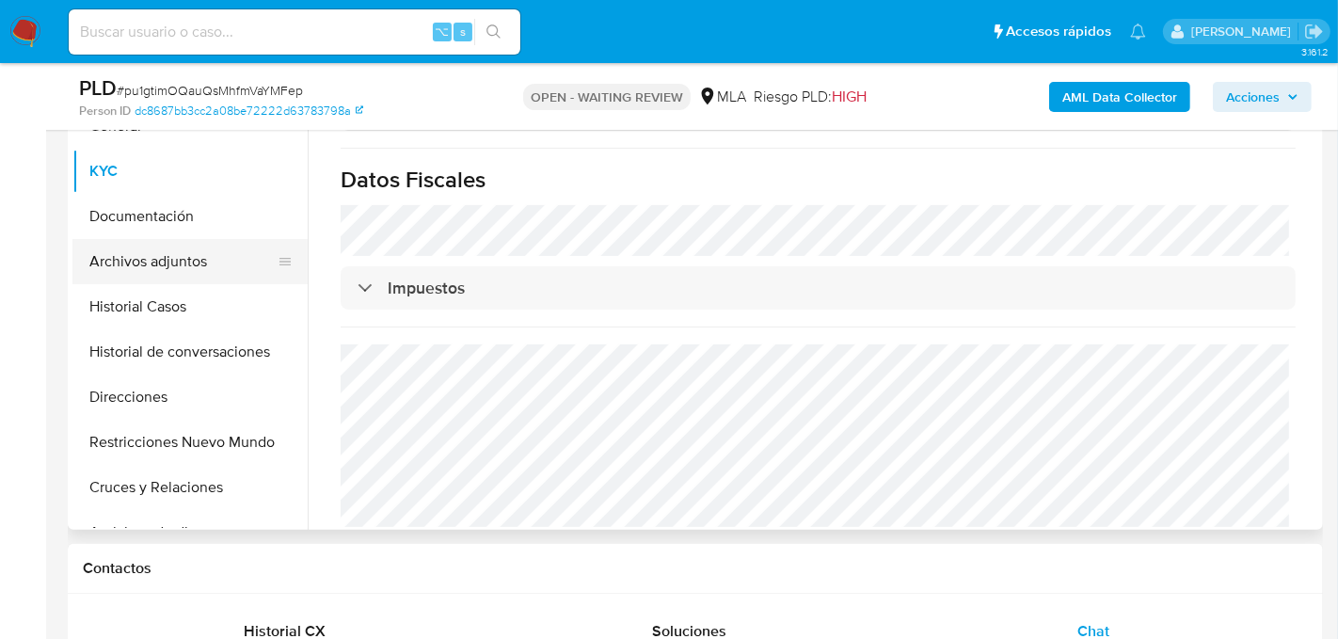
click at [136, 248] on button "Archivos adjuntos" at bounding box center [182, 261] width 220 height 45
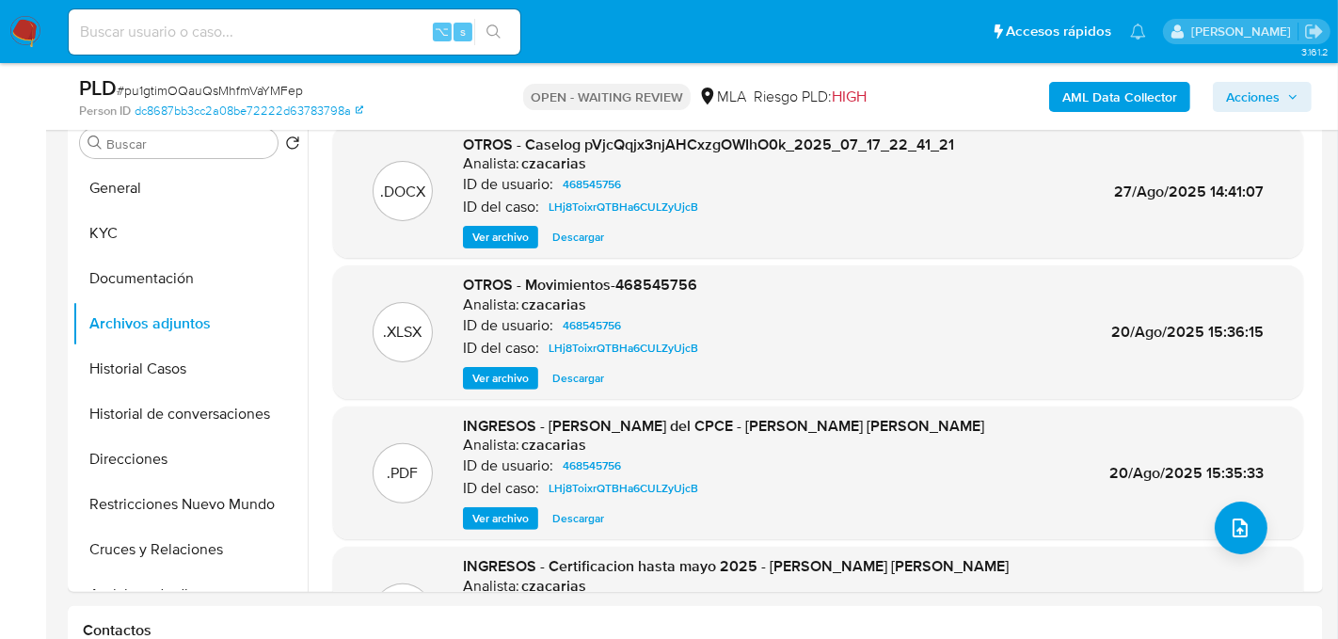
scroll to position [379, 0]
click at [485, 244] on span "Ver archivo" at bounding box center [501, 236] width 56 height 19
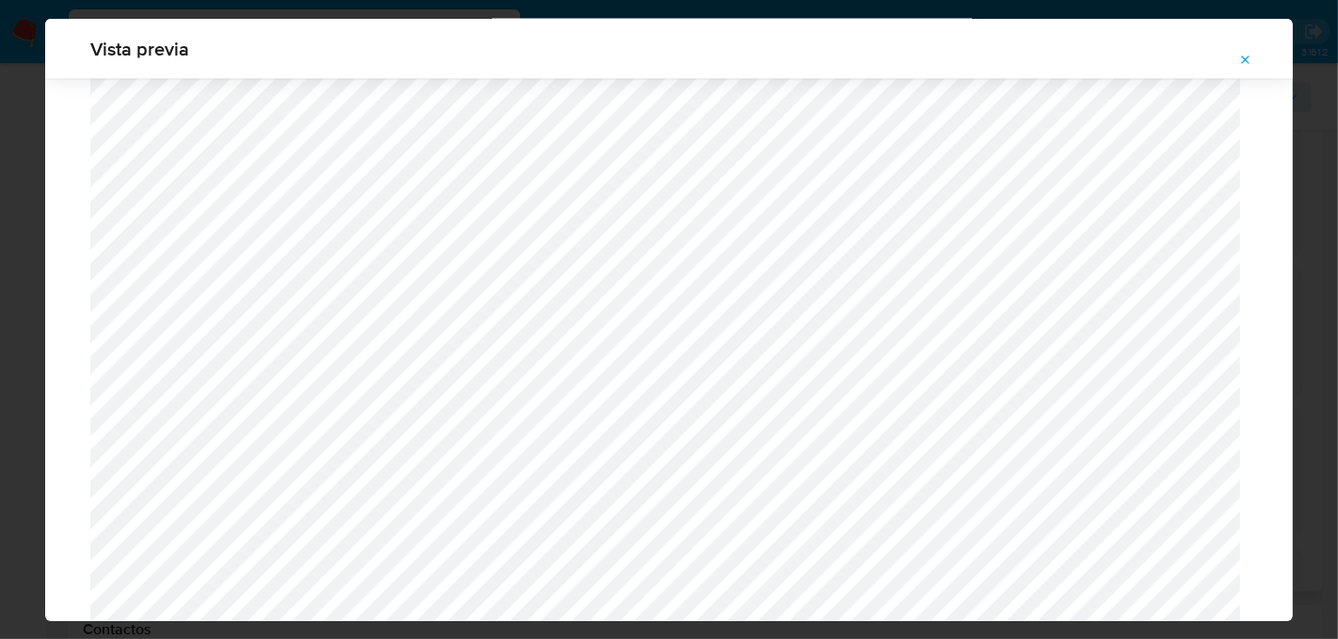
scroll to position [2403, 0]
click at [1241, 62] on icon "Attachment preview" at bounding box center [1246, 60] width 15 height 15
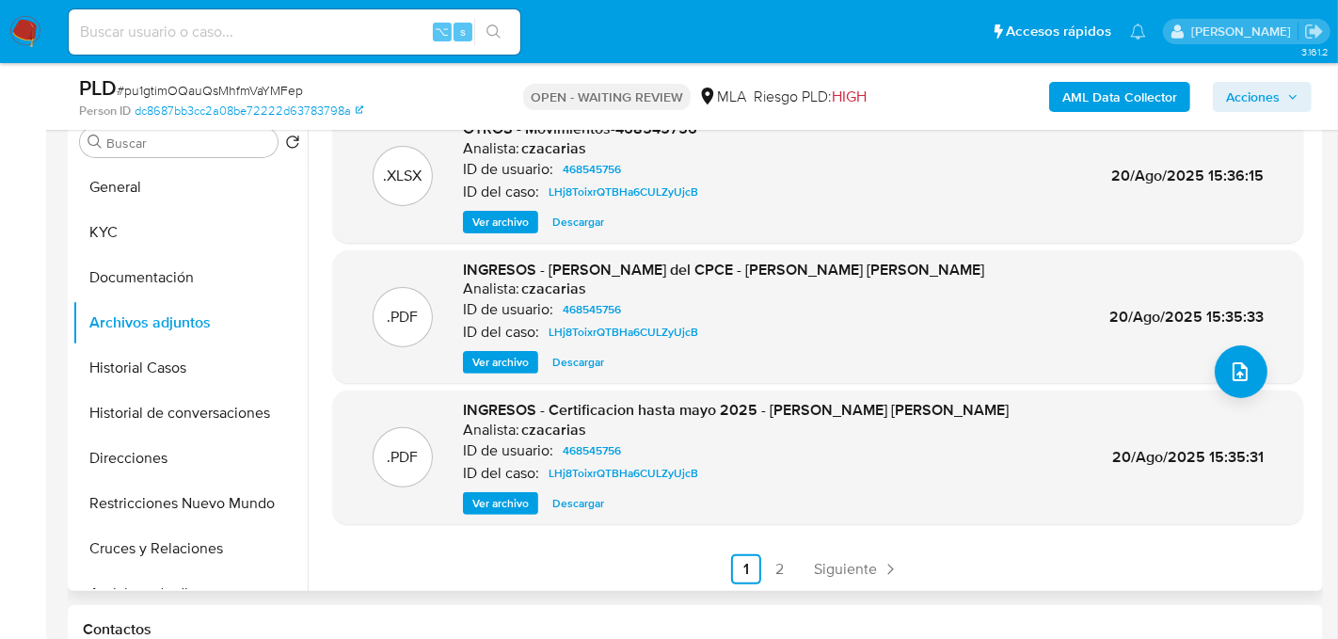
scroll to position [157, 0]
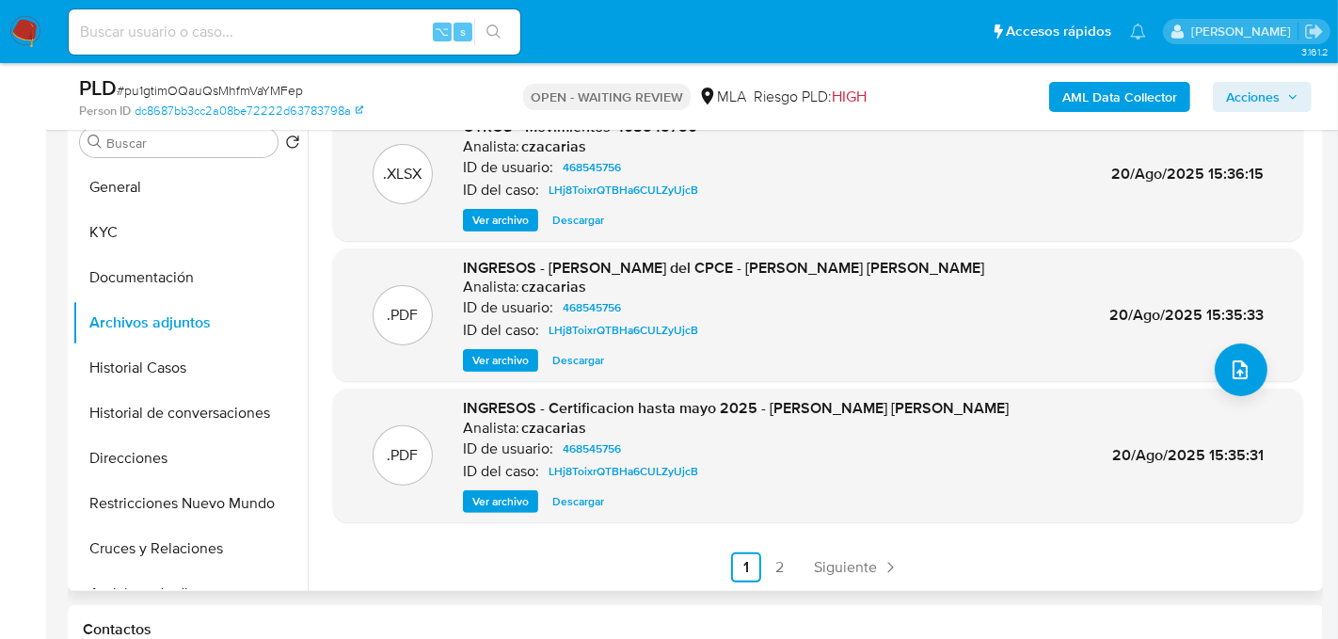
click at [512, 496] on span "Ver archivo" at bounding box center [501, 501] width 56 height 19
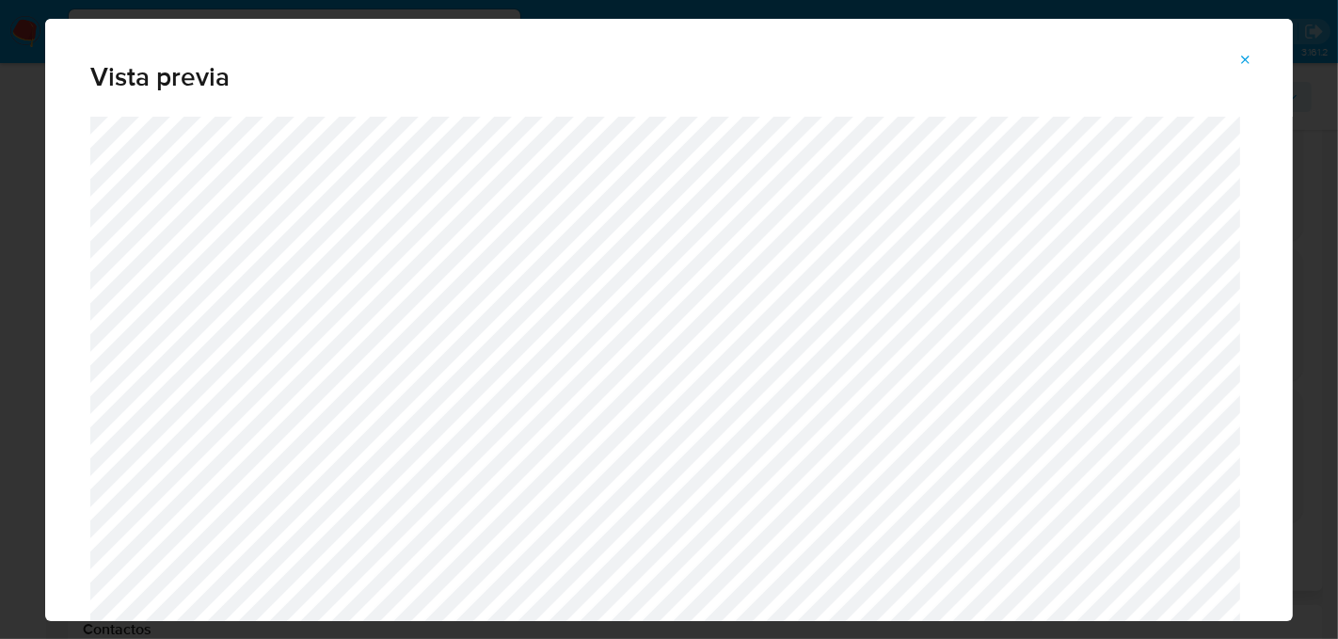
click at [1246, 54] on icon "Attachment preview" at bounding box center [1246, 60] width 15 height 15
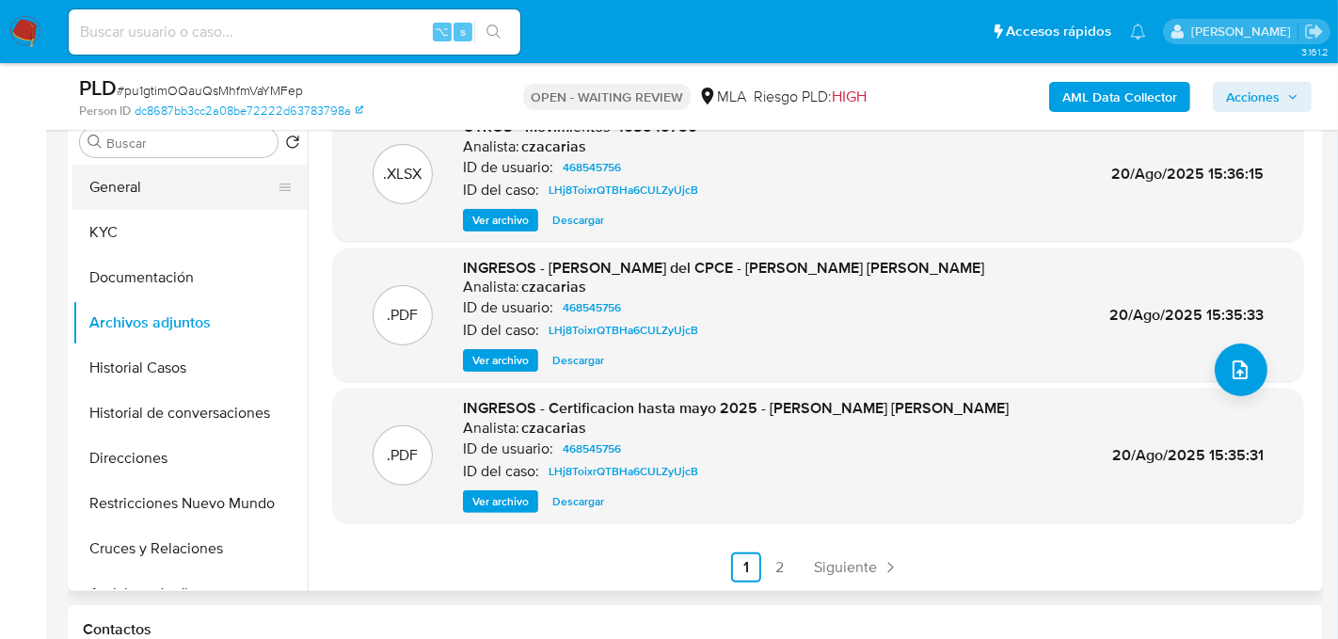
click at [127, 187] on button "General" at bounding box center [182, 187] width 220 height 45
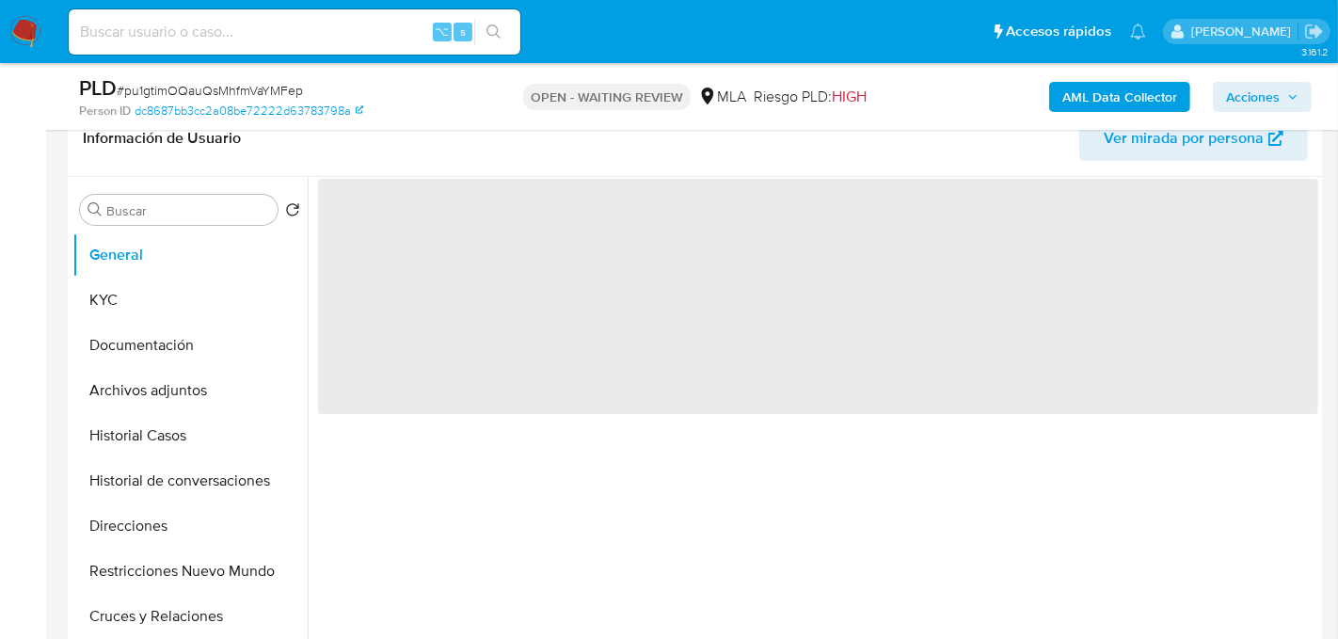
scroll to position [286, 0]
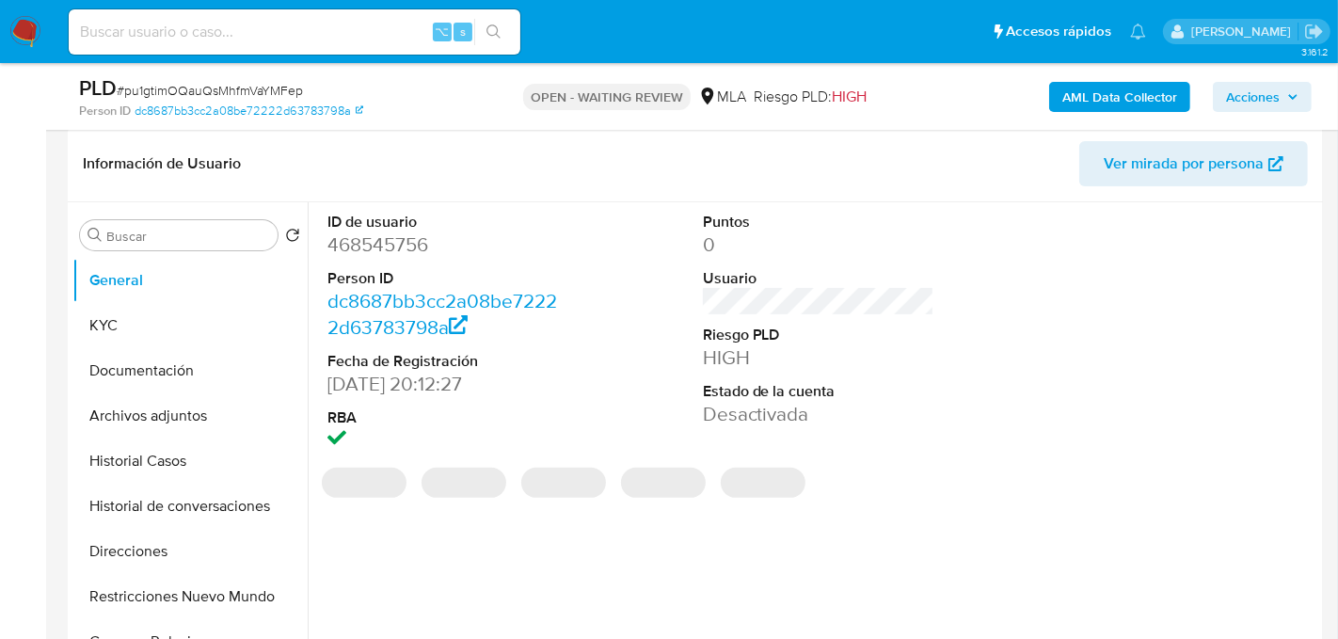
click at [356, 237] on dd "468545756" at bounding box center [444, 245] width 232 height 26
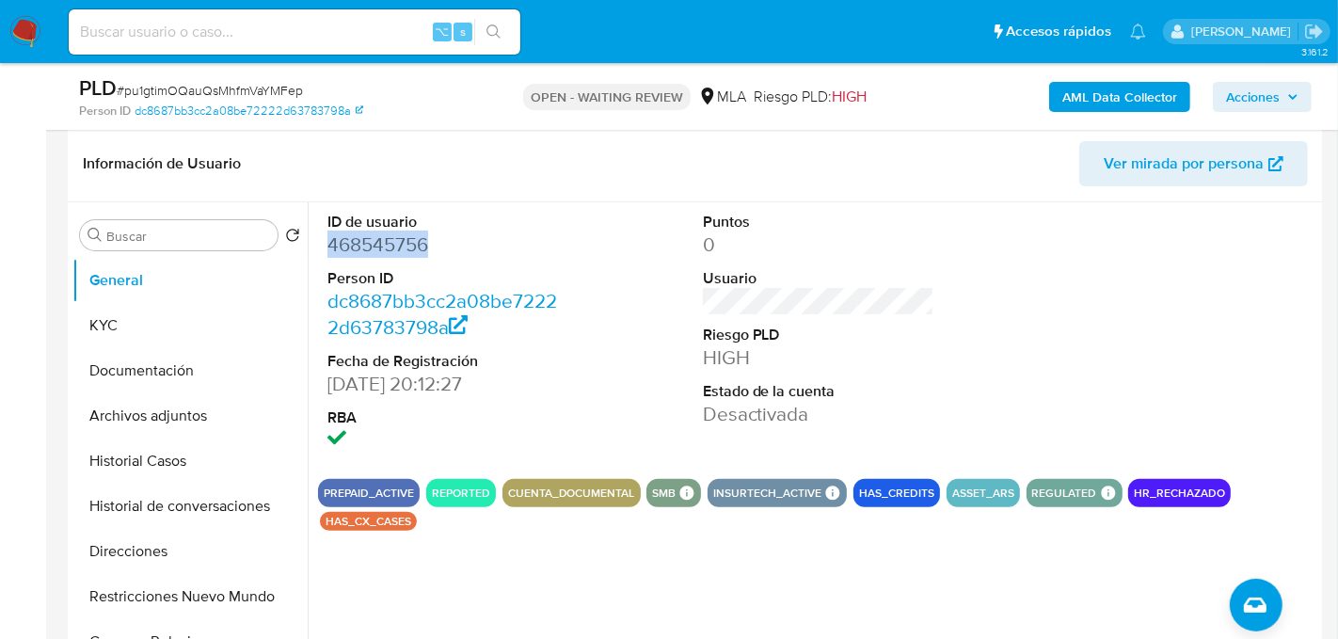
copy dd "468545756"
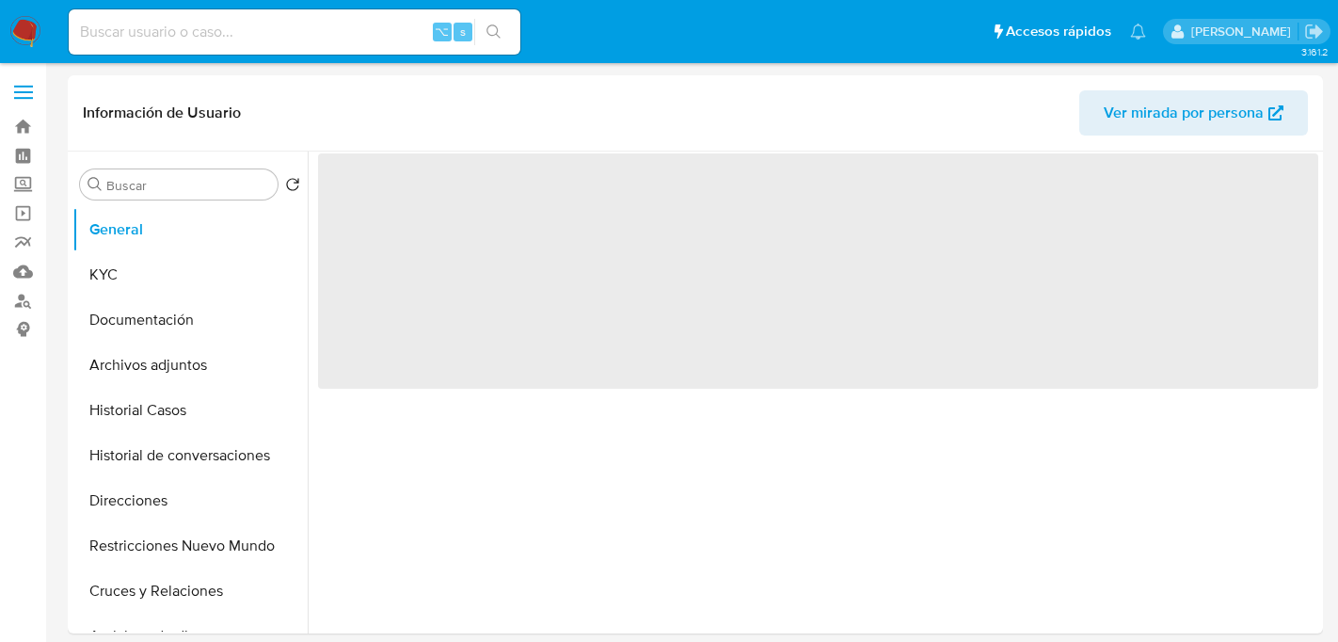
select select "10"
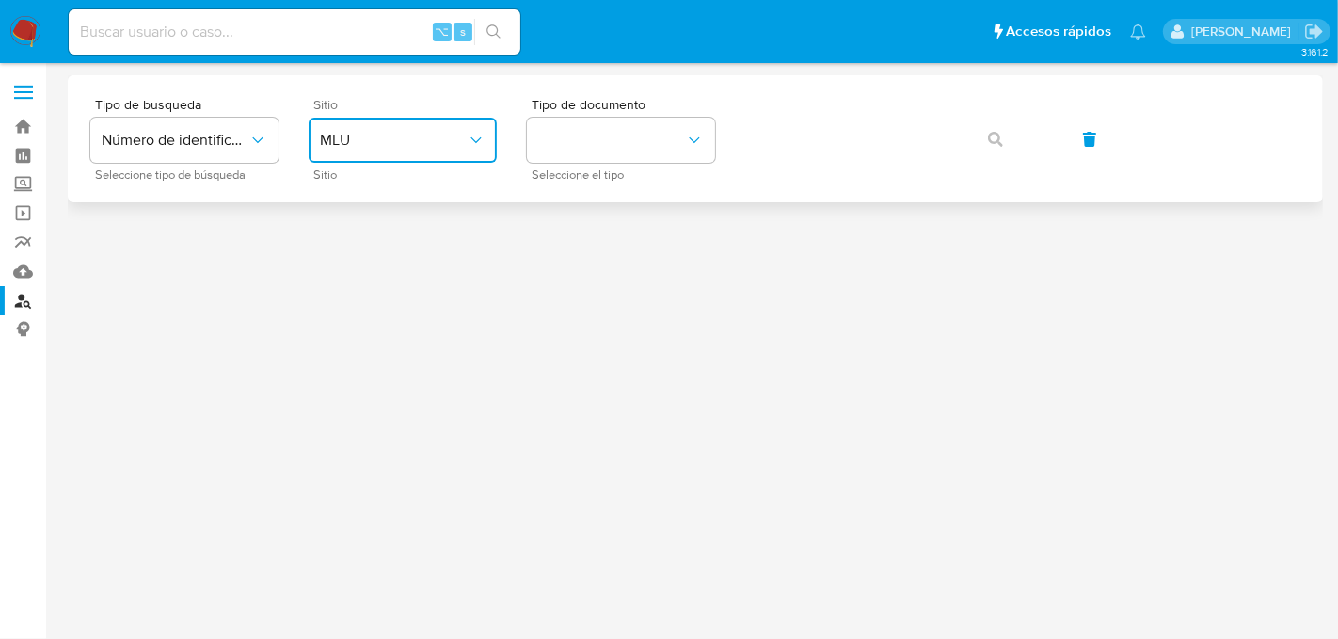
click at [326, 132] on span "MLU" at bounding box center [393, 140] width 147 height 19
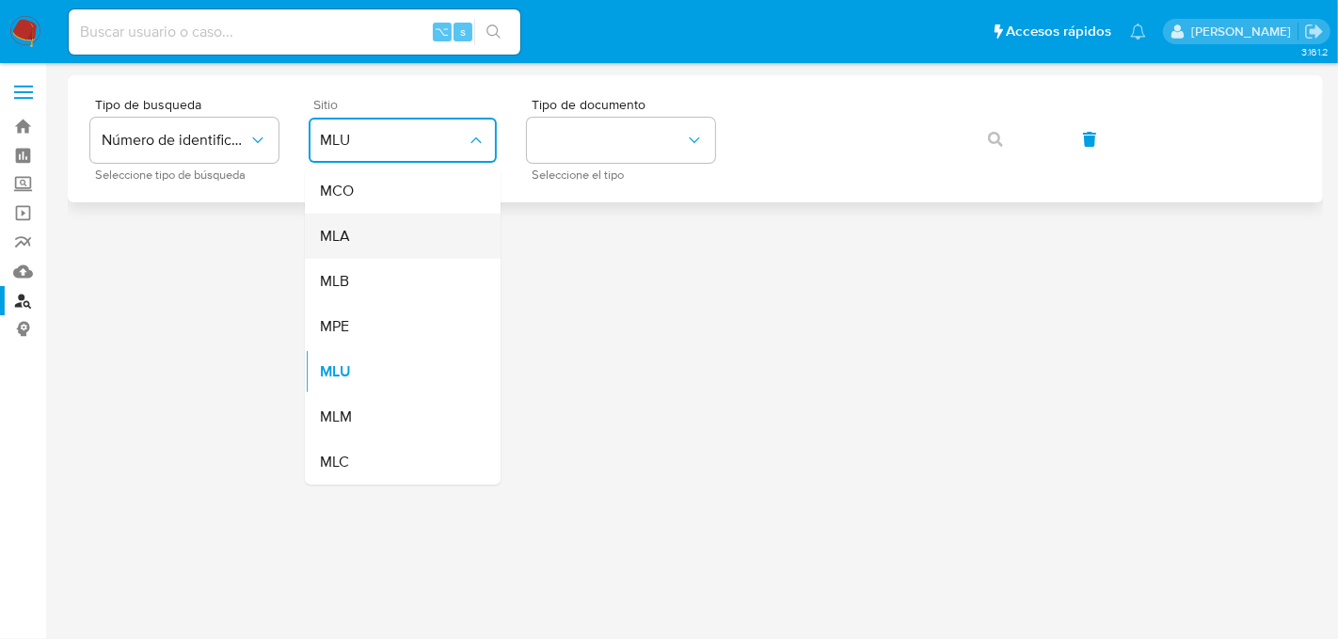
click at [392, 244] on div "MLA" at bounding box center [397, 236] width 154 height 45
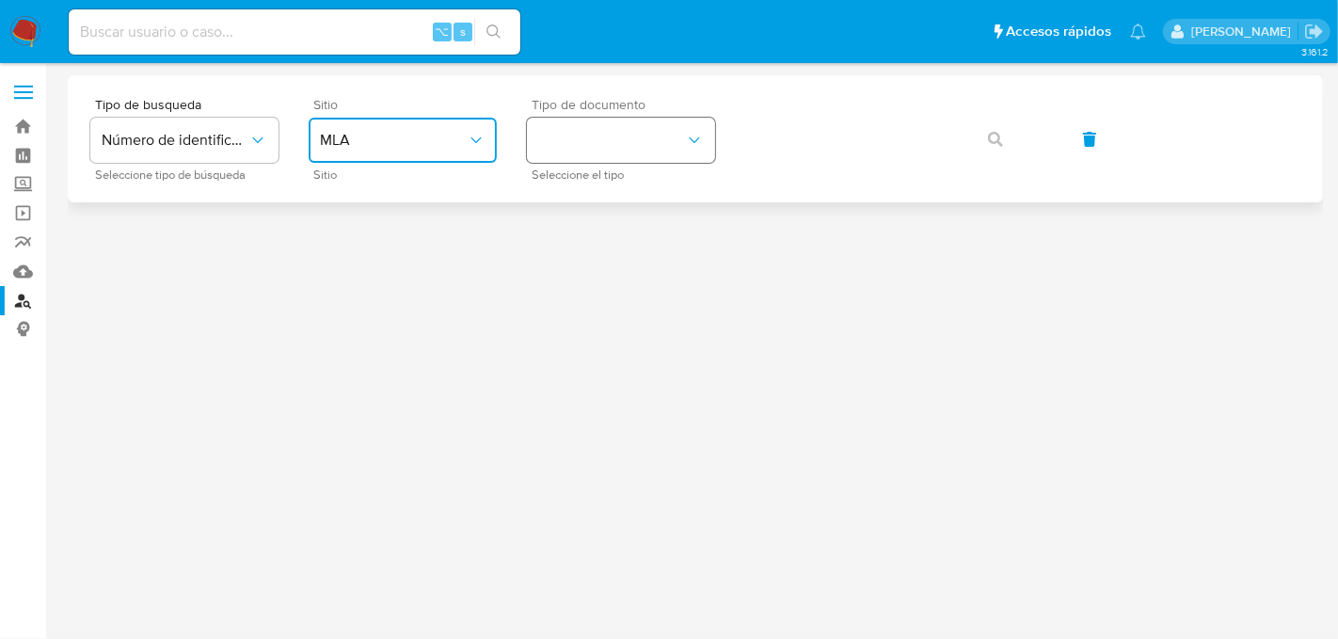
click at [557, 154] on button "identificationType" at bounding box center [621, 140] width 188 height 45
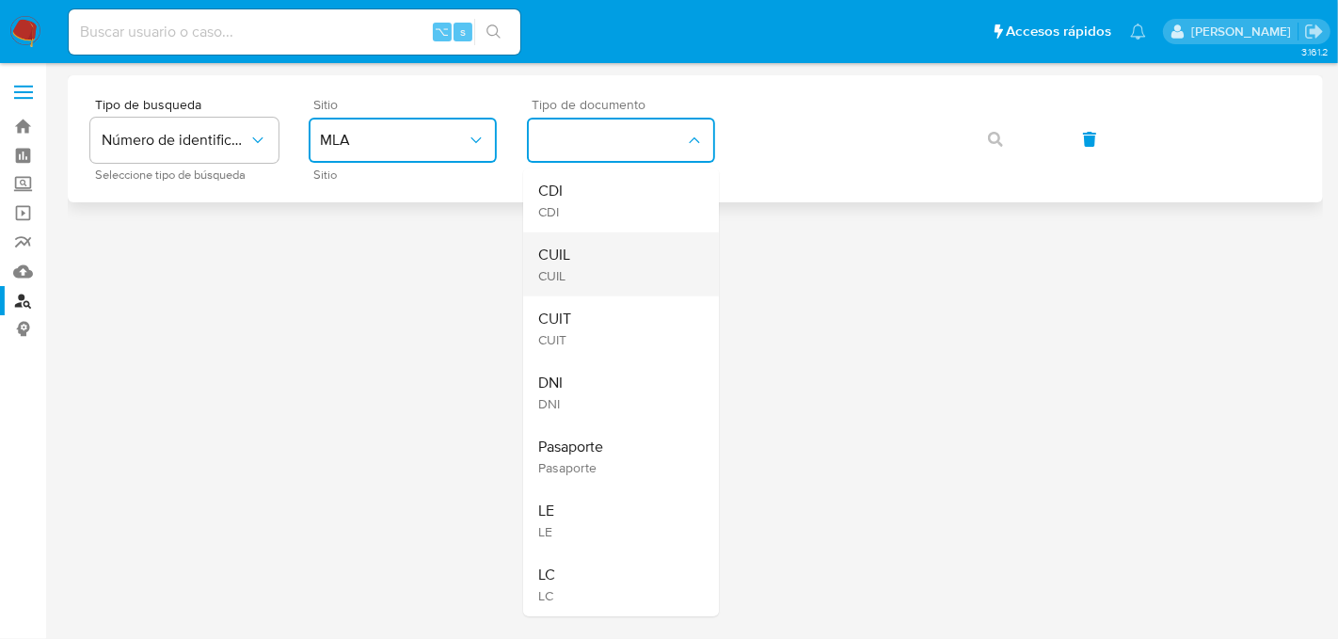
click at [596, 260] on div "CUIL CUIL" at bounding box center [615, 264] width 154 height 64
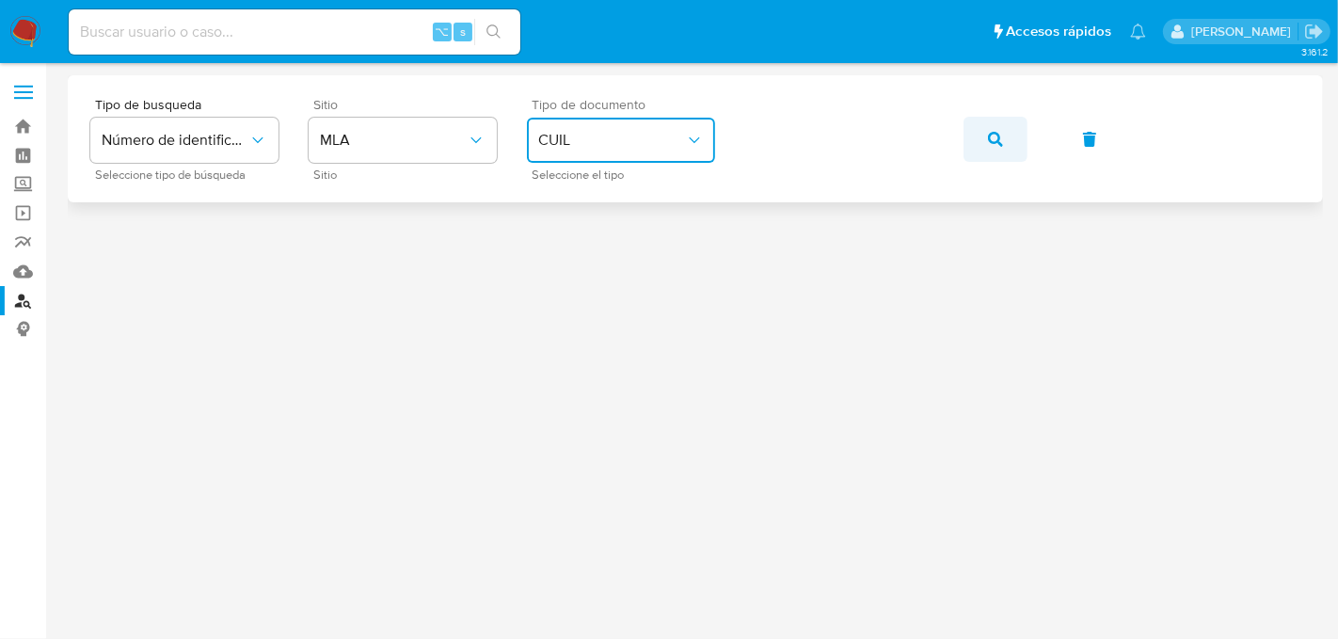
click at [980, 156] on button "button" at bounding box center [996, 139] width 64 height 45
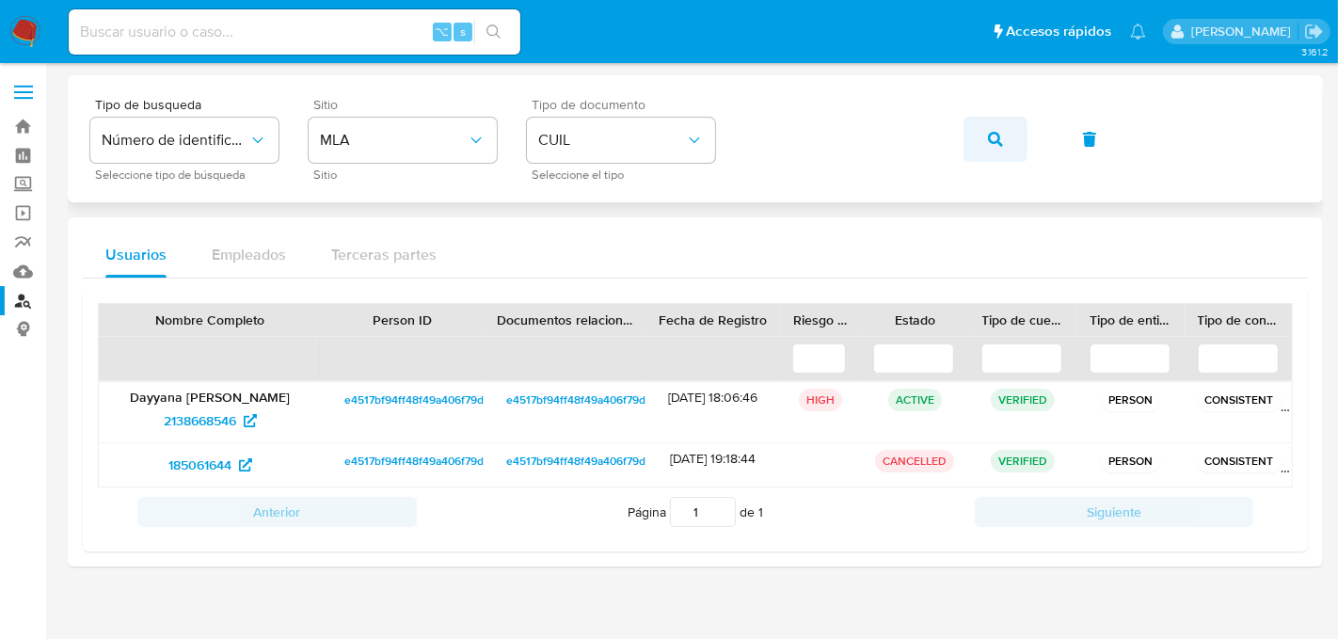
click at [975, 143] on button "button" at bounding box center [996, 139] width 64 height 45
click at [200, 453] on span "185061644" at bounding box center [199, 465] width 63 height 30
click at [208, 411] on span "2138668546" at bounding box center [200, 421] width 72 height 30
click at [994, 153] on span "button" at bounding box center [995, 139] width 15 height 41
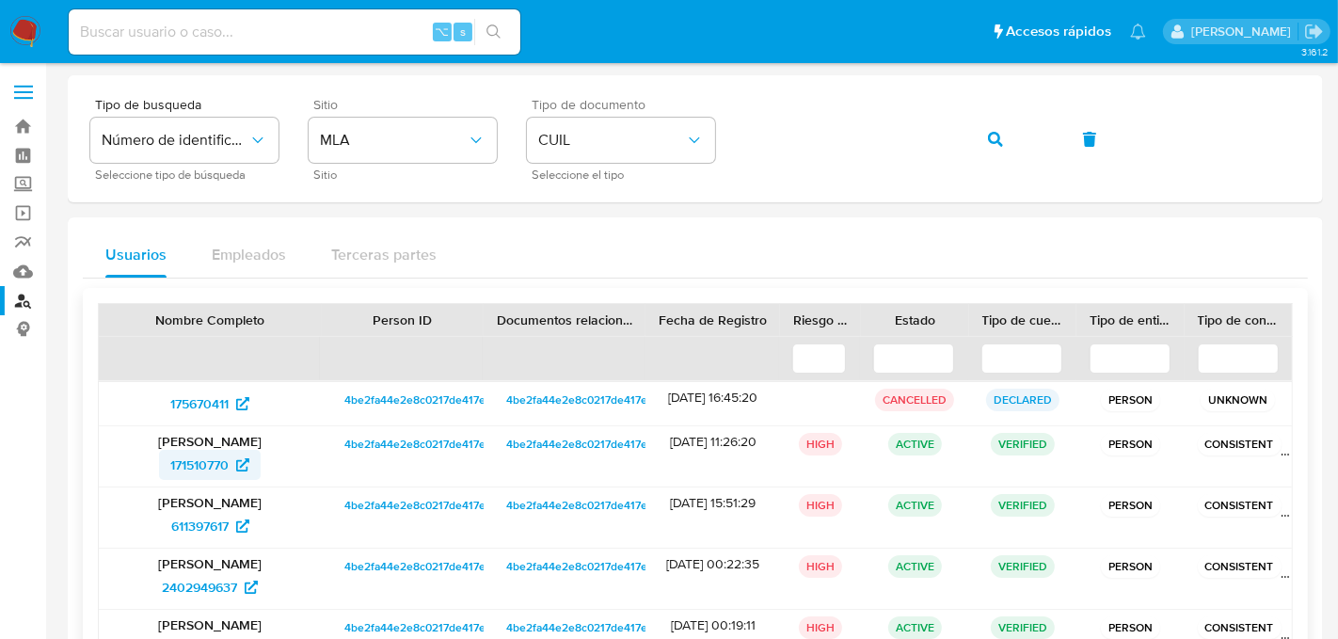
click at [214, 471] on span "171510770" at bounding box center [199, 465] width 58 height 30
click at [996, 136] on icon "button" at bounding box center [995, 139] width 15 height 15
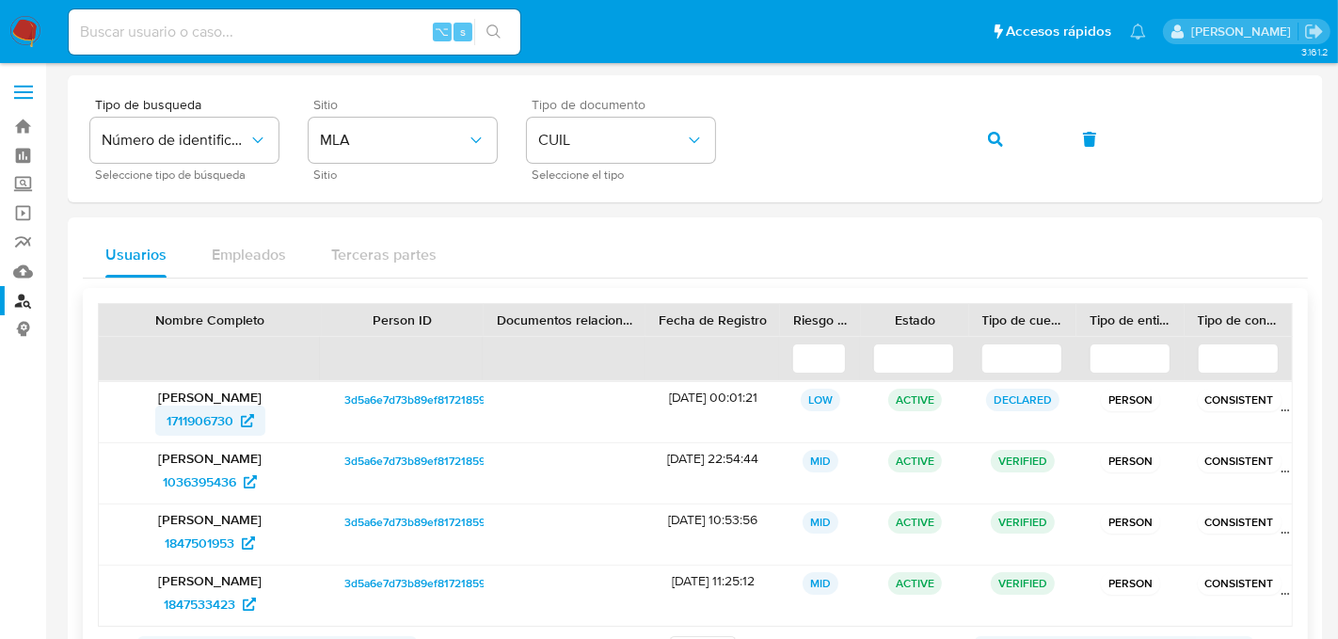
click at [206, 407] on span "1711906730" at bounding box center [200, 421] width 67 height 30
click at [1001, 153] on span "button" at bounding box center [995, 139] width 15 height 41
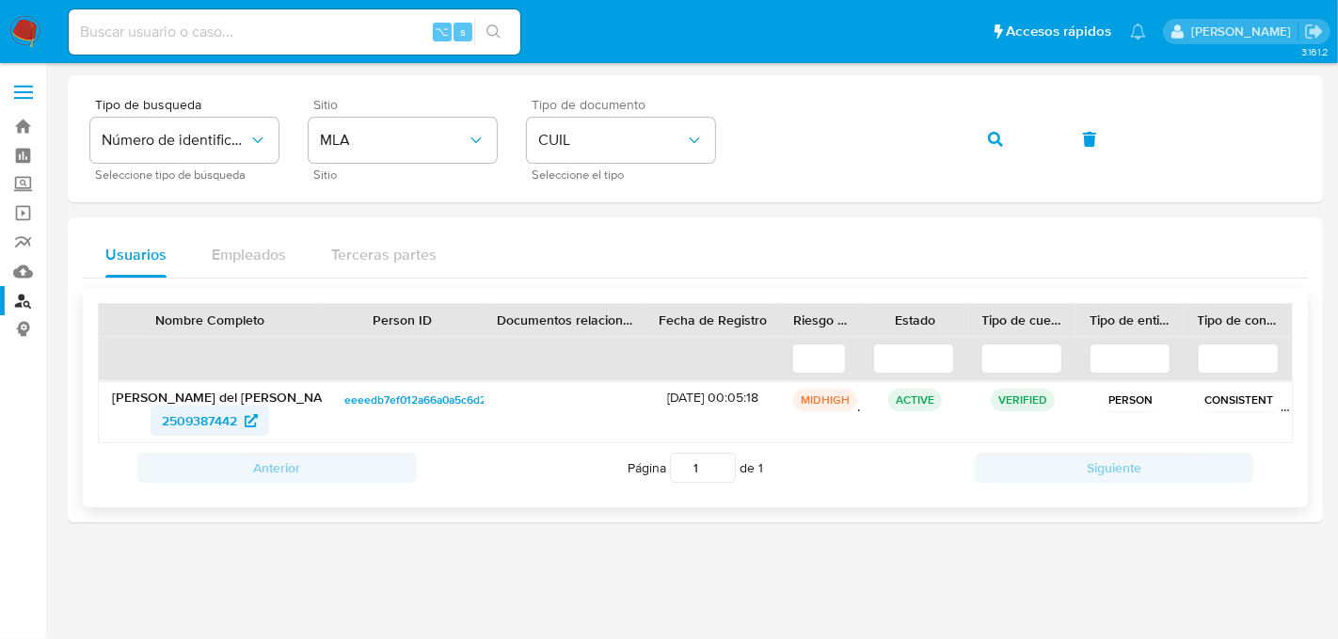
click at [226, 411] on span "2509387442" at bounding box center [199, 421] width 75 height 30
click at [997, 150] on span "button" at bounding box center [995, 139] width 15 height 41
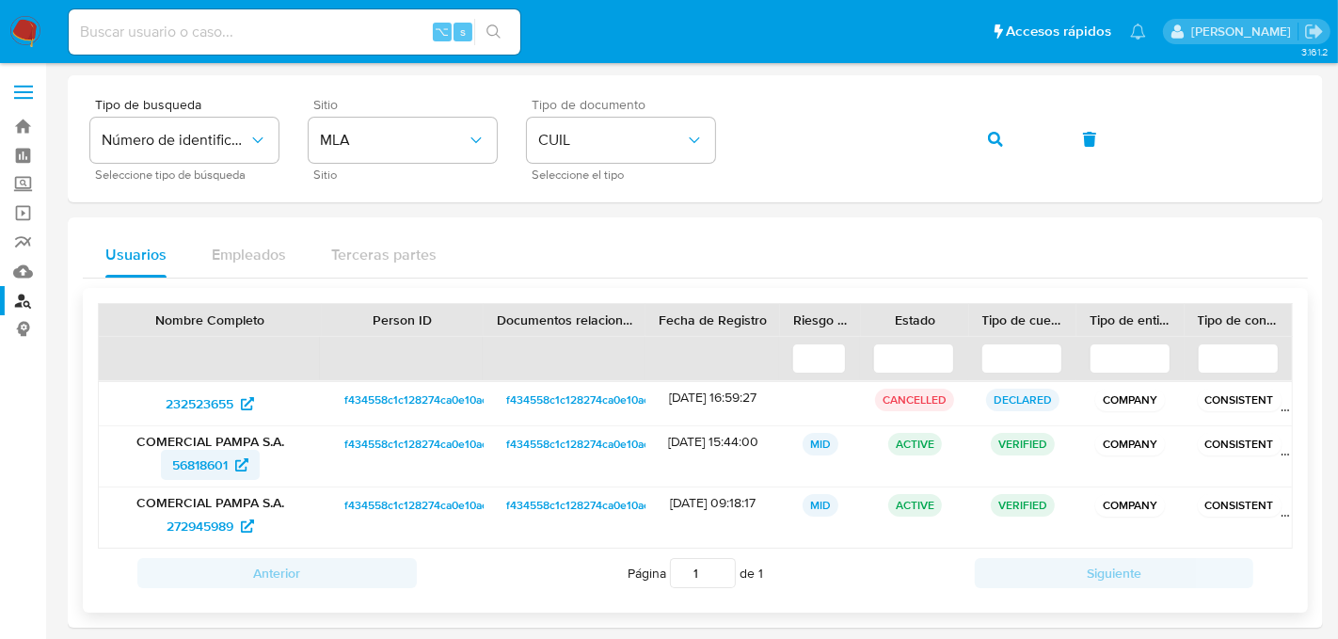
click at [201, 452] on span "56818601" at bounding box center [200, 465] width 56 height 30
click at [1002, 149] on span "button" at bounding box center [995, 139] width 15 height 41
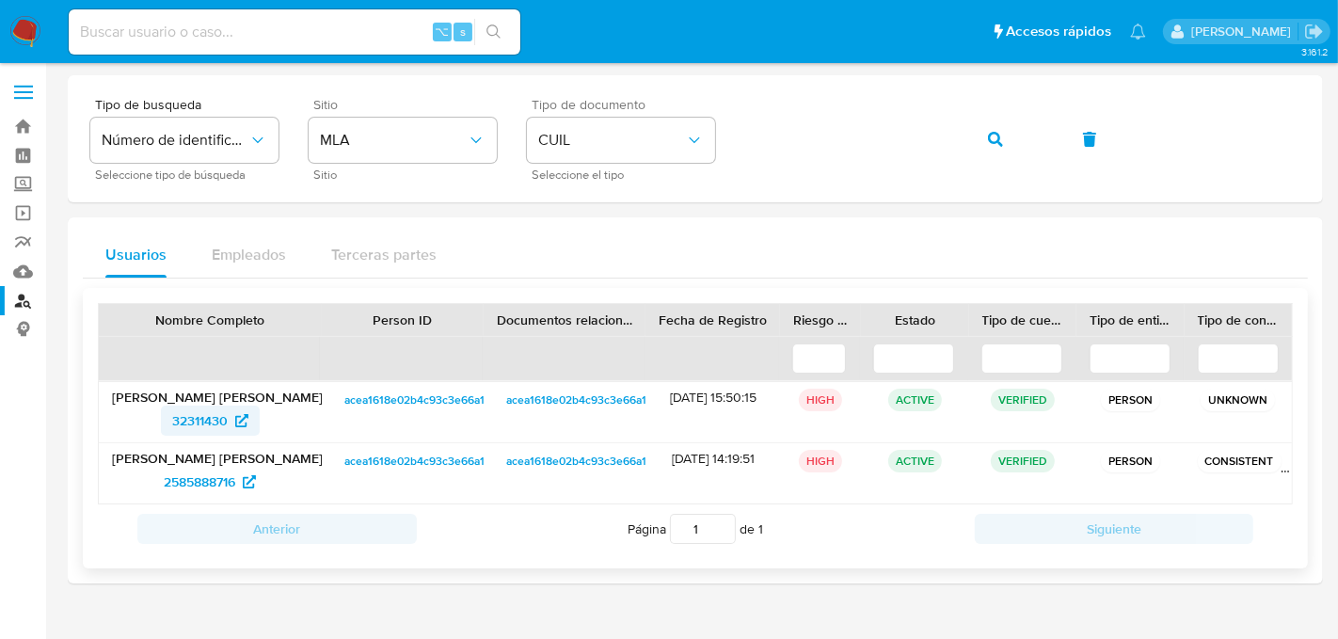
click at [208, 425] on span "32311430" at bounding box center [200, 421] width 56 height 30
click at [1019, 127] on button "button" at bounding box center [996, 139] width 64 height 45
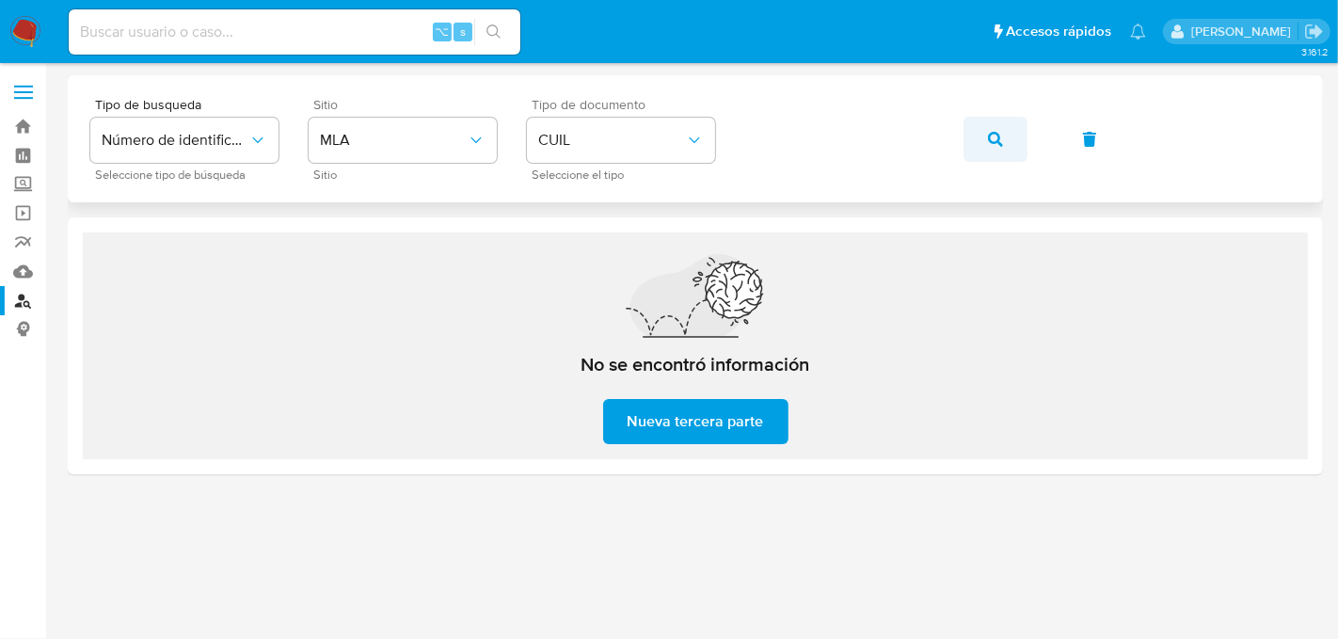
click at [1002, 136] on icon "button" at bounding box center [995, 139] width 15 height 15
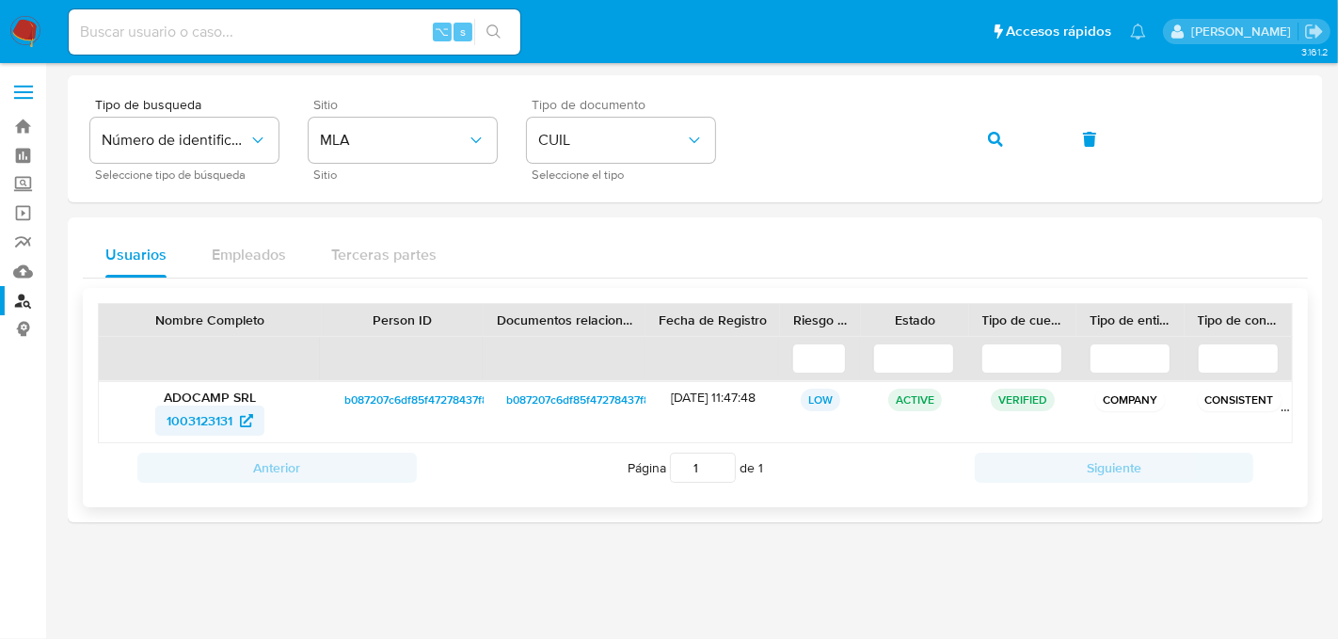
click at [234, 406] on span "1003123131" at bounding box center [210, 421] width 87 height 30
click at [993, 140] on icon "button" at bounding box center [995, 139] width 15 height 15
click at [210, 414] on span "72249564" at bounding box center [199, 421] width 59 height 30
click at [988, 141] on icon "button" at bounding box center [995, 139] width 15 height 15
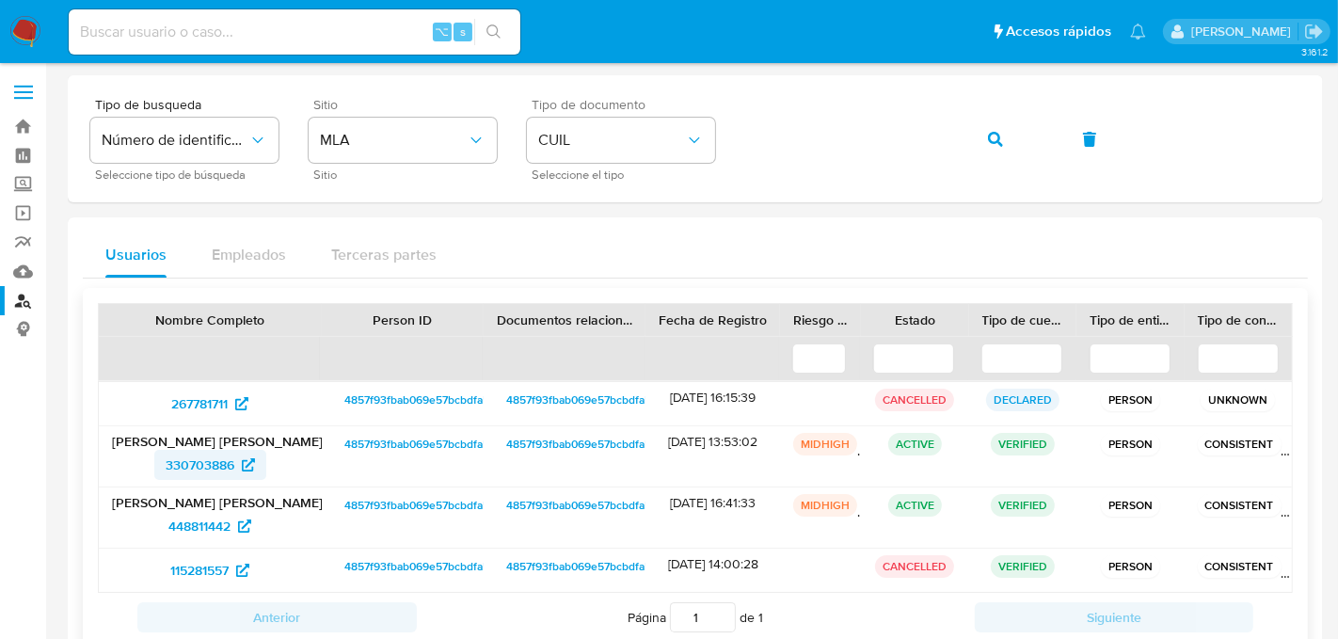
click at [184, 466] on span "330703886" at bounding box center [200, 465] width 69 height 30
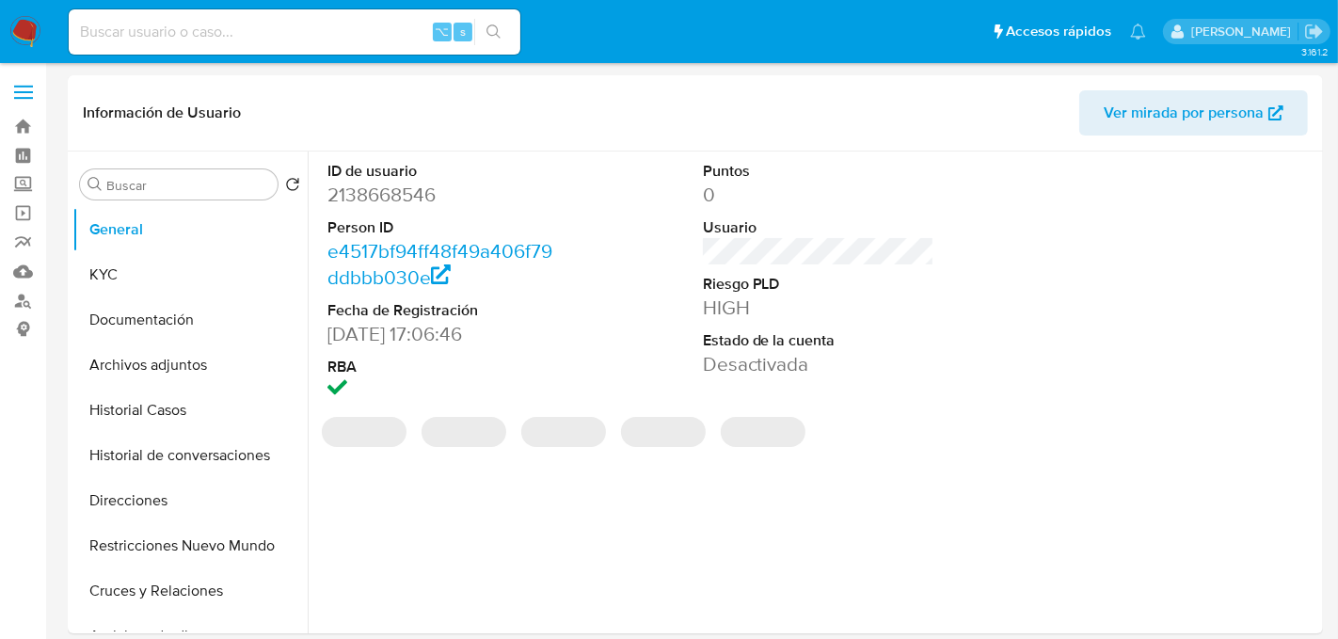
select select "10"
click at [184, 416] on button "Historial Casos" at bounding box center [182, 410] width 220 height 45
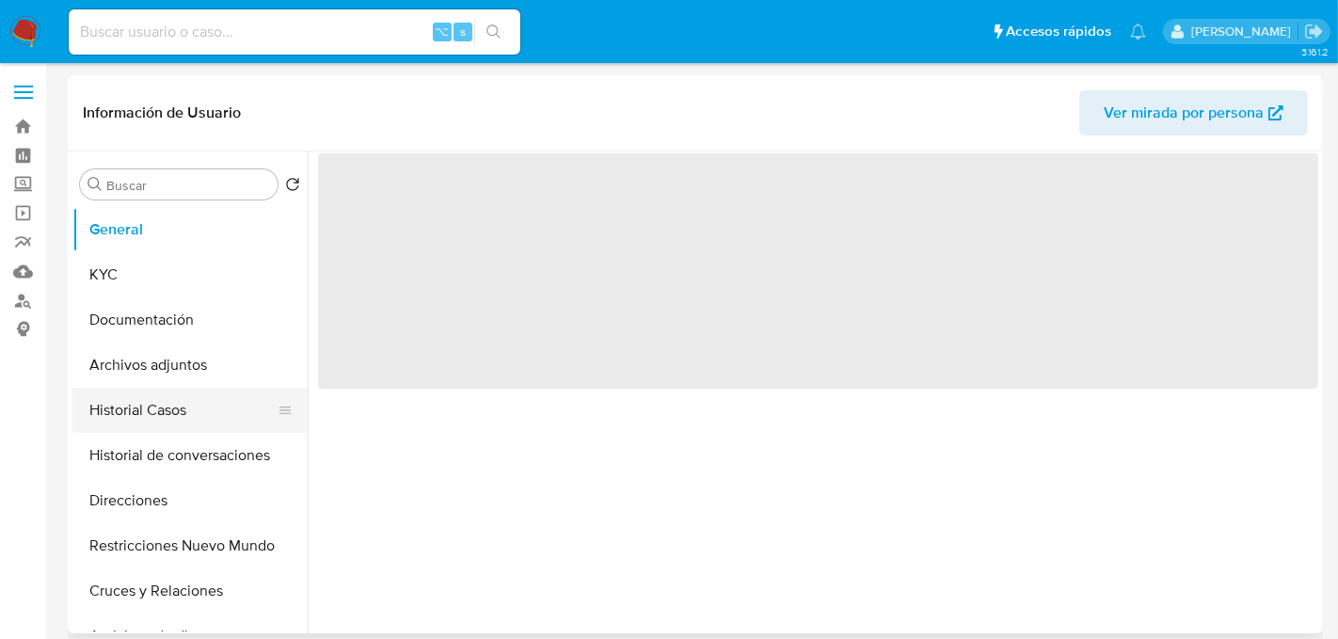
click at [152, 405] on button "Historial Casos" at bounding box center [182, 410] width 220 height 45
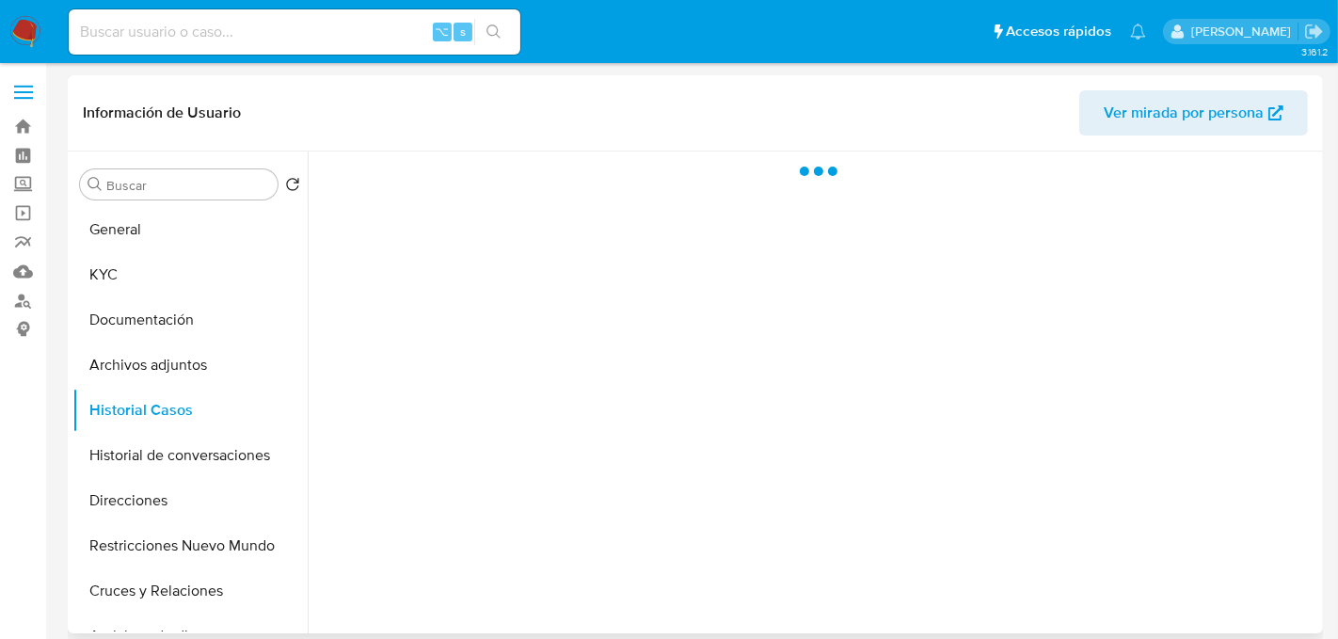
select select "10"
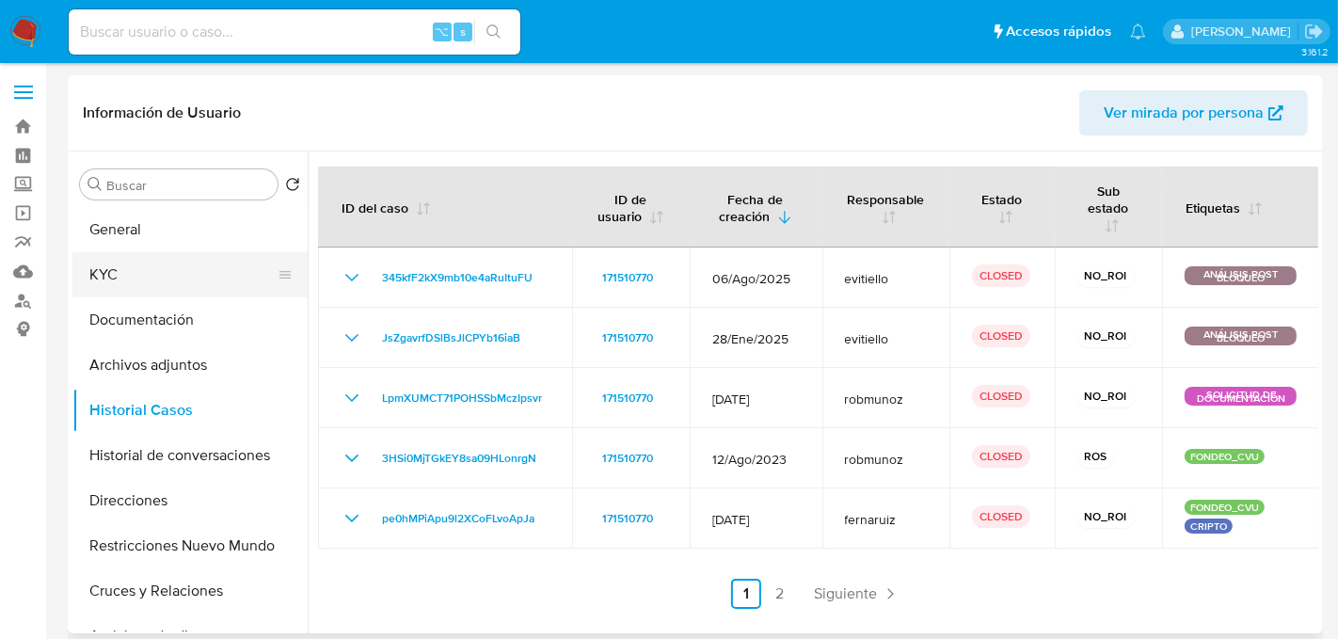
click at [130, 280] on button "KYC" at bounding box center [182, 274] width 220 height 45
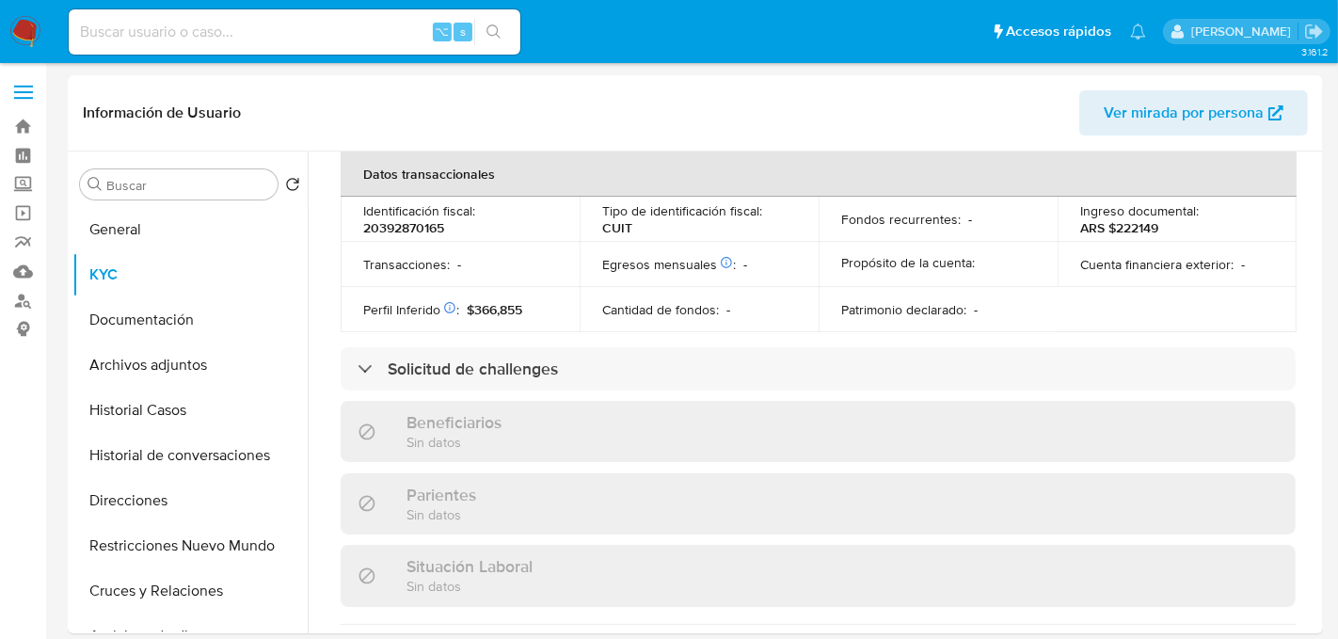
scroll to position [1037, 0]
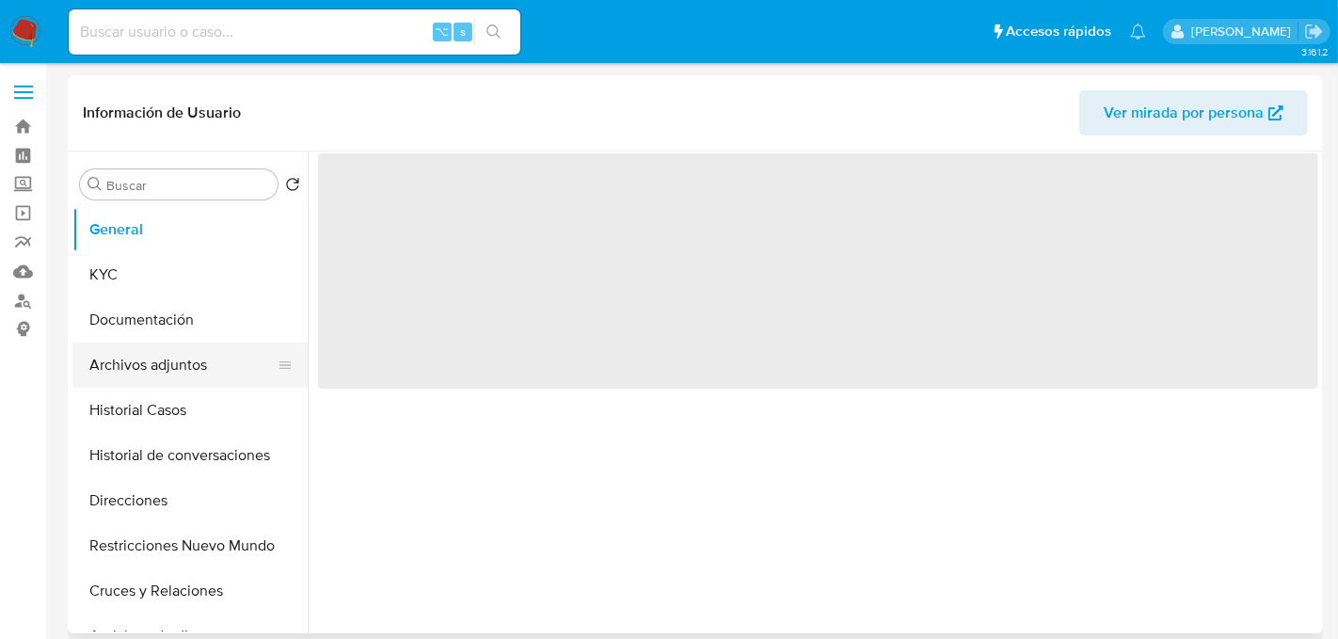
select select "10"
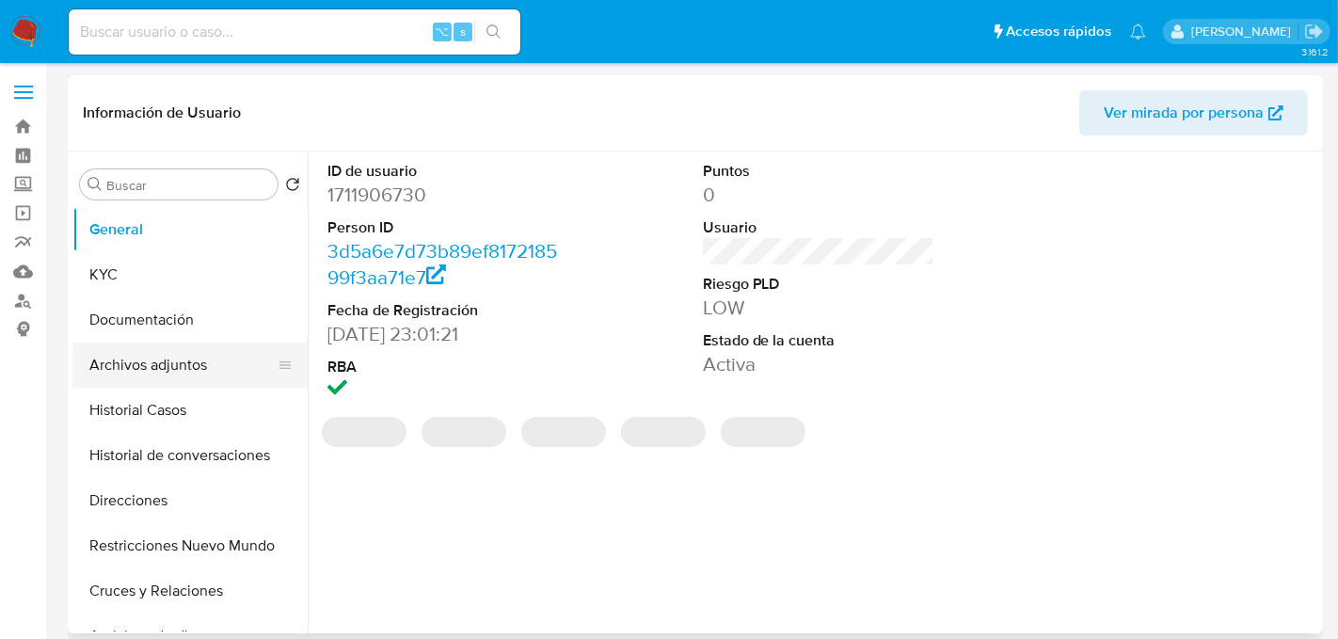
click at [152, 384] on button "Archivos adjuntos" at bounding box center [182, 365] width 220 height 45
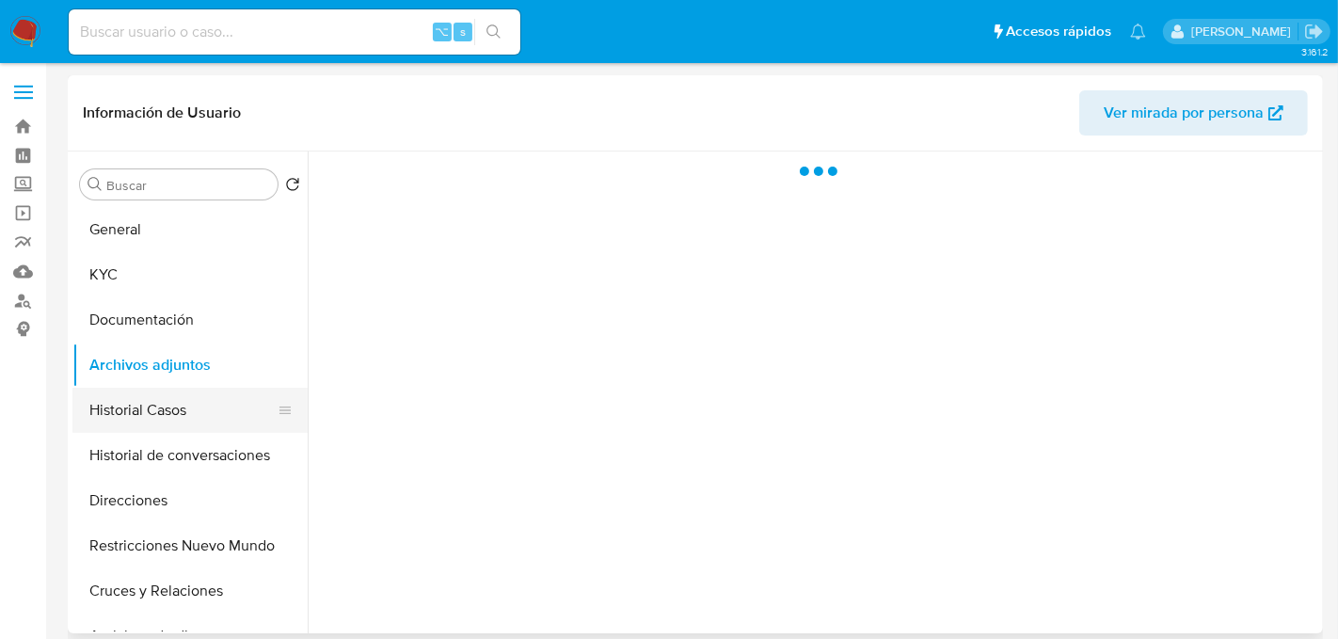
click at [155, 410] on button "Historial Casos" at bounding box center [182, 410] width 220 height 45
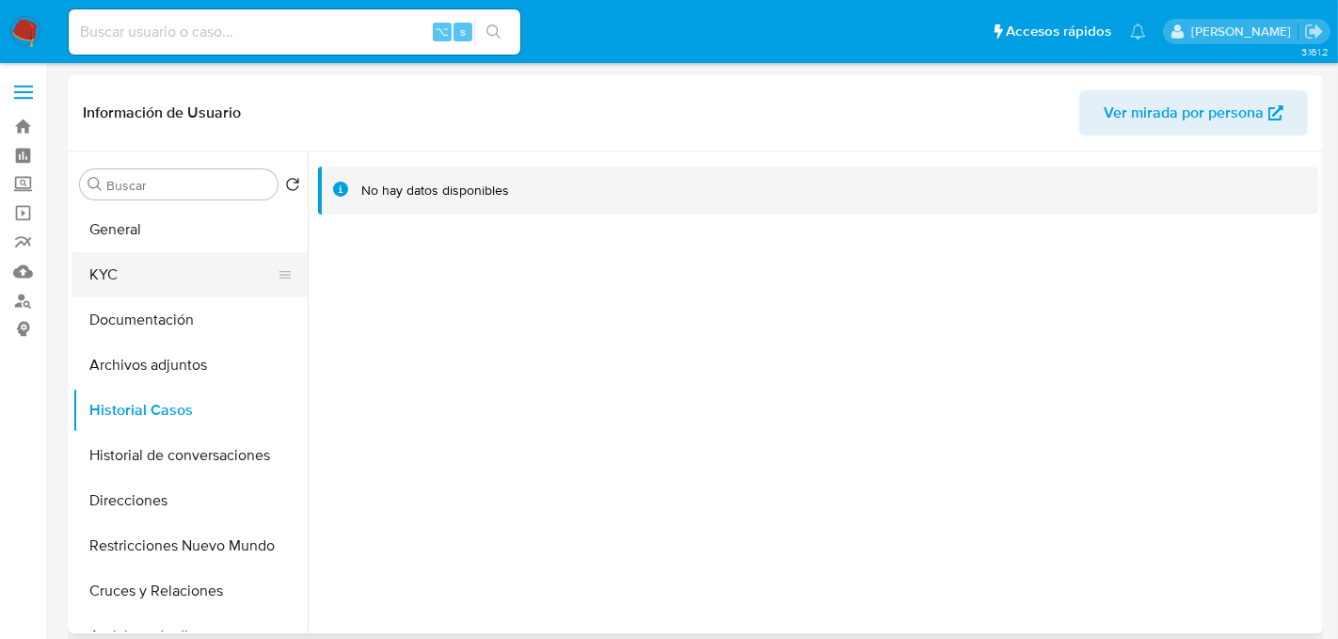
click at [165, 285] on button "KYC" at bounding box center [182, 274] width 220 height 45
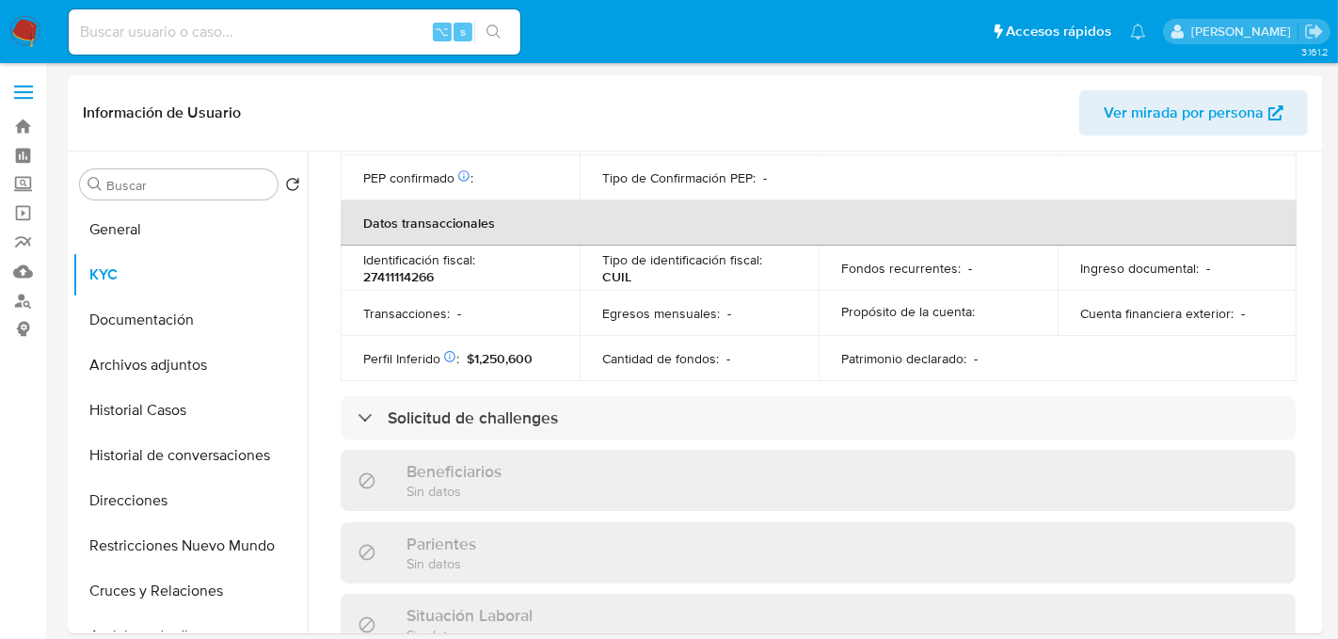
scroll to position [988, 0]
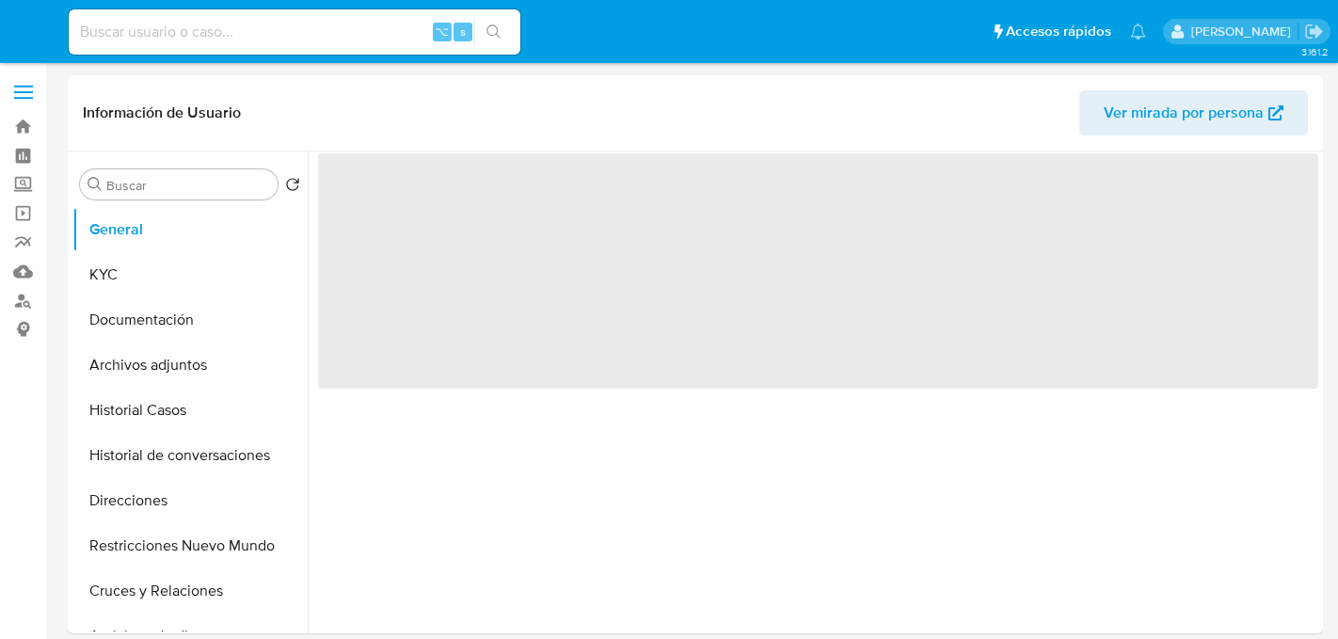
select select "10"
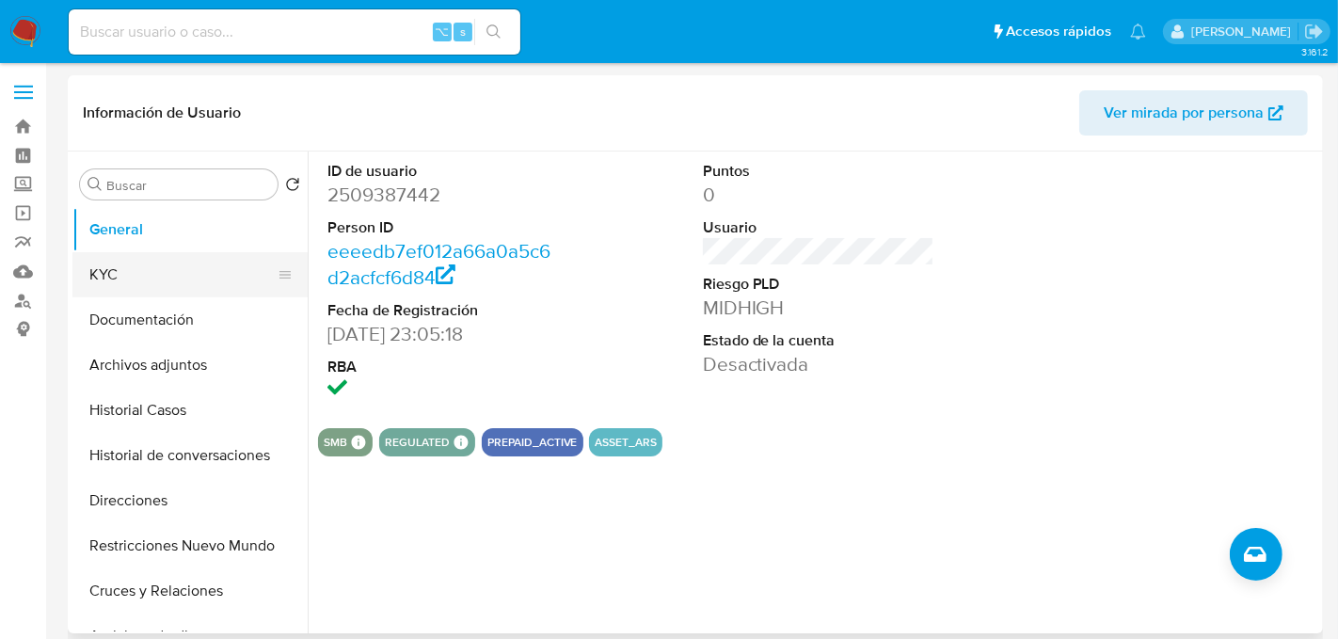
click at [134, 283] on button "KYC" at bounding box center [182, 274] width 220 height 45
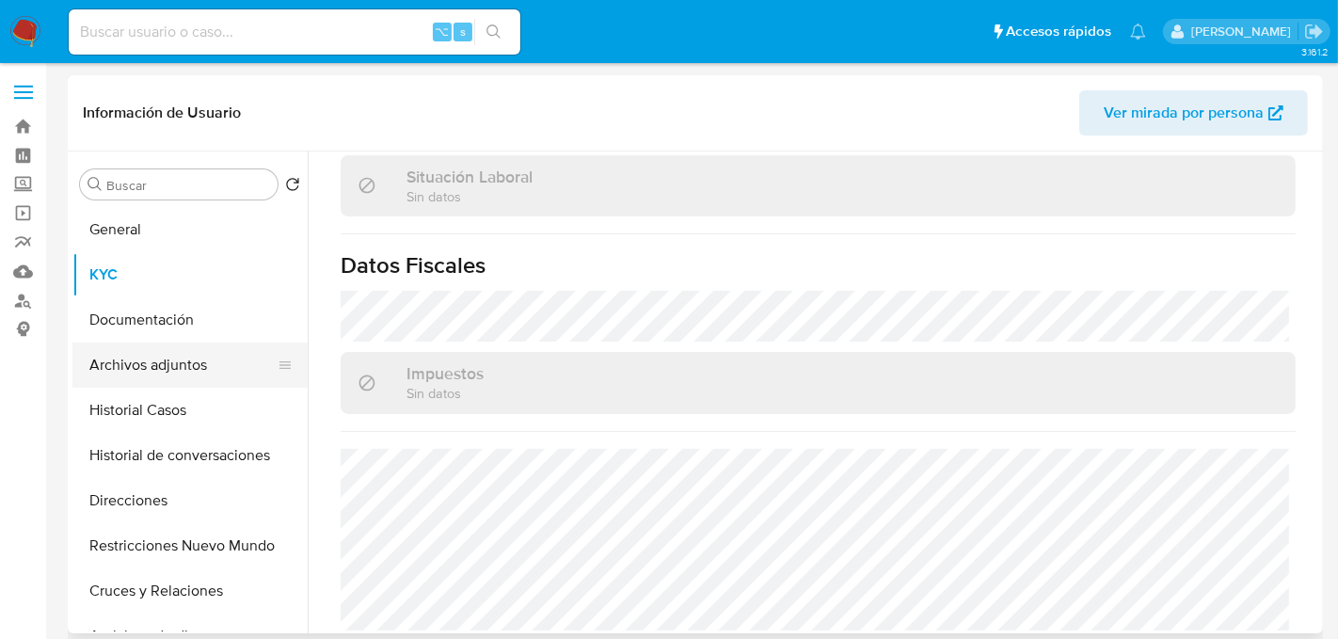
scroll to position [1018, 0]
click at [168, 365] on button "Archivos adjuntos" at bounding box center [182, 365] width 220 height 45
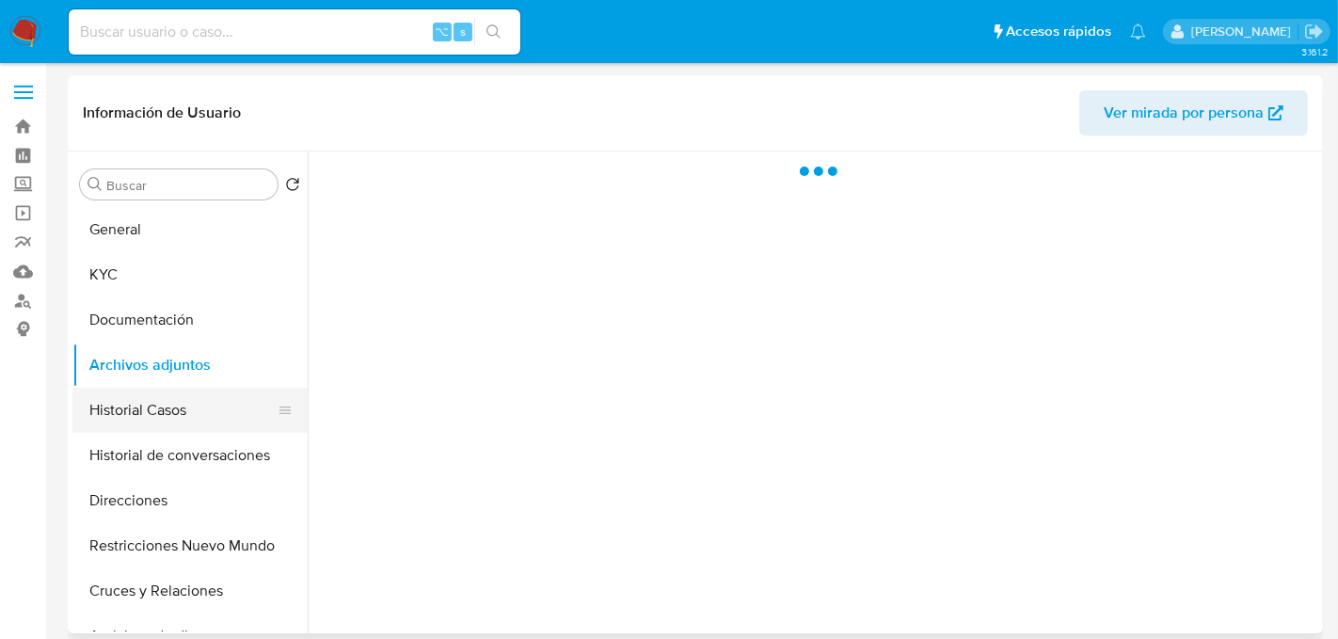
click at [163, 421] on button "Historial Casos" at bounding box center [182, 410] width 220 height 45
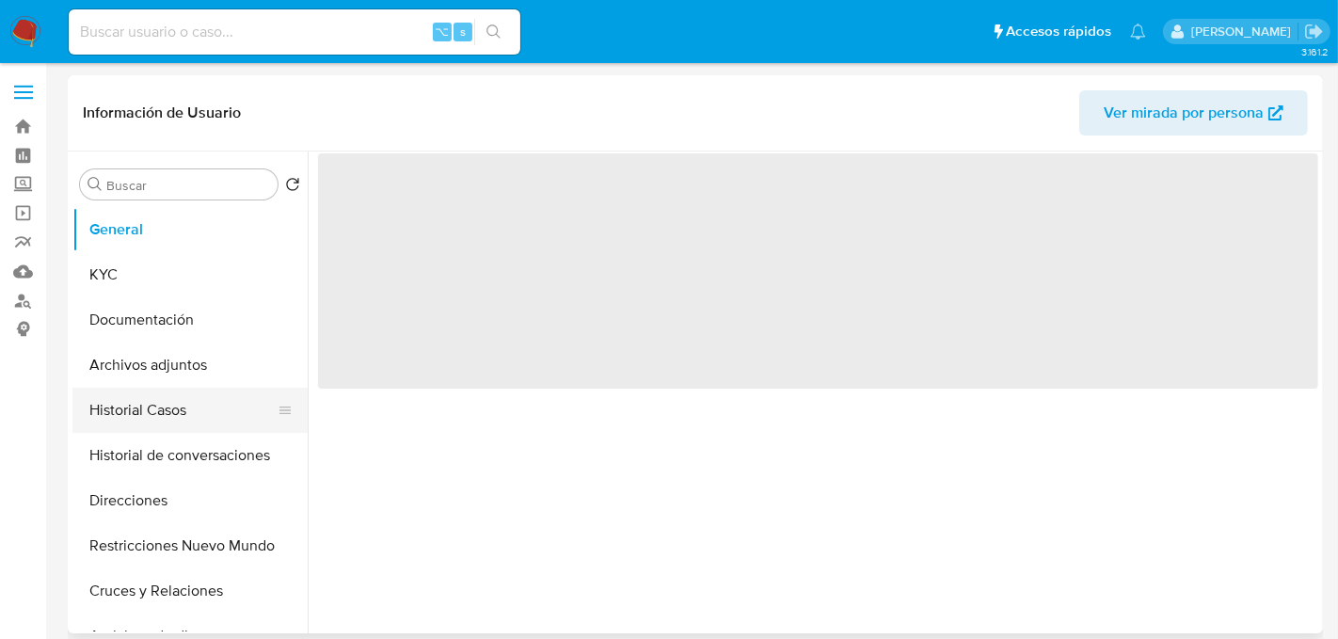
click at [155, 424] on button "Historial Casos" at bounding box center [182, 410] width 220 height 45
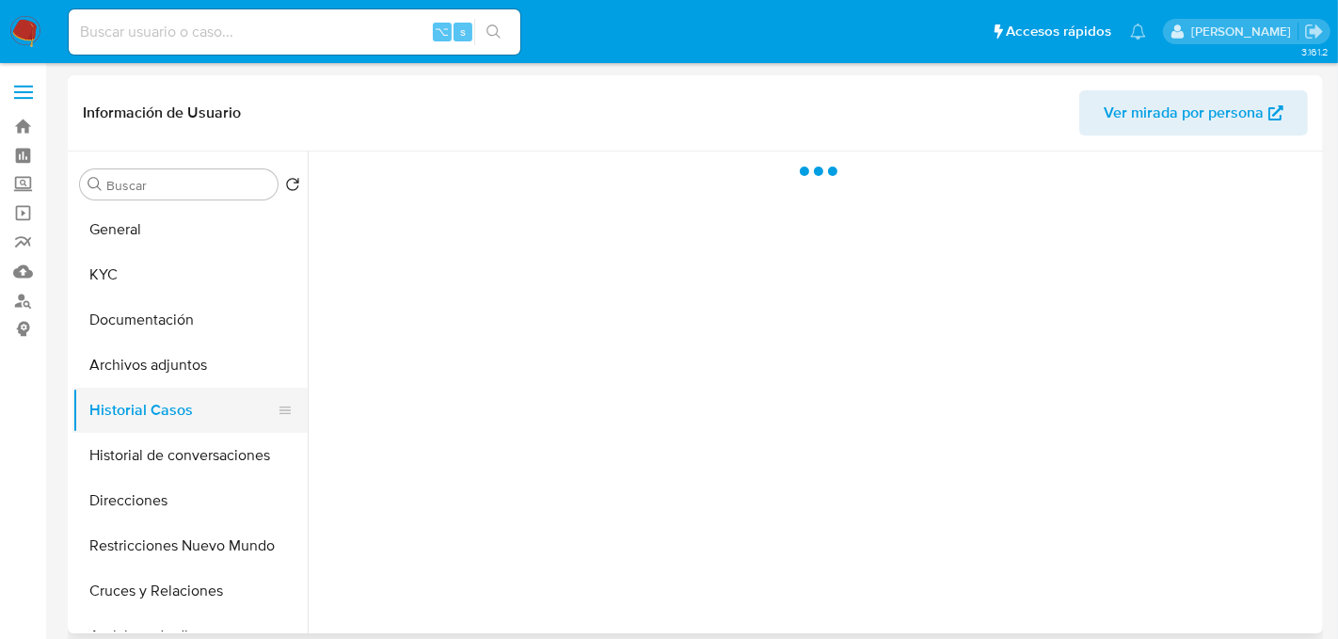
select select "10"
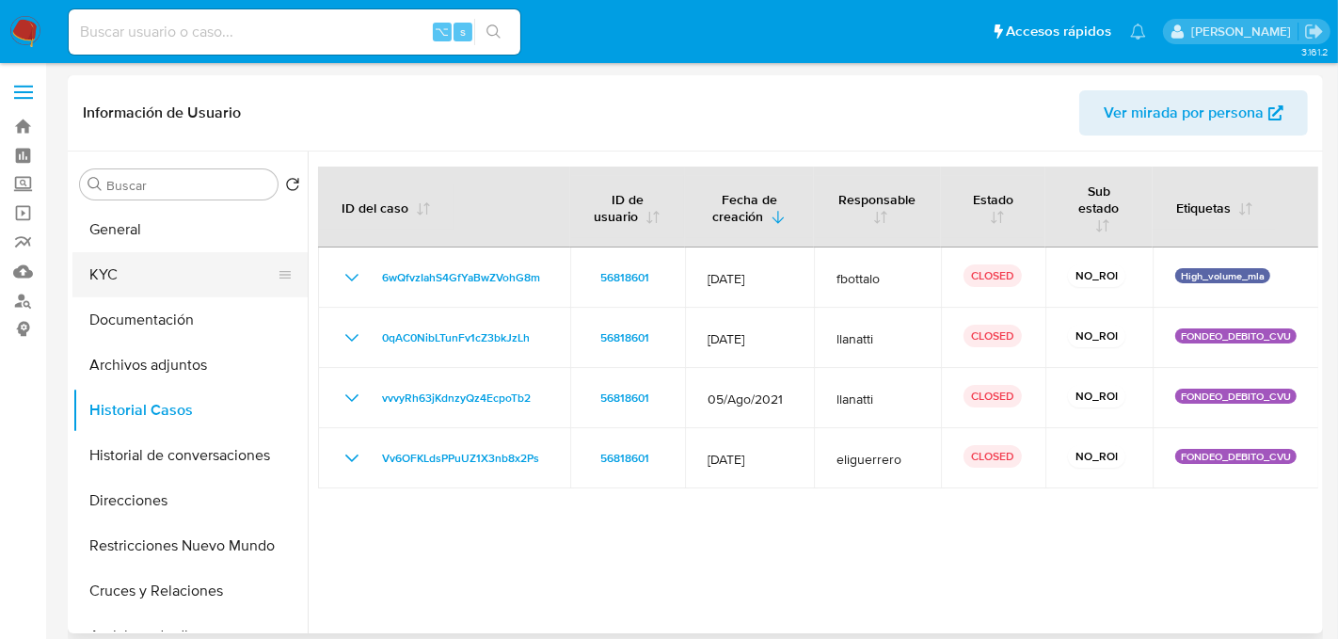
click at [126, 272] on button "KYC" at bounding box center [182, 274] width 220 height 45
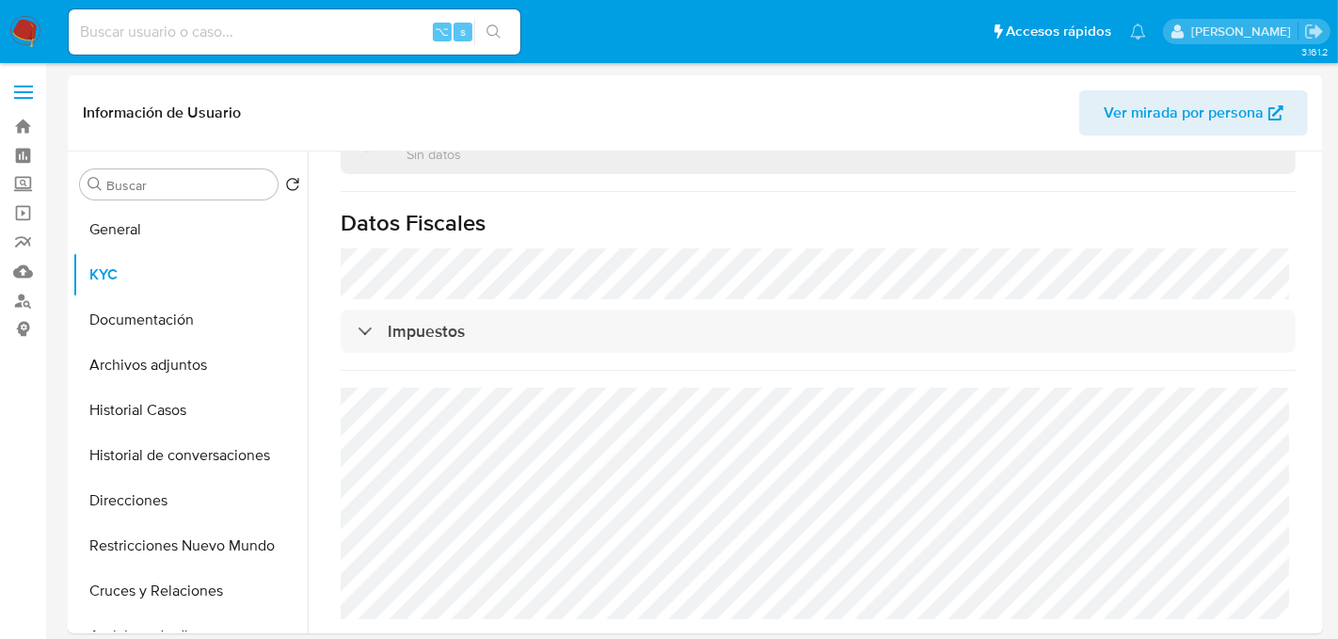
scroll to position [1345, 0]
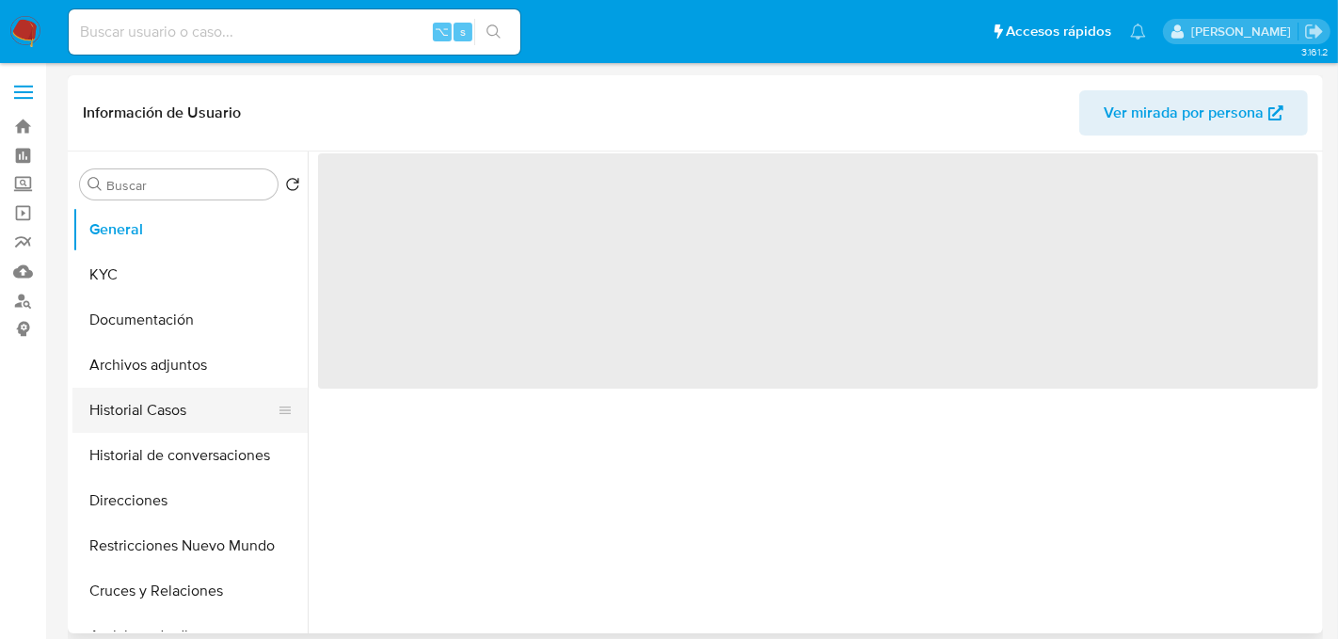
click at [168, 404] on button "Historial Casos" at bounding box center [182, 410] width 220 height 45
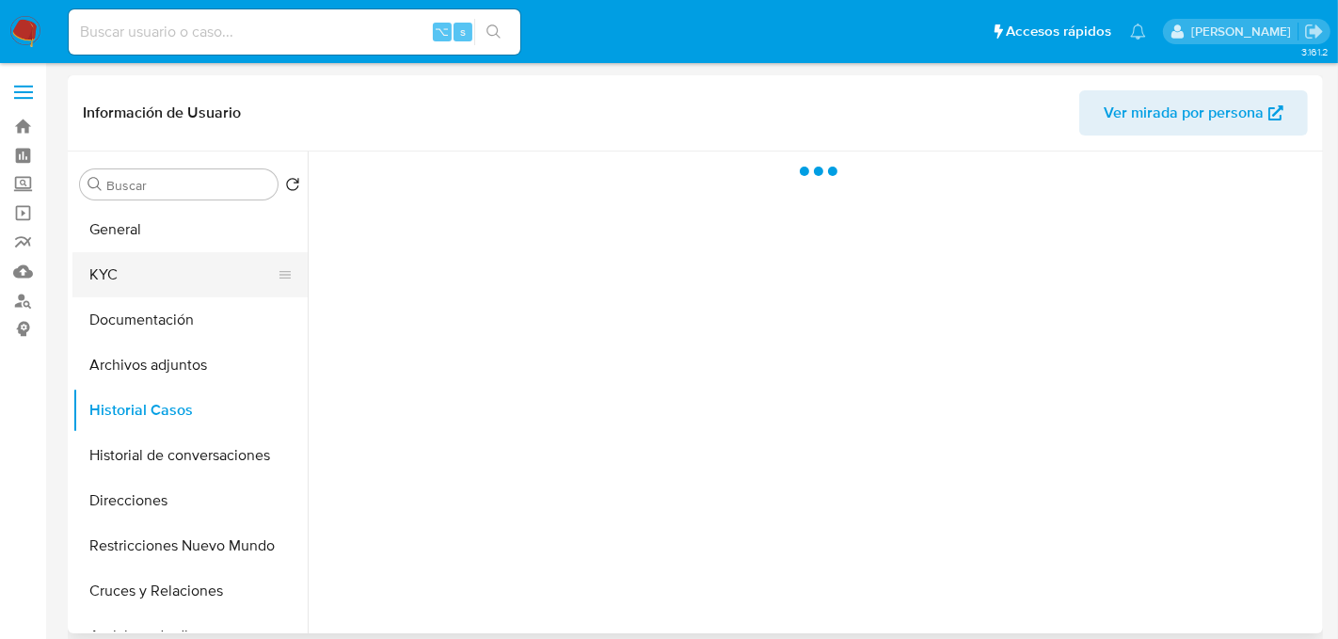
select select "10"
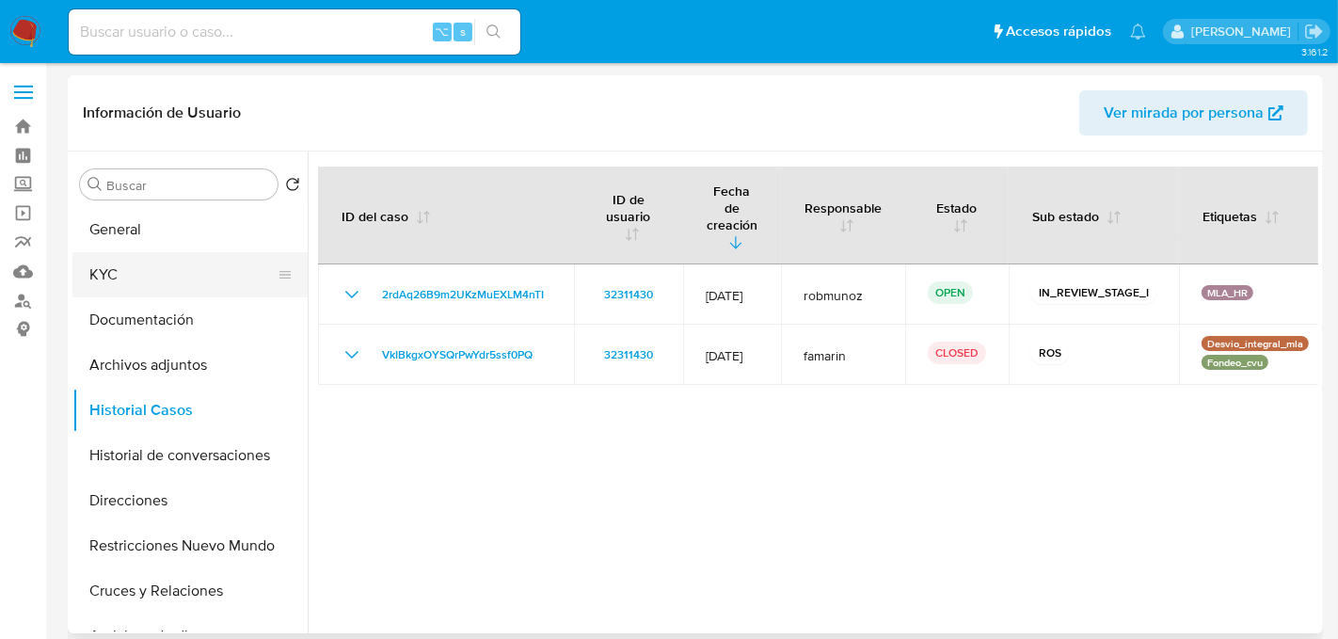
click at [135, 285] on button "KYC" at bounding box center [182, 274] width 220 height 45
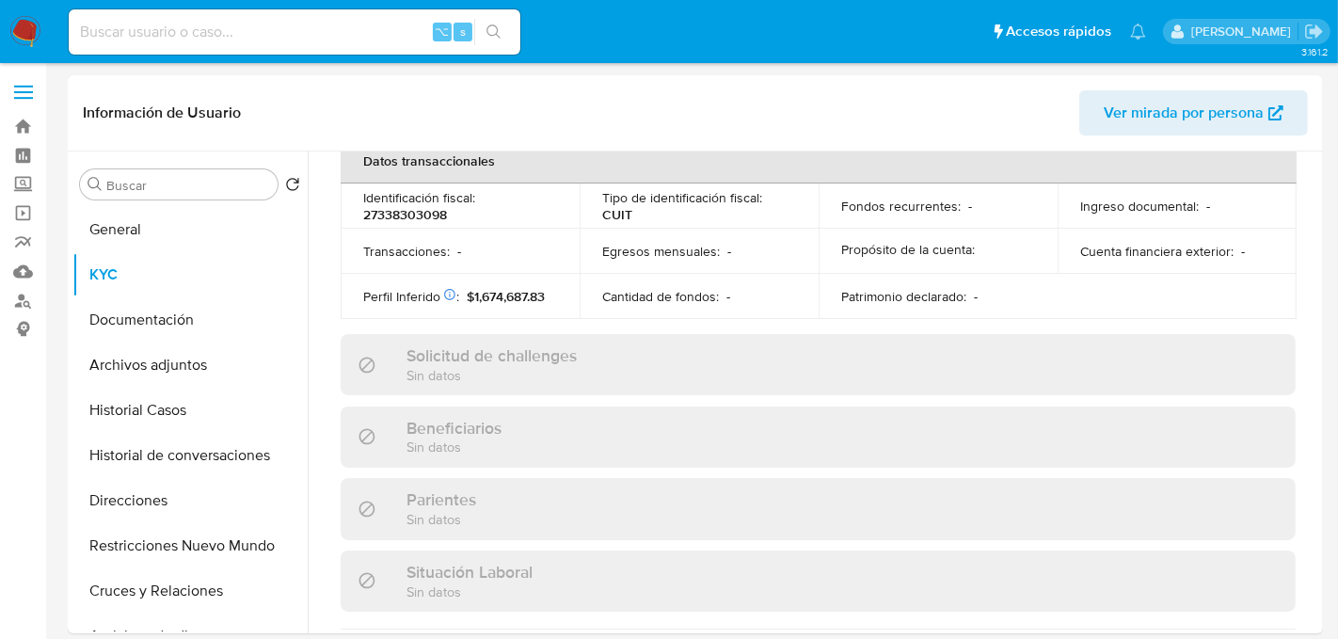
scroll to position [1055, 0]
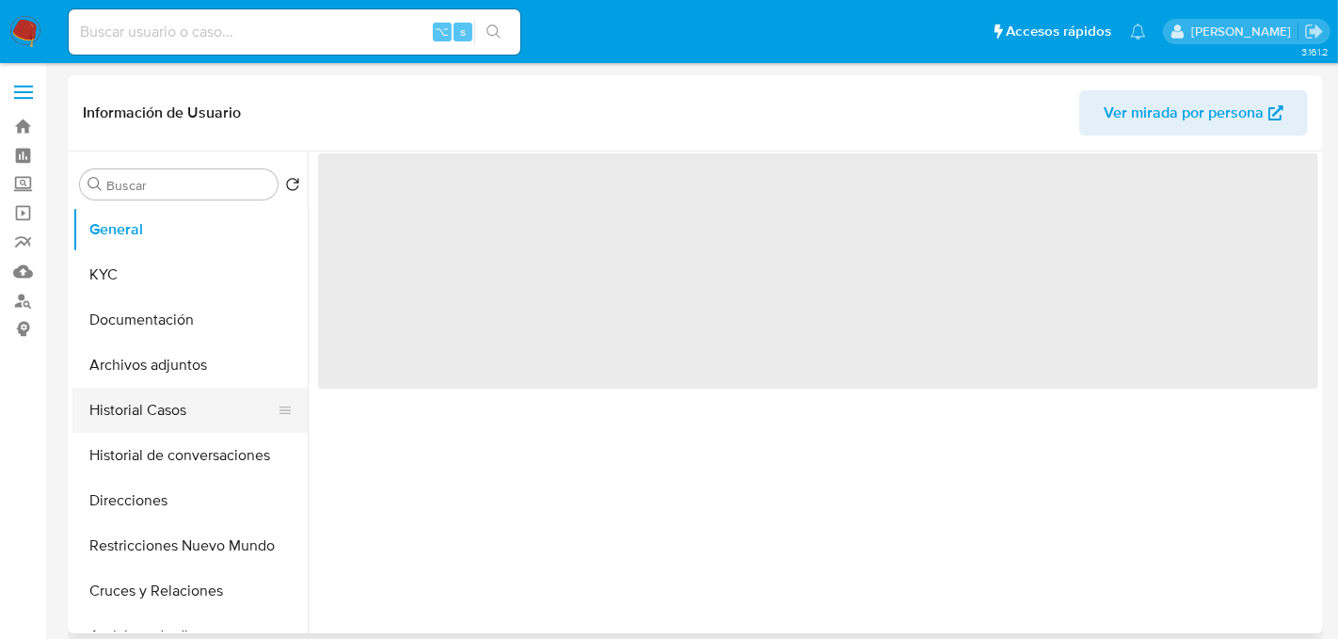
click at [173, 409] on button "Historial Casos" at bounding box center [182, 410] width 220 height 45
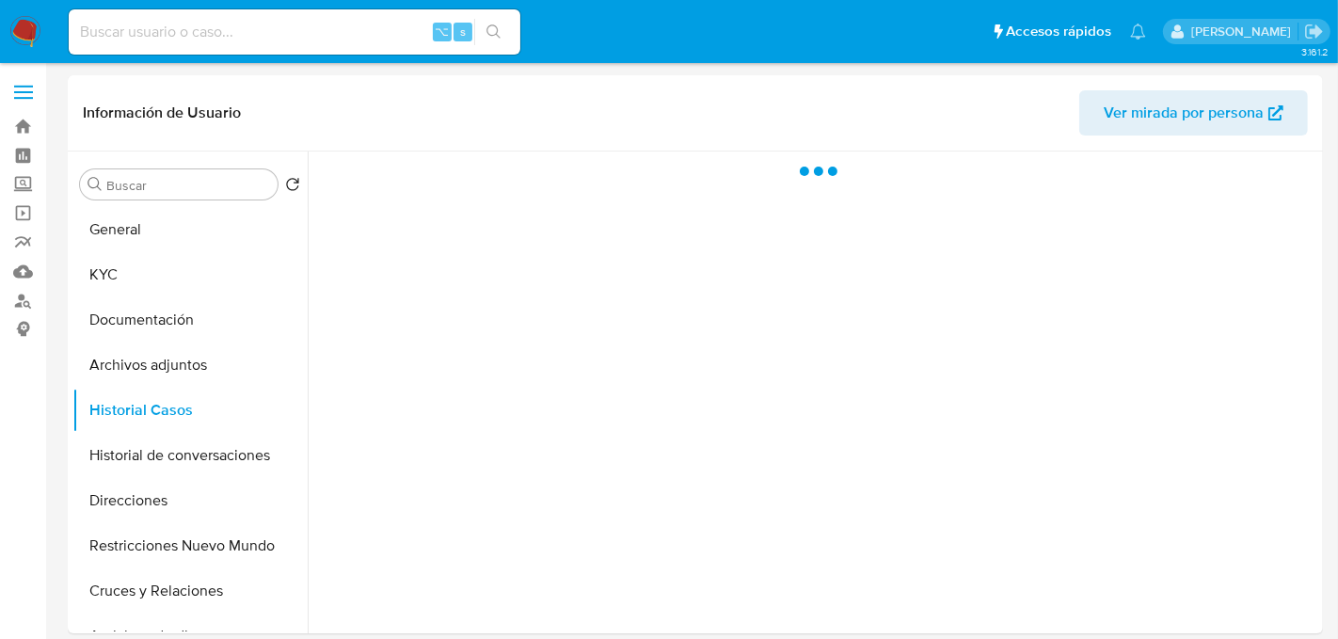
select select "10"
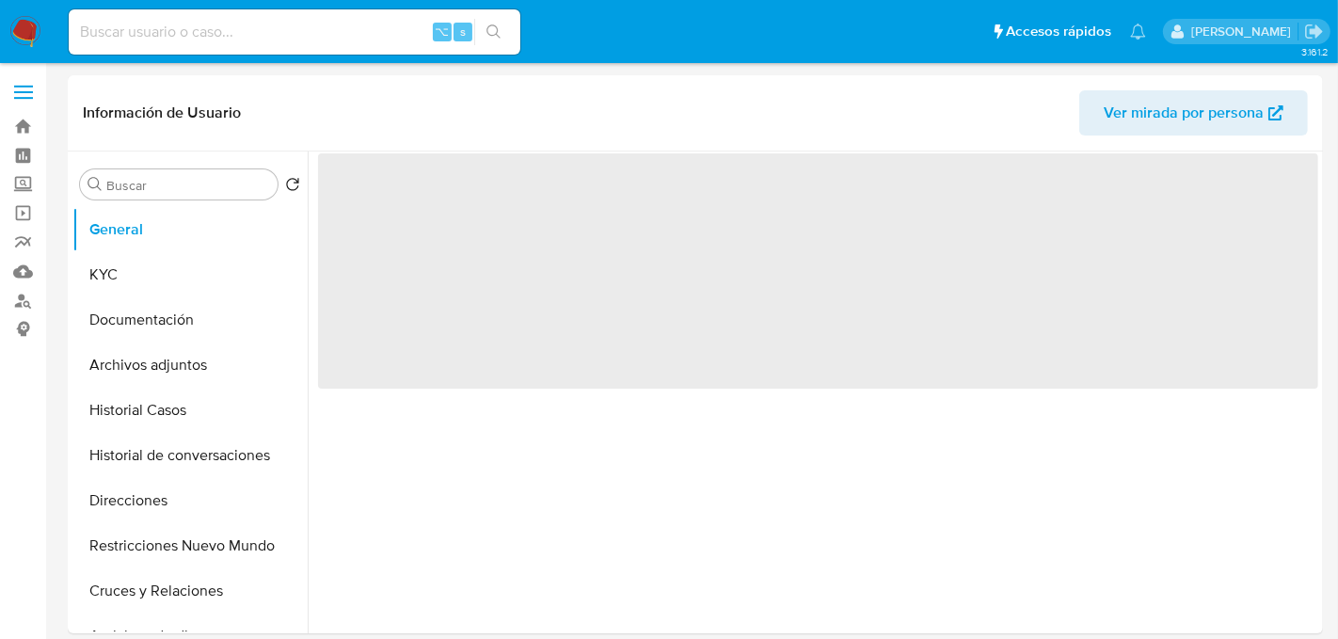
select select "10"
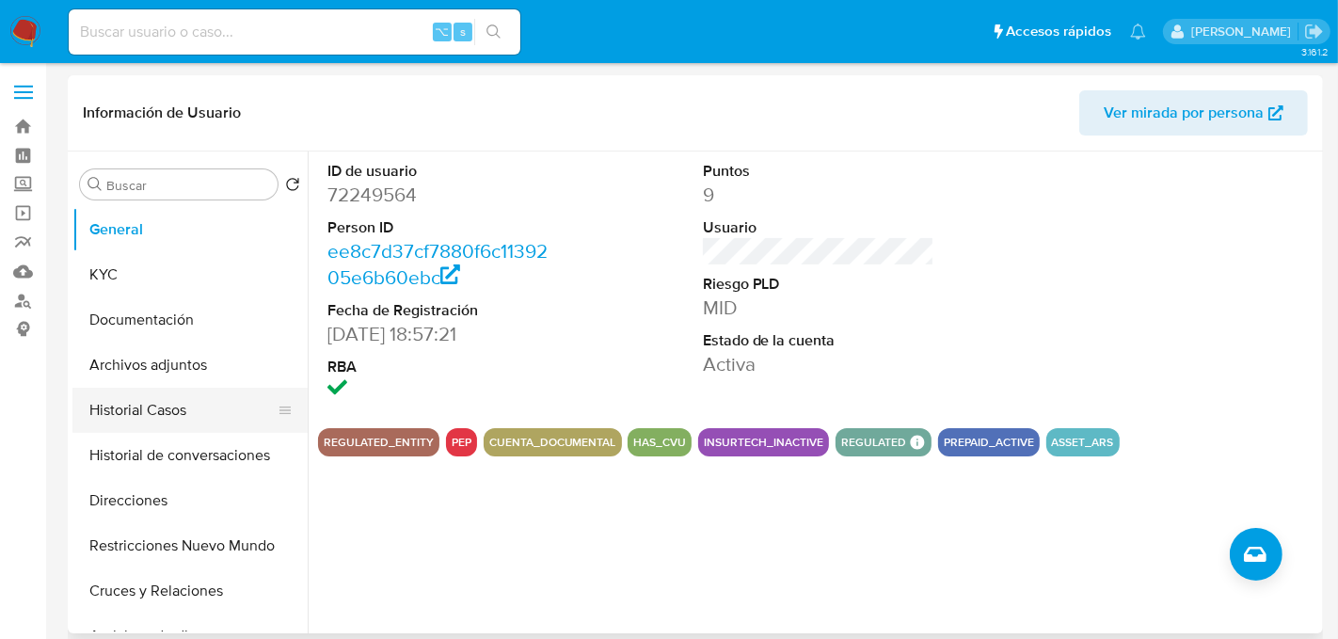
click at [193, 406] on button "Historial Casos" at bounding box center [182, 410] width 220 height 45
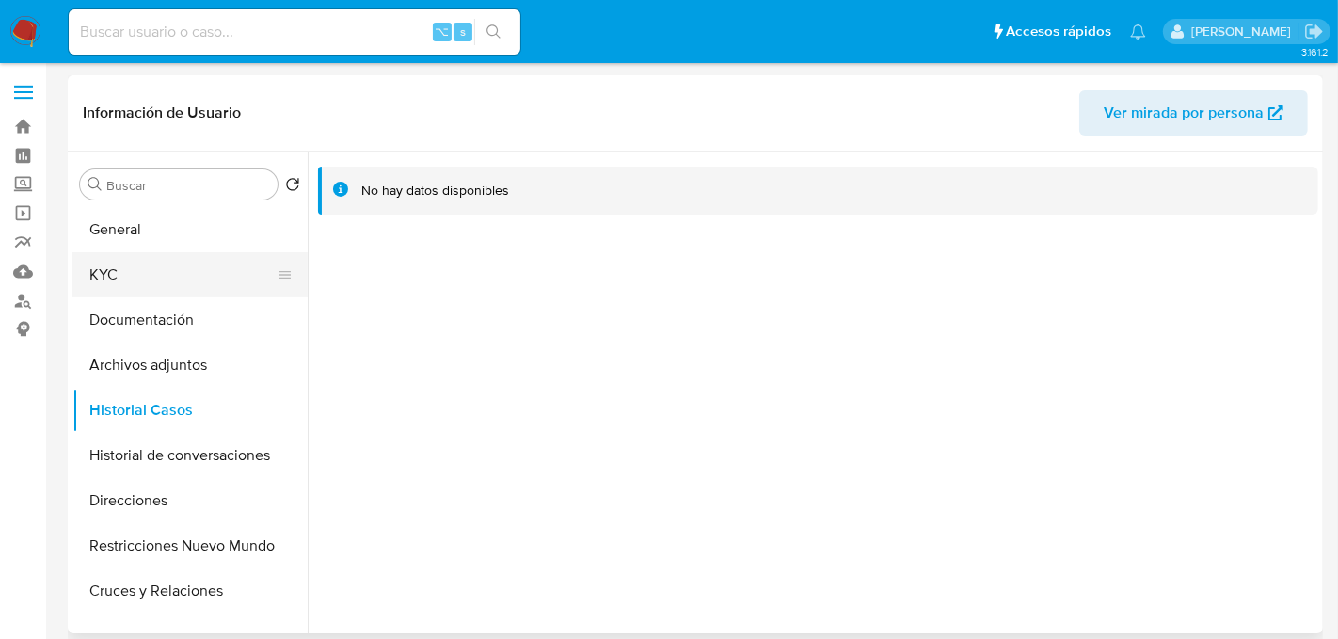
click at [184, 288] on button "KYC" at bounding box center [182, 274] width 220 height 45
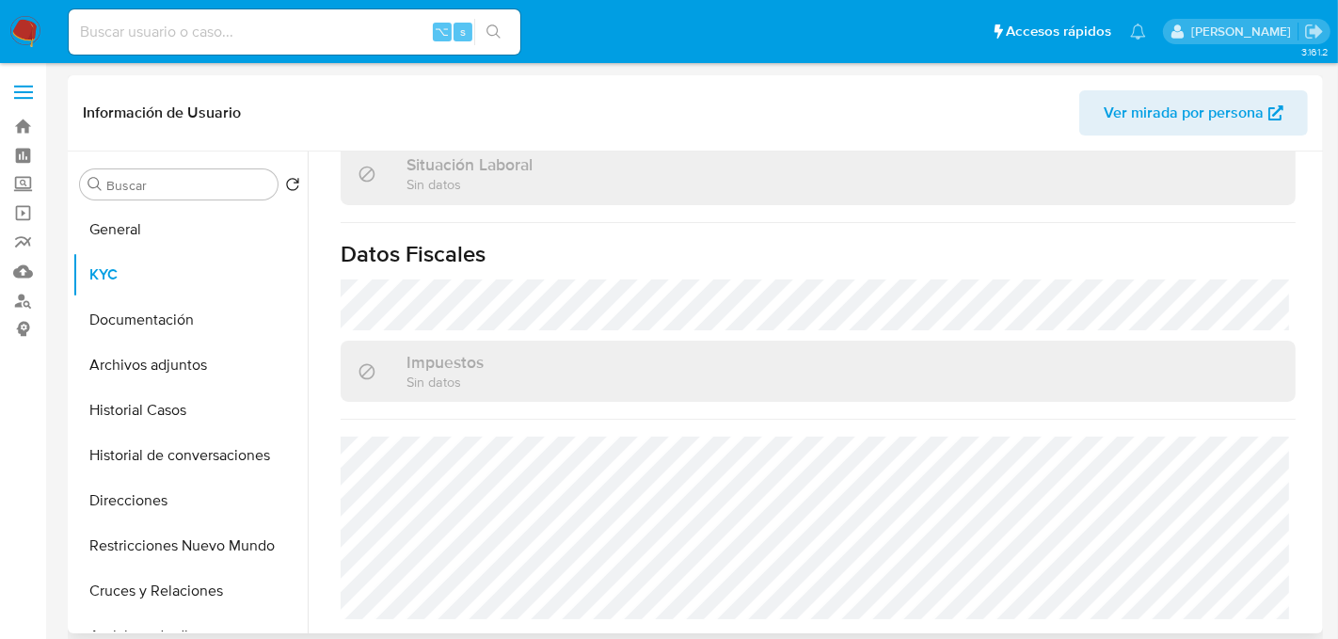
scroll to position [988, 0]
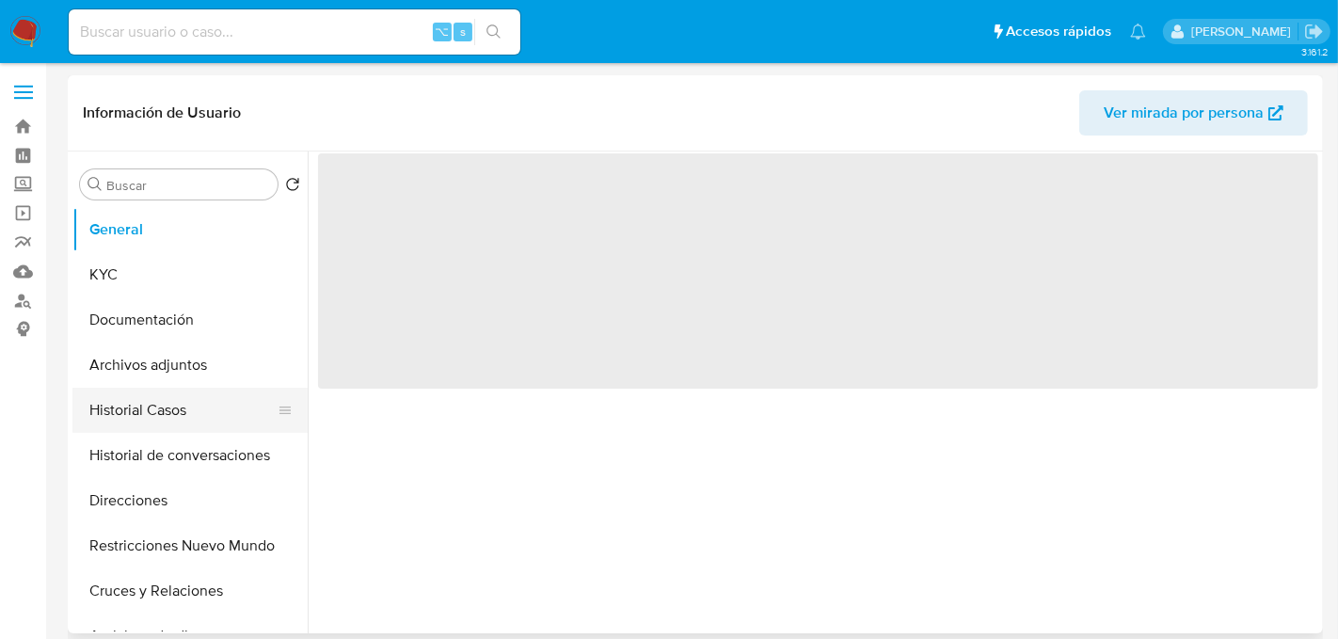
click at [156, 407] on button "Historial Casos" at bounding box center [182, 410] width 220 height 45
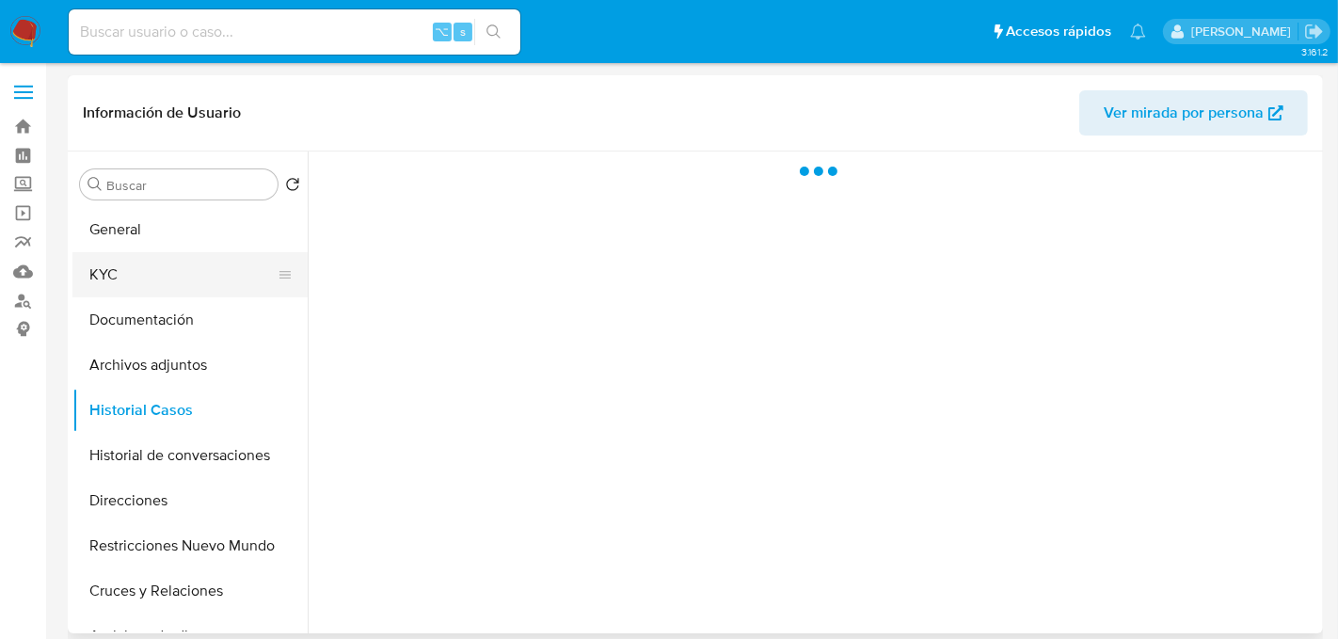
select select "10"
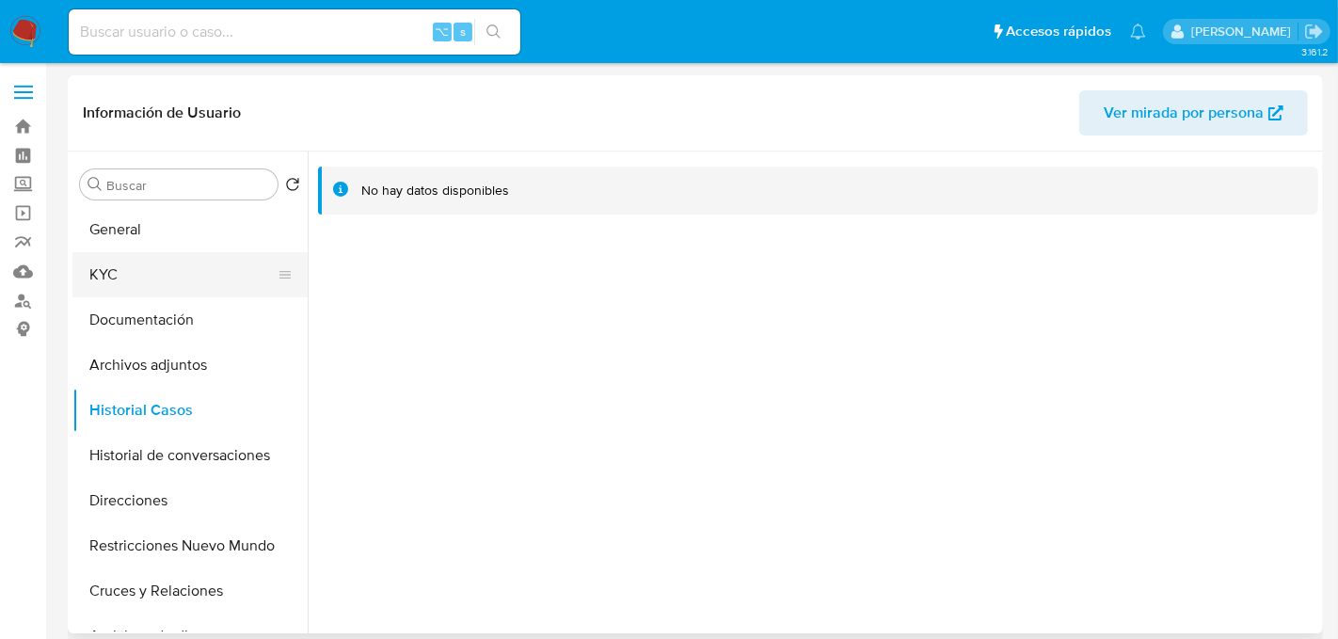
click at [160, 275] on button "KYC" at bounding box center [182, 274] width 220 height 45
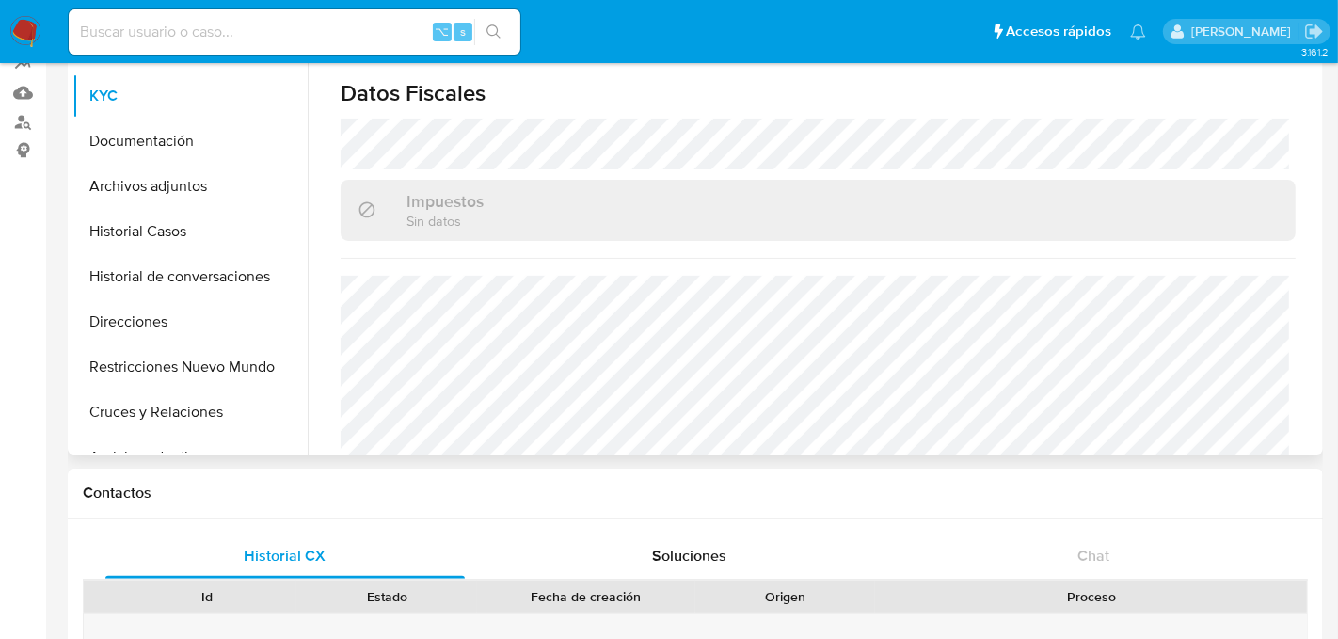
scroll to position [345, 0]
